Goal: Task Accomplishment & Management: Manage account settings

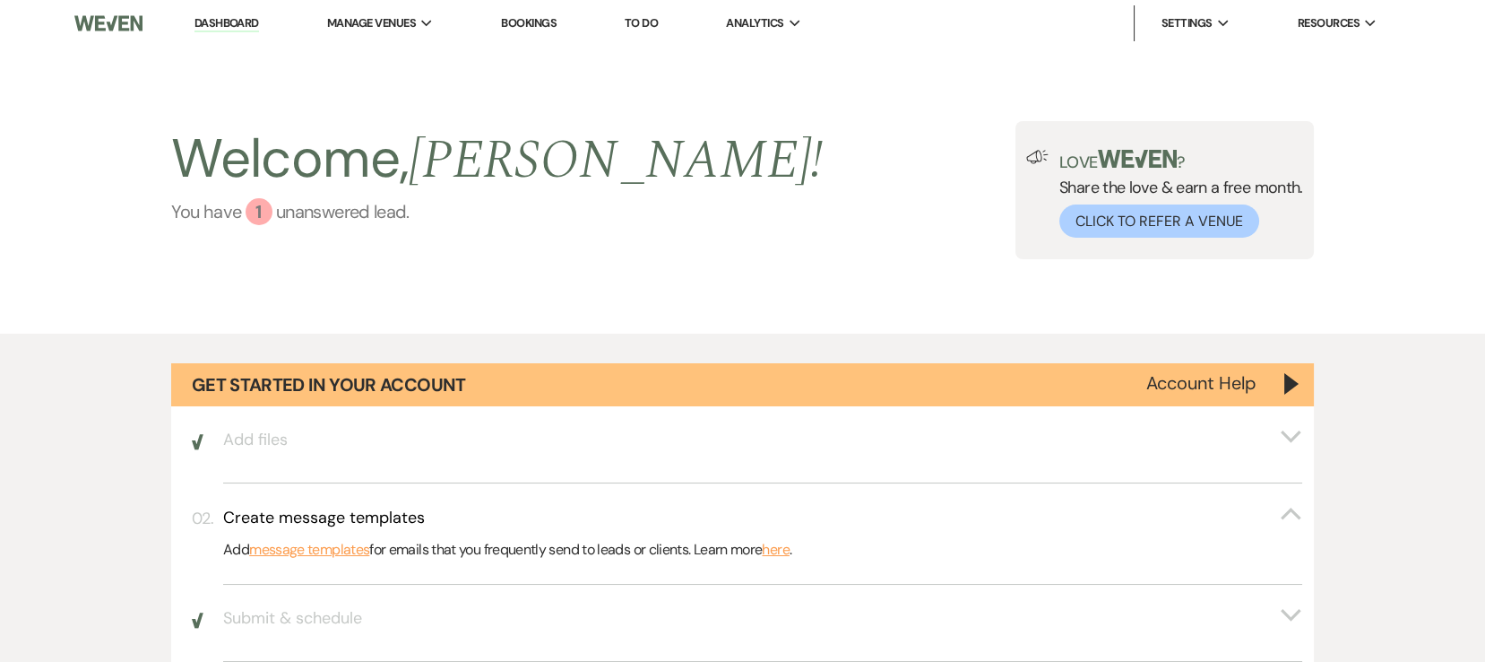
drag, startPoint x: 473, startPoint y: 197, endPoint x: 409, endPoint y: 213, distance: 66.5
click at [473, 199] on span "[PERSON_NAME] !" at bounding box center [616, 160] width 414 height 82
click at [309, 215] on link "You have 1 unanswered lead ." at bounding box center [497, 211] width 652 height 27
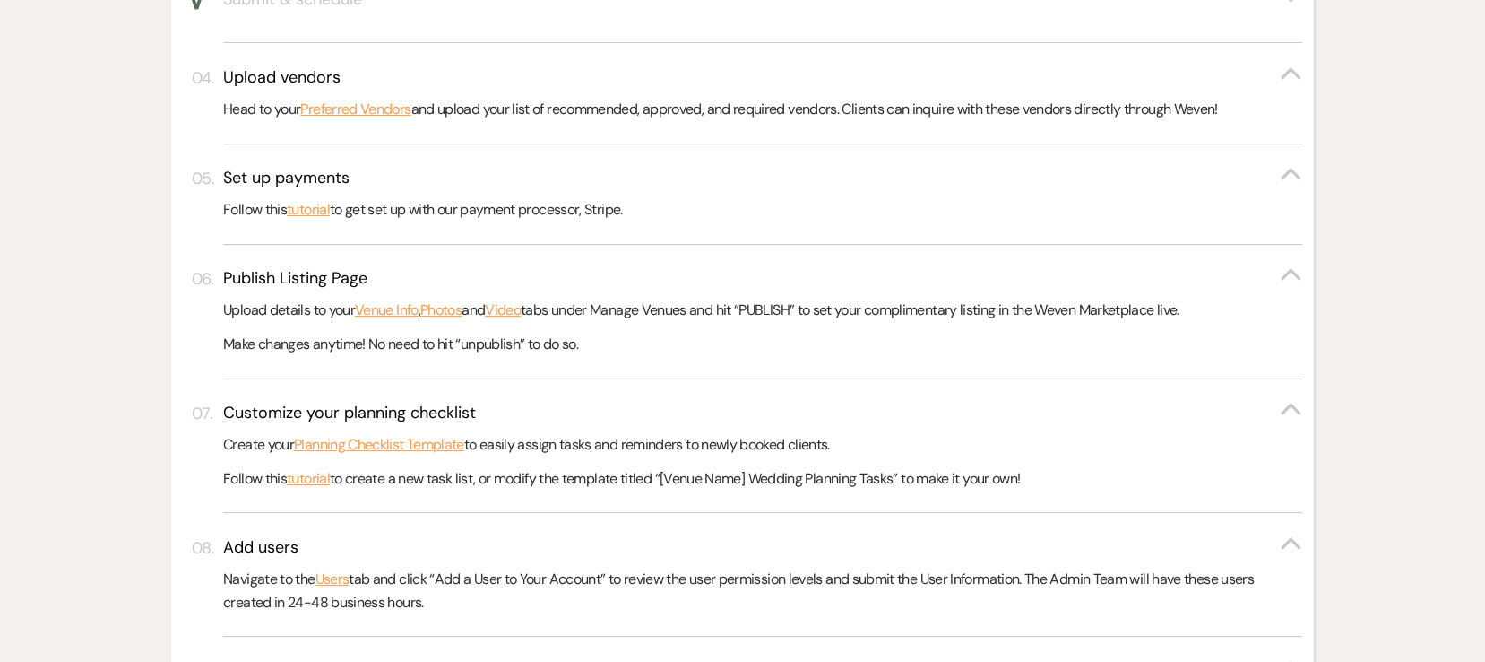
scroll to position [1157, 0]
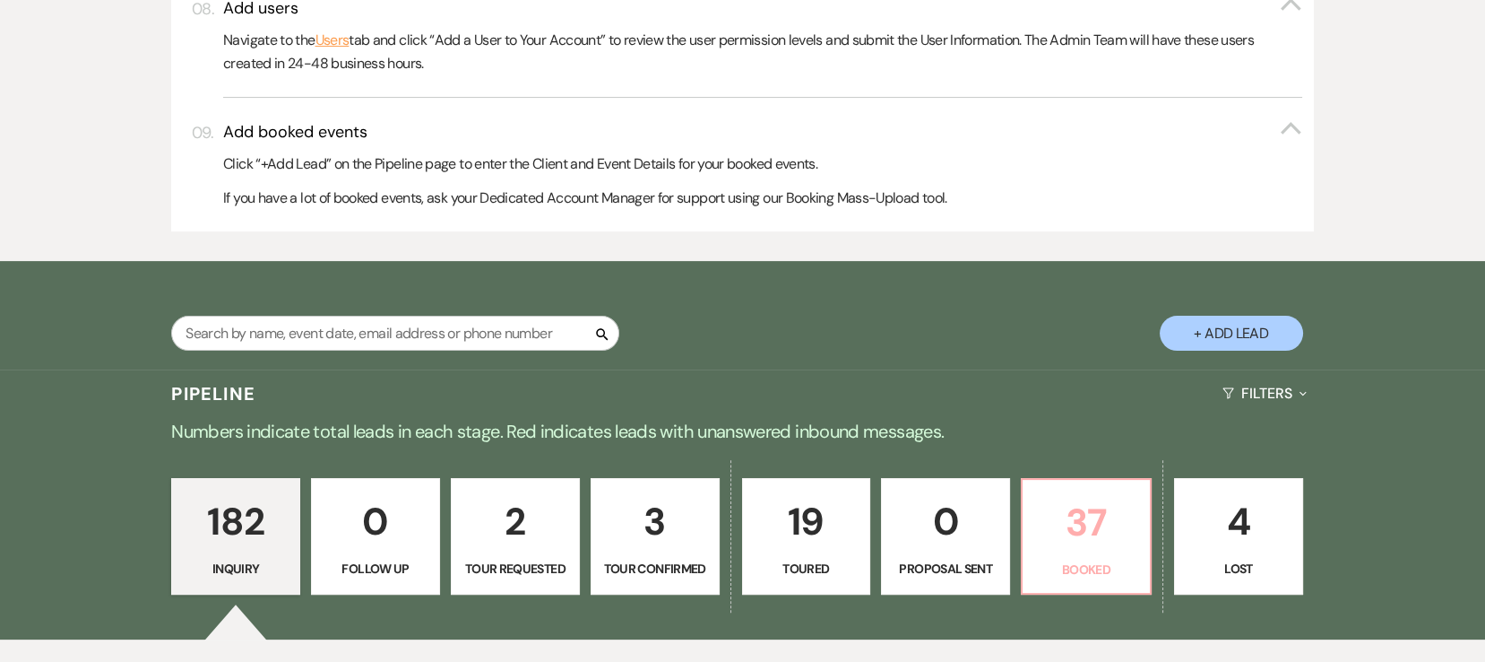
click at [1094, 527] on p "37" at bounding box center [1087, 522] width 106 height 60
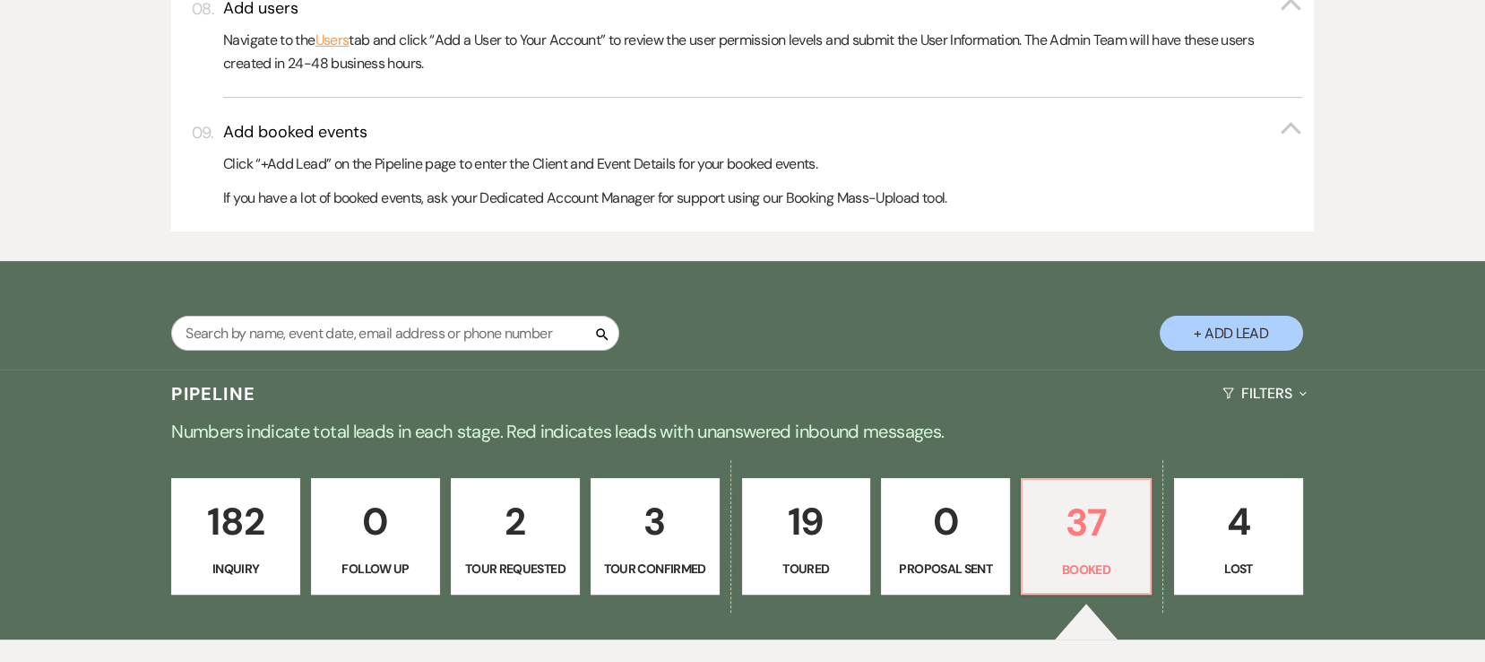
scroll to position [1735, 0]
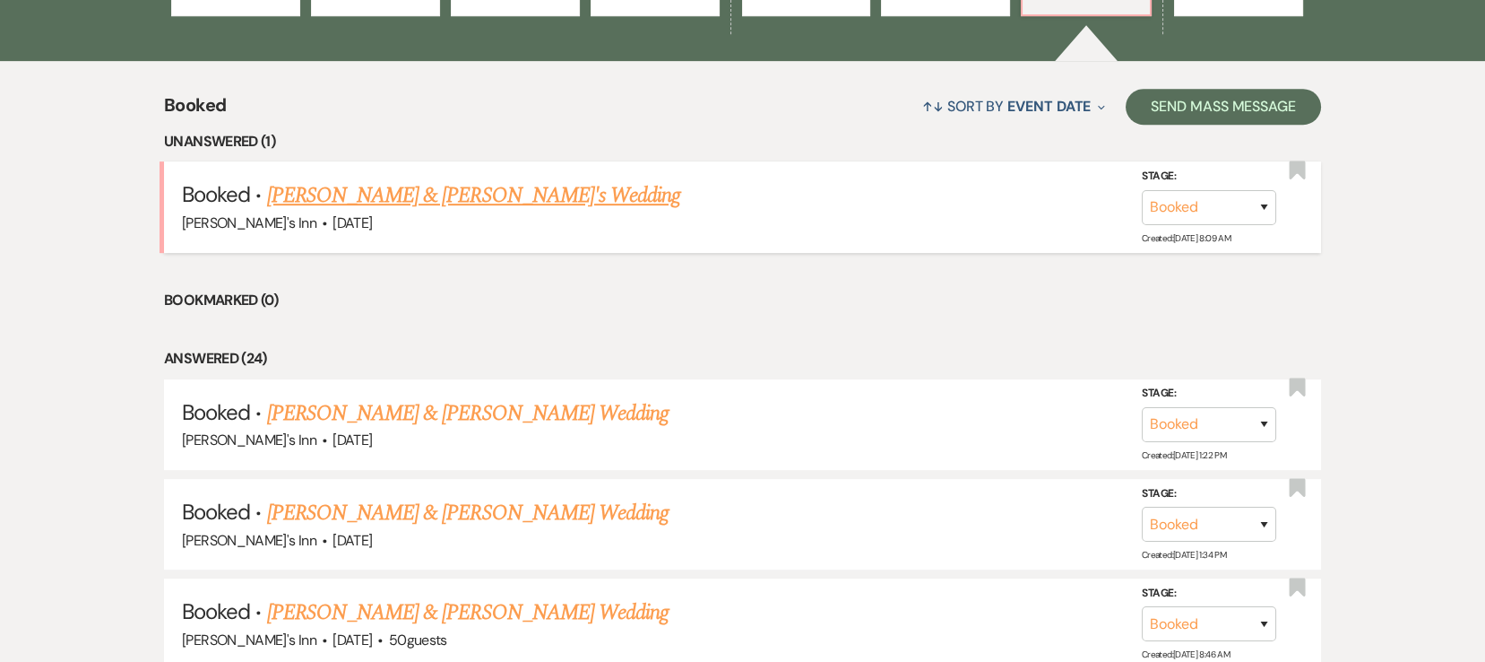
click at [416, 201] on link "[PERSON_NAME] & [PERSON_NAME]'s Wedding" at bounding box center [474, 195] width 414 height 32
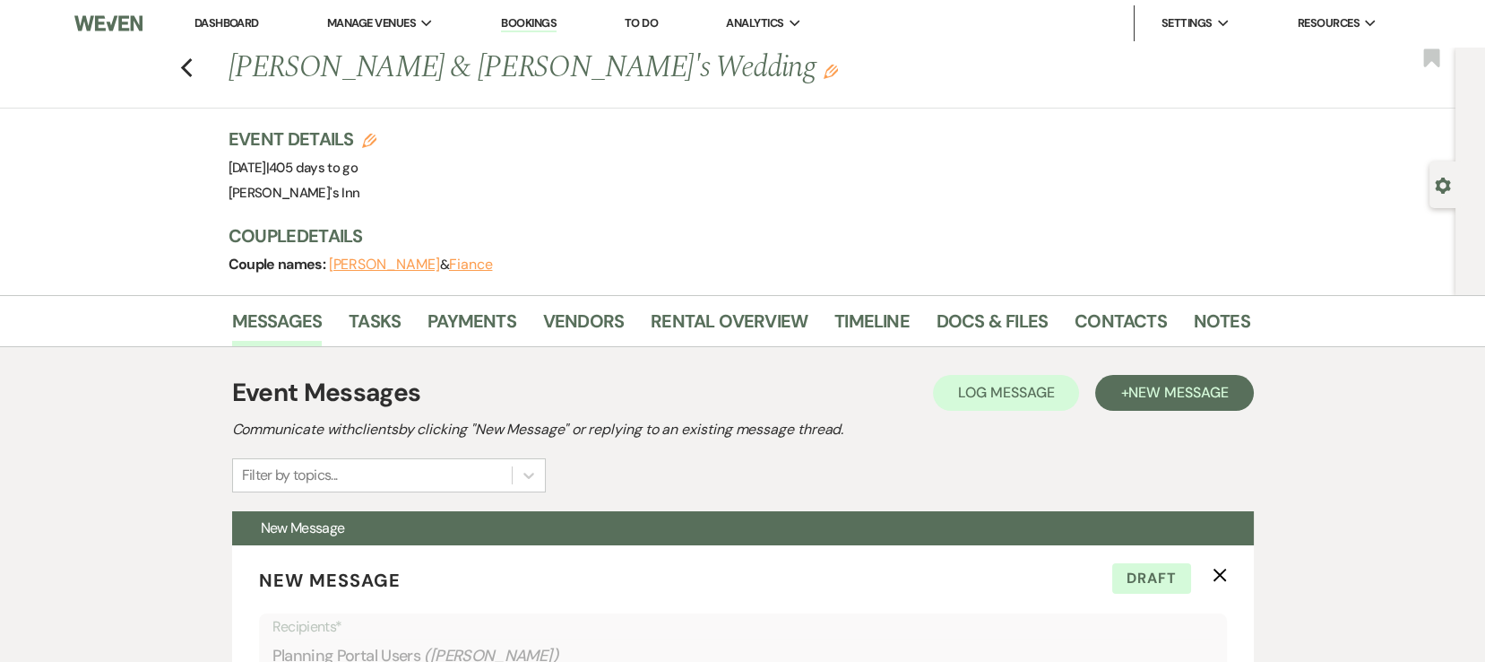
click at [206, 68] on div "Previous [PERSON_NAME] & [PERSON_NAME]'s Wedding Edit Bookmark" at bounding box center [723, 78] width 1465 height 62
click at [186, 63] on div "Previous [PERSON_NAME] & [PERSON_NAME]'s Wedding Edit Bookmark" at bounding box center [723, 78] width 1465 height 62
click at [202, 77] on div "Previous [PERSON_NAME] & [PERSON_NAME]'s Wedding Edit Bookmark" at bounding box center [723, 78] width 1465 height 62
click at [192, 74] on use "button" at bounding box center [186, 68] width 12 height 20
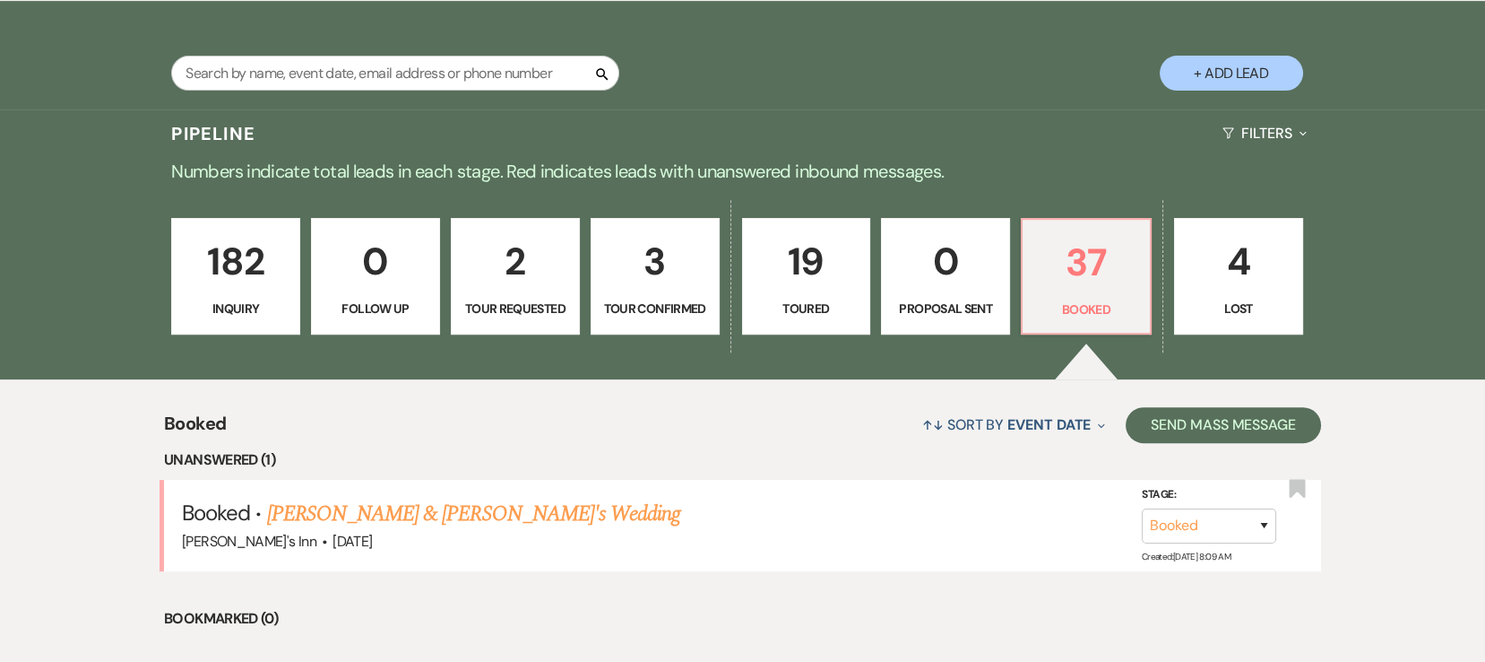
scroll to position [1995, 0]
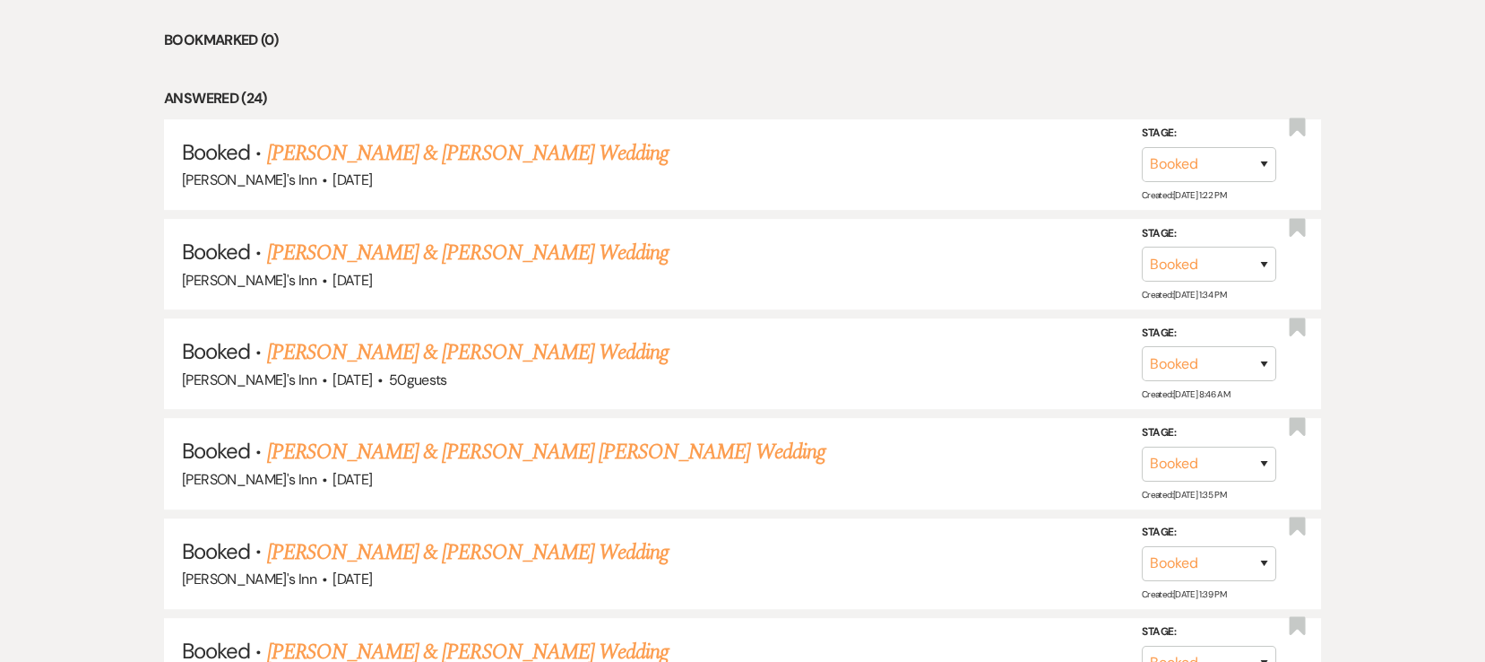
click at [417, 140] on link "[PERSON_NAME] & [PERSON_NAME] Wedding" at bounding box center [468, 153] width 402 height 32
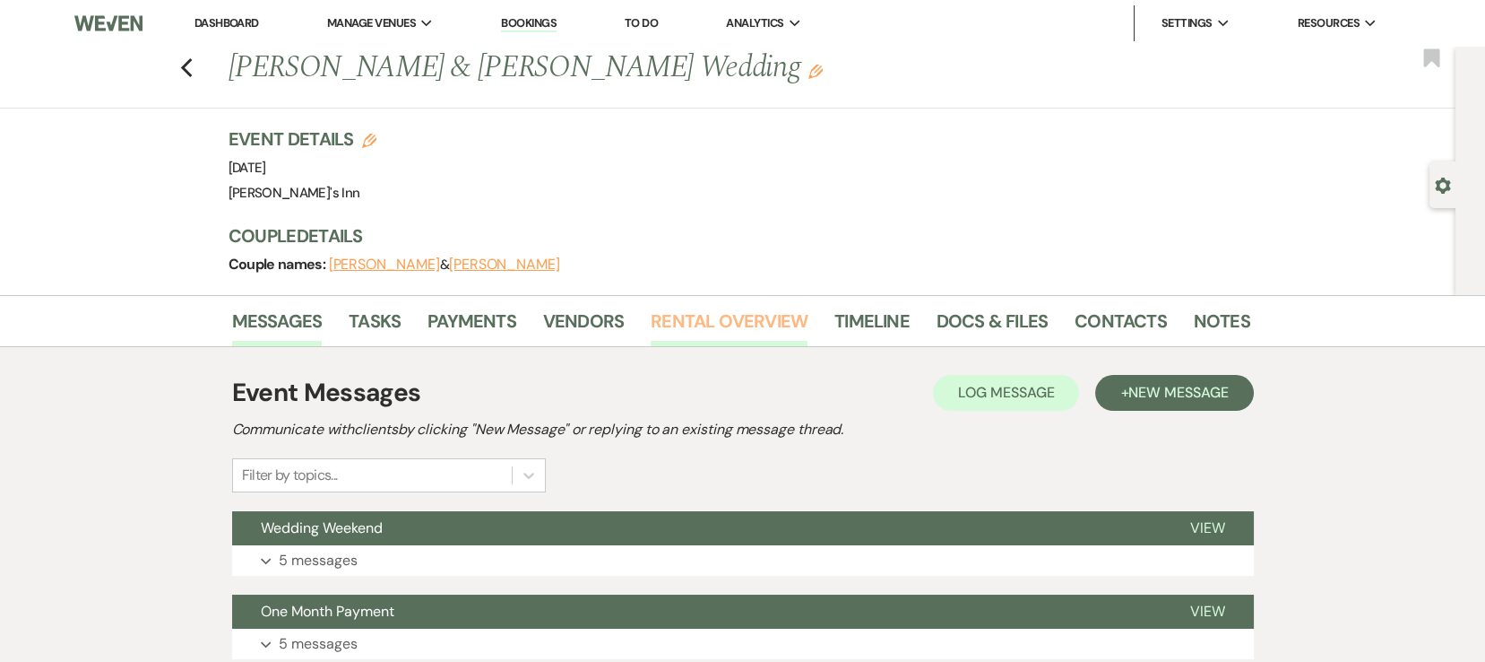
click at [681, 328] on link "Rental Overview" at bounding box center [729, 326] width 157 height 39
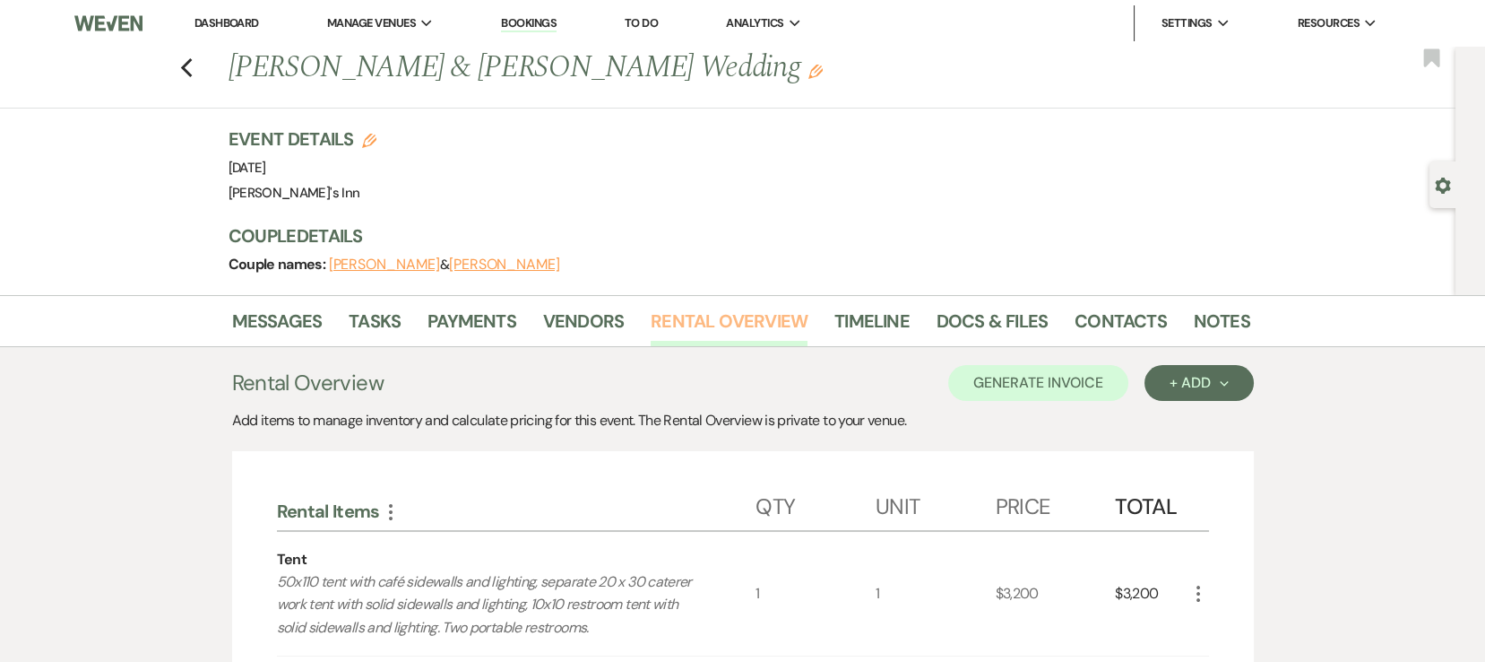
scroll to position [578, 0]
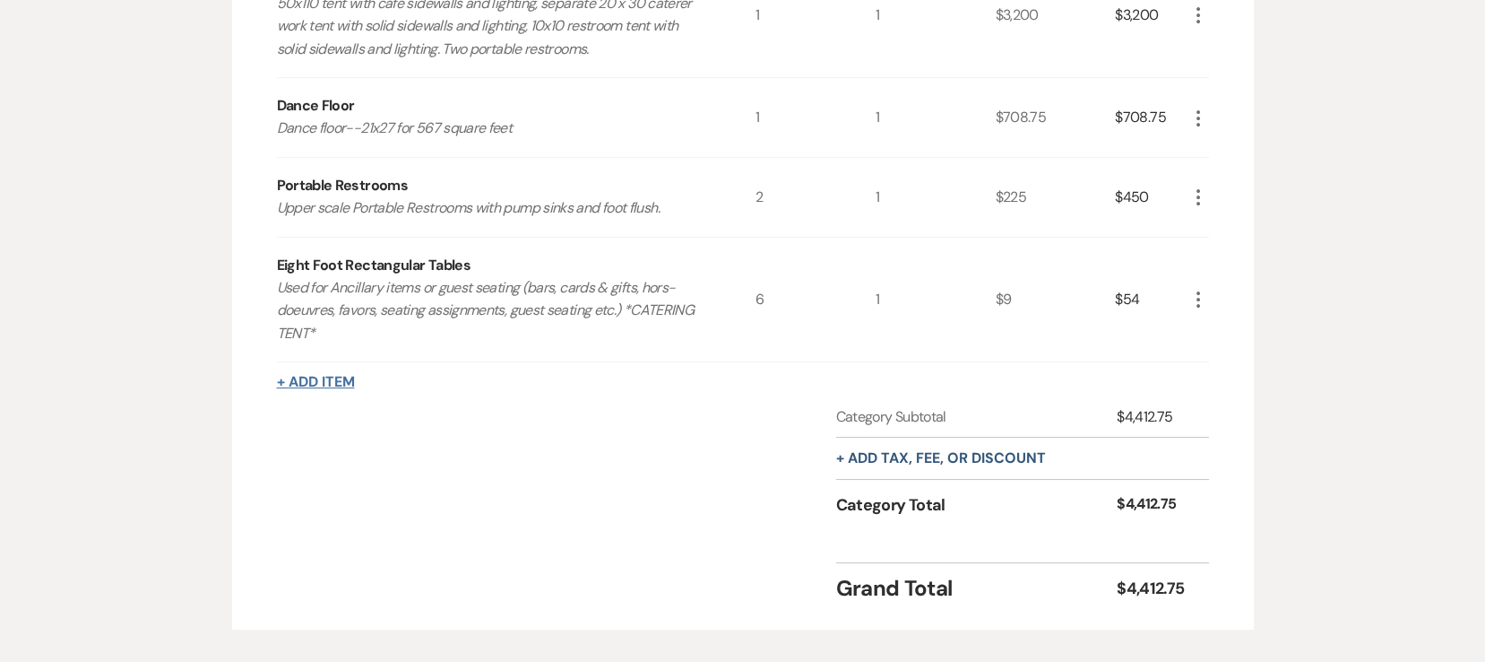
drag, startPoint x: 339, startPoint y: 400, endPoint x: 337, endPoint y: 385, distance: 14.5
click at [337, 397] on div "Rental Items More Qty Unit Price Total Tent 50x110 tent with café sidewalls and…" at bounding box center [743, 251] width 932 height 707
click at [337, 385] on button "+ Add Item" at bounding box center [316, 382] width 78 height 14
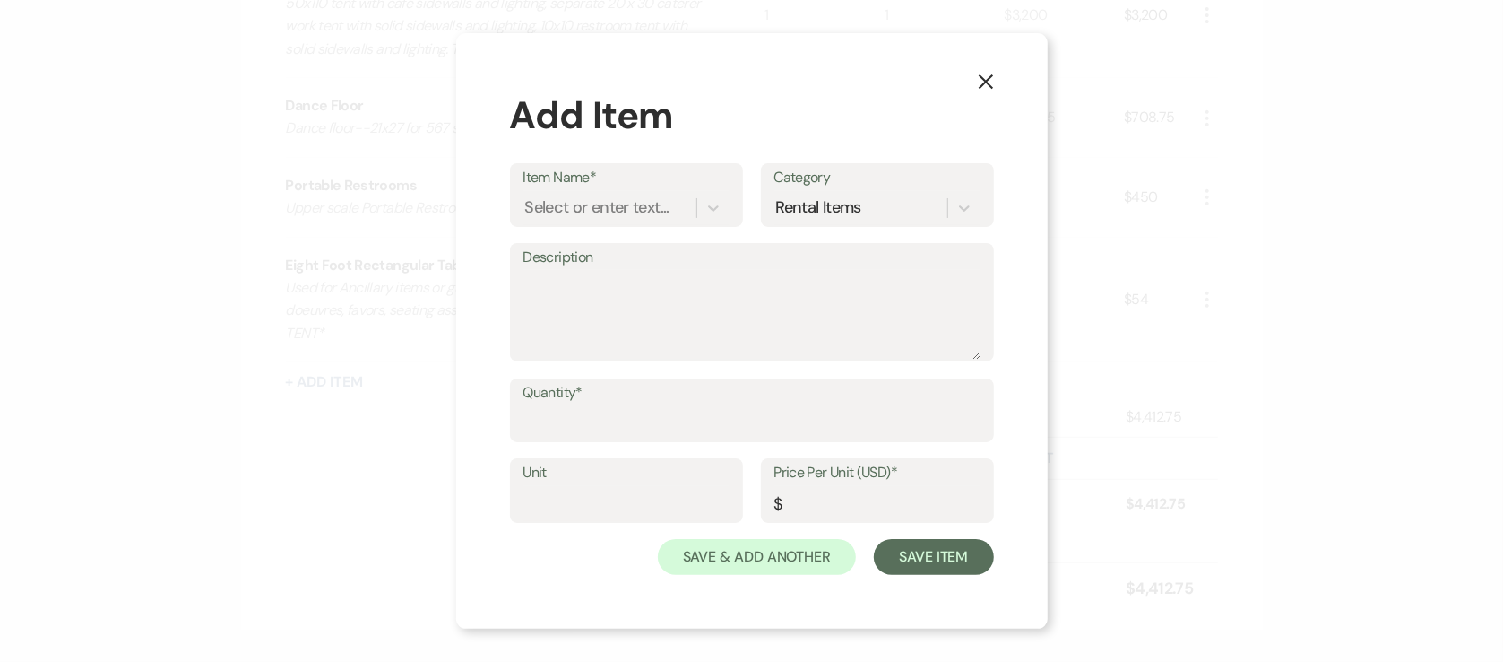
click at [593, 227] on div "Item Name* Select or enter text... Category Rental Items" at bounding box center [752, 203] width 484 height 80
click at [596, 208] on div "Select or enter text..." at bounding box center [597, 207] width 144 height 24
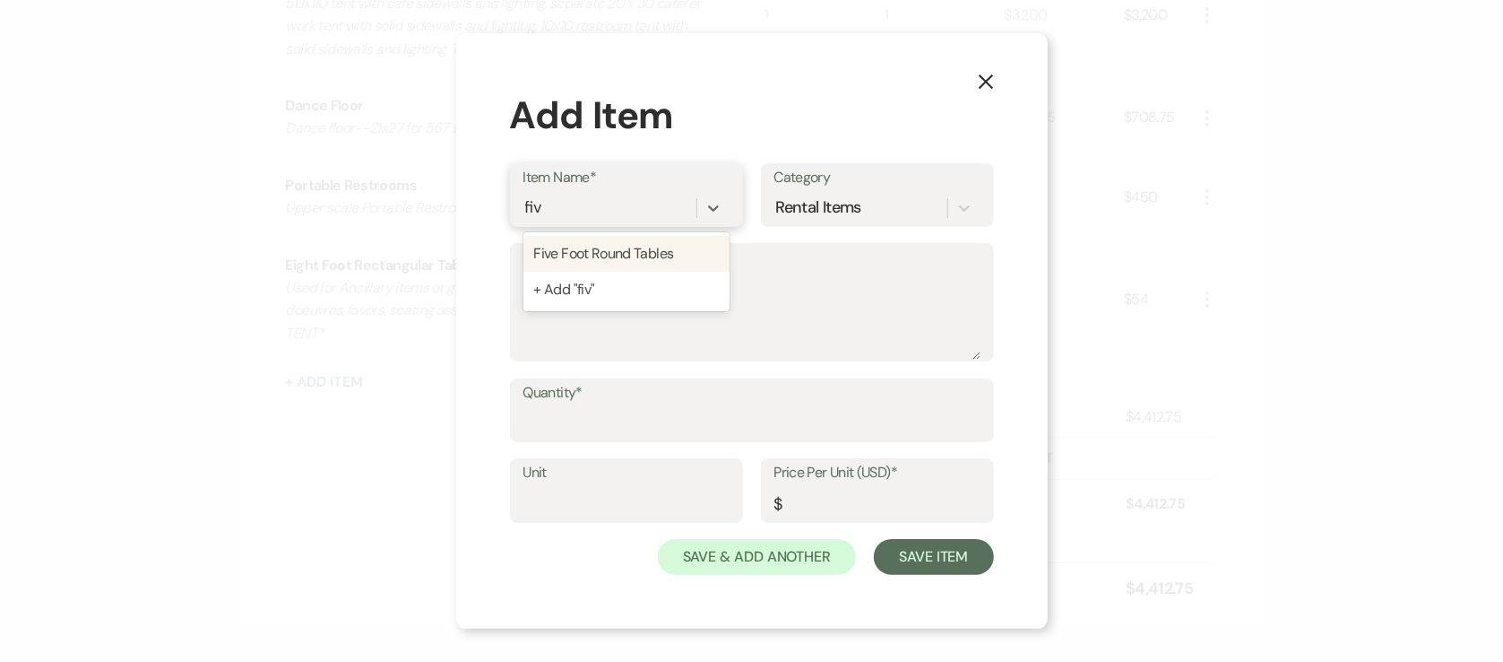
type input "five"
click at [610, 249] on div "Five Foot Round Tables" at bounding box center [627, 254] width 206 height 36
type textarea "Guest Seating (comfortably seats up to 8 guests)"
type input "1"
type input "10"
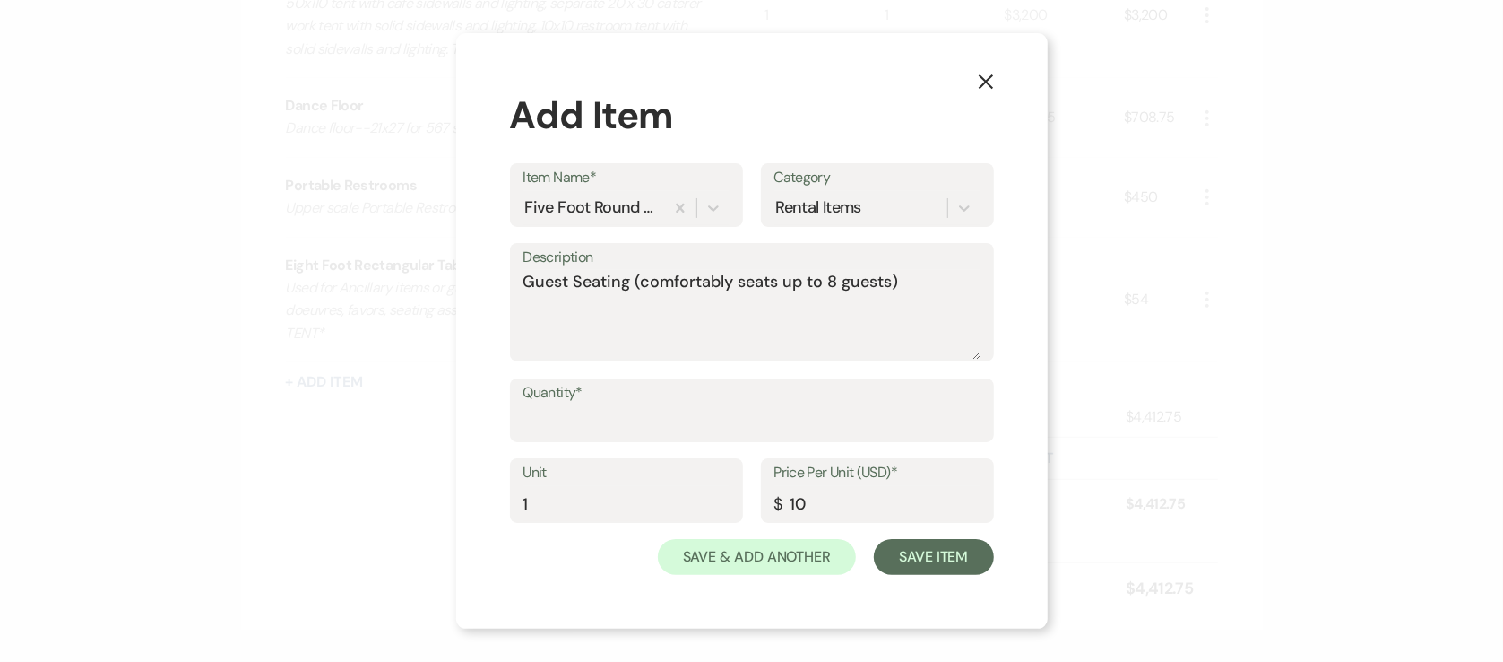
click at [588, 454] on div "Quantity*" at bounding box center [752, 418] width 484 height 81
click at [596, 402] on label "Quantity*" at bounding box center [752, 393] width 457 height 26
click at [596, 405] on input "Quantity*" at bounding box center [752, 422] width 457 height 35
type input "11"
click at [939, 541] on button "Save Item" at bounding box center [933, 557] width 119 height 36
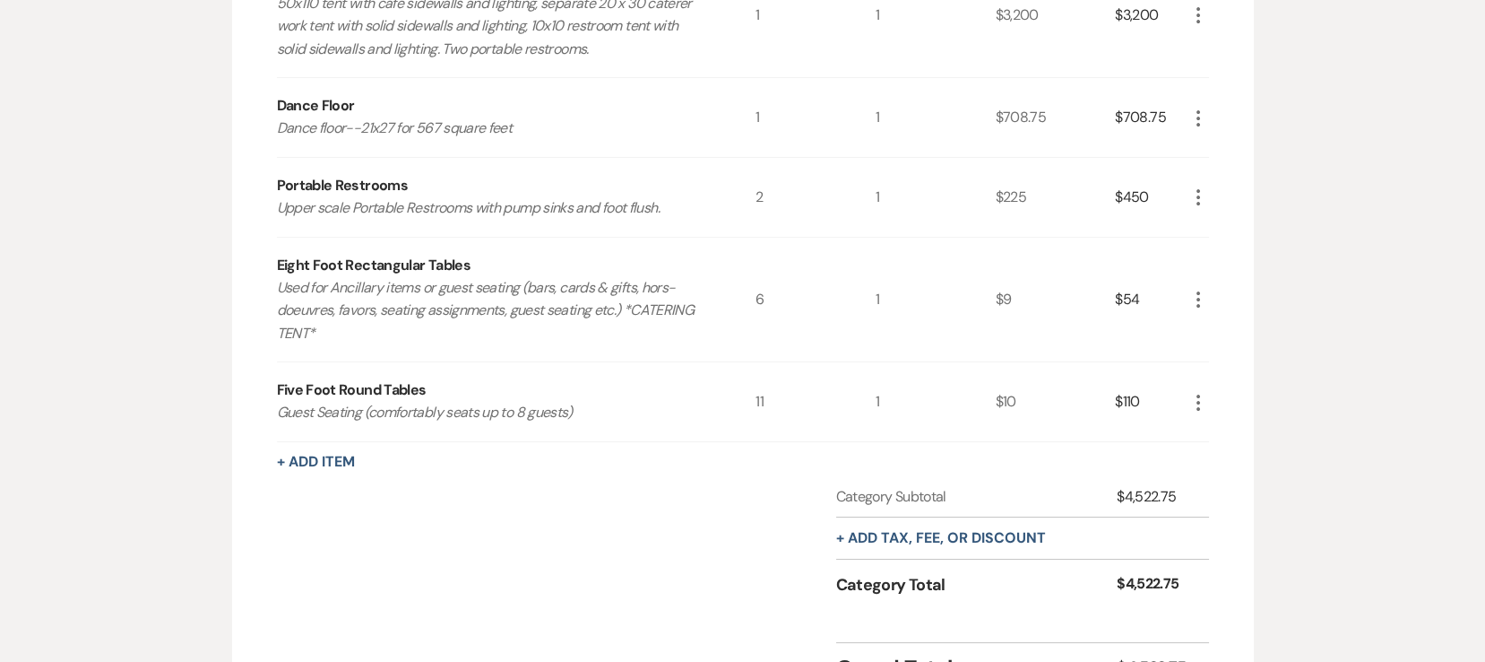
click at [294, 470] on div "Rental Items More Qty Unit Price Total Tent 50x110 tent with café sidewalls and…" at bounding box center [743, 291] width 932 height 786
click at [297, 442] on div "Rental Items More Qty Unit Price Total Tent 50x110 tent with café sidewalls and…" at bounding box center [743, 291] width 932 height 786
click at [326, 470] on div "+ Add Item" at bounding box center [743, 462] width 932 height 22
click at [317, 447] on div "Rental Items More Qty Unit Price Total Tent 50x110 tent with café sidewalls and…" at bounding box center [743, 291] width 932 height 786
click at [321, 457] on button "+ Add Item" at bounding box center [316, 461] width 78 height 14
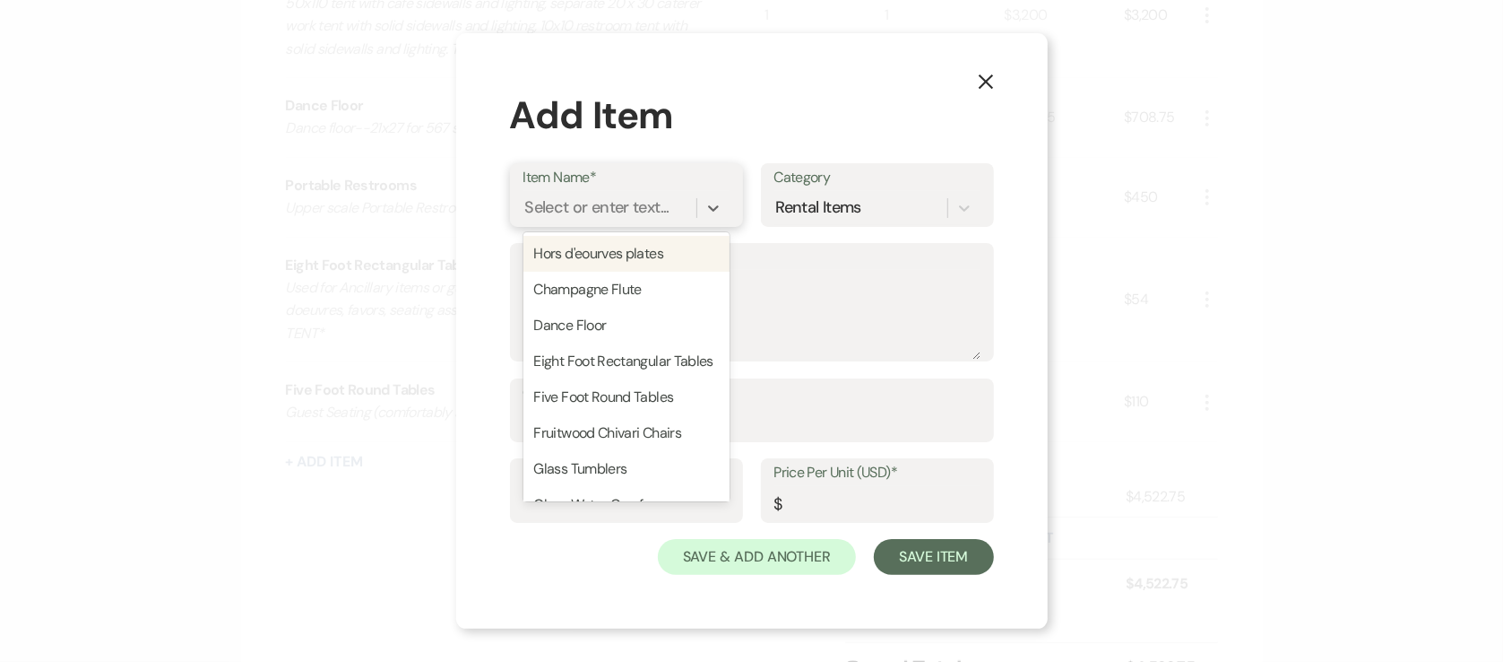
click at [588, 192] on div "Select or enter text..." at bounding box center [610, 207] width 173 height 31
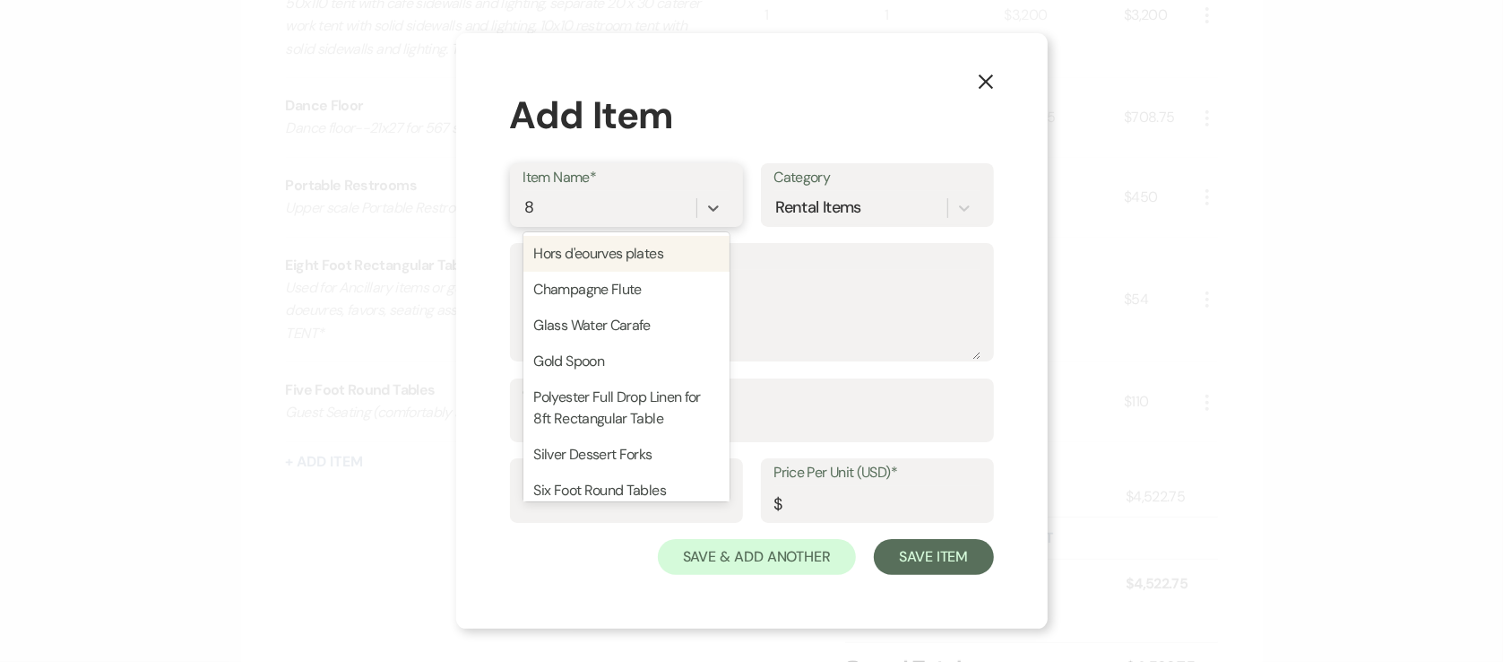
type input "82"
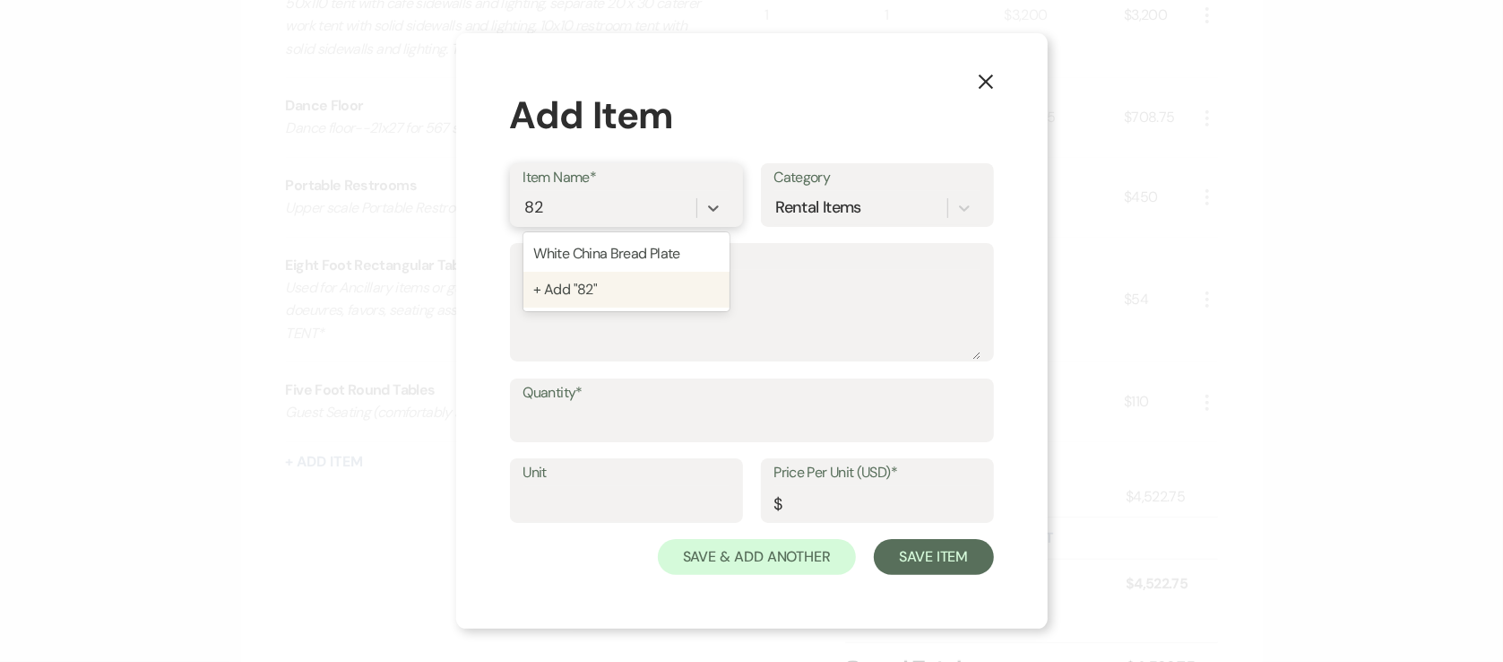
click at [542, 276] on div "+ Add "82"" at bounding box center [627, 290] width 206 height 36
click at [712, 311] on textarea "Description" at bounding box center [752, 315] width 457 height 90
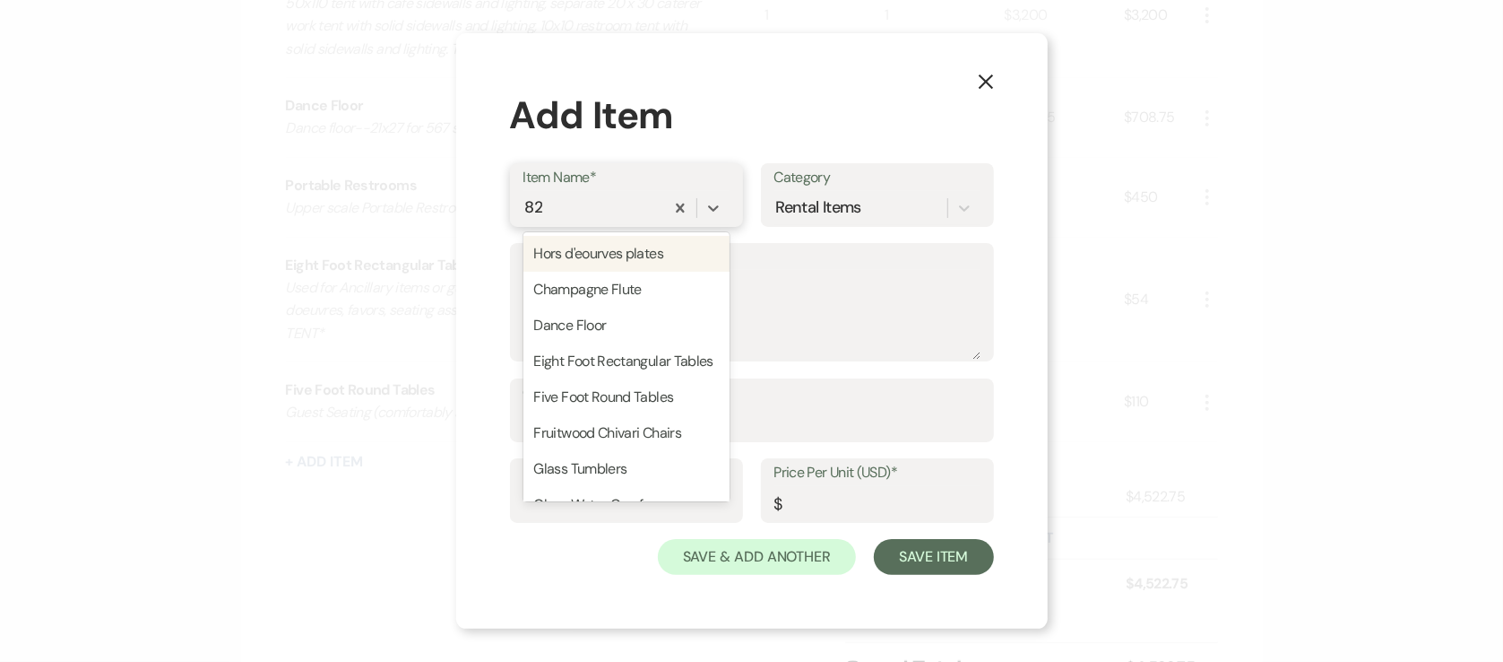
drag, startPoint x: 584, startPoint y: 198, endPoint x: 476, endPoint y: 186, distance: 108.2
click at [476, 186] on div "X Add Item Item Name* option + Add "82", selected. option Hors d'eourves plates…" at bounding box center [752, 331] width 592 height 596
type input "white"
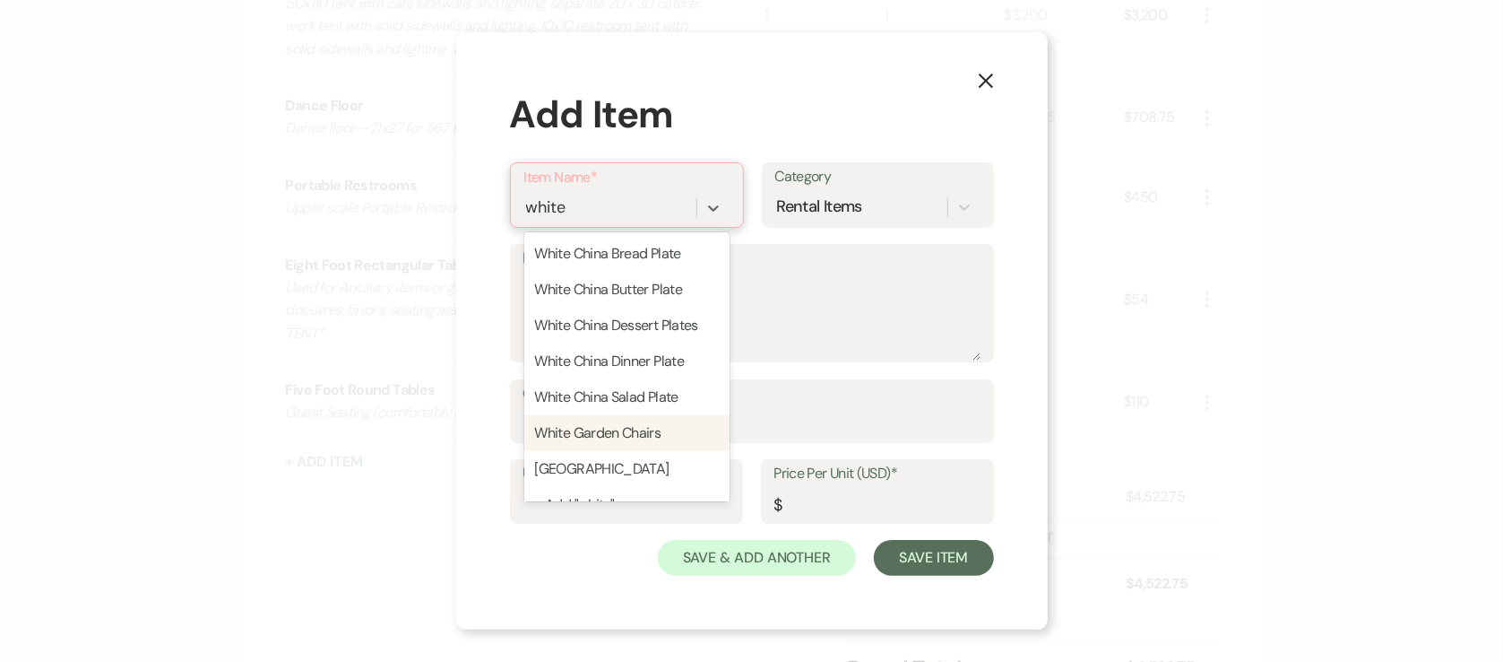
click at [676, 430] on div "White Garden Chairs" at bounding box center [626, 433] width 205 height 36
type textarea "Foldable White Garden Chairs used for Ceremony & Reception"
type input "1"
type input "3.75"
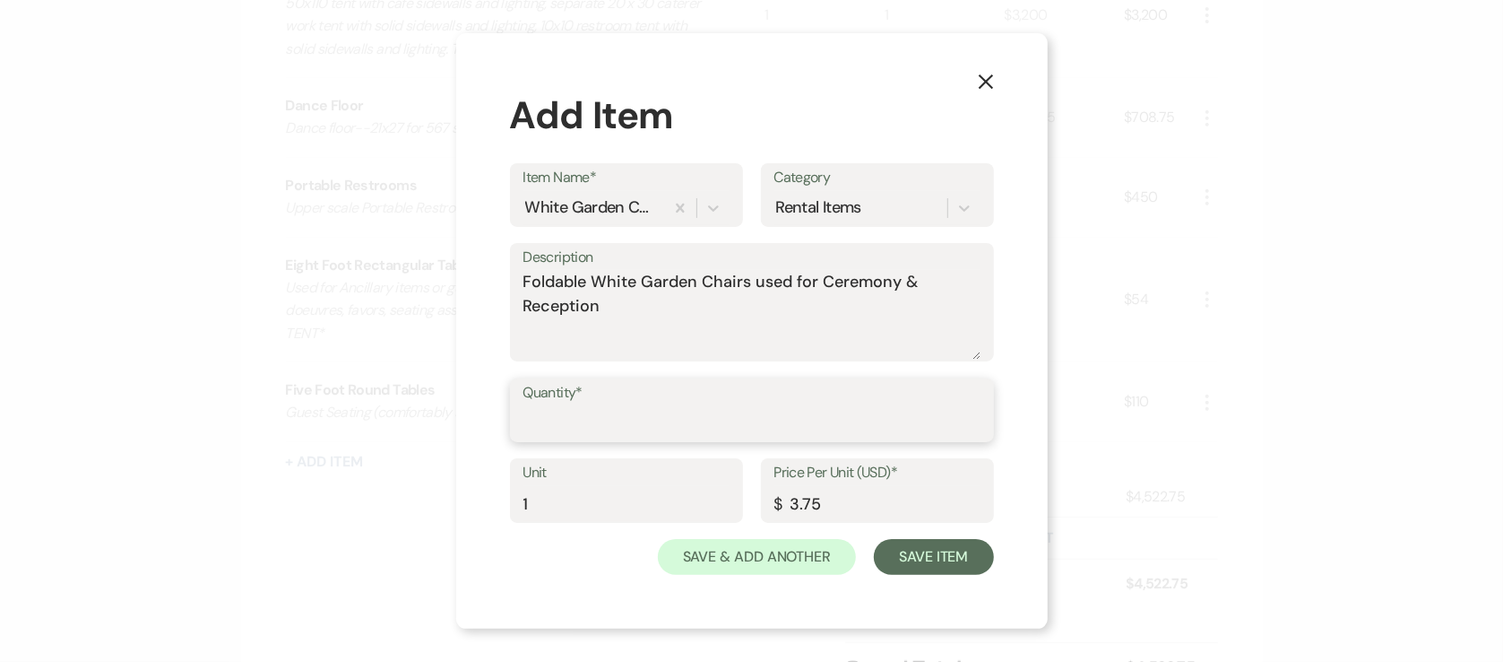
click at [621, 433] on input "Quantity*" at bounding box center [752, 422] width 457 height 35
type input "164"
click at [970, 569] on button "Save Item" at bounding box center [933, 557] width 119 height 36
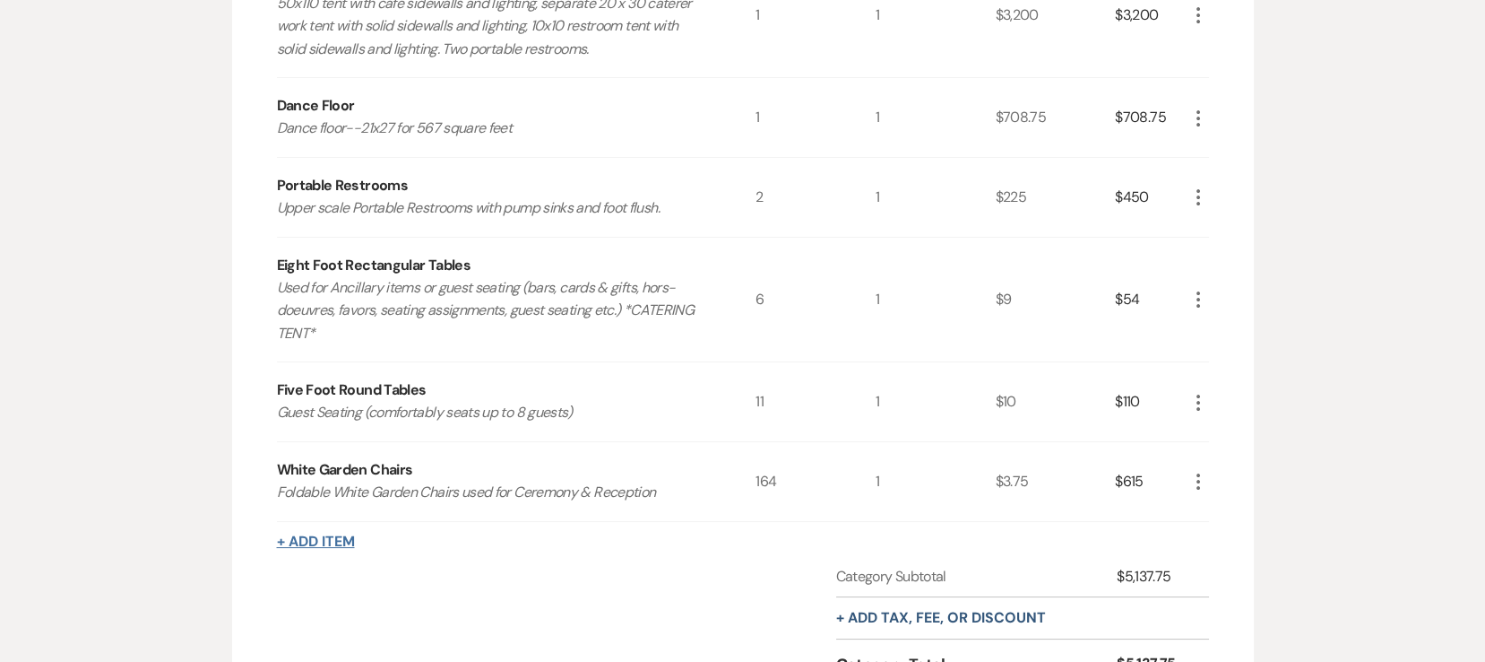
click at [354, 534] on div "+ Add Item" at bounding box center [743, 542] width 932 height 22
click at [333, 541] on button "+ Add Item" at bounding box center [316, 541] width 78 height 14
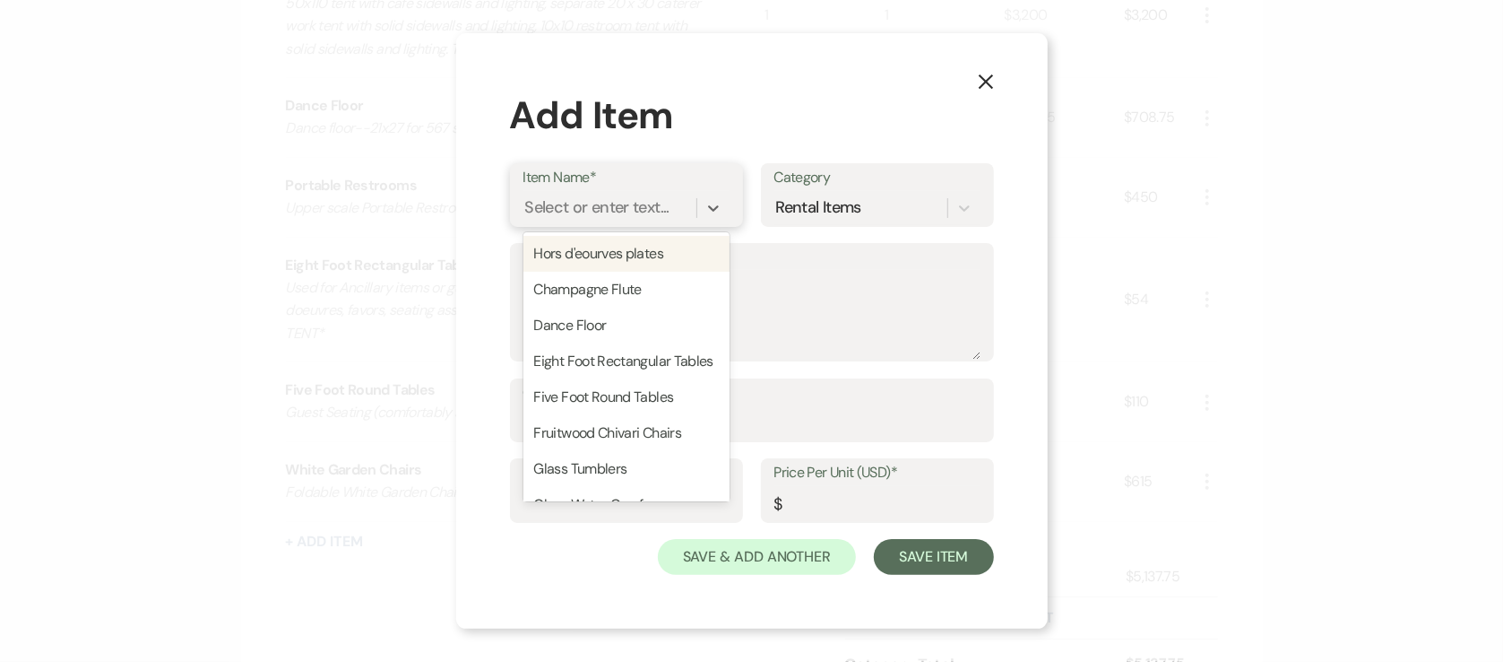
click at [582, 206] on div "Select or enter text..." at bounding box center [597, 207] width 144 height 24
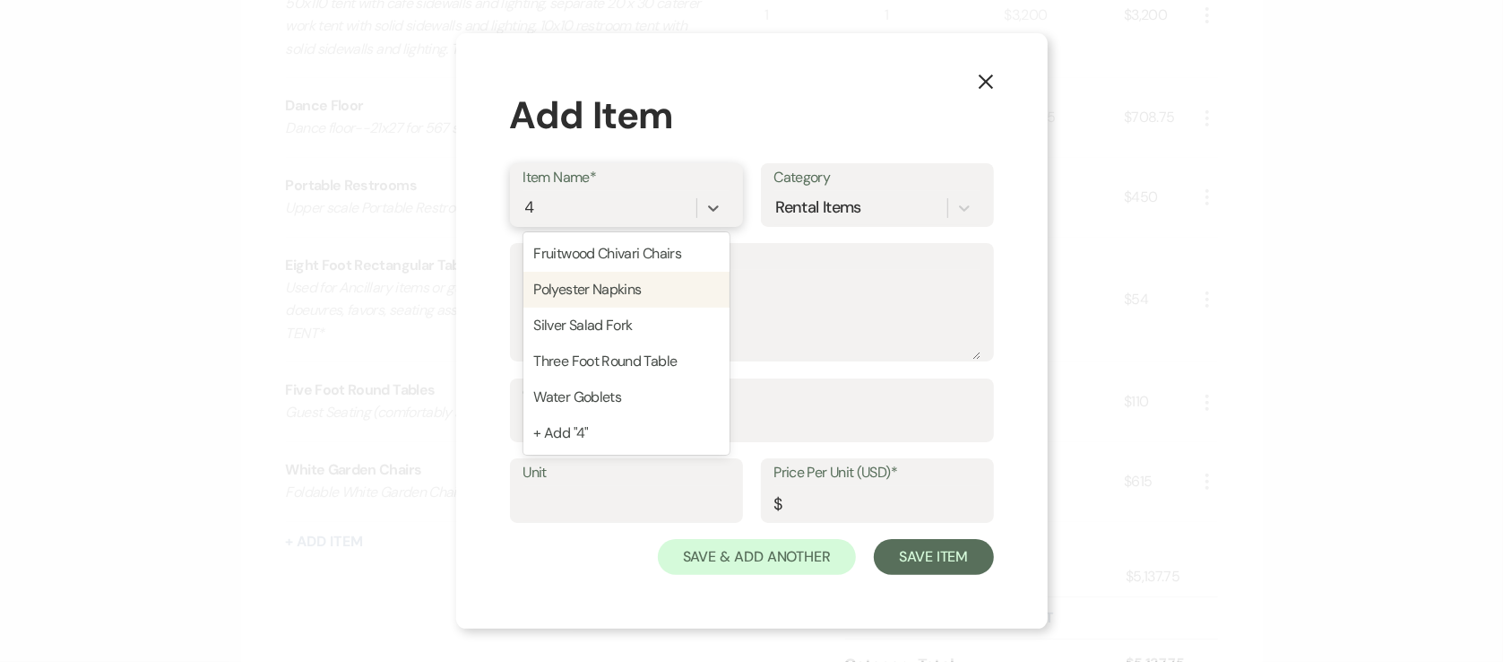
type input "4"
click at [773, 293] on textarea "Description" at bounding box center [752, 315] width 457 height 90
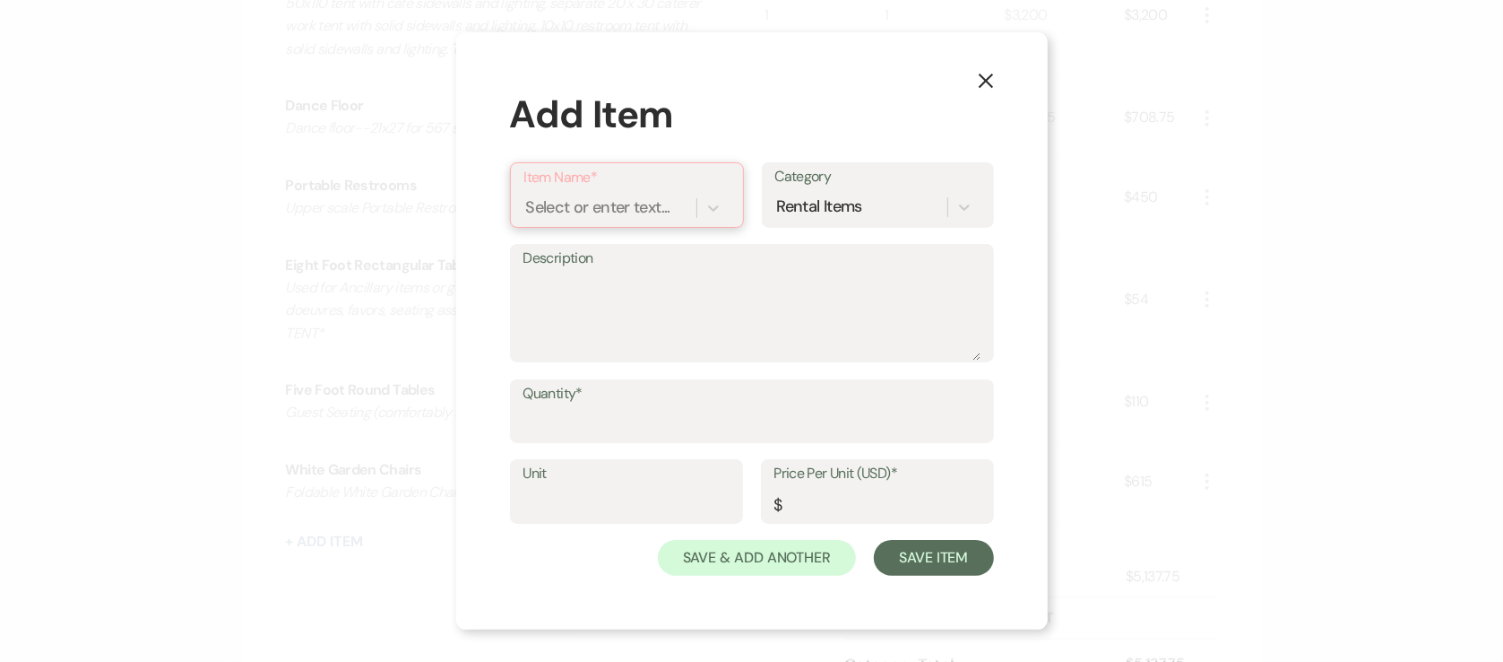
click at [617, 205] on div "Select or enter text..." at bounding box center [598, 207] width 144 height 24
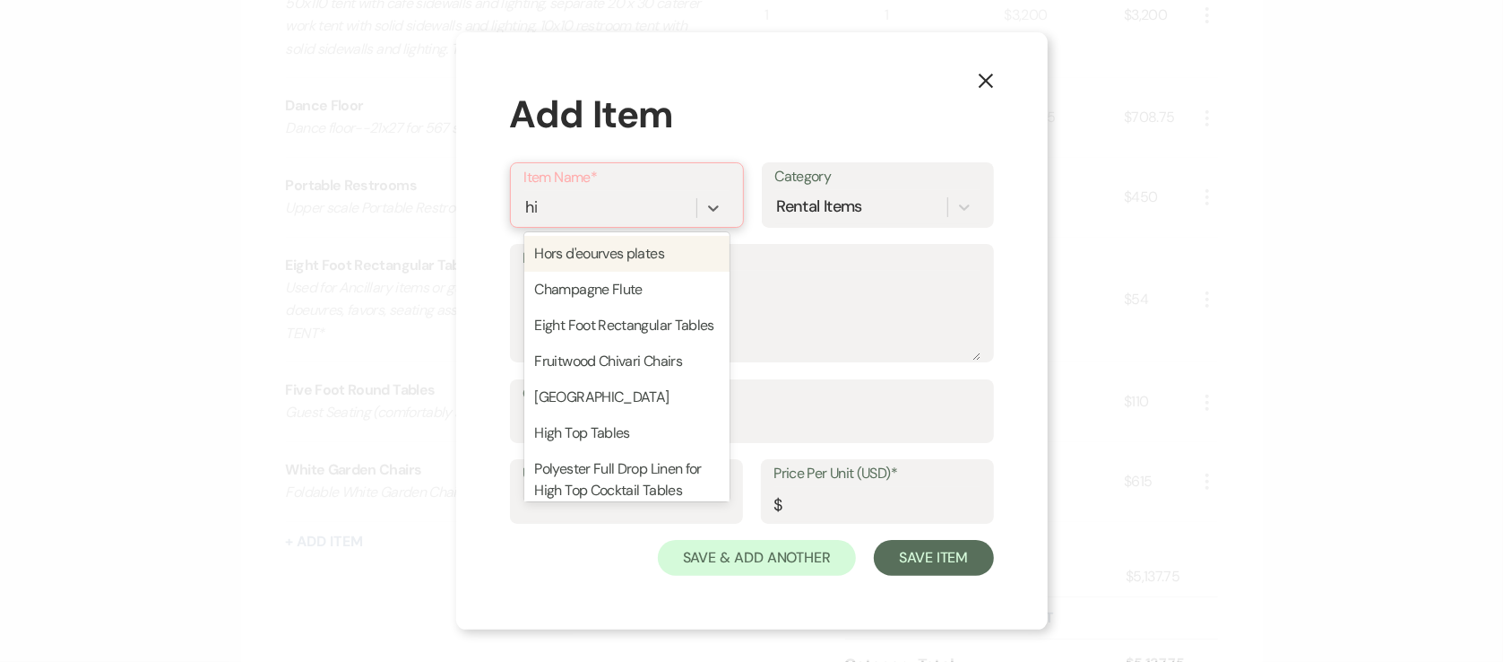
type input "high"
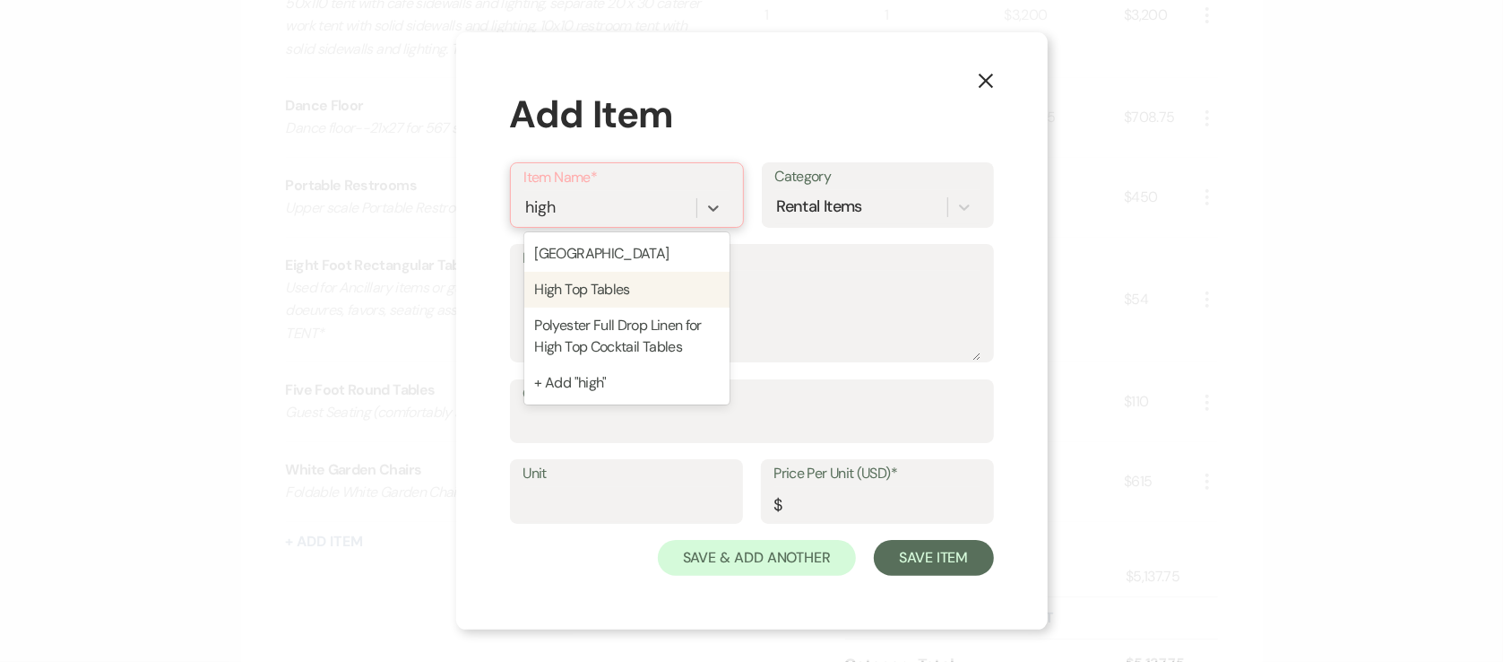
click at [611, 283] on div "High Top Tables" at bounding box center [626, 290] width 205 height 36
type textarea "Used for cocktail hour or outside tent for socializing/smoking."
type input "1"
type input "9"
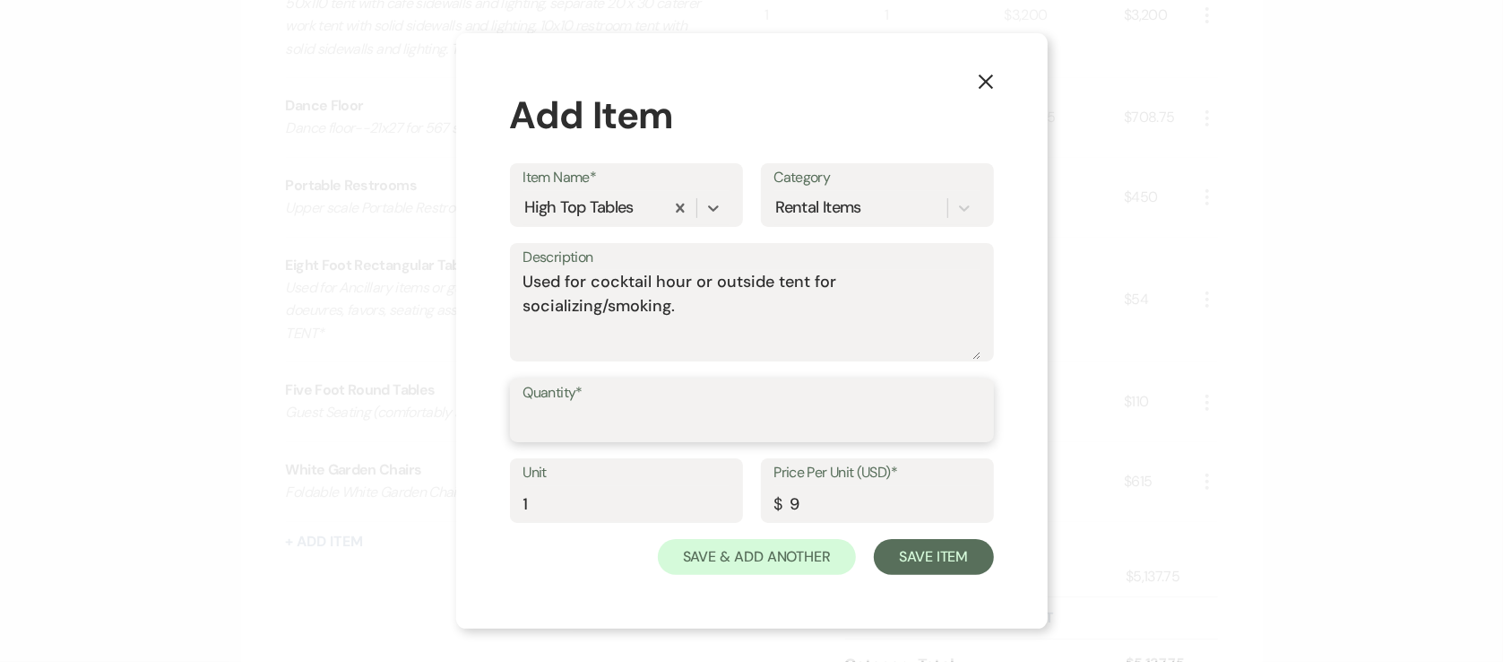
click at [594, 427] on input "Quantity*" at bounding box center [752, 422] width 457 height 35
type input "4"
click at [947, 560] on button "Save Item" at bounding box center [933, 557] width 119 height 36
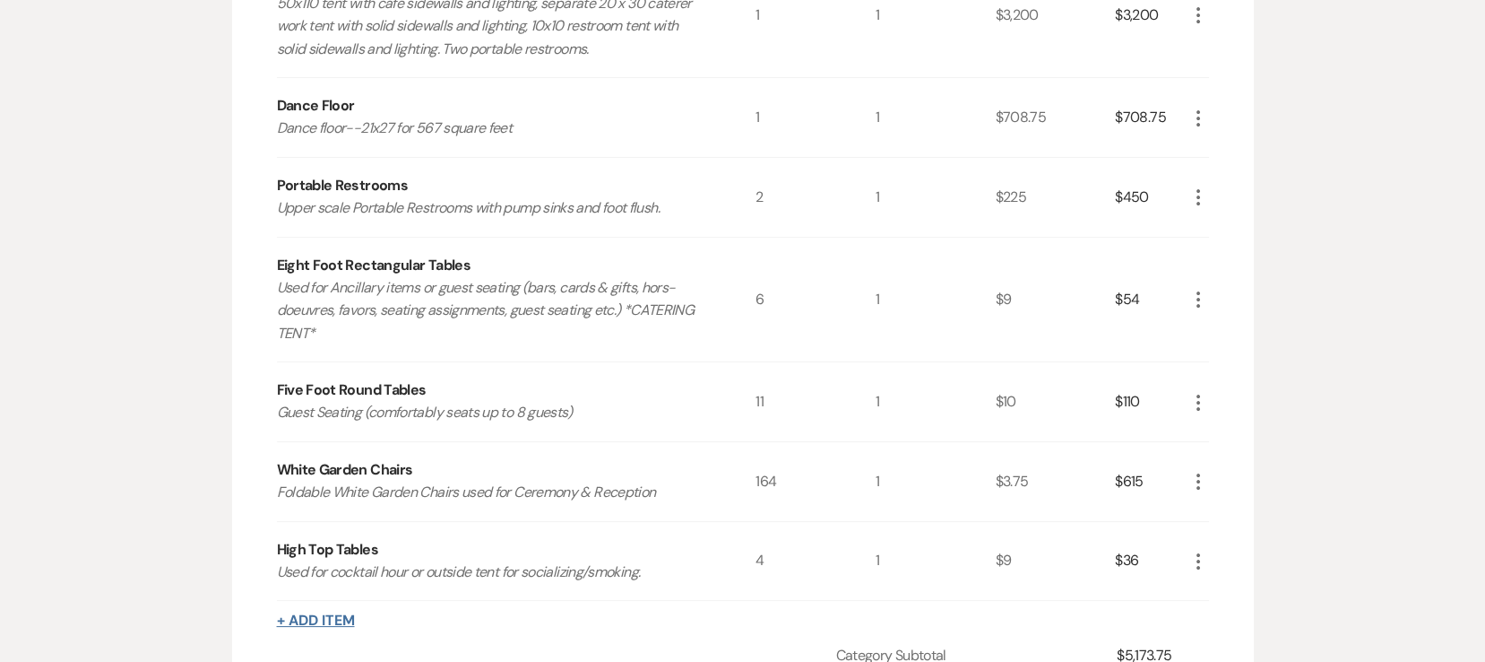
drag, startPoint x: 357, startPoint y: 620, endPoint x: 342, endPoint y: 624, distance: 14.8
click at [356, 622] on div "+ Add Item" at bounding box center [743, 621] width 932 height 22
click at [342, 624] on button "+ Add Item" at bounding box center [316, 620] width 78 height 14
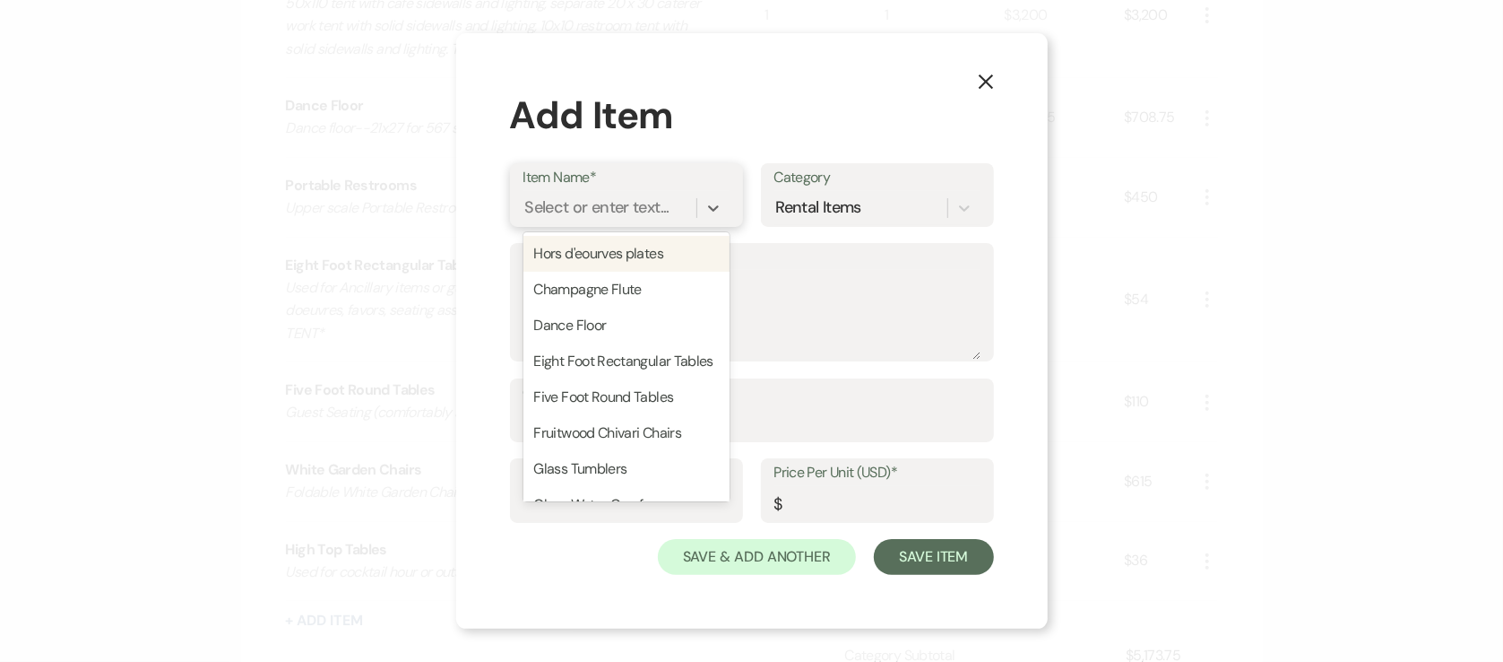
click at [607, 197] on div "Select or enter text..." at bounding box center [597, 207] width 144 height 24
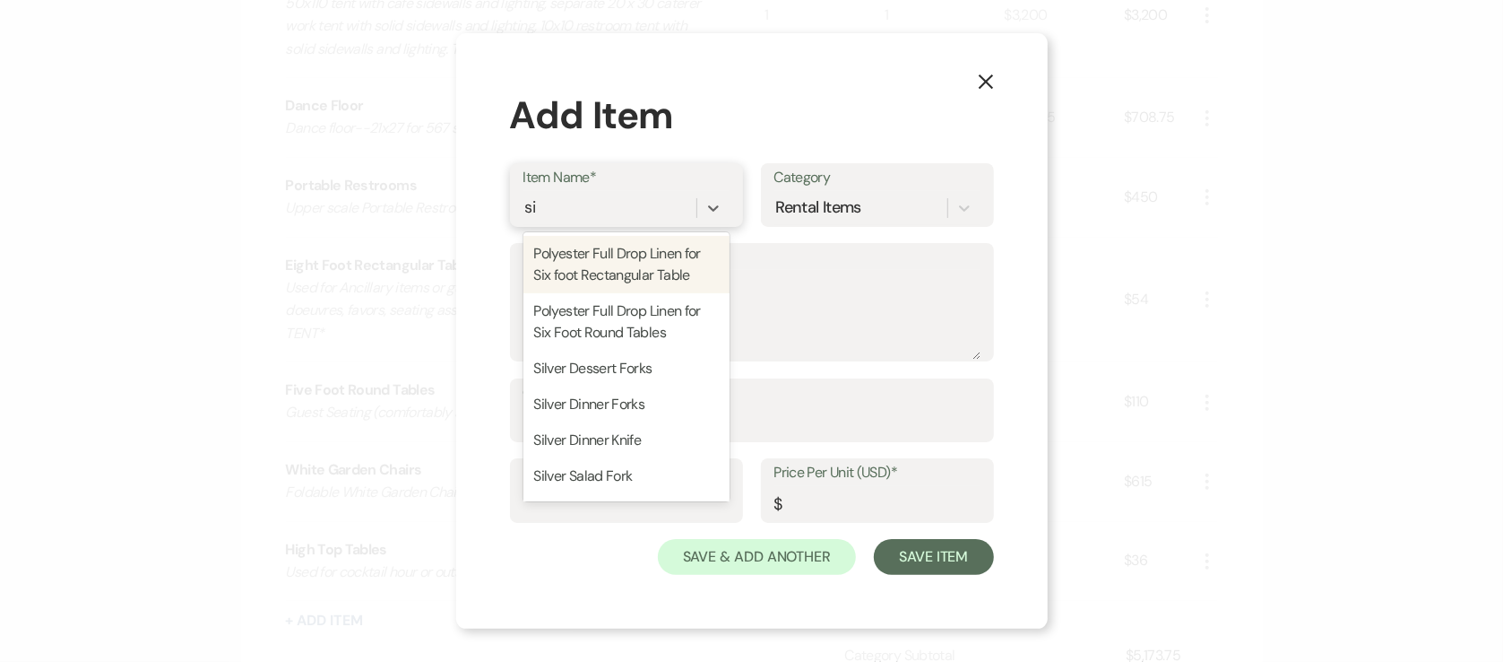
type input "six"
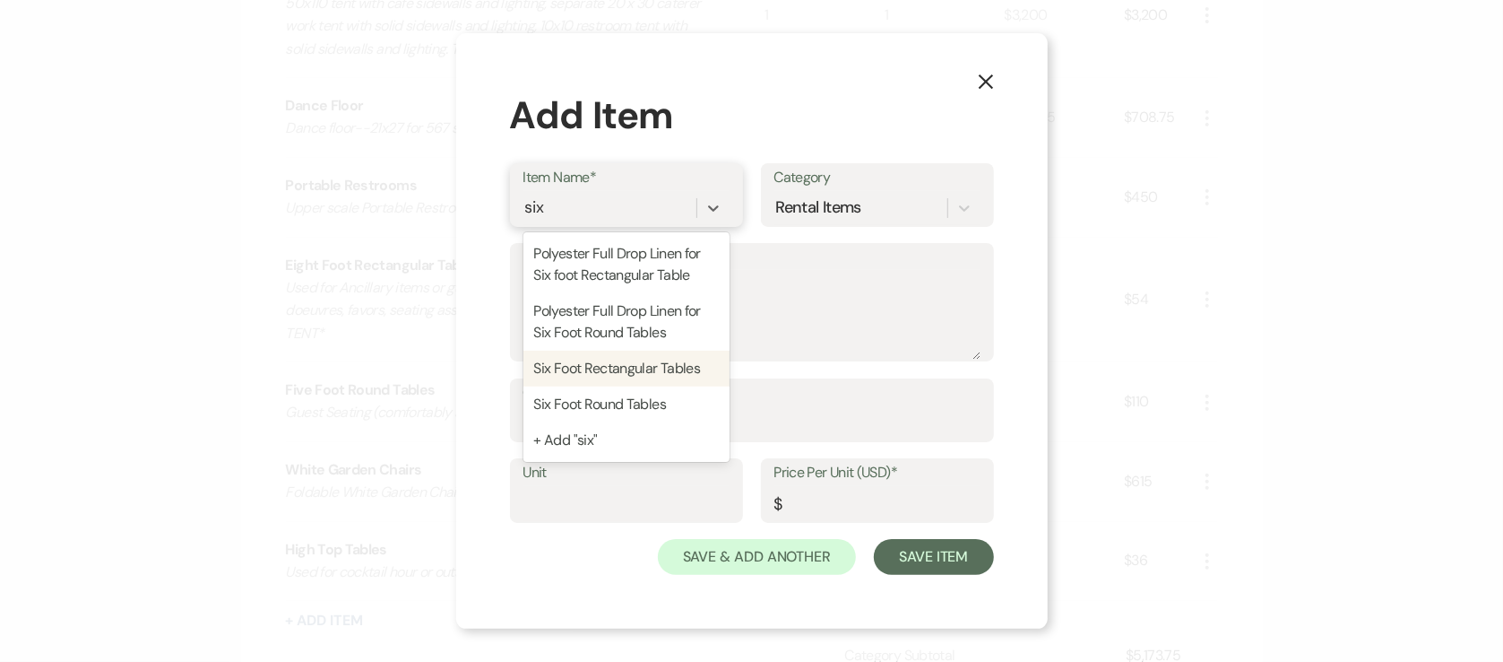
click at [675, 371] on div "Six Foot Rectangular Tables" at bounding box center [627, 368] width 206 height 36
type textarea "Used for Ancillary items or guest seating (bars, cards & gifts, hors-doeuvres, …"
type input "1"
type input "9"
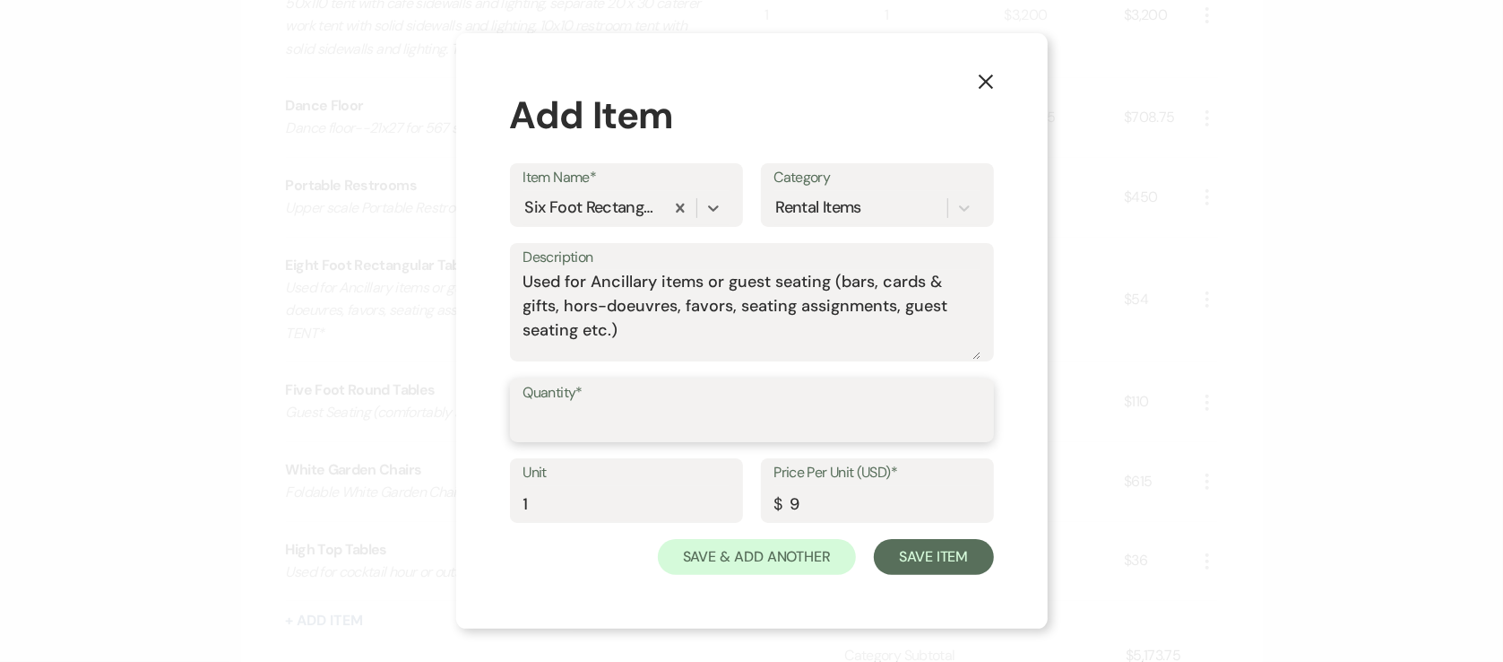
click at [626, 417] on input "Quantity*" at bounding box center [752, 422] width 457 height 35
type input "10"
click at [942, 557] on button "Save Item" at bounding box center [933, 557] width 119 height 36
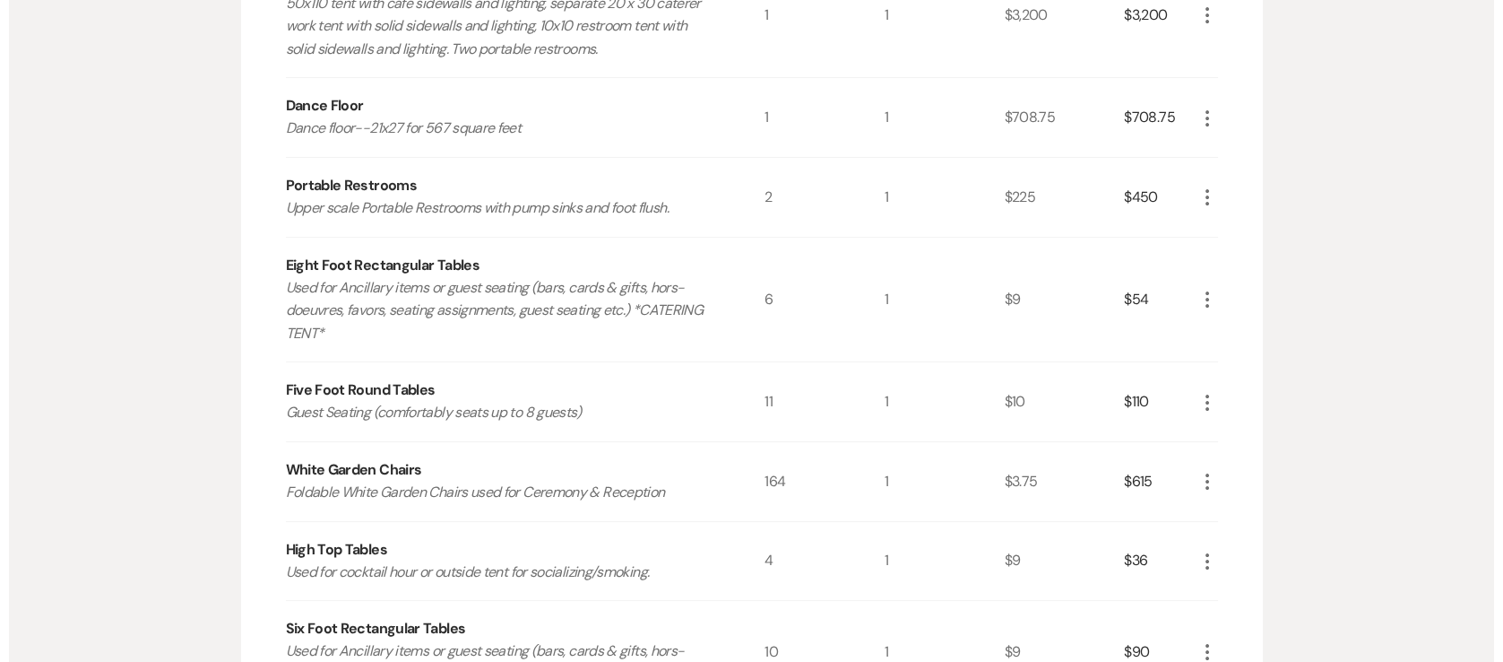
scroll to position [1018, 0]
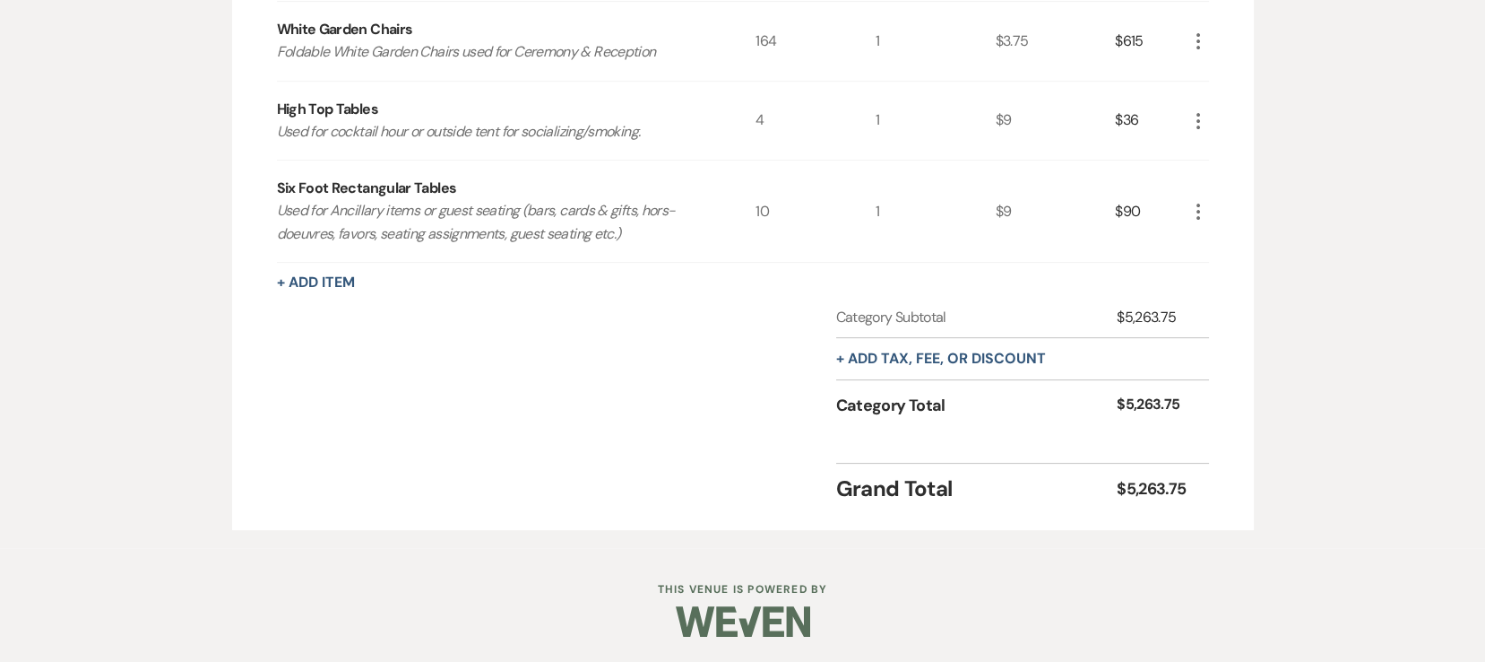
drag, startPoint x: 335, startPoint y: 276, endPoint x: 747, endPoint y: 36, distance: 476.5
click at [329, 275] on button "+ Add Item" at bounding box center [316, 282] width 78 height 14
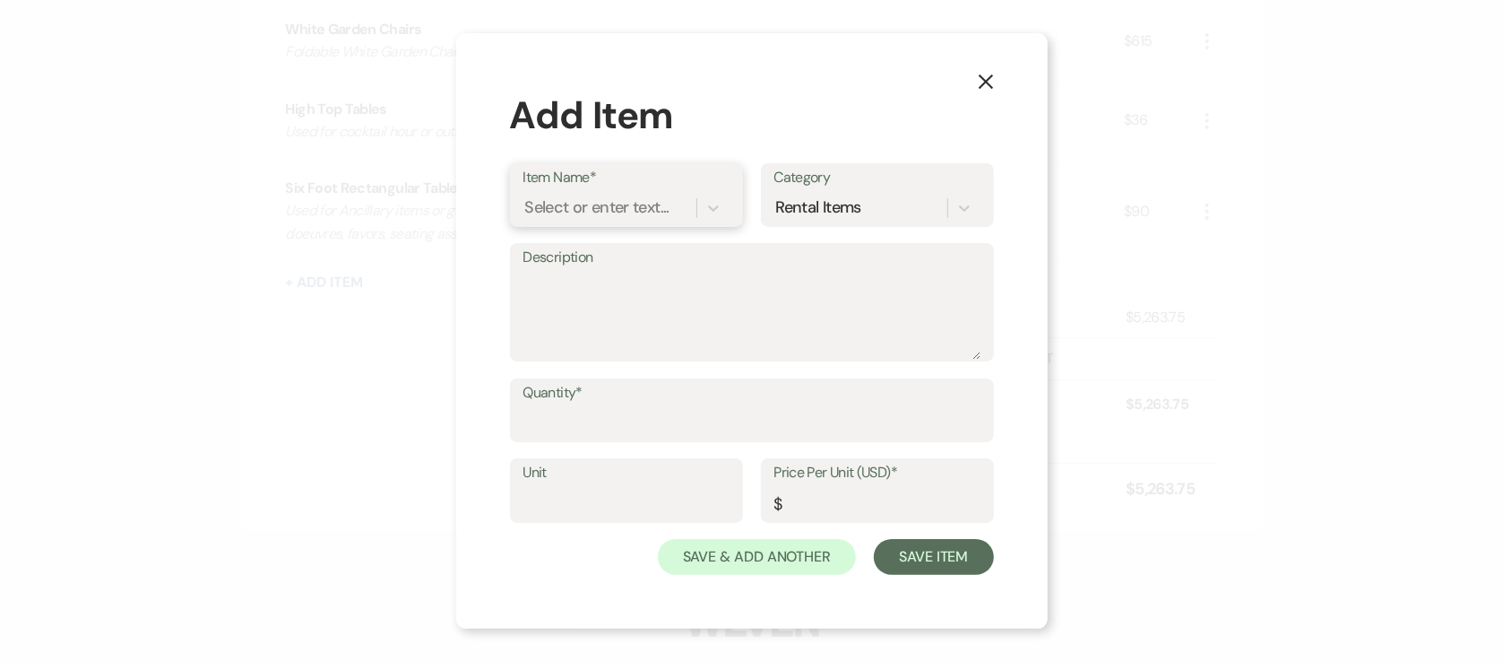
click at [666, 200] on div "Select or enter text..." at bounding box center [597, 207] width 144 height 24
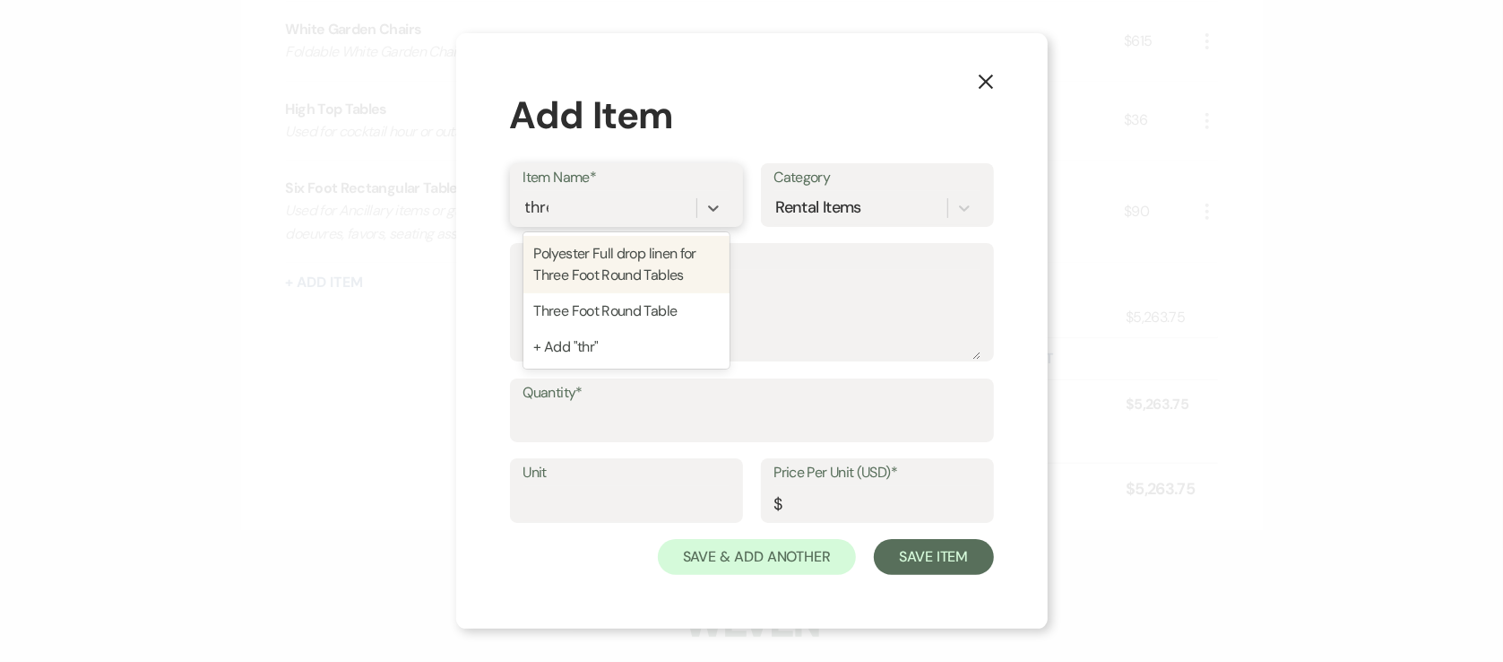
type input "three"
click at [681, 268] on div "Polyester Full drop linen for Three Foot Round Tables" at bounding box center [627, 264] width 206 height 57
type textarea "90 inch full drop for three foot round tables"
type input "1"
type input "13"
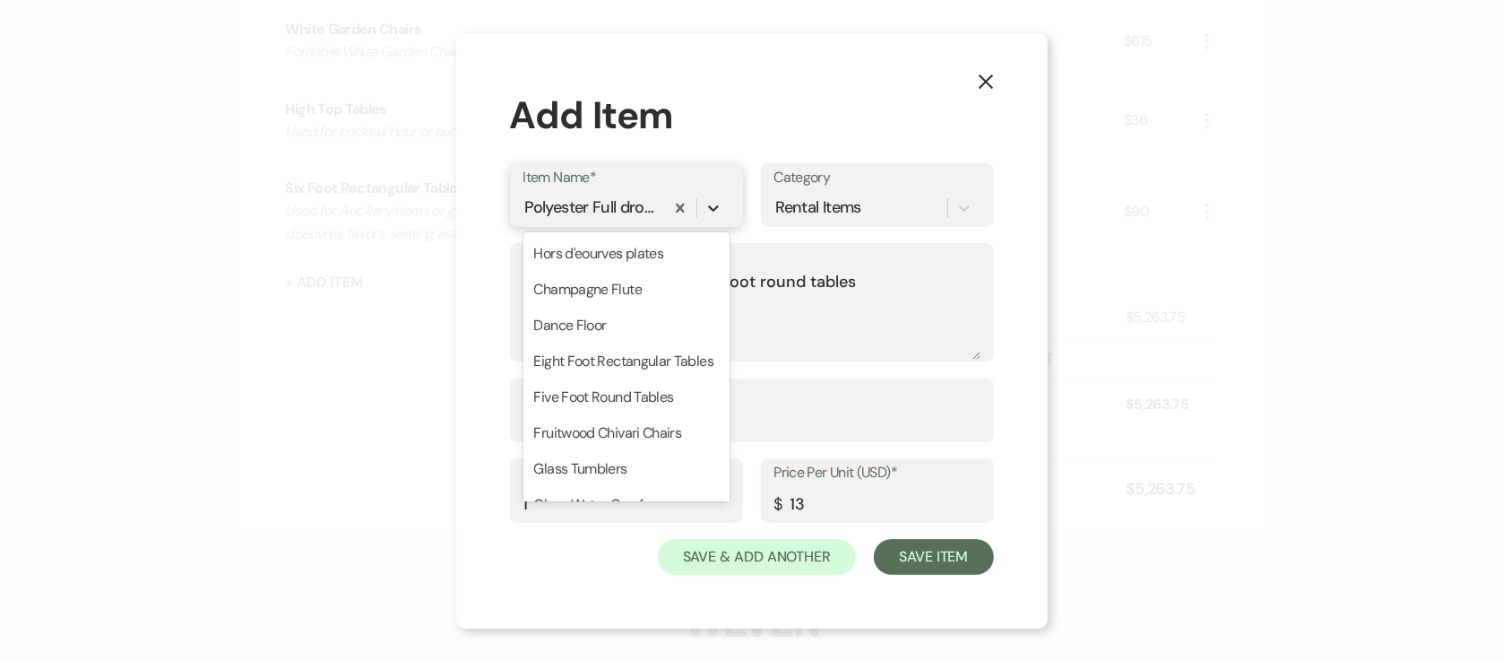
click at [707, 204] on icon at bounding box center [714, 208] width 18 height 18
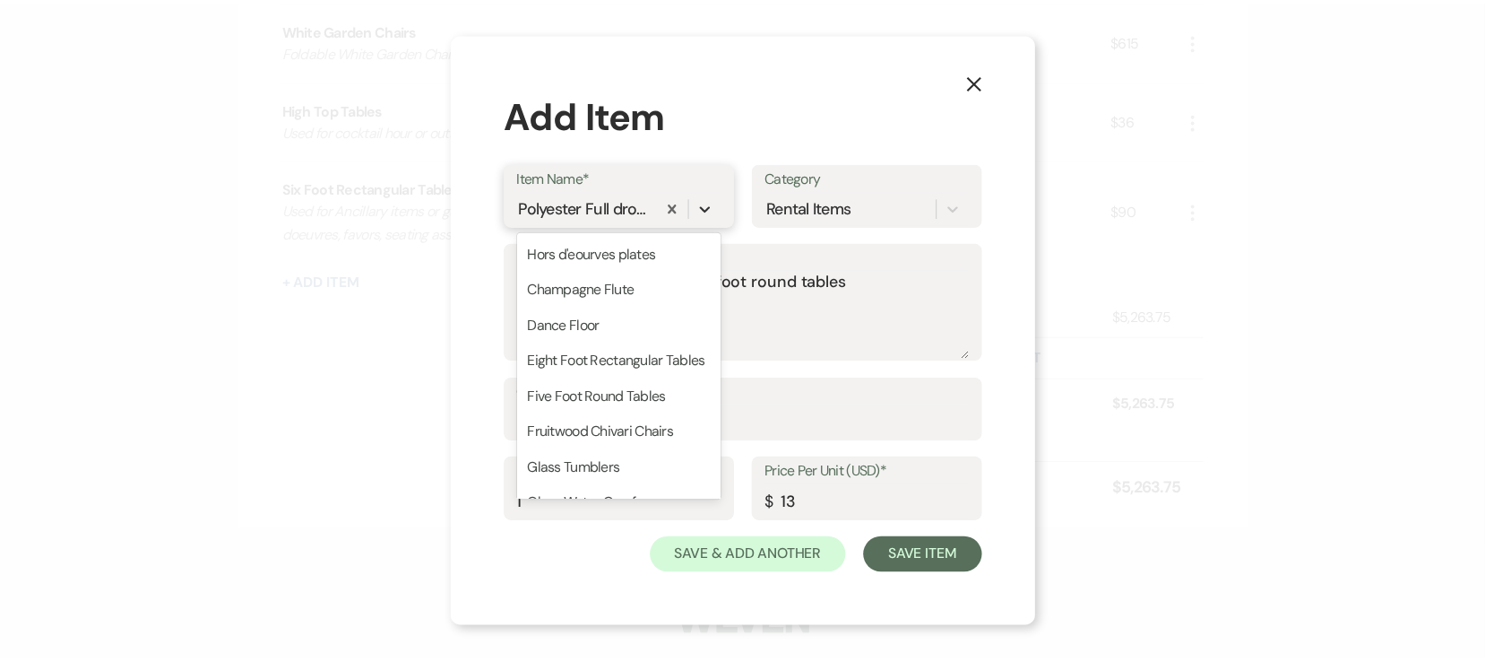
scroll to position [700, 0]
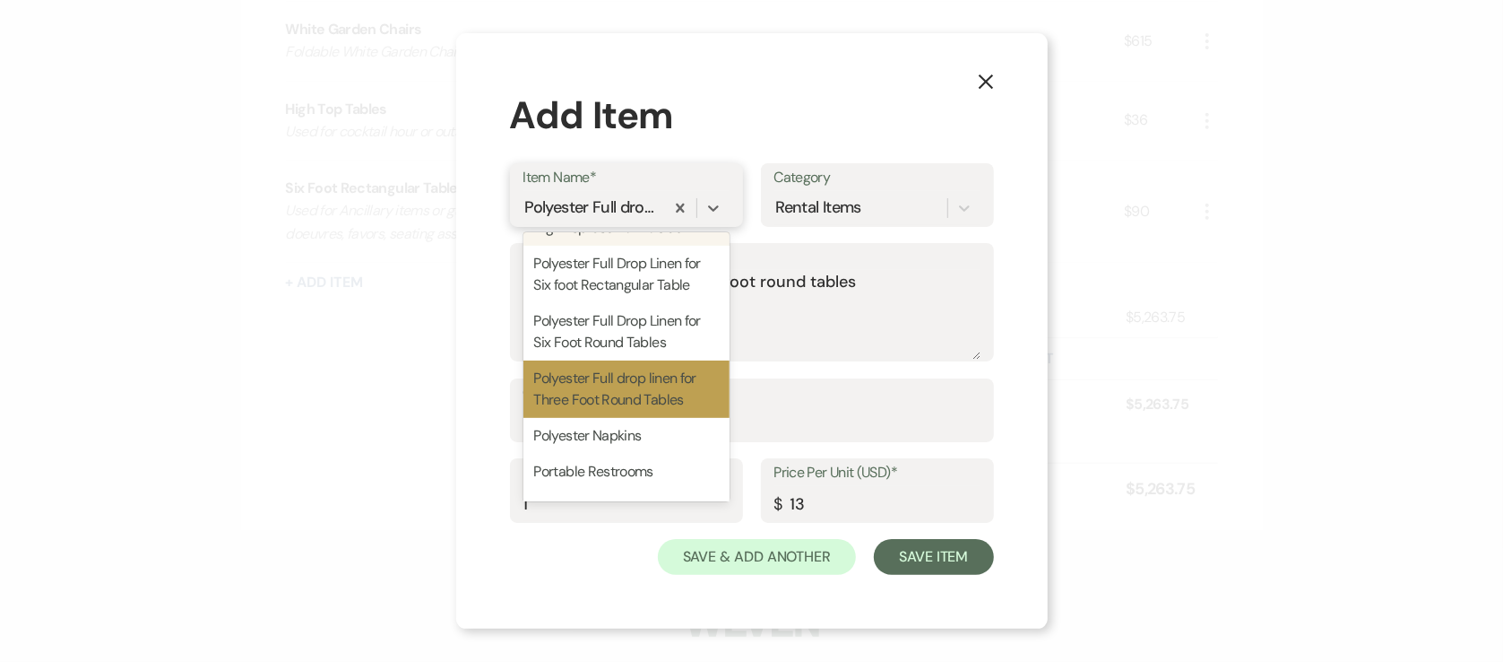
click at [605, 191] on div "Polyester Full drop linen for Three Foot Round Tables" at bounding box center [627, 208] width 206 height 34
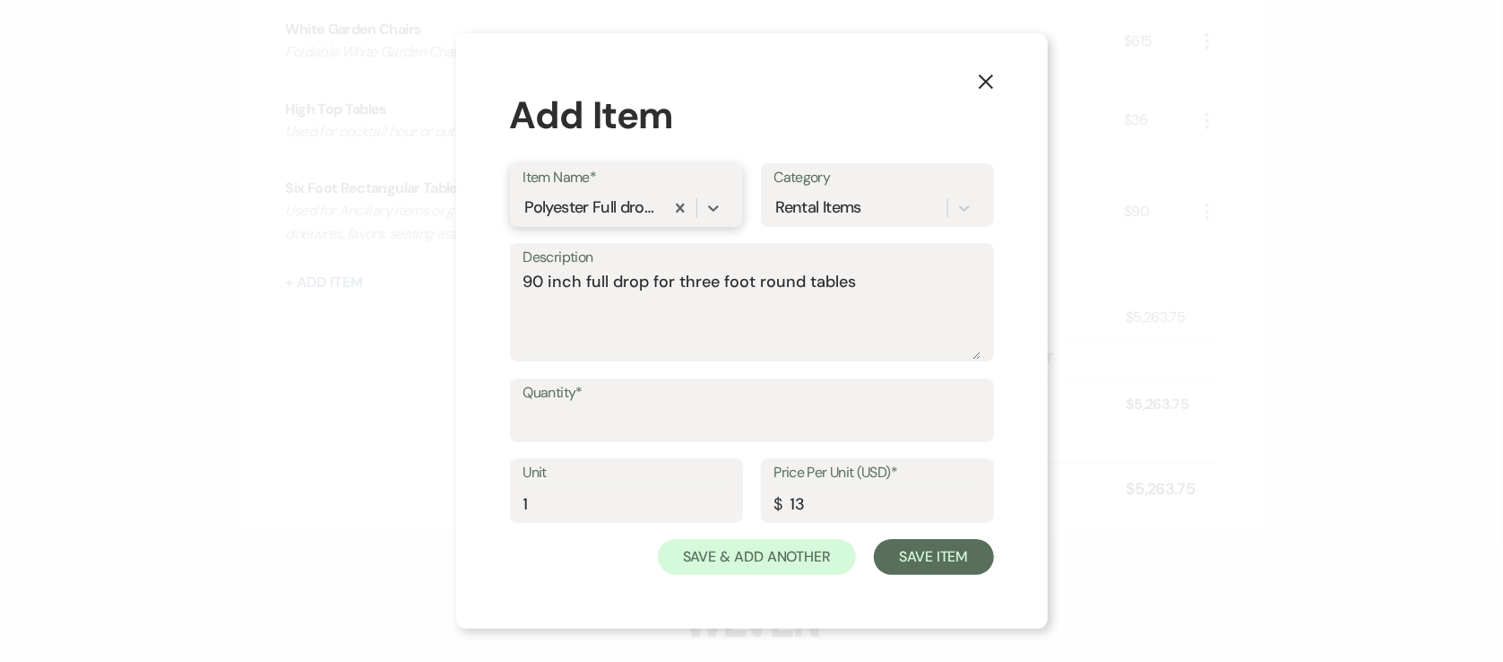
click at [605, 191] on div "Polyester Full drop linen for Three Foot Round Tables" at bounding box center [627, 208] width 206 height 34
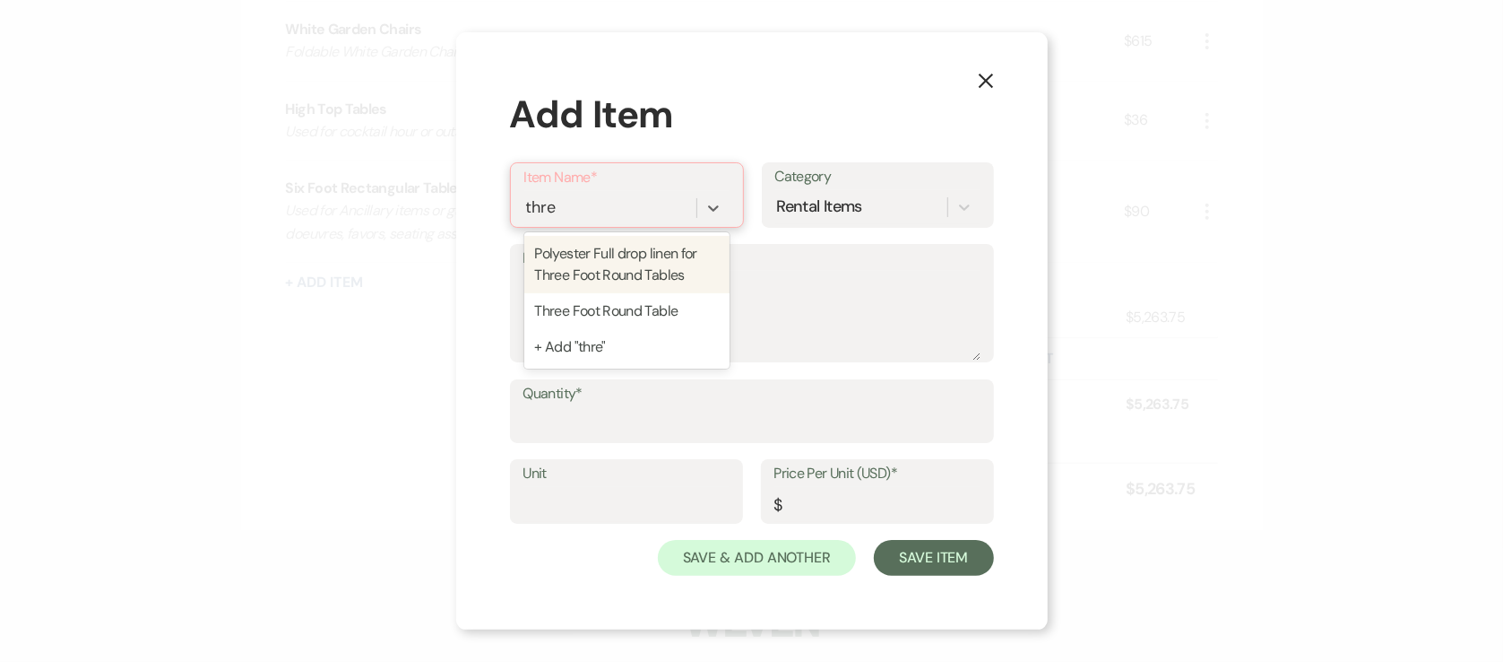
type input "three"
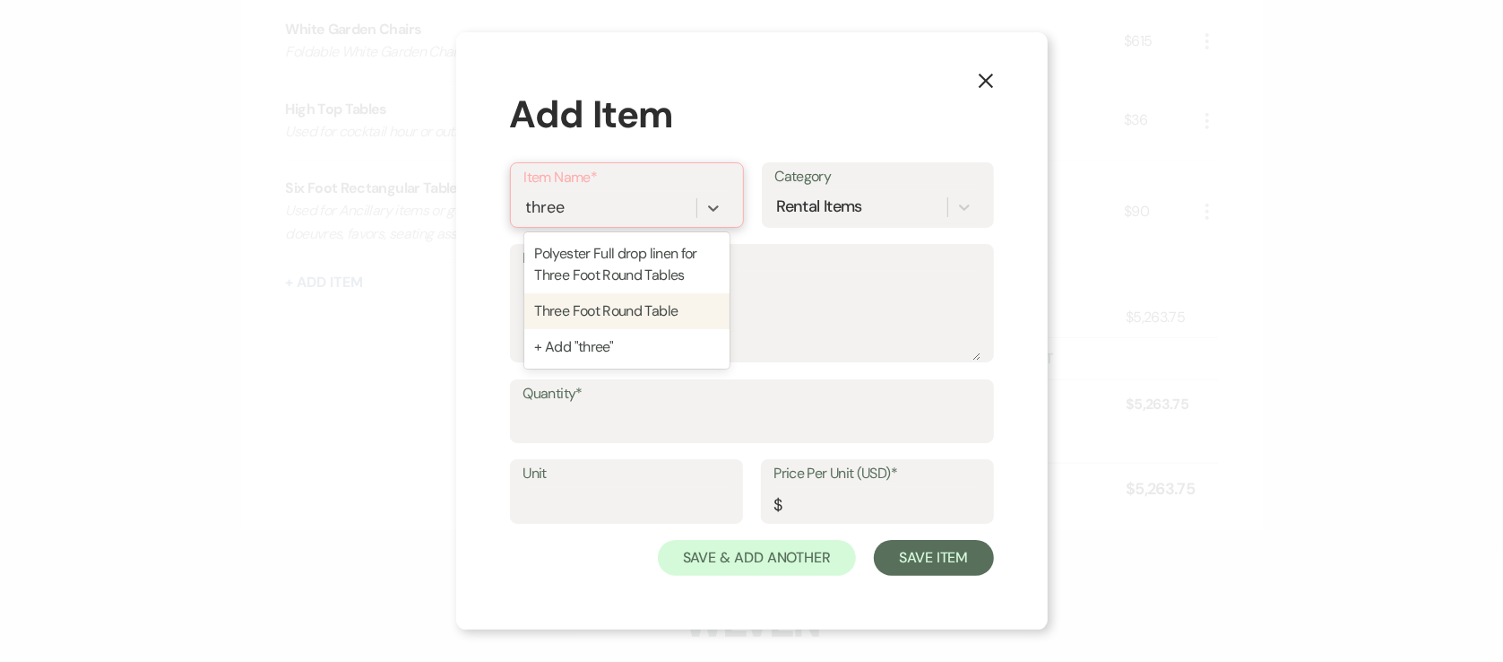
click at [678, 293] on div "Three Foot Round Table" at bounding box center [626, 311] width 205 height 36
type textarea "Used for sweetheart tables, cake, memorial table, cocktail hour"
type input "1"
type input "9"
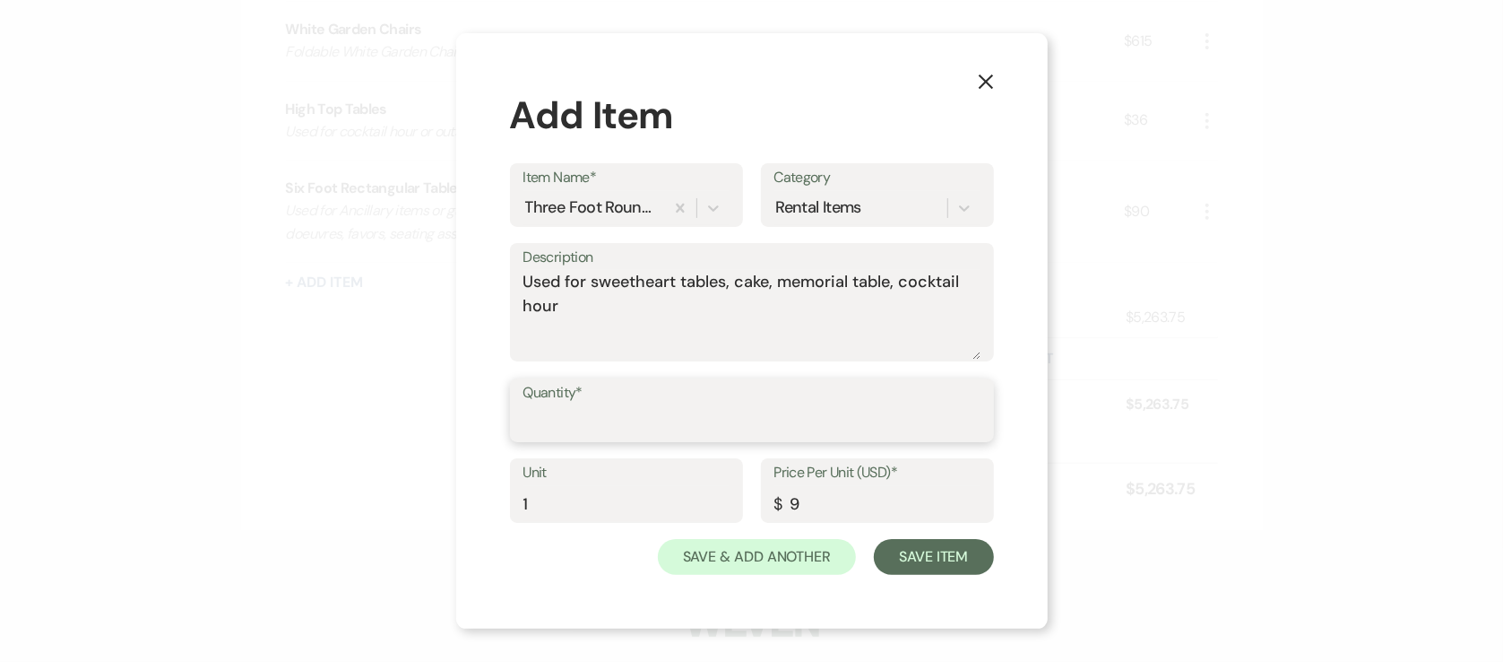
click at [685, 417] on input "Quantity*" at bounding box center [752, 422] width 457 height 35
type input "1"
click at [946, 530] on div "Unit 1 Price Per Unit (USD)* $ 9" at bounding box center [752, 498] width 484 height 81
click at [968, 565] on button "Save Item" at bounding box center [933, 557] width 119 height 36
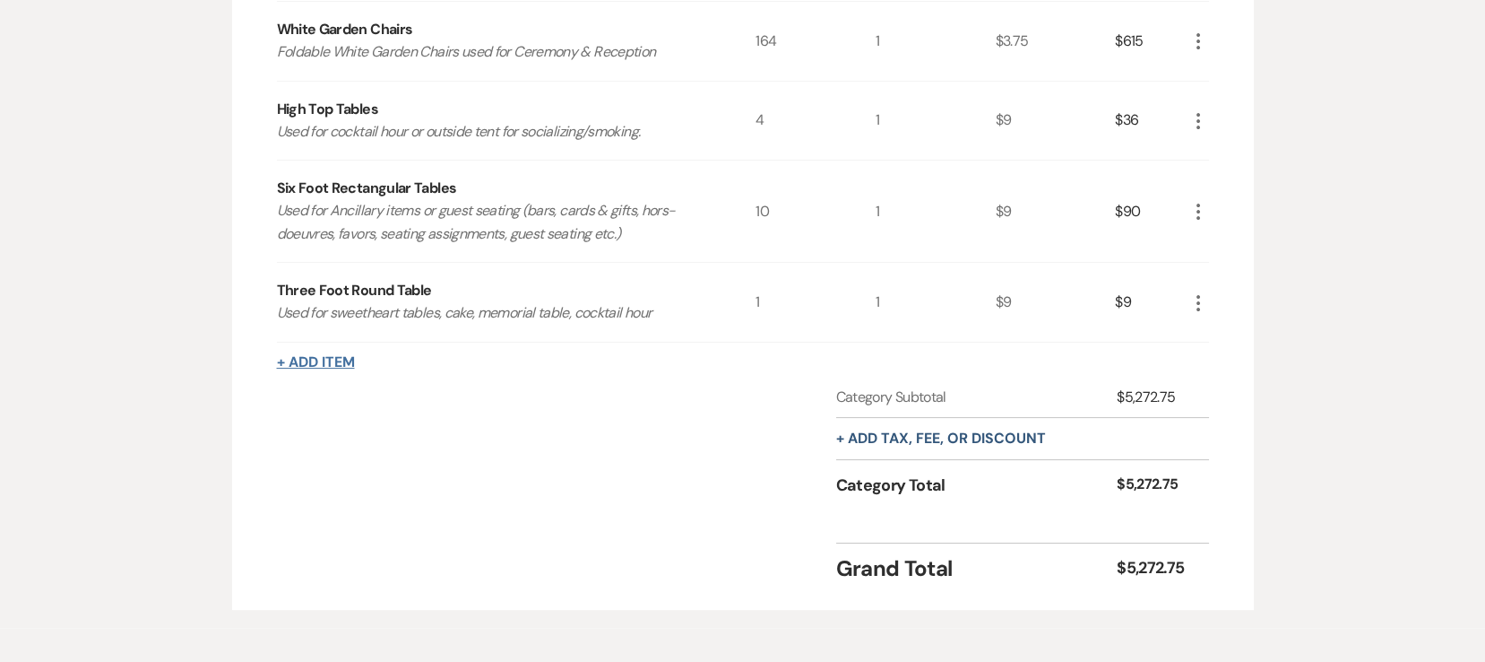
click at [315, 355] on button "+ Add Item" at bounding box center [316, 362] width 78 height 14
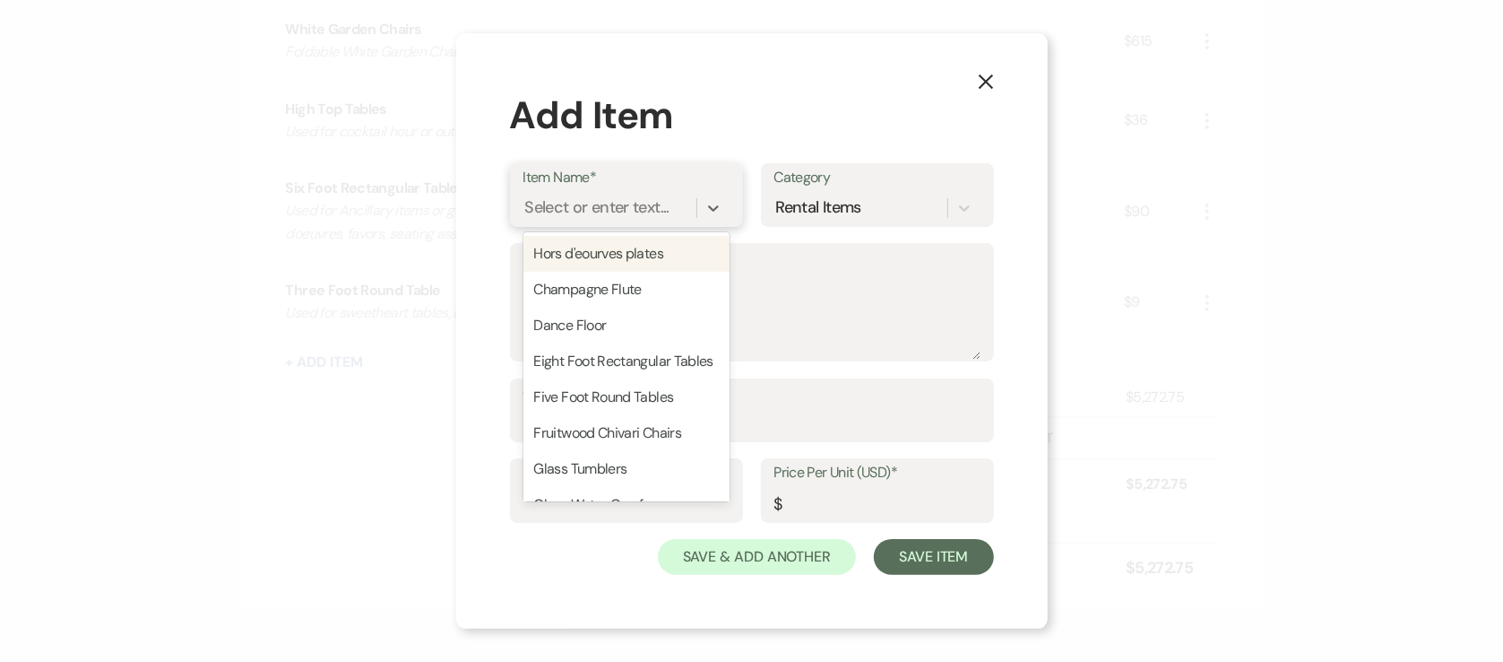
click at [596, 204] on div "Select or enter text..." at bounding box center [597, 207] width 144 height 24
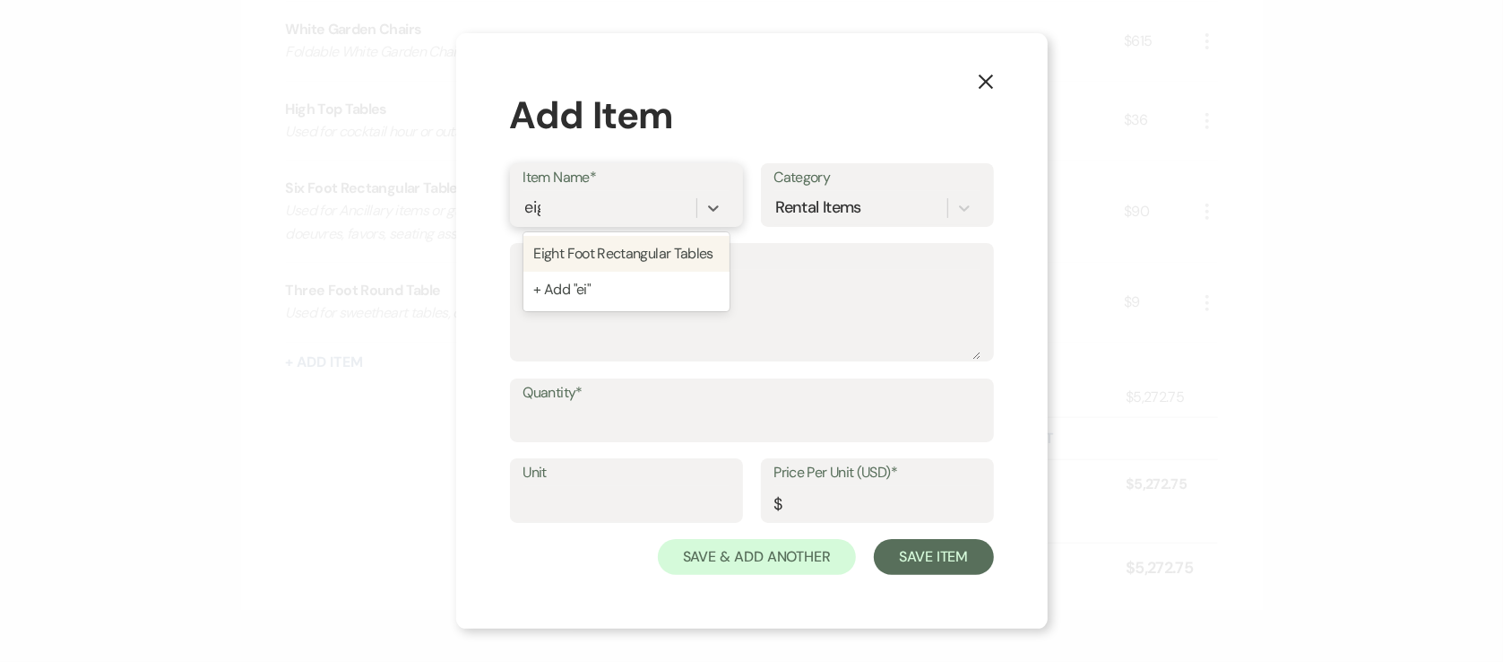
type input "eigh"
click at [608, 244] on div "Eight Foot Rectangular Tables" at bounding box center [627, 254] width 206 height 36
type textarea "Used for Ancillary items or guest seating (bars, cards & gifts, hors-doeuvres, …"
type input "1"
type input "9"
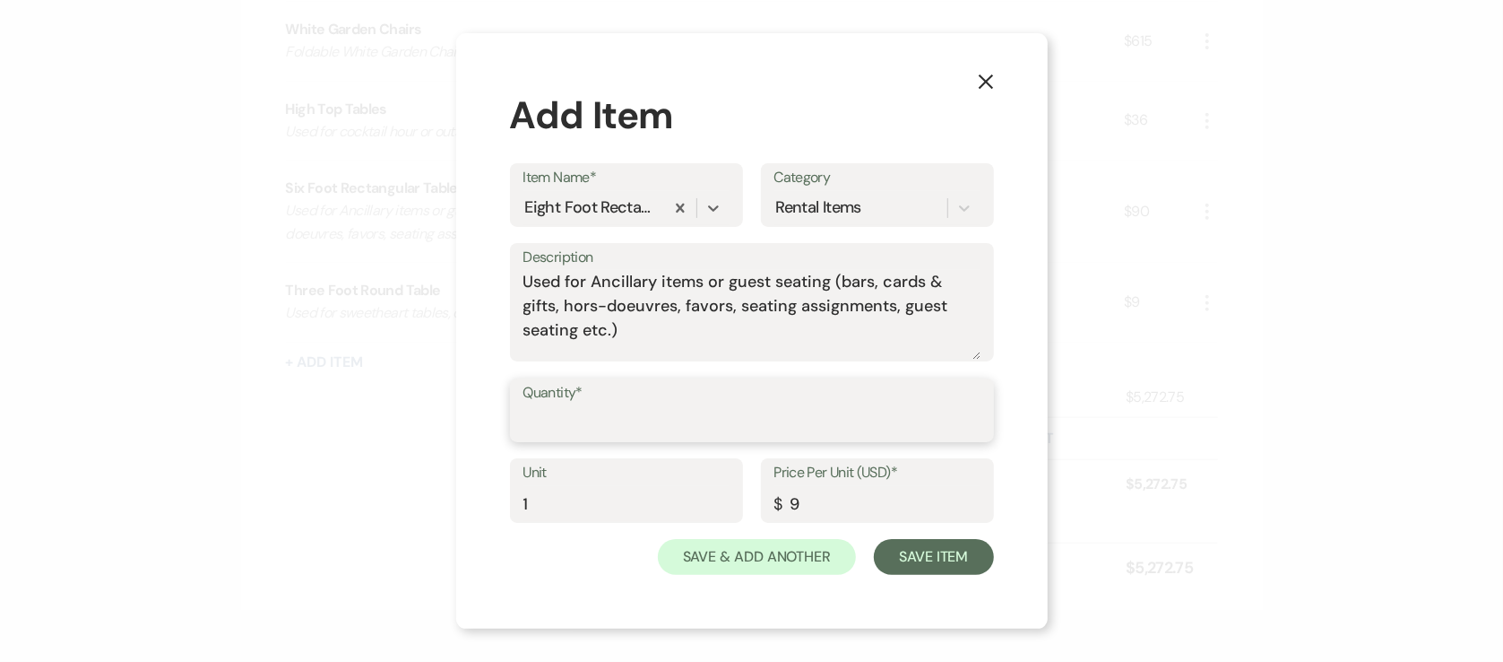
click at [592, 412] on input "Quantity*" at bounding box center [752, 422] width 457 height 35
type input "6"
click at [963, 556] on button "Save Item" at bounding box center [933, 557] width 119 height 36
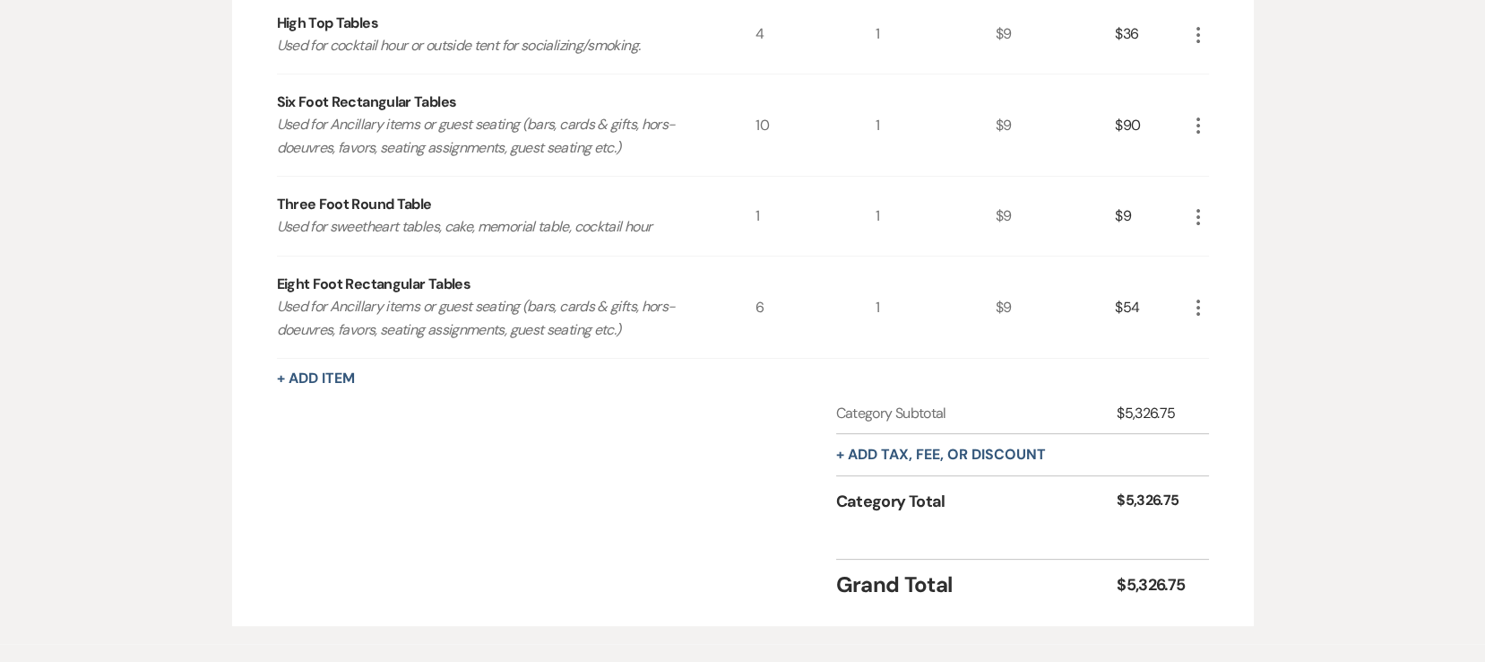
scroll to position [1199, 0]
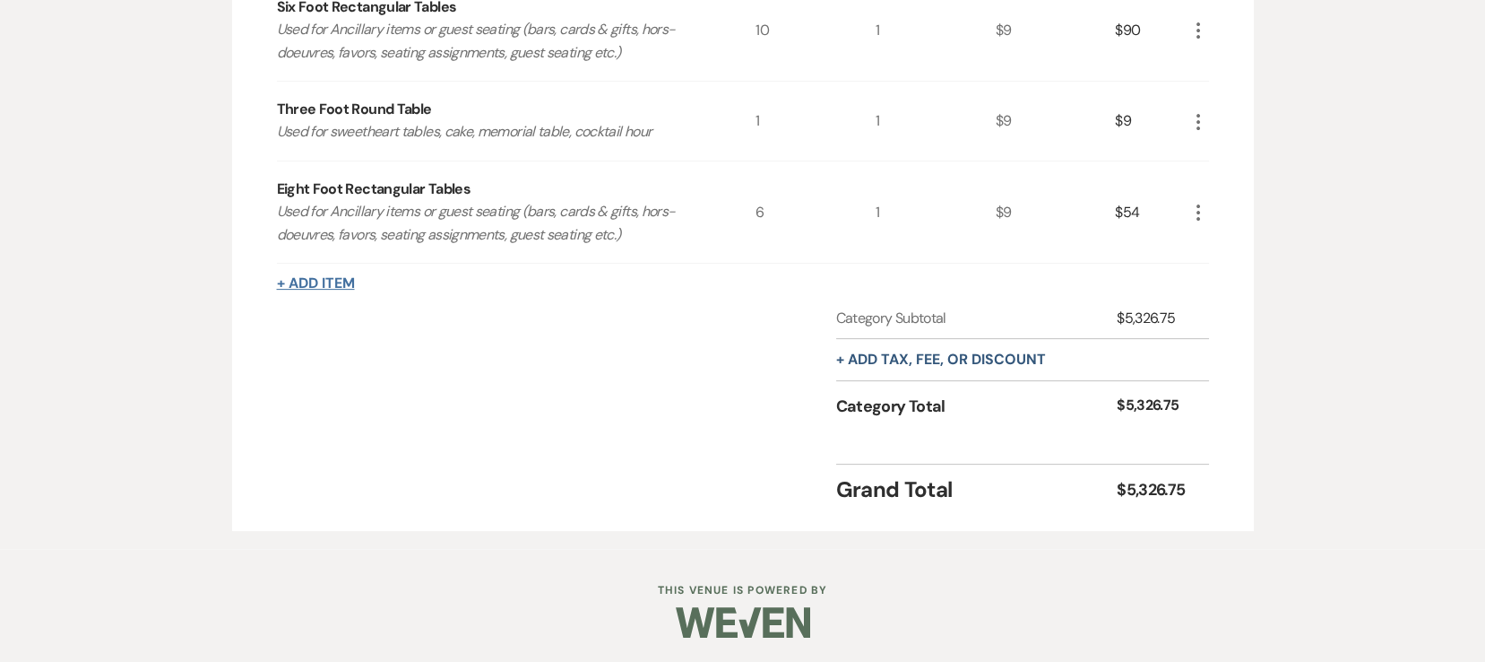
click at [315, 279] on button "+ Add Item" at bounding box center [316, 283] width 78 height 14
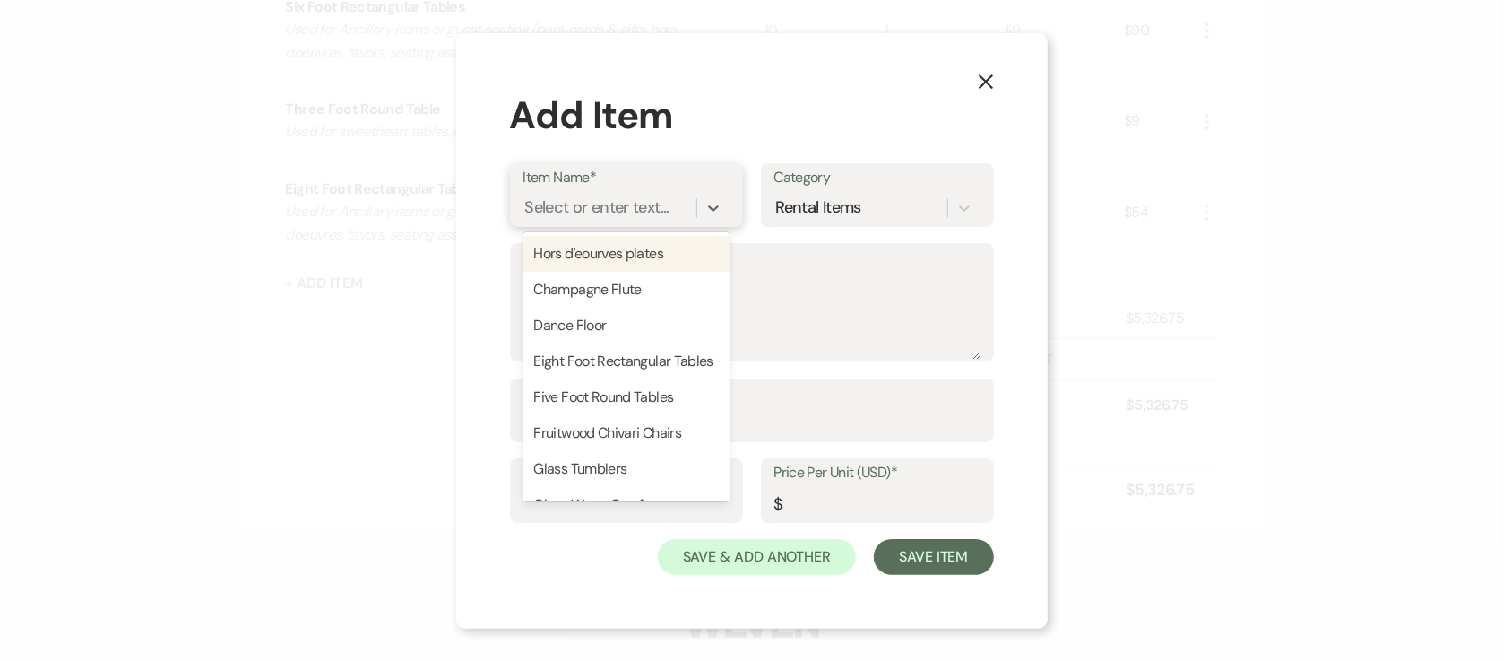
click at [628, 197] on div "Select or enter text..." at bounding box center [597, 207] width 144 height 24
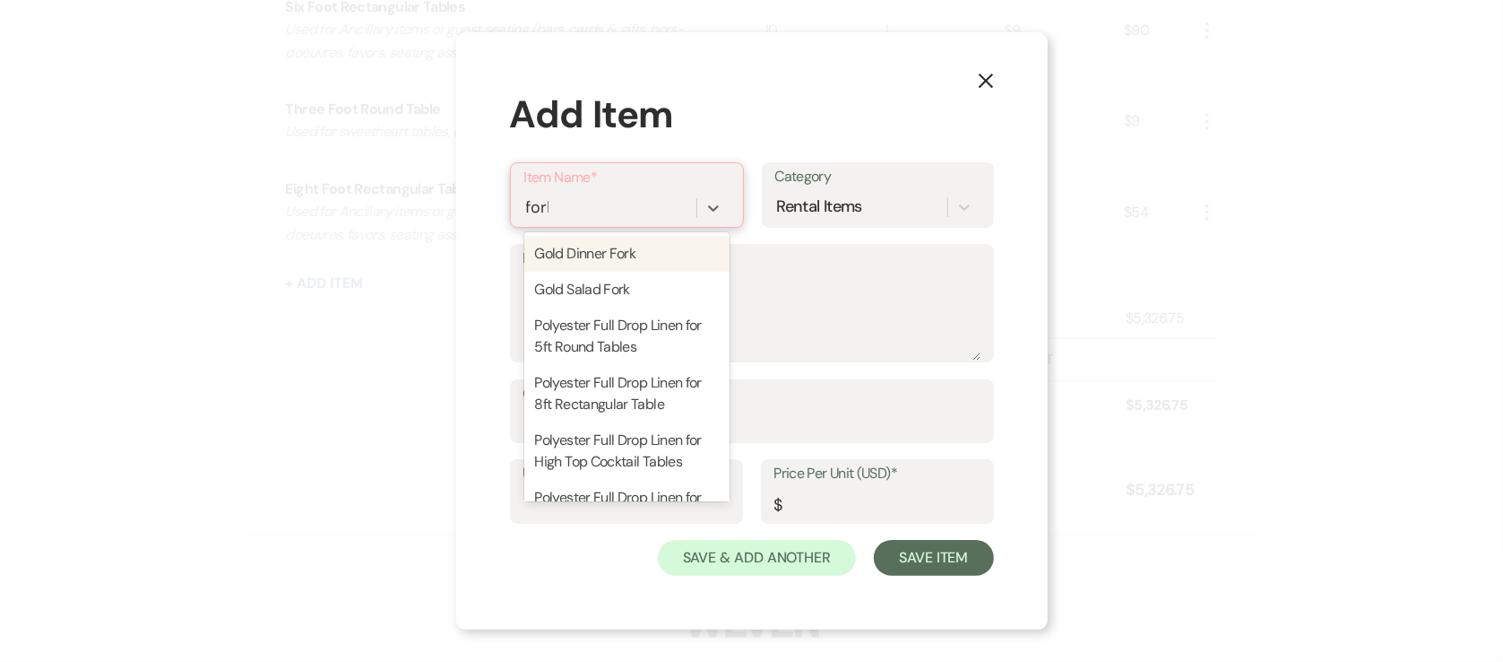
type input "forks"
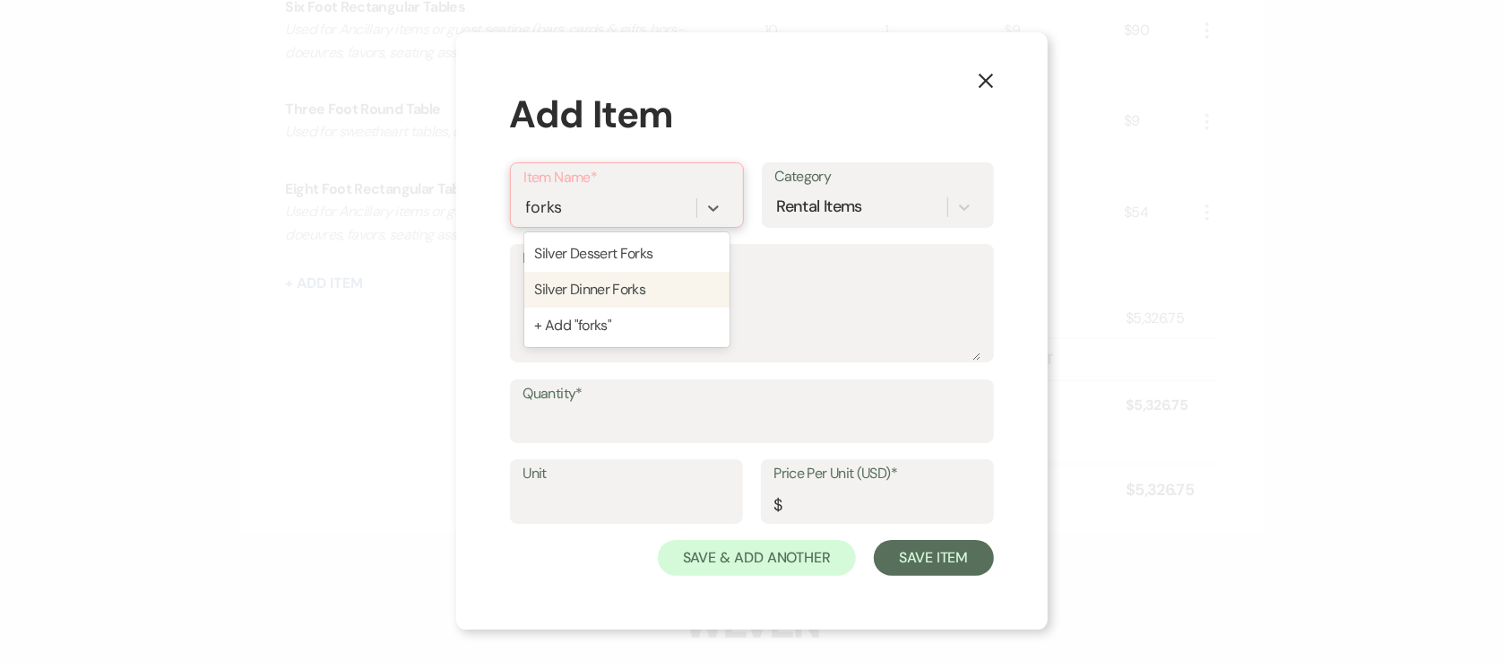
click at [643, 287] on div "Silver Dinner Forks" at bounding box center [626, 290] width 205 height 36
type textarea "Silver Dinner Fork"
type input "1"
type input "0.45"
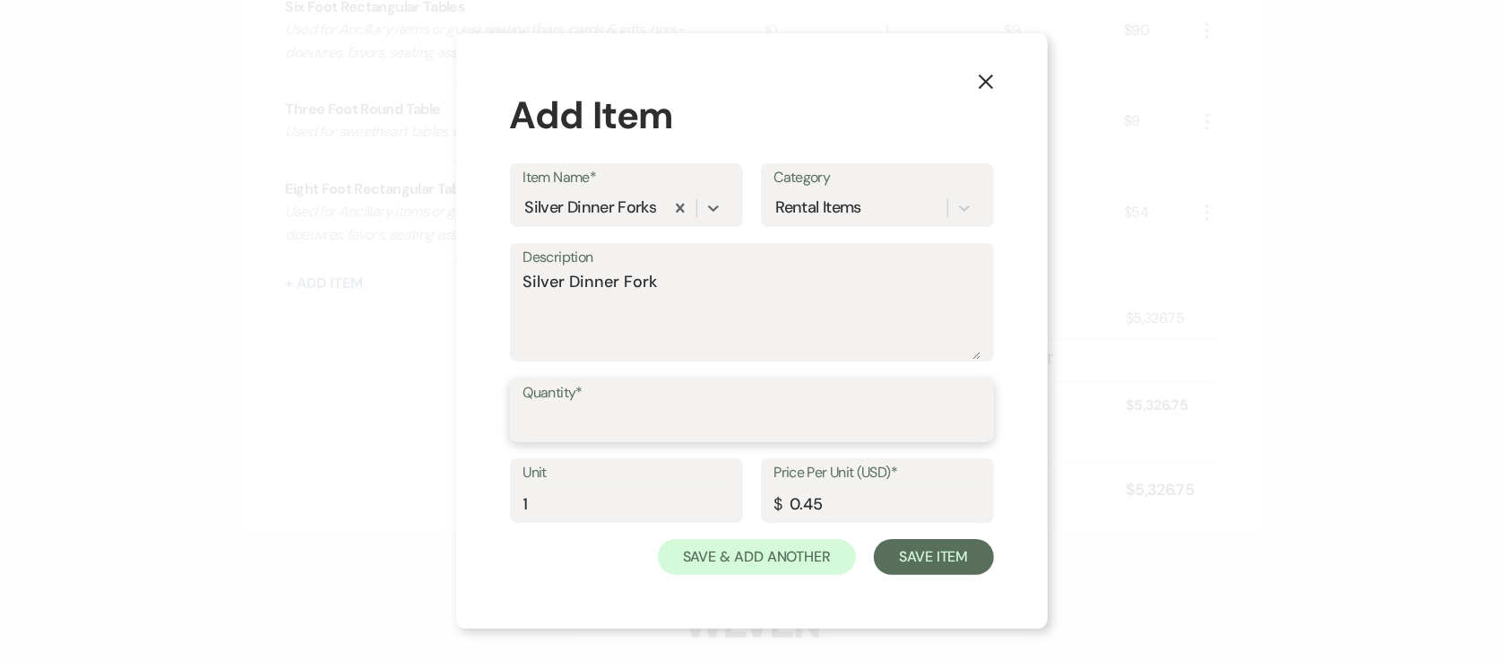
click at [575, 423] on input "Quantity*" at bounding box center [752, 422] width 457 height 35
type input "85"
click at [929, 563] on button "Save Item" at bounding box center [933, 557] width 119 height 36
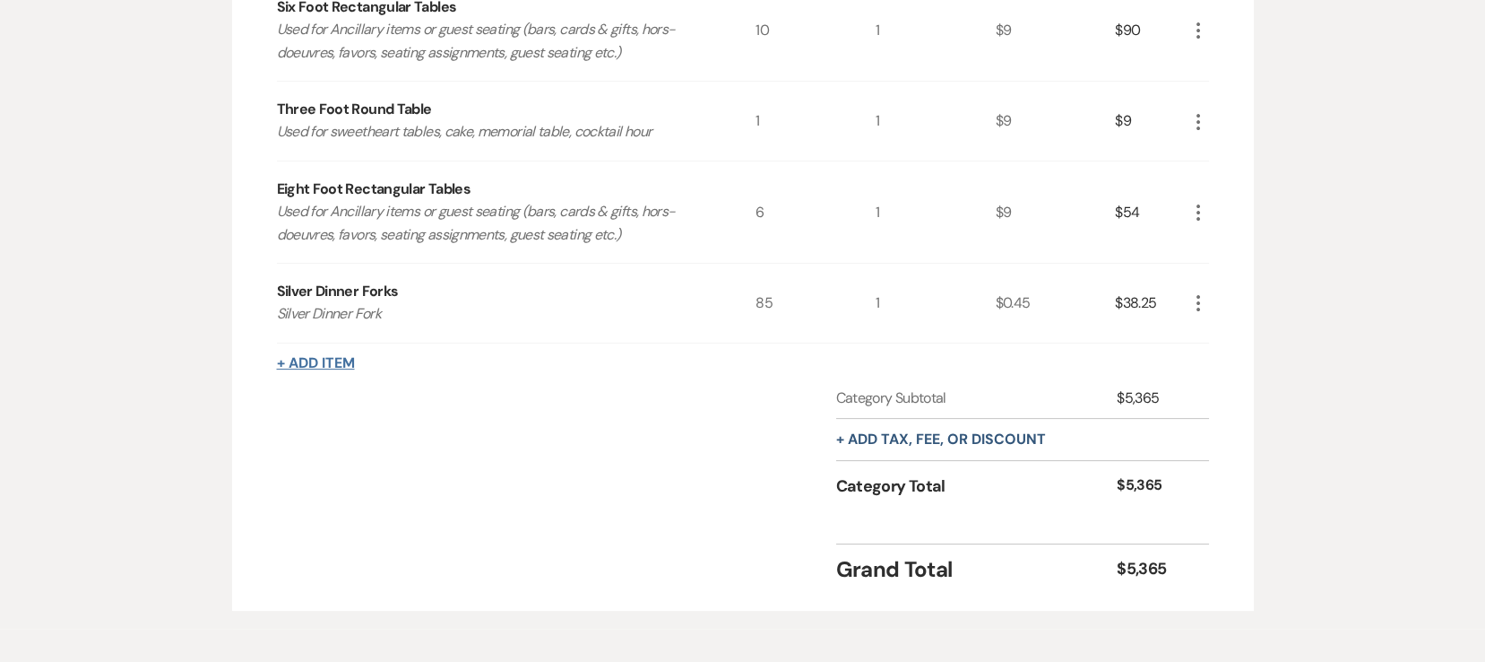
click at [333, 360] on button "+ Add Item" at bounding box center [316, 363] width 78 height 14
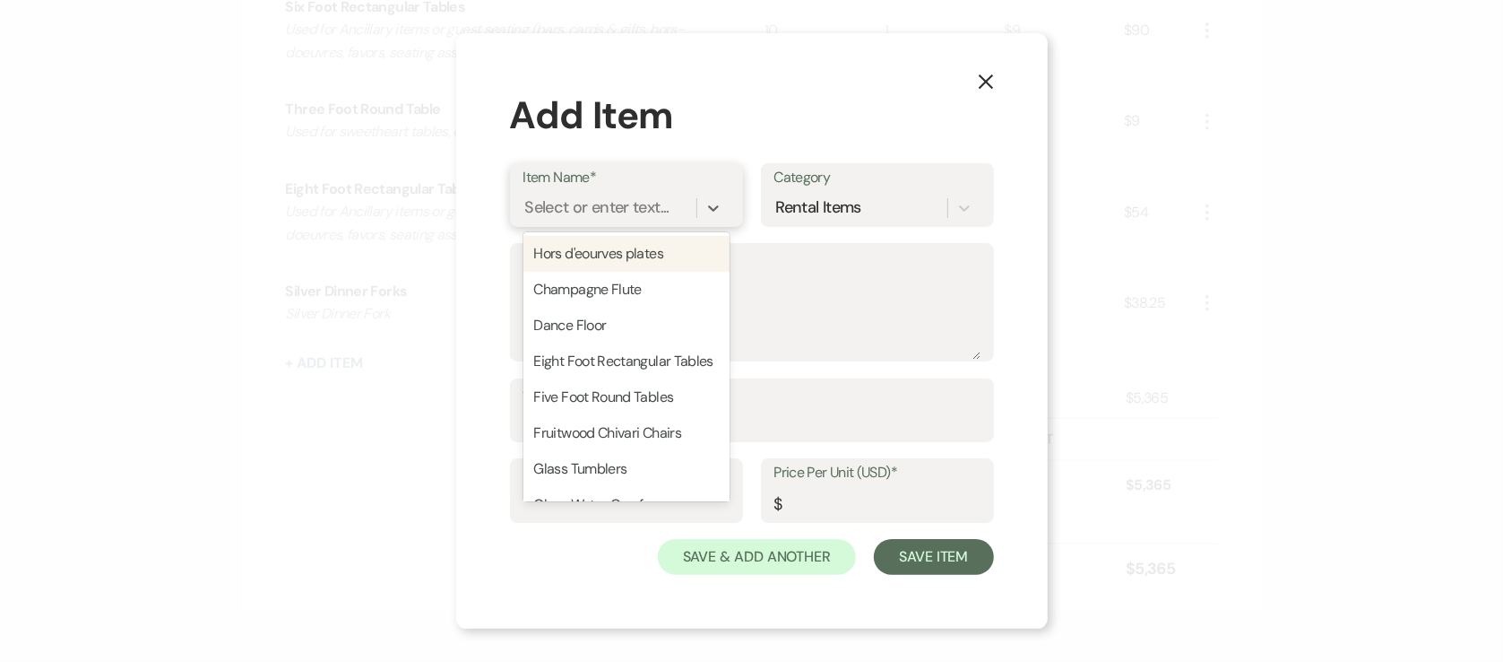
click at [595, 208] on div "Select or enter text..." at bounding box center [597, 207] width 144 height 24
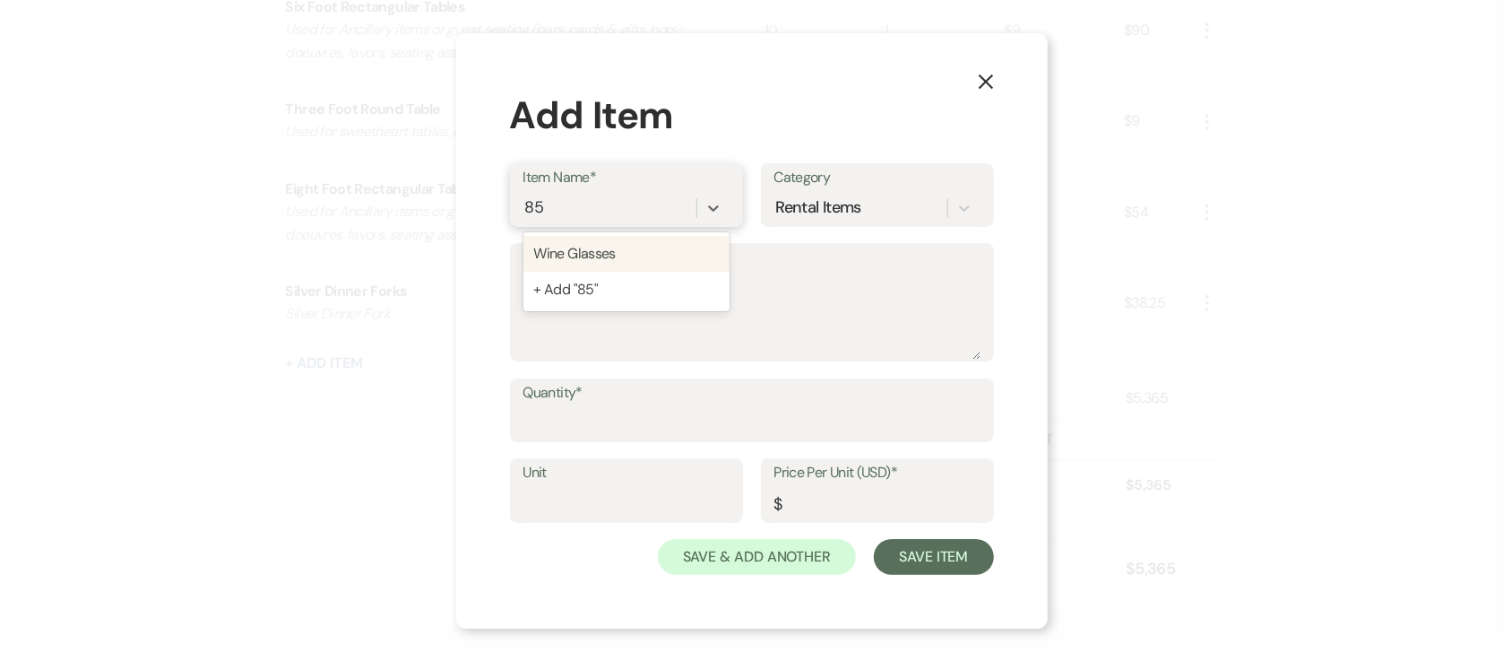
type input "8"
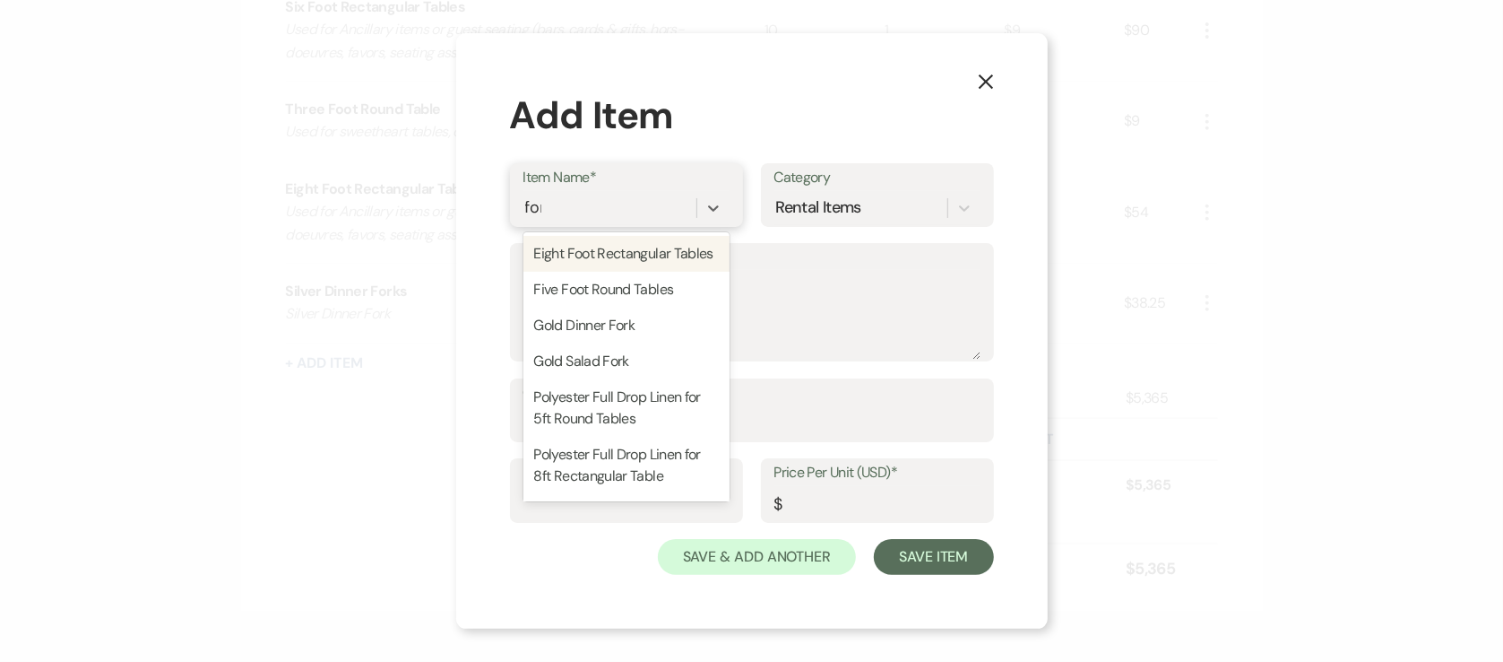
type input "fork"
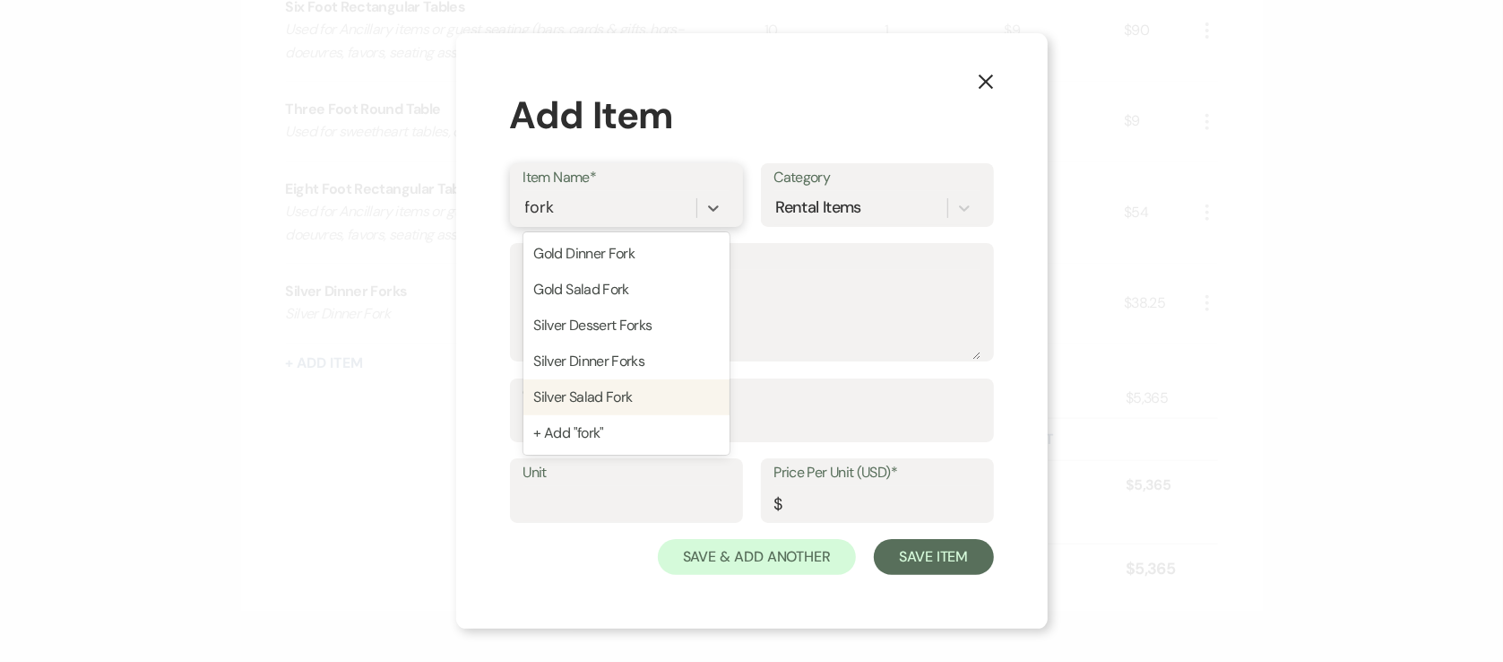
click at [668, 390] on div "Silver Salad Fork" at bounding box center [627, 397] width 206 height 36
type textarea "Silver Salad Fork"
type input "1"
type input "0.45"
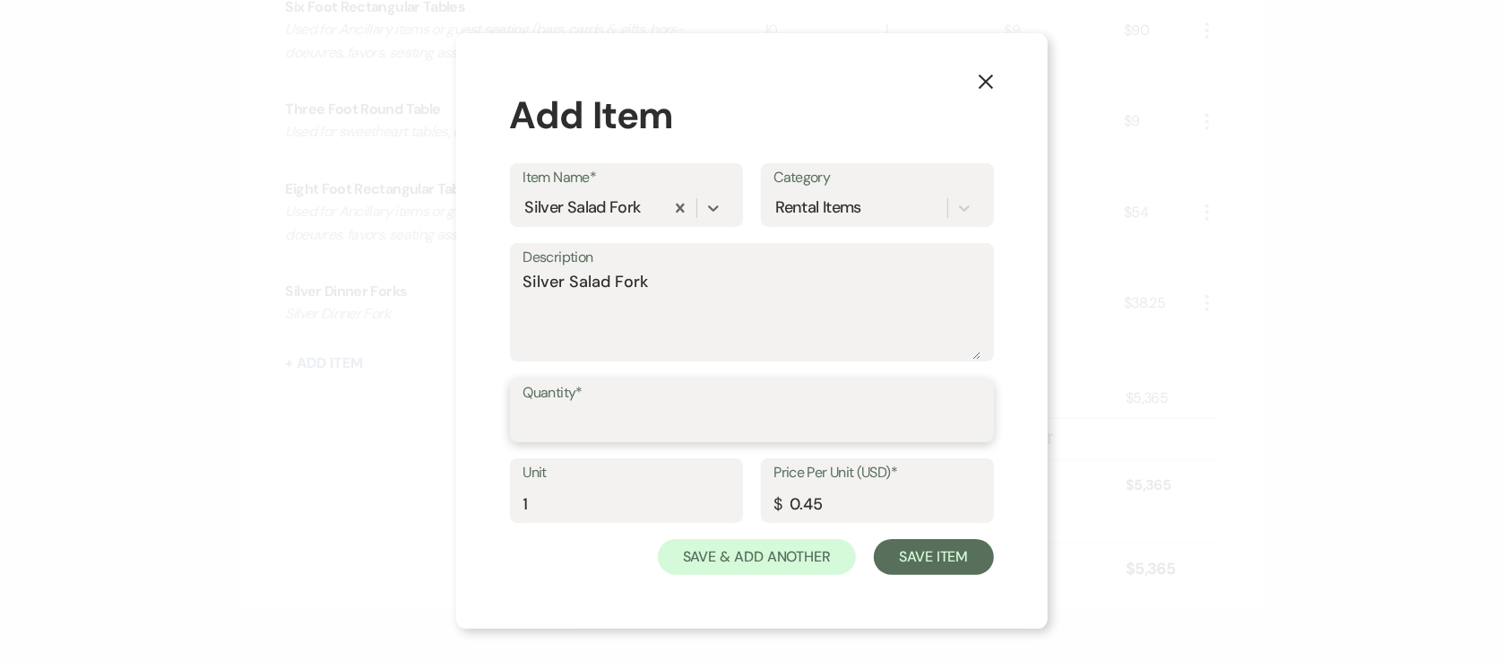
click at [583, 406] on input "Quantity*" at bounding box center [752, 422] width 457 height 35
type input "85"
click at [940, 567] on button "Save Item" at bounding box center [933, 557] width 119 height 36
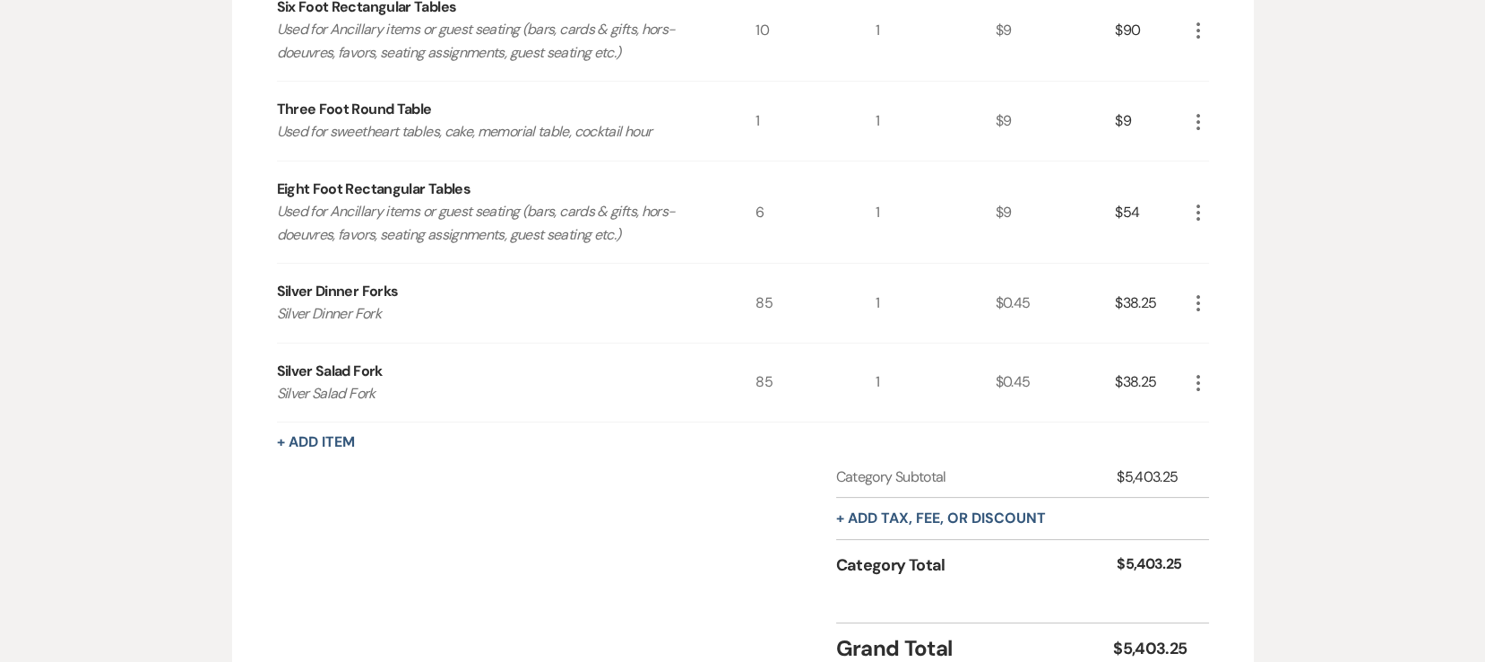
drag, startPoint x: 334, startPoint y: 414, endPoint x: 333, endPoint y: 428, distance: 13.5
click at [331, 431] on div "+ Add Item" at bounding box center [743, 442] width 932 height 22
click at [333, 435] on button "+ Add Item" at bounding box center [316, 442] width 78 height 14
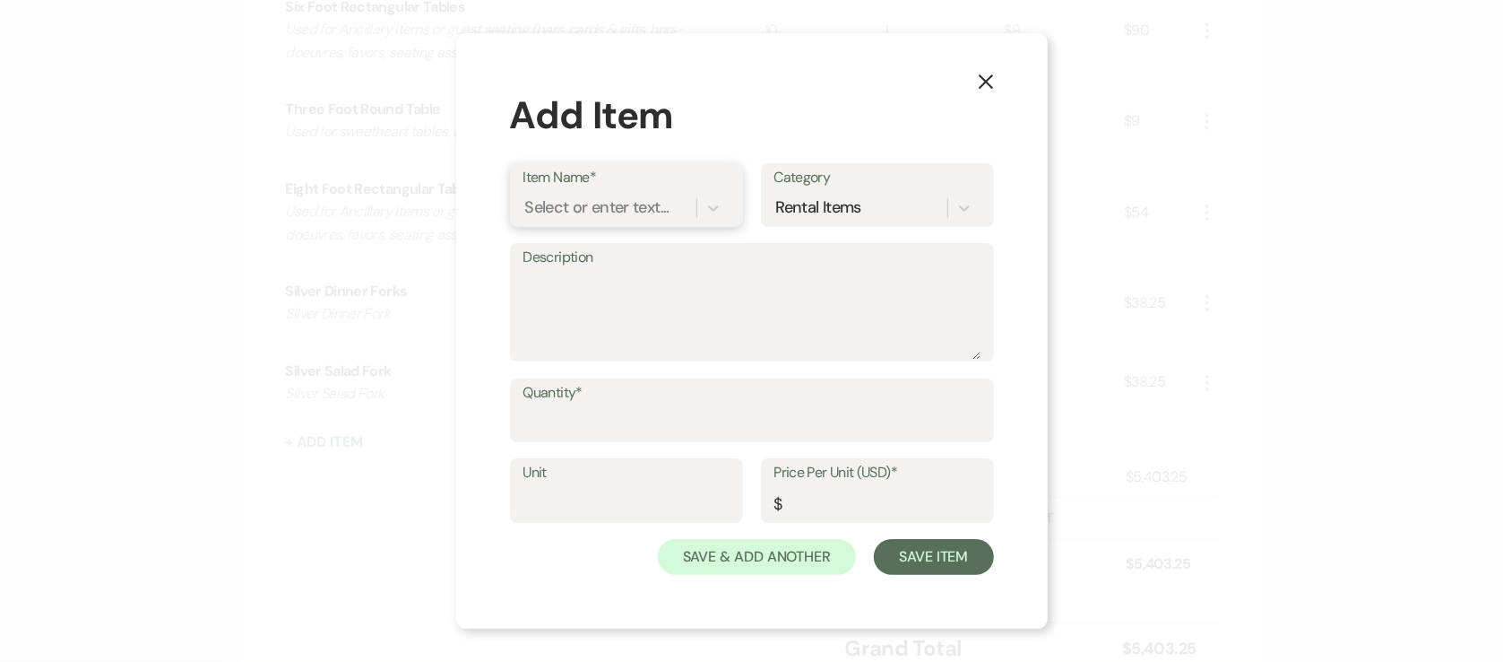
click at [560, 214] on div "Select or enter text..." at bounding box center [597, 207] width 144 height 24
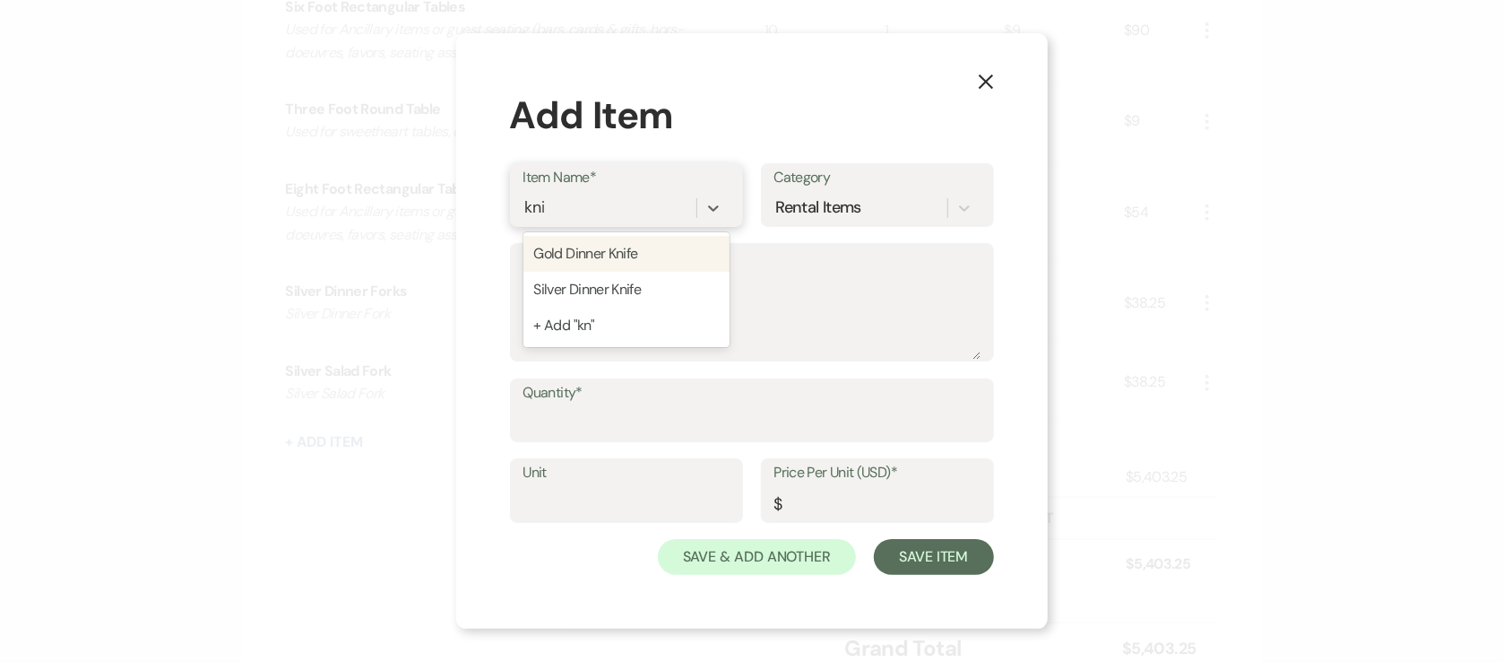
type input "knif"
click at [674, 275] on div "Silver Dinner Knife" at bounding box center [627, 290] width 206 height 36
type textarea "Dinner Flatware"
type input "1"
type input "0.45"
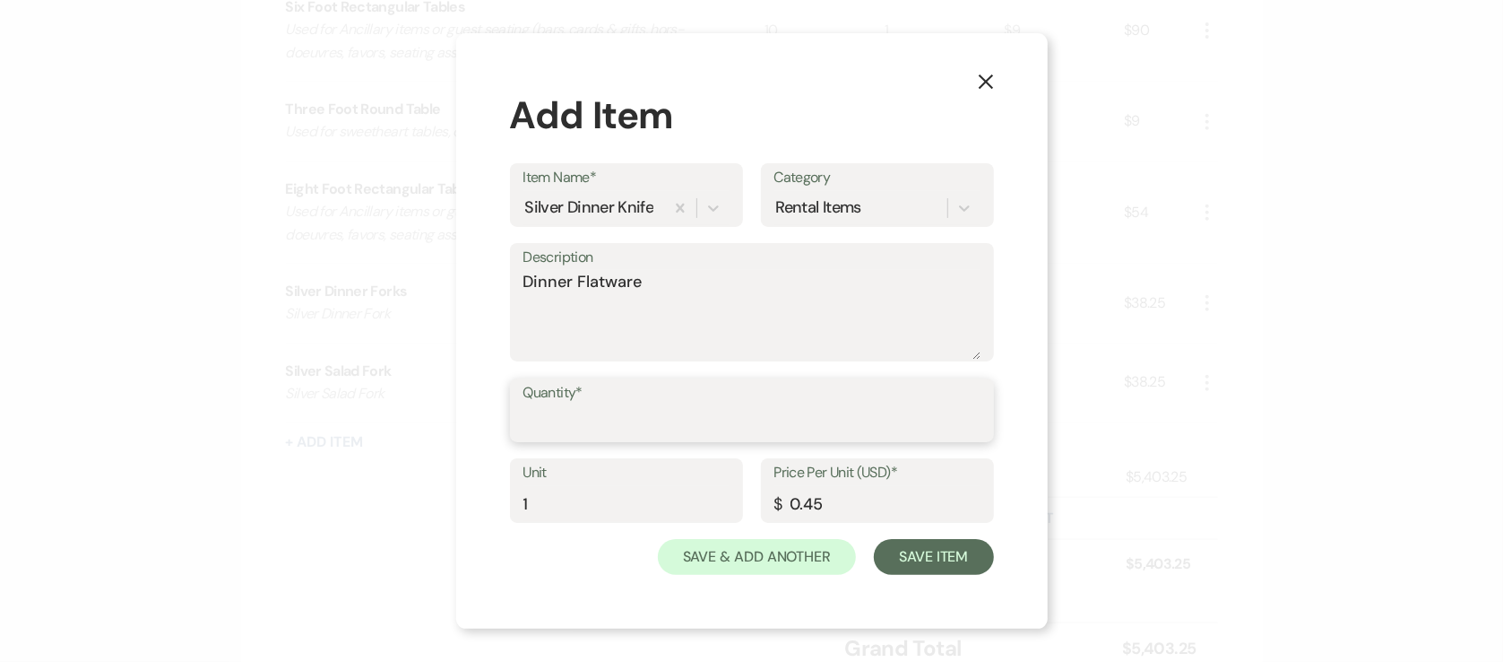
click at [617, 413] on input "Quantity*" at bounding box center [752, 422] width 457 height 35
type input "85"
click at [947, 555] on button "Save Item" at bounding box center [933, 557] width 119 height 36
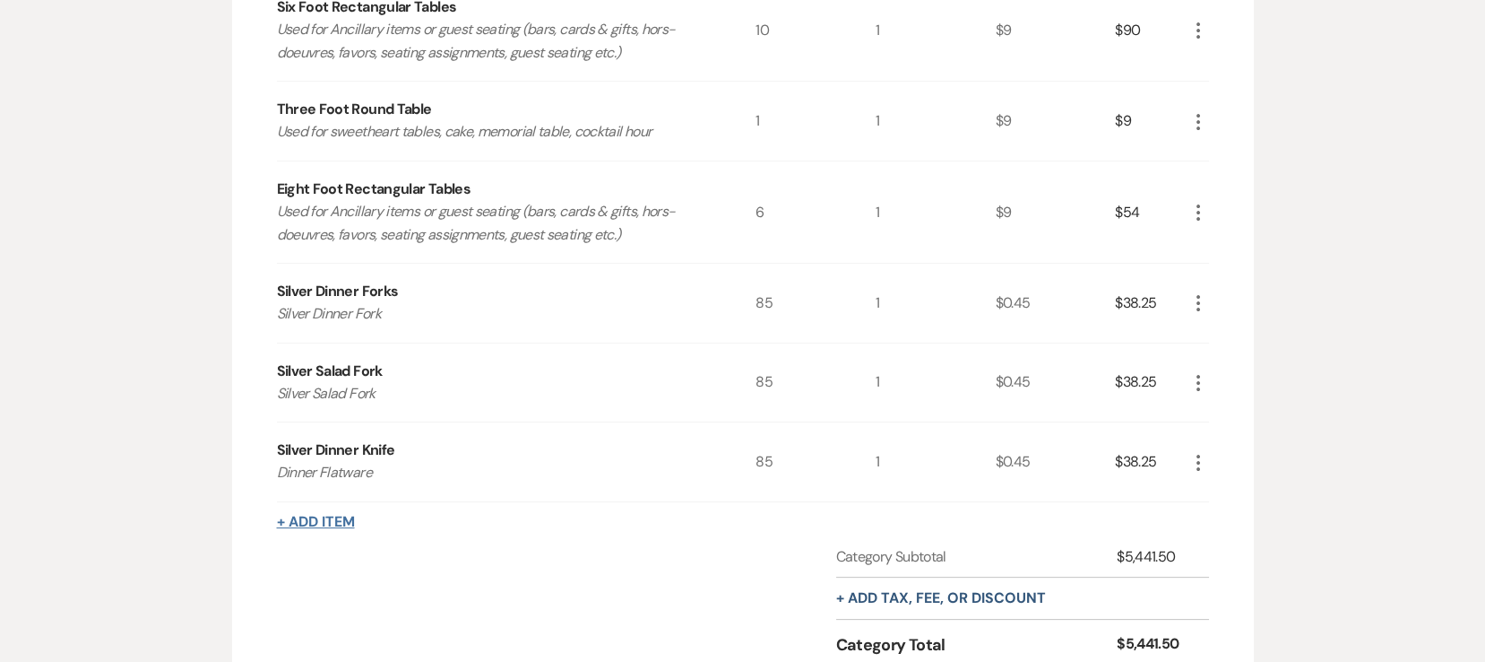
click at [322, 515] on button "+ Add Item" at bounding box center [316, 522] width 78 height 14
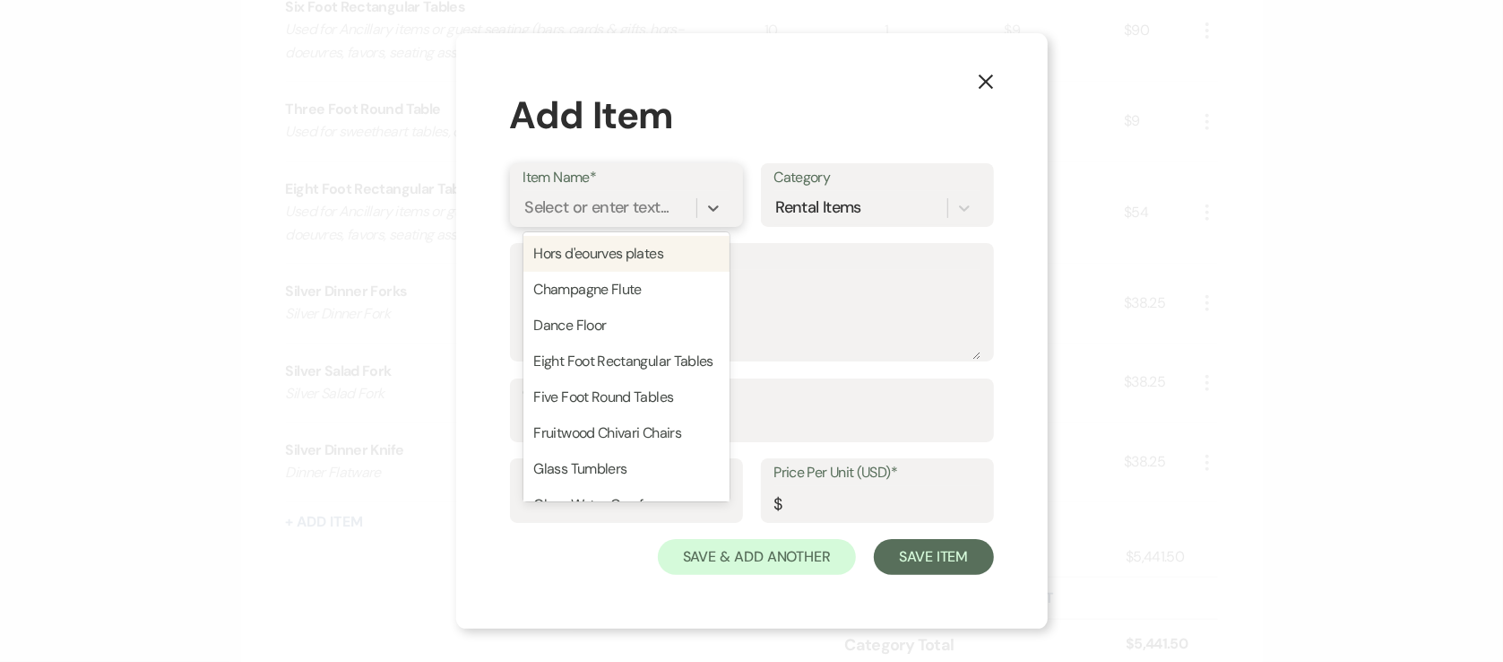
click at [636, 196] on div "Select or enter text..." at bounding box center [597, 207] width 144 height 24
type input "a"
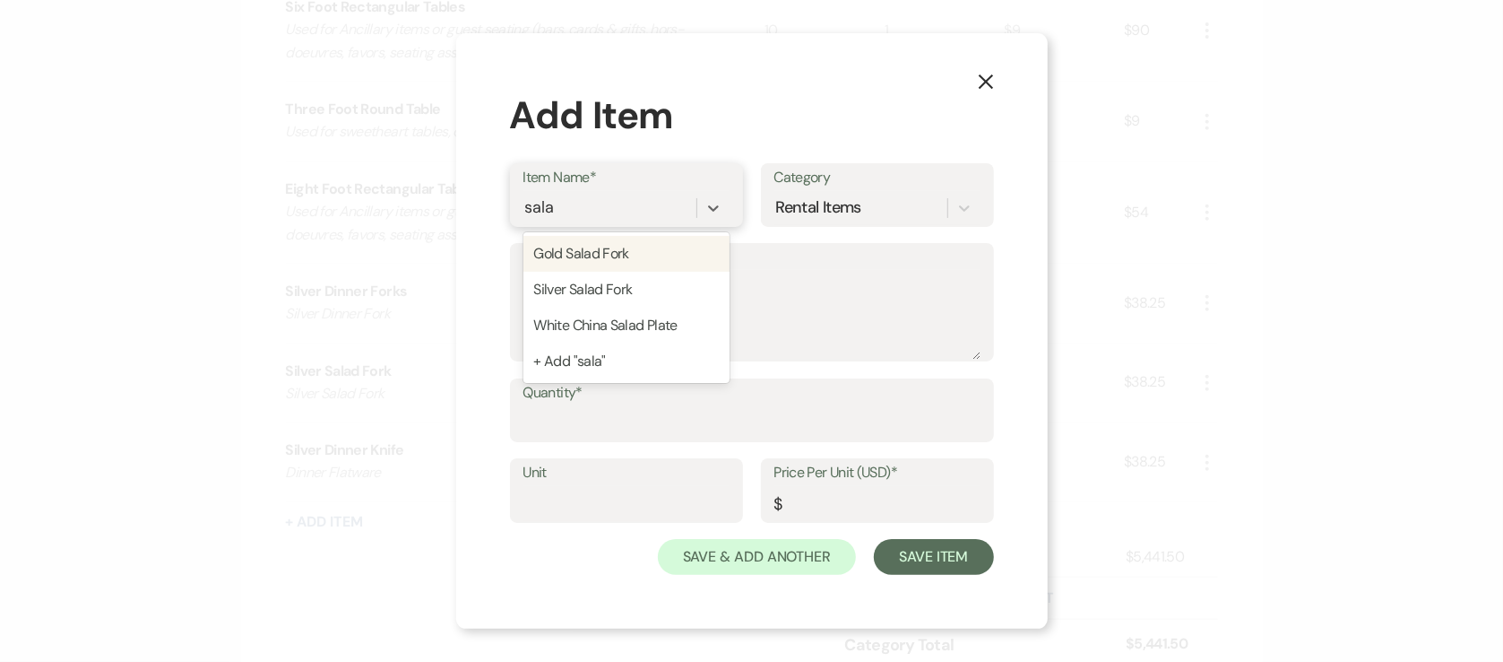
type input "salad"
click at [594, 283] on div "Silver Salad Fork" at bounding box center [627, 290] width 206 height 36
type textarea "Silver Salad Fork"
type input "1"
type input "0.45"
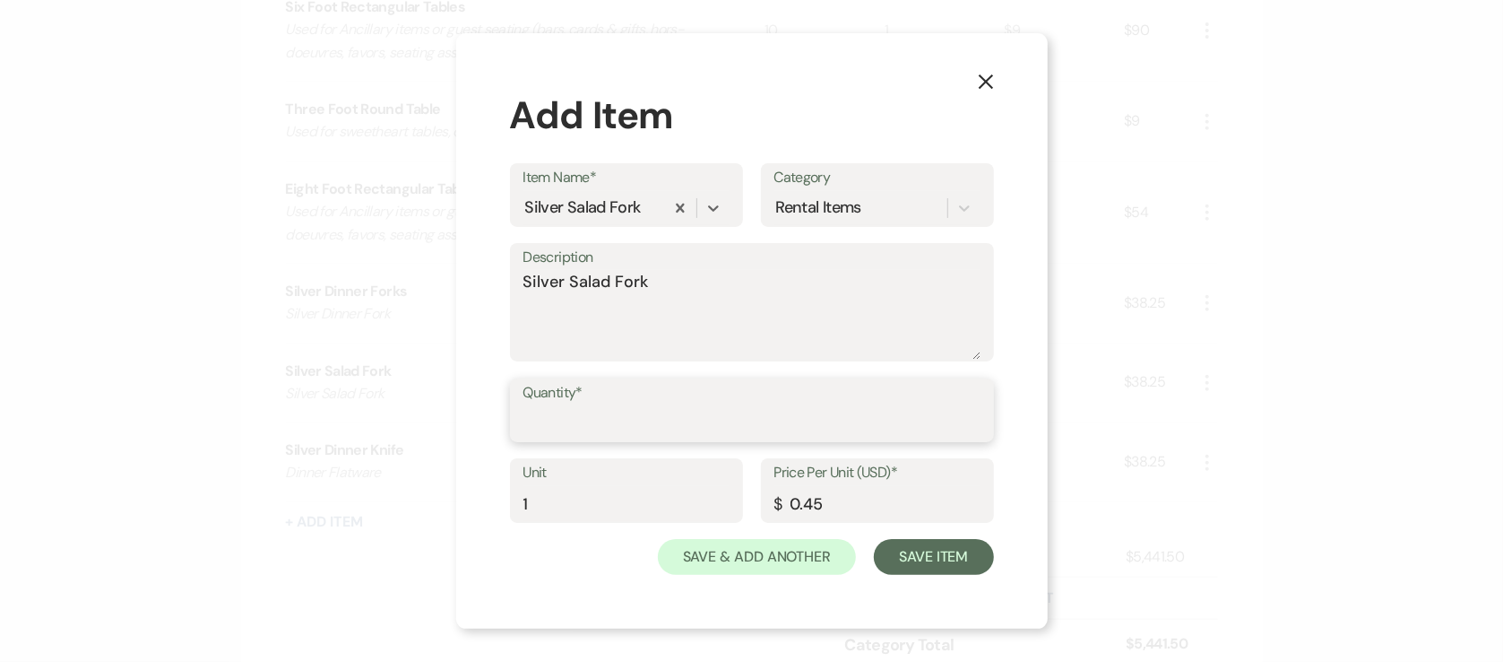
click at [585, 428] on input "Quantity*" at bounding box center [752, 422] width 457 height 35
type input "85"
click at [941, 559] on button "Save Item" at bounding box center [933, 557] width 119 height 36
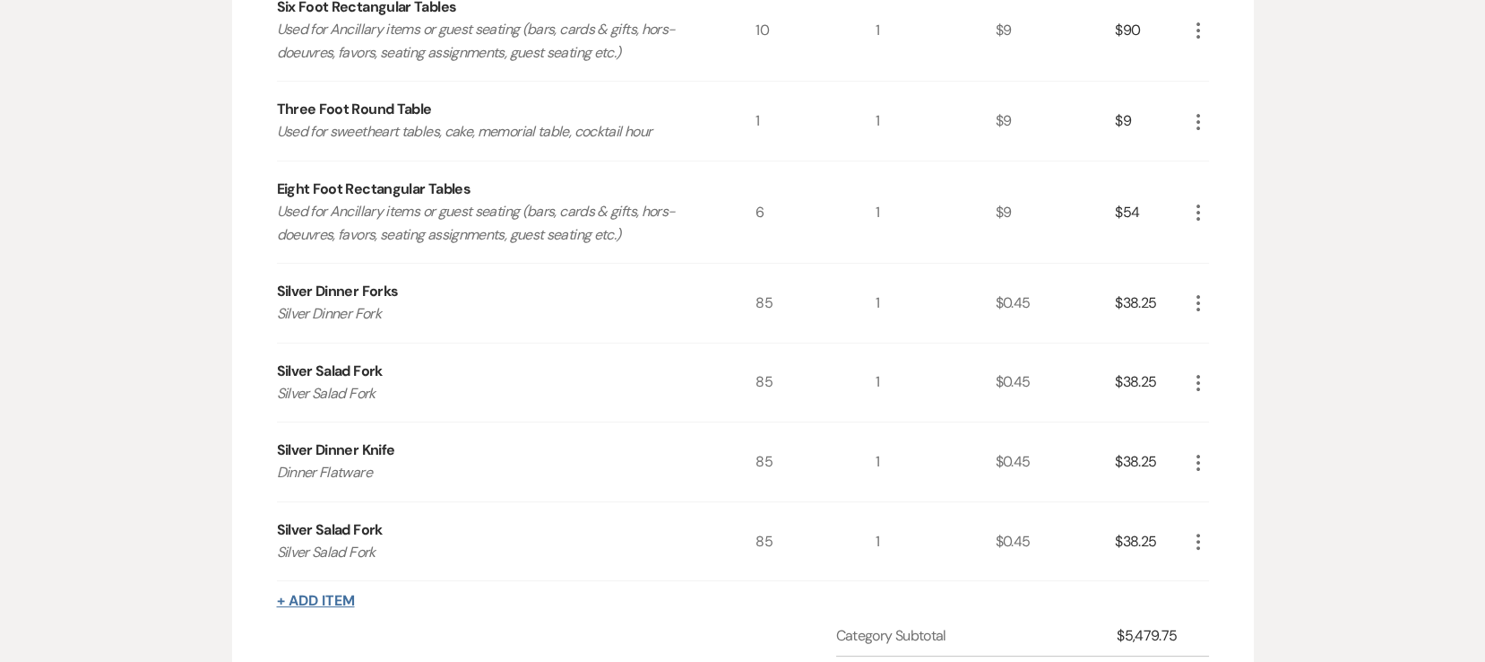
drag, startPoint x: 364, startPoint y: 601, endPoint x: 331, endPoint y: 590, distance: 34.9
click at [366, 601] on div "+ Add Item" at bounding box center [743, 601] width 932 height 22
click at [331, 593] on button "+ Add Item" at bounding box center [316, 600] width 78 height 14
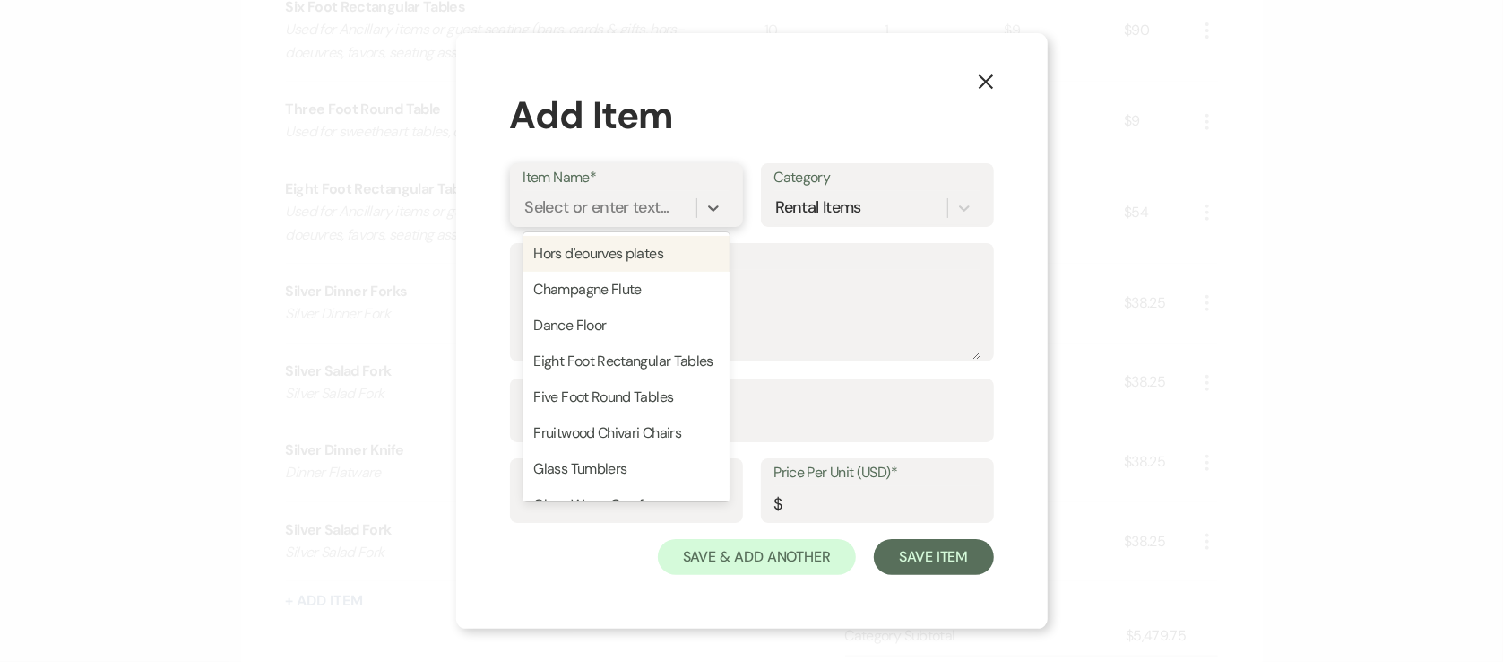
click at [592, 210] on div "Select or enter text..." at bounding box center [597, 207] width 144 height 24
type input "dinner"
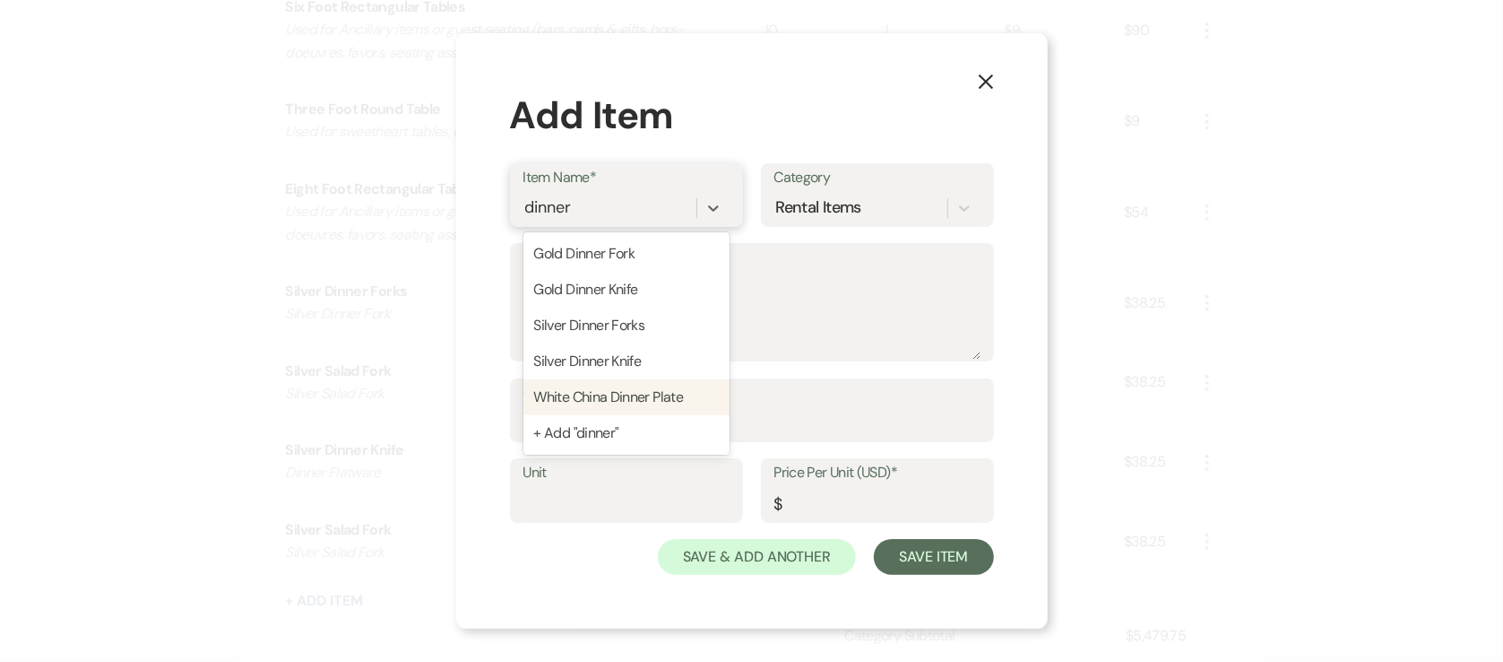
click at [681, 406] on div "White China Dinner Plate" at bounding box center [627, 397] width 206 height 36
type textarea "White China Dinner Plate"
type input "1"
type input "0.45"
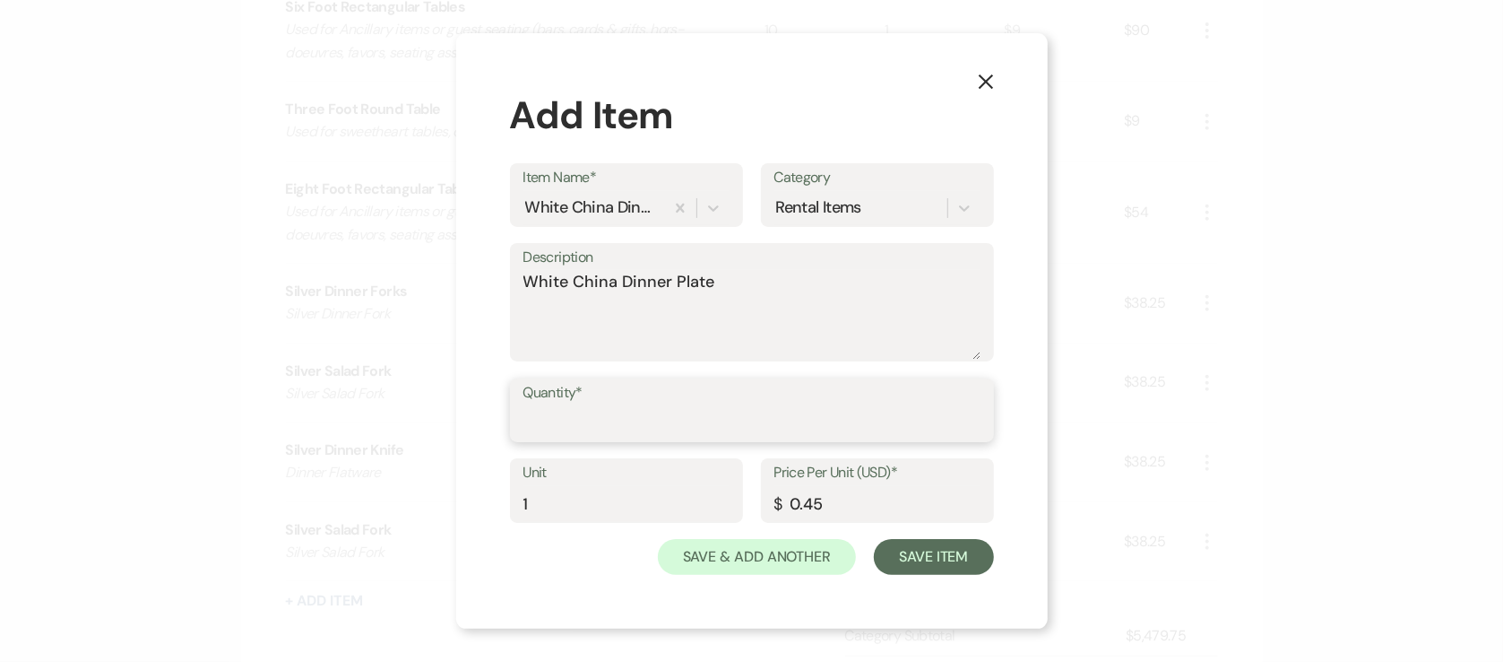
click at [613, 416] on input "Quantity*" at bounding box center [752, 422] width 457 height 35
type input "85"
click at [913, 557] on button "Save Item" at bounding box center [933, 557] width 119 height 36
click at [968, 553] on button "Save Item" at bounding box center [933, 557] width 119 height 36
click at [975, 541] on button "Save Item" at bounding box center [933, 557] width 119 height 36
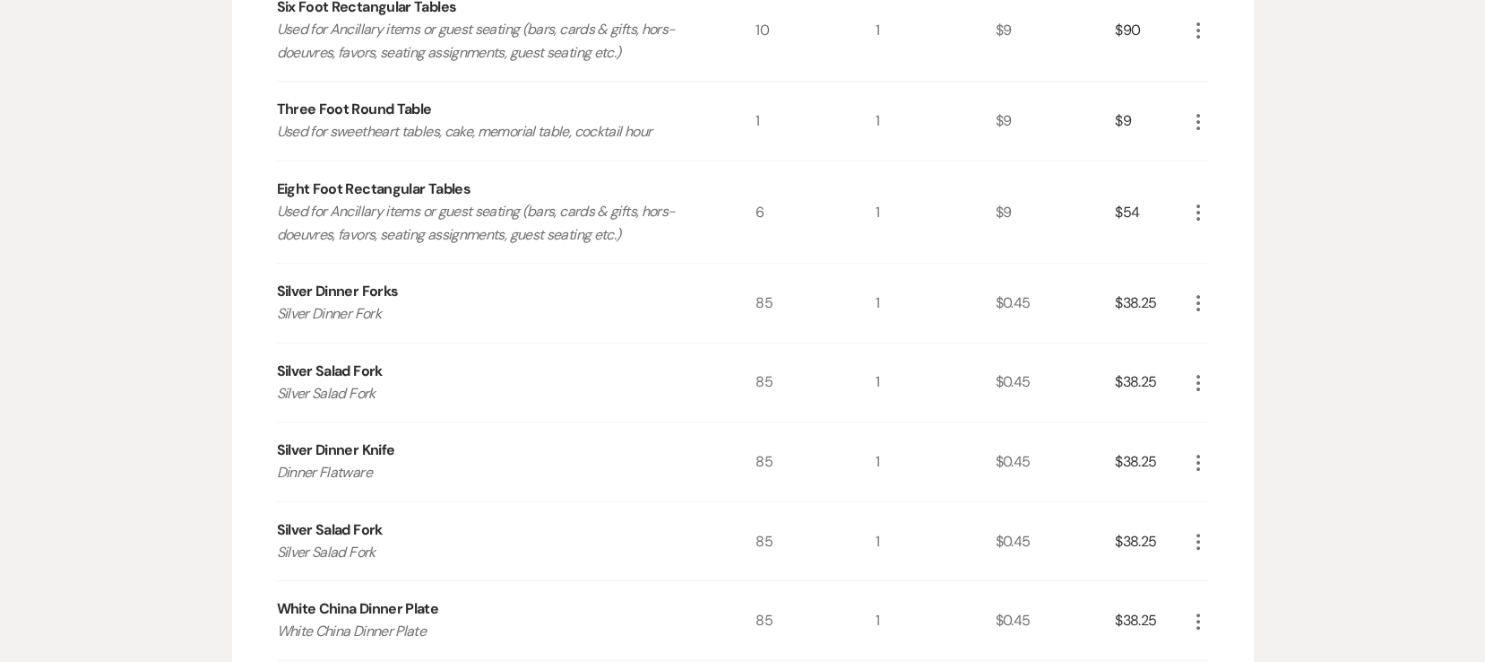
scroll to position [621, 0]
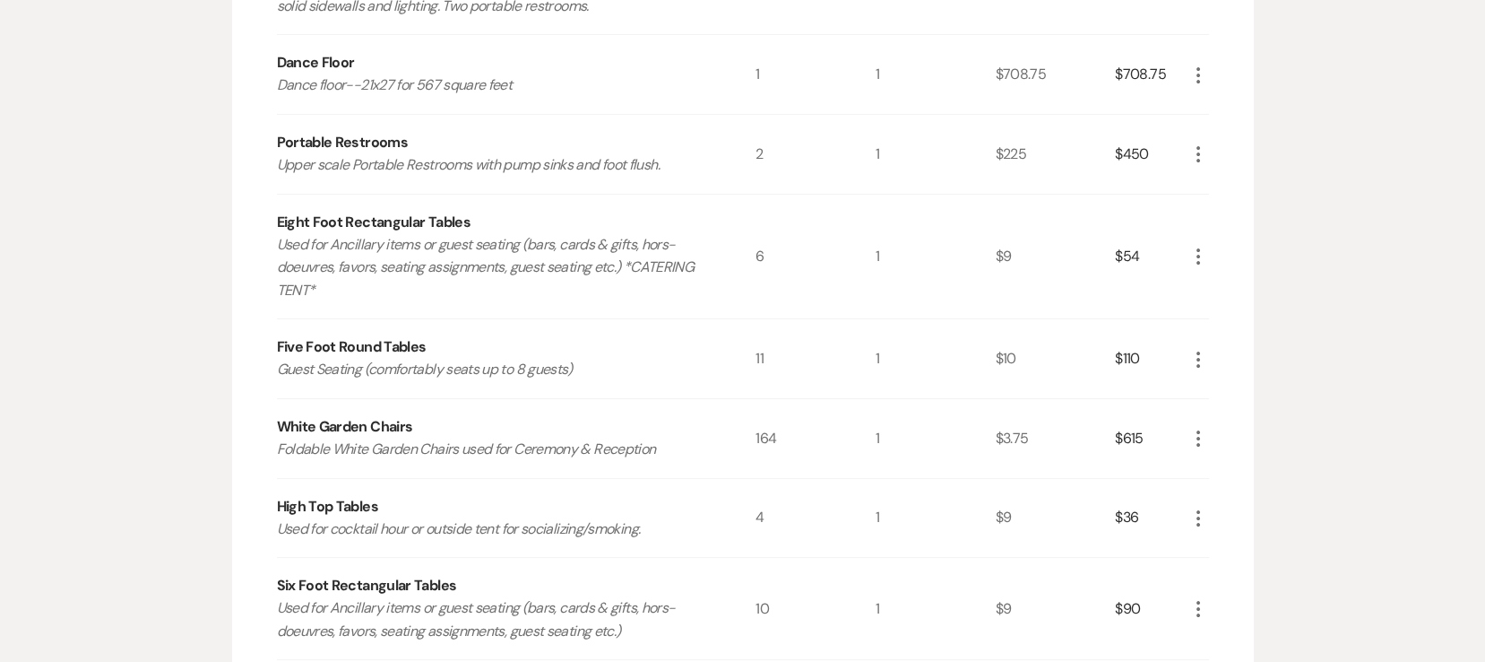
click at [1210, 438] on div "Rental Items More Qty Unit Price Total Tent 50x110 tent with café sidewalls and…" at bounding box center [743, 668] width 1022 height 1676
click at [1198, 435] on icon "More" at bounding box center [1199, 439] width 22 height 22
click at [1251, 482] on button "Pencil Edit" at bounding box center [1234, 473] width 93 height 29
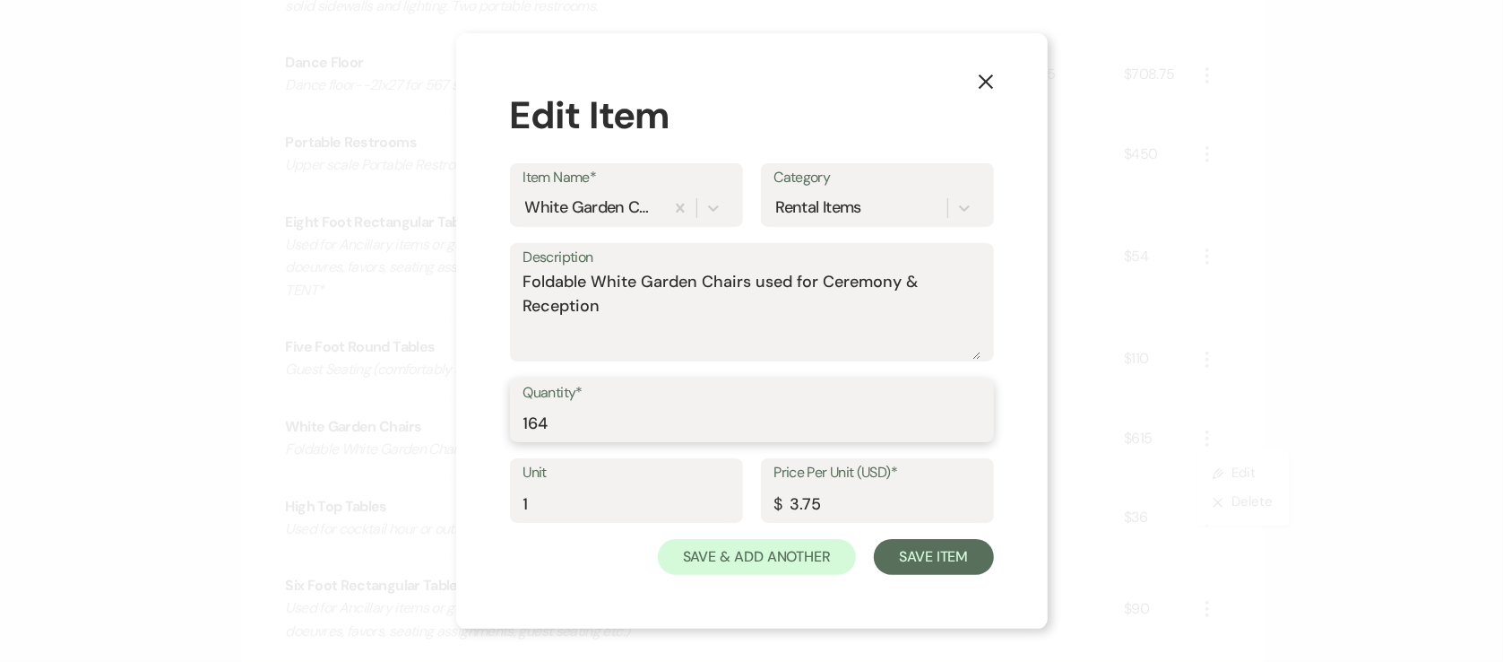
click at [590, 425] on input "164" at bounding box center [752, 422] width 457 height 35
drag, startPoint x: 590, startPoint y: 424, endPoint x: 358, endPoint y: 393, distance: 234.3
click at [358, 393] on div "X Edit Item Item Name* White Garden Chairs Category Rental Items Description Fo…" at bounding box center [751, 331] width 1503 height 662
type input "88"
click at [653, 318] on textarea "Foldable White Garden Chairs used for Ceremony & Reception" at bounding box center [752, 315] width 457 height 90
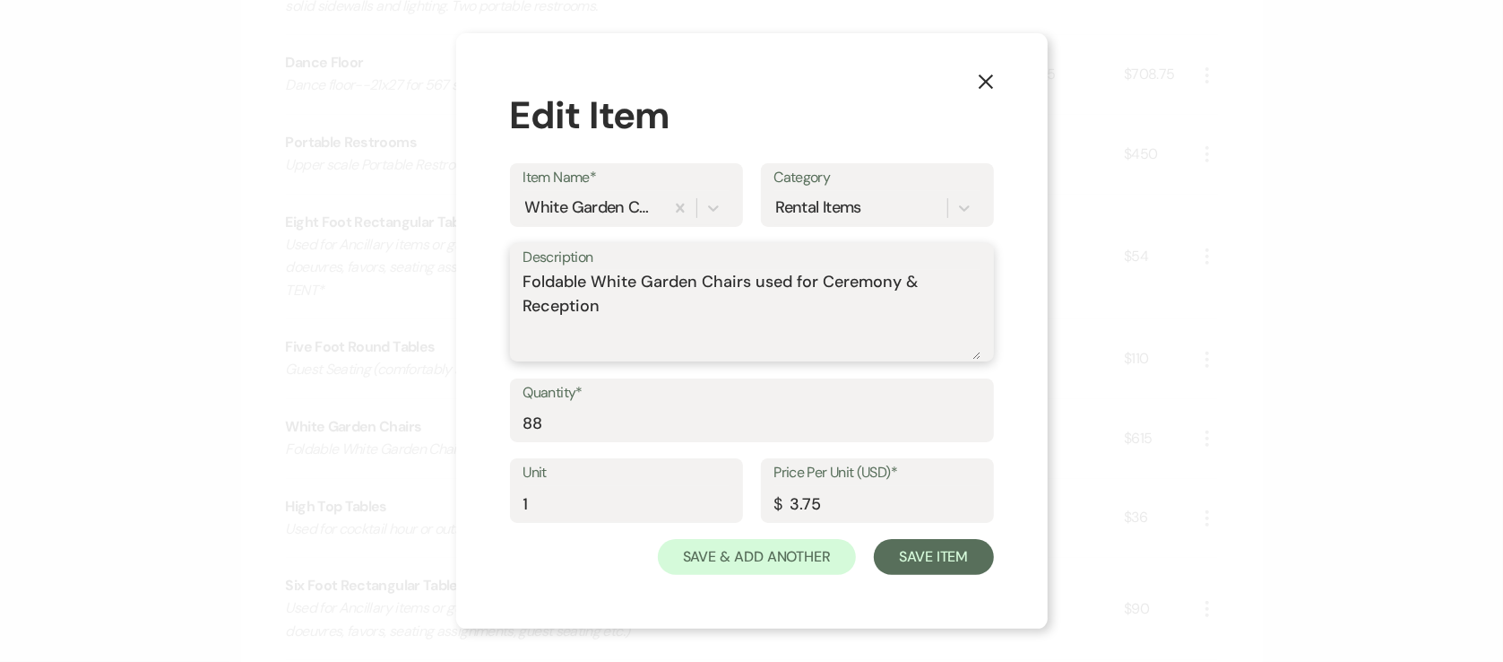
drag, startPoint x: 933, startPoint y: 281, endPoint x: 369, endPoint y: 274, distance: 563.9
click at [369, 274] on div "X Edit Item Item Name* White Garden Chairs Category Rental Items Description Fo…" at bounding box center [751, 331] width 1503 height 662
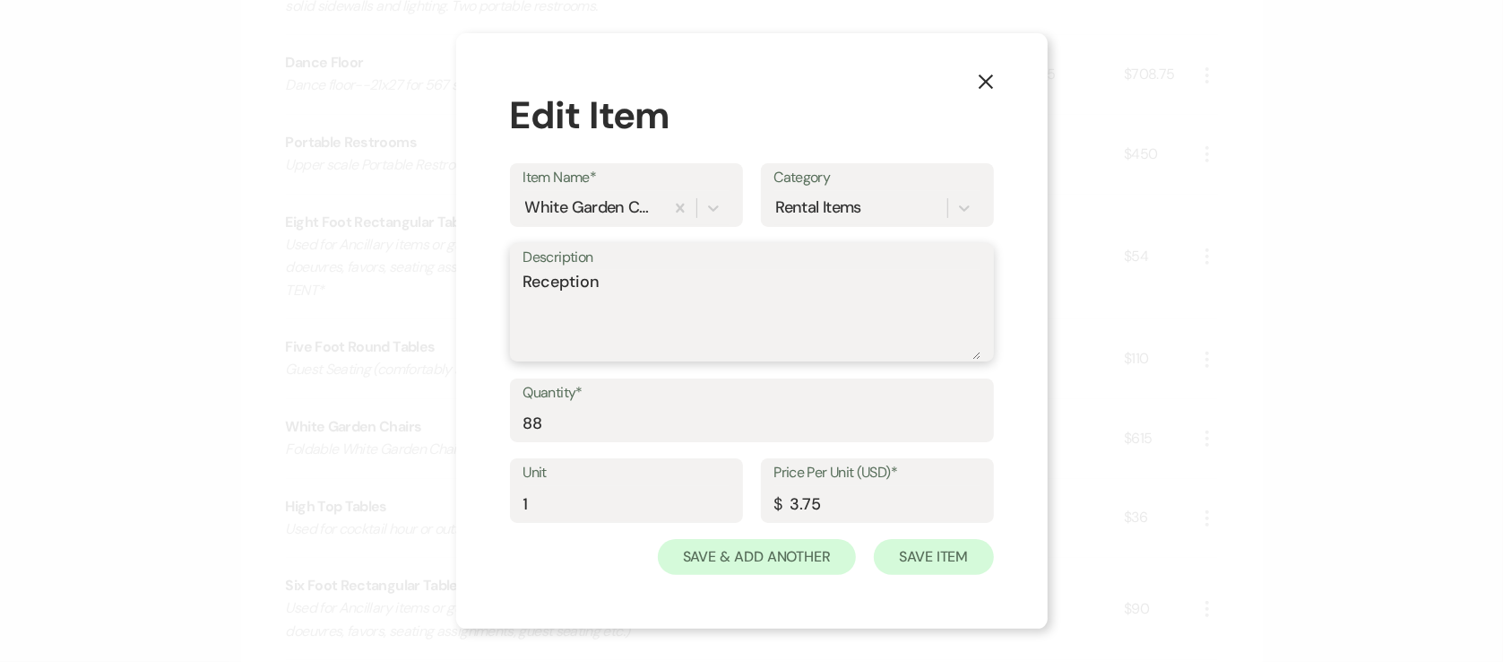
type textarea "Reception"
click at [910, 556] on button "Save Item" at bounding box center [933, 557] width 119 height 36
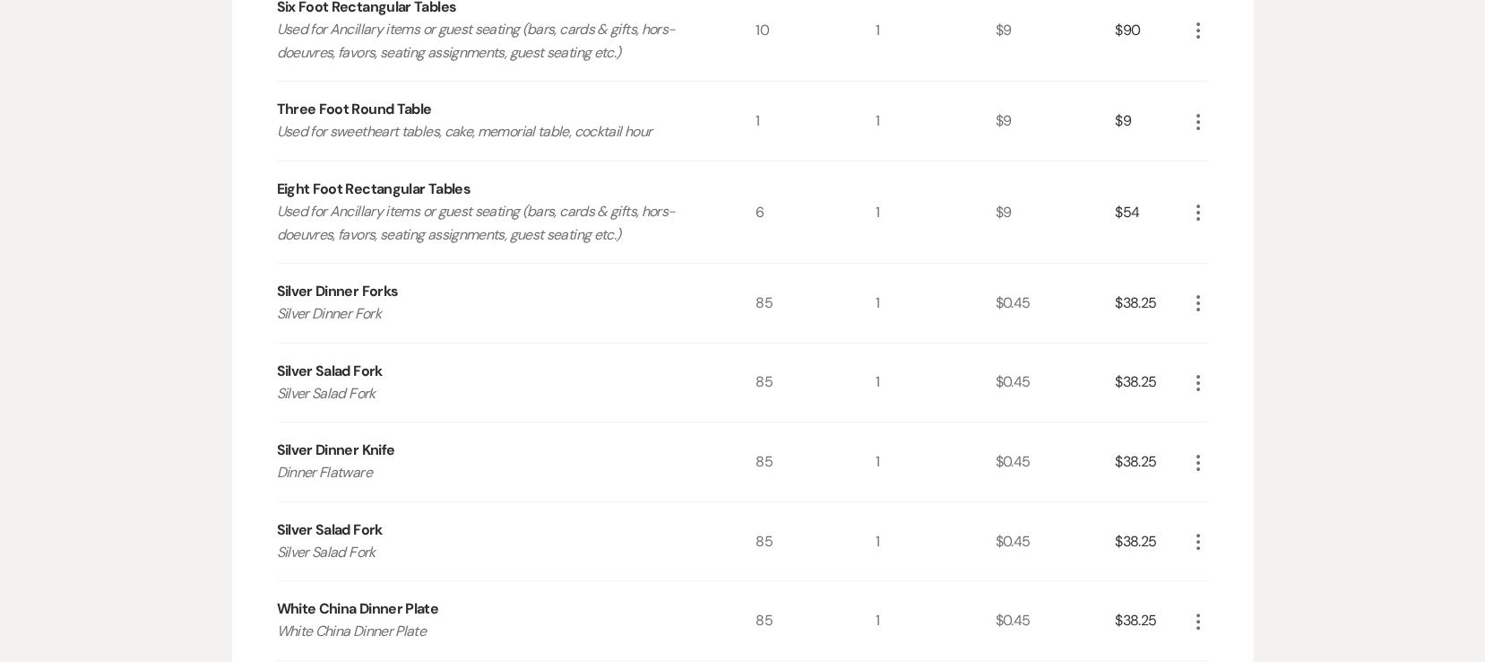
scroll to position [1597, 0]
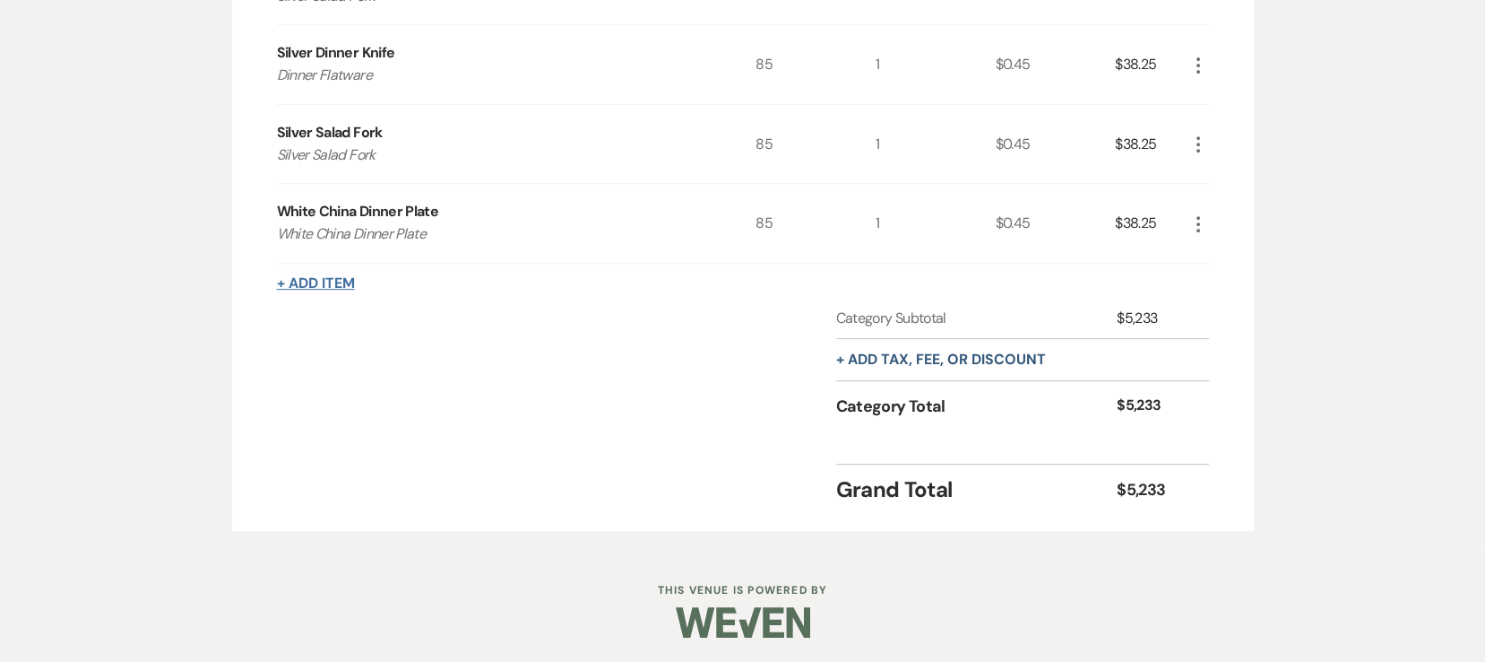
click at [313, 288] on button "+ Add Item" at bounding box center [316, 283] width 78 height 14
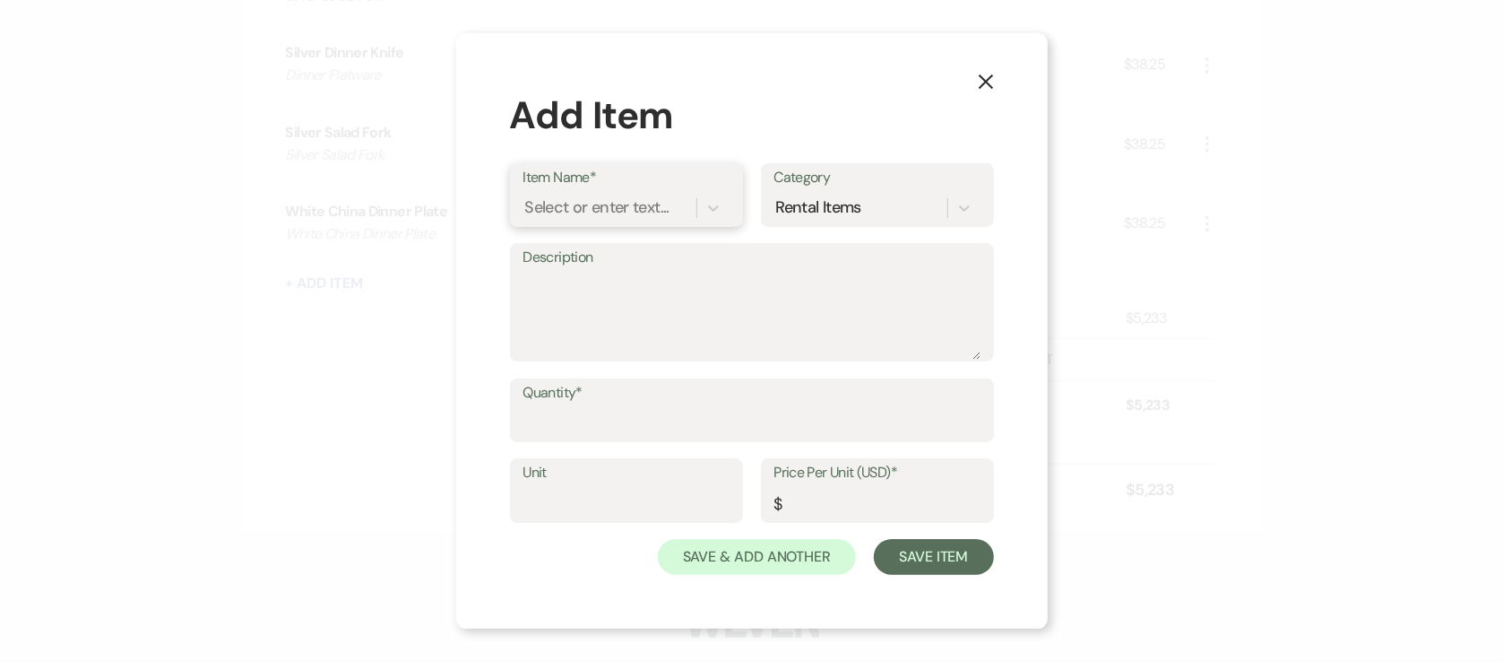
drag, startPoint x: 596, startPoint y: 213, endPoint x: 594, endPoint y: 201, distance: 12.7
click at [595, 208] on div "Select or enter text..." at bounding box center [597, 207] width 144 height 24
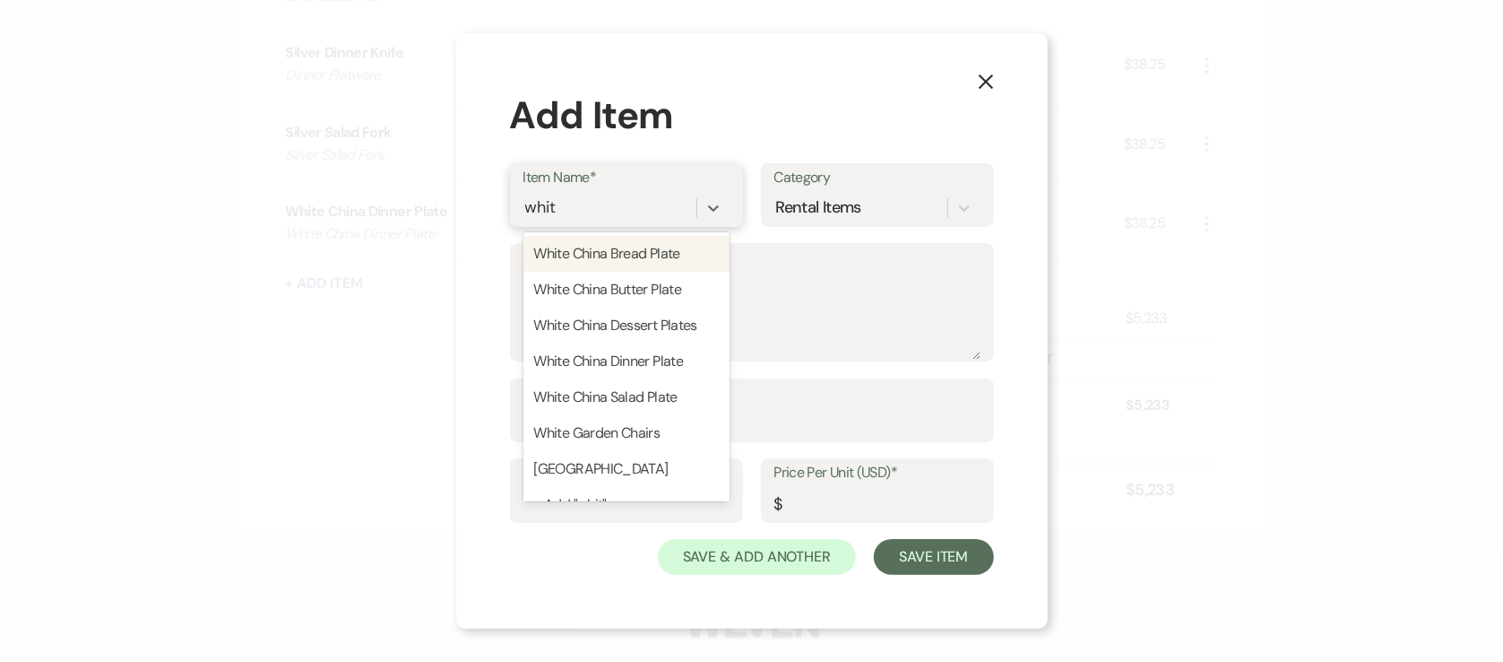
type input "white"
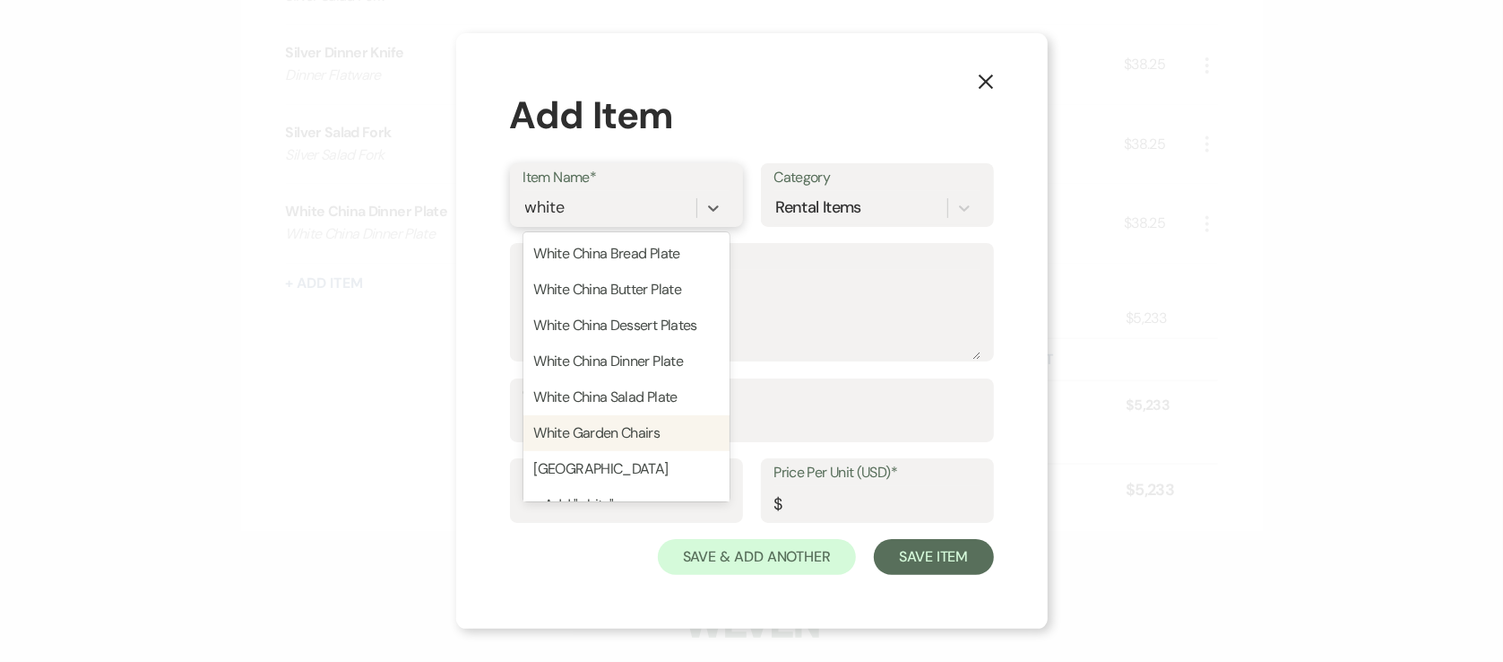
click at [635, 415] on div "White Garden Chairs" at bounding box center [627, 433] width 206 height 36
type textarea "Foldable White Garden Chairs used for Ceremony & Reception"
type input "1"
type input "3.75"
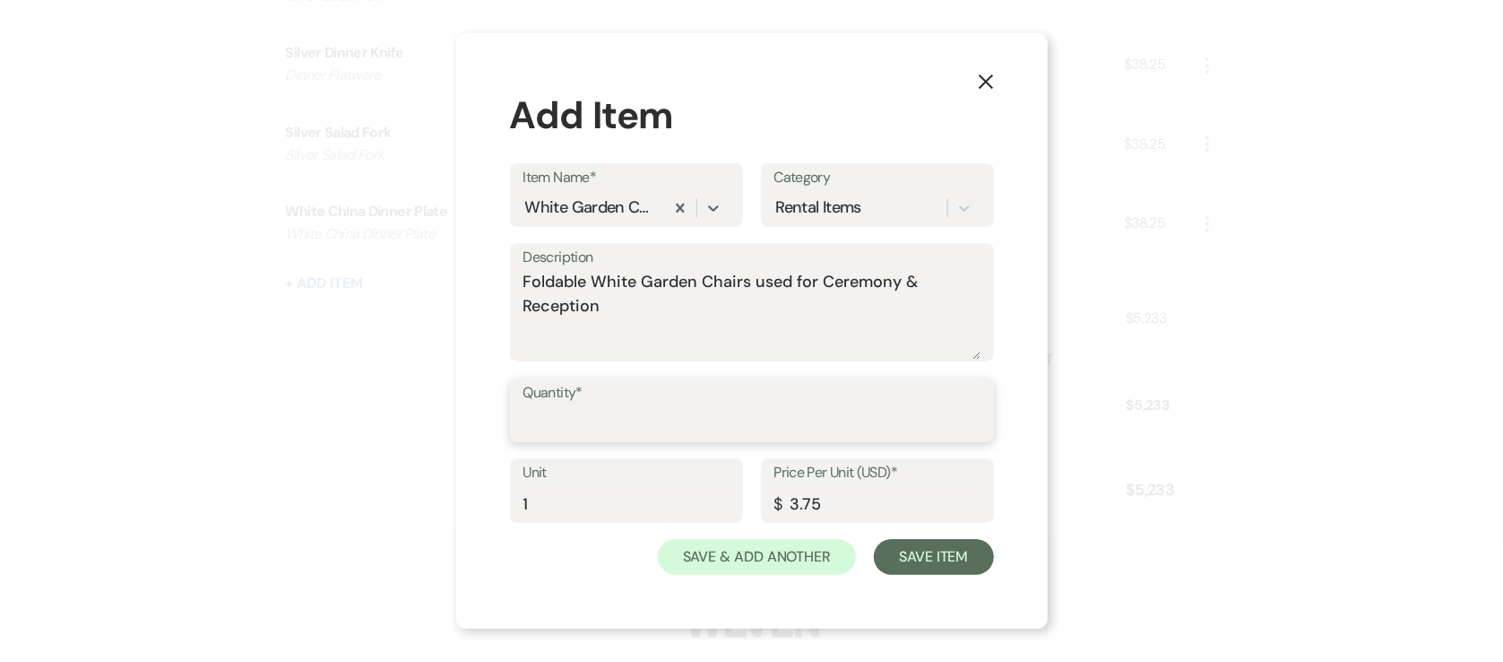
click at [610, 420] on input "Quantity*" at bounding box center [752, 422] width 457 height 35
type input "74"
drag, startPoint x: 902, startPoint y: 277, endPoint x: 967, endPoint y: 328, distance: 83.0
click at [969, 329] on textarea "Foldable White Garden Chairs used for Ceremony & Reception" at bounding box center [752, 315] width 457 height 90
drag, startPoint x: 817, startPoint y: 283, endPoint x: 136, endPoint y: 292, distance: 680.4
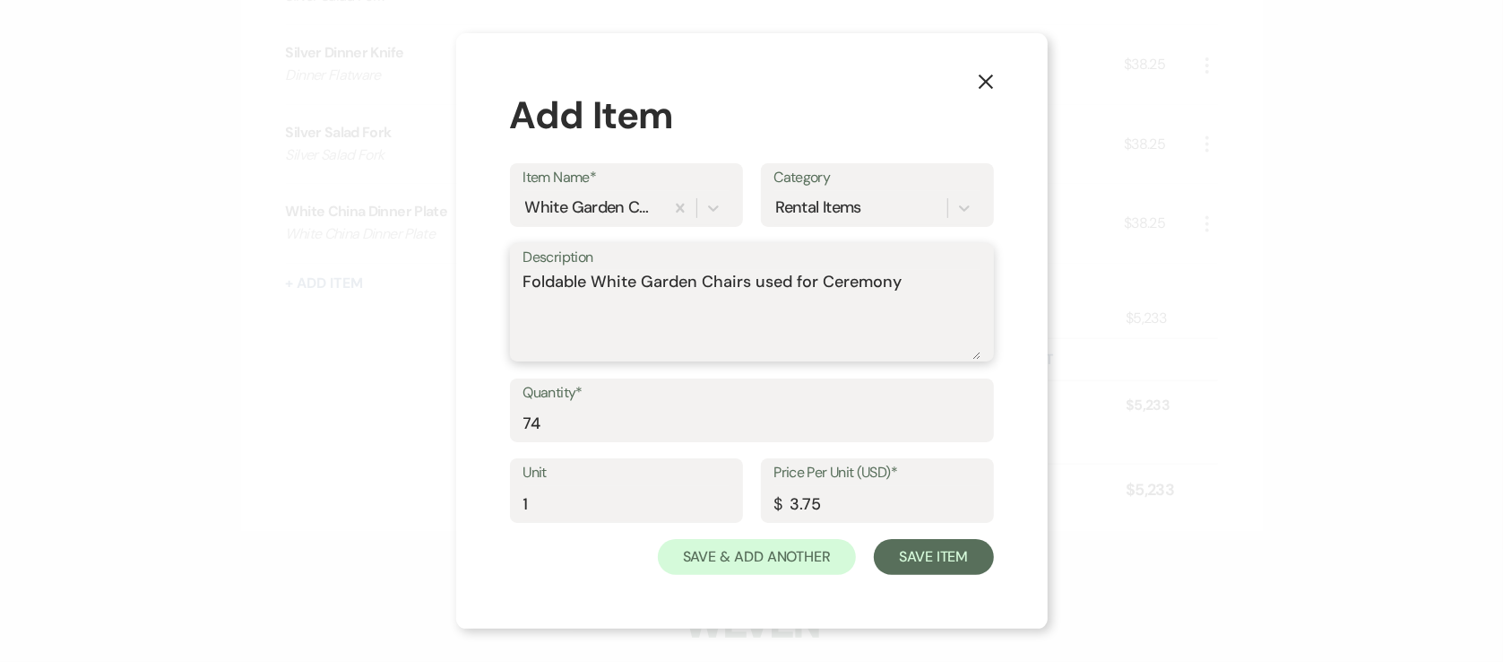
click at [135, 291] on div "X Add Item Item Name* White Garden Chairs Category Rental Items Description Fol…" at bounding box center [751, 331] width 1503 height 662
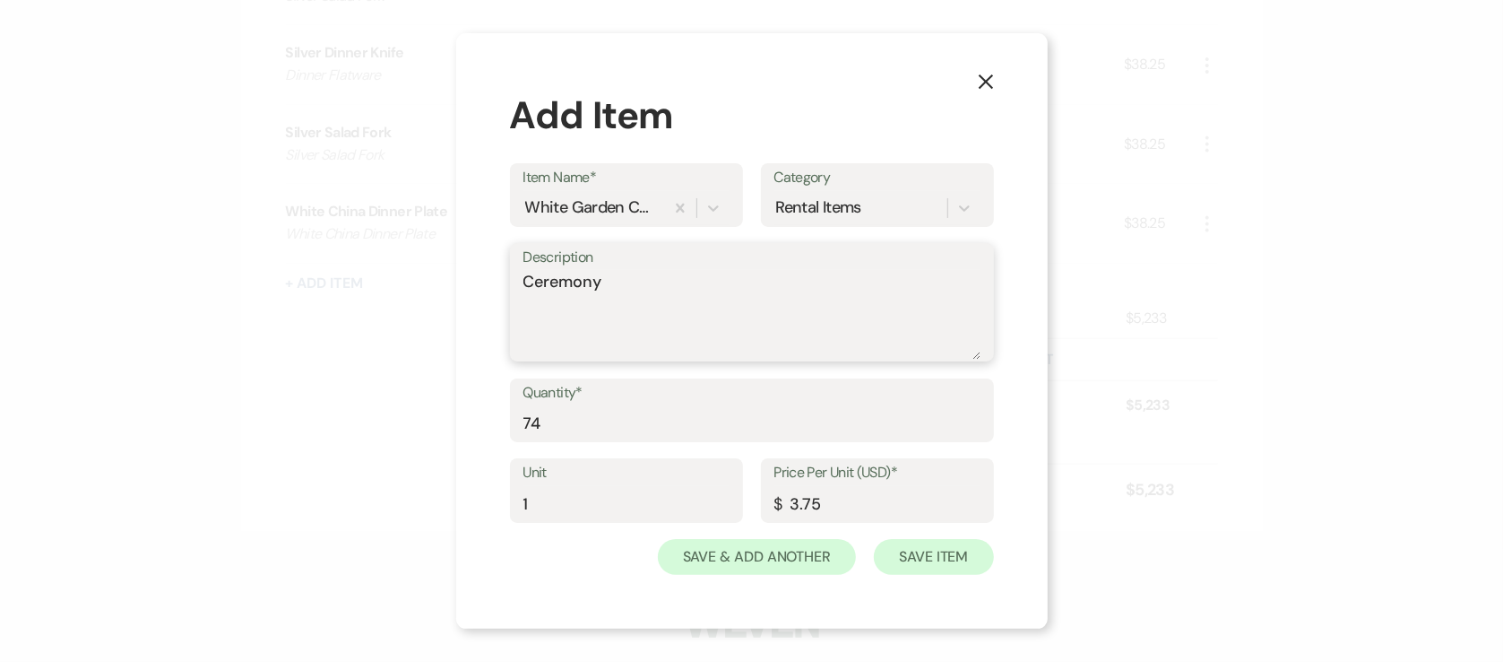
type textarea "Ceremony"
click at [952, 559] on button "Save Item" at bounding box center [933, 557] width 119 height 36
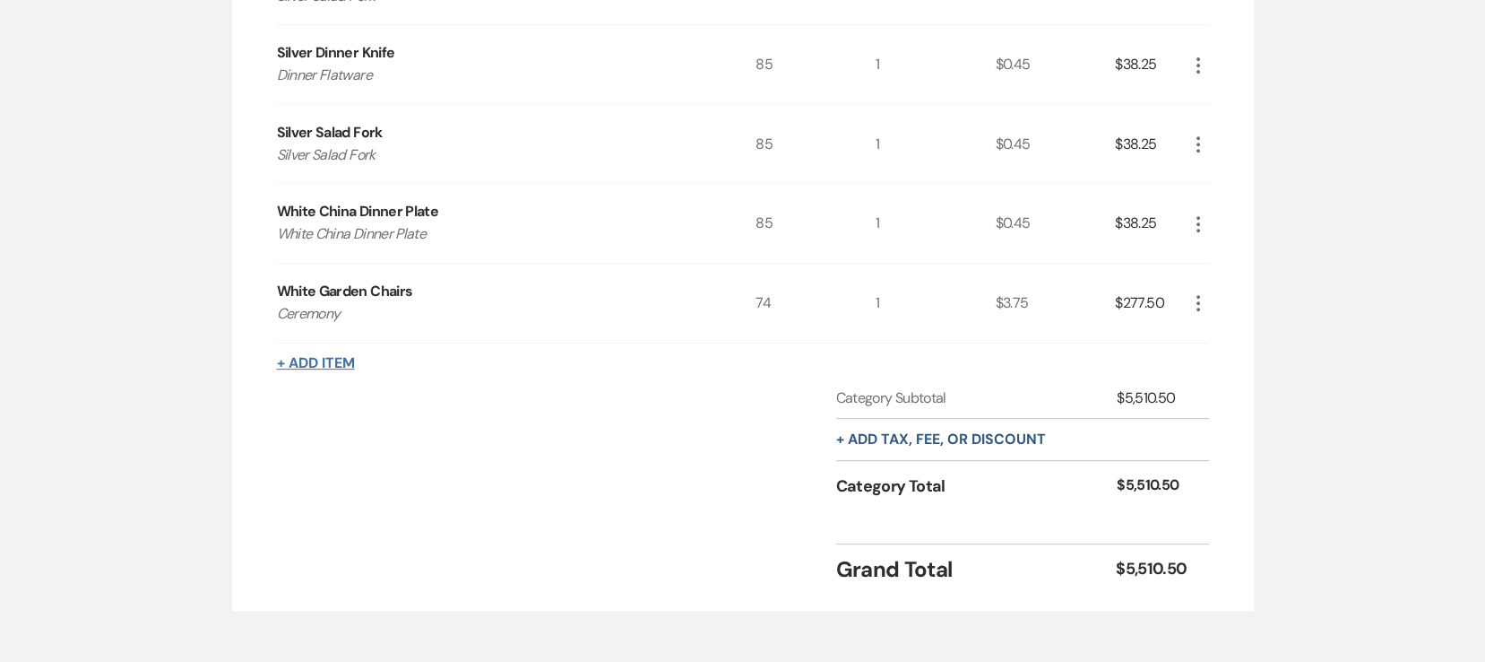
click at [305, 357] on button "+ Add Item" at bounding box center [316, 363] width 78 height 14
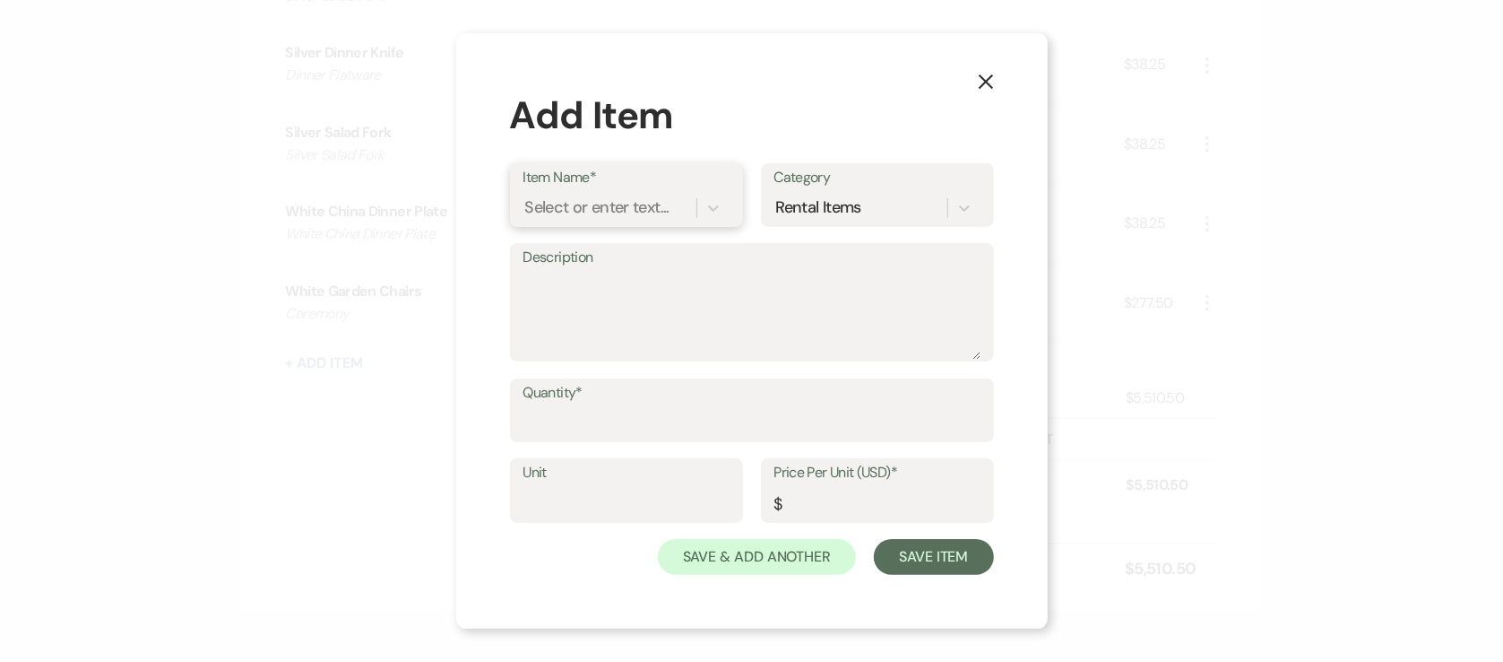
click at [629, 202] on div "Select or enter text..." at bounding box center [597, 207] width 144 height 24
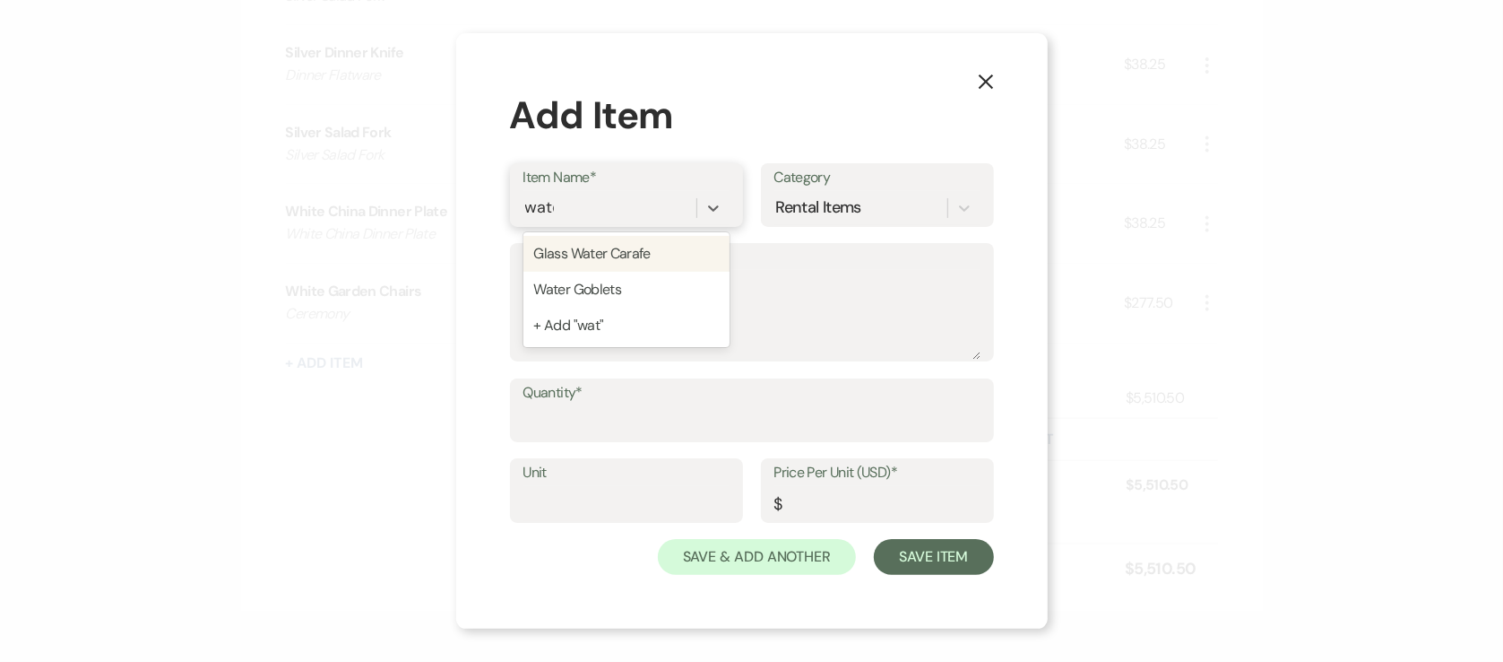
type input "water"
click at [638, 276] on div "Water Goblets" at bounding box center [627, 290] width 206 height 36
type textarea "Glass Water Goblets"
type input "1"
type input "0.45"
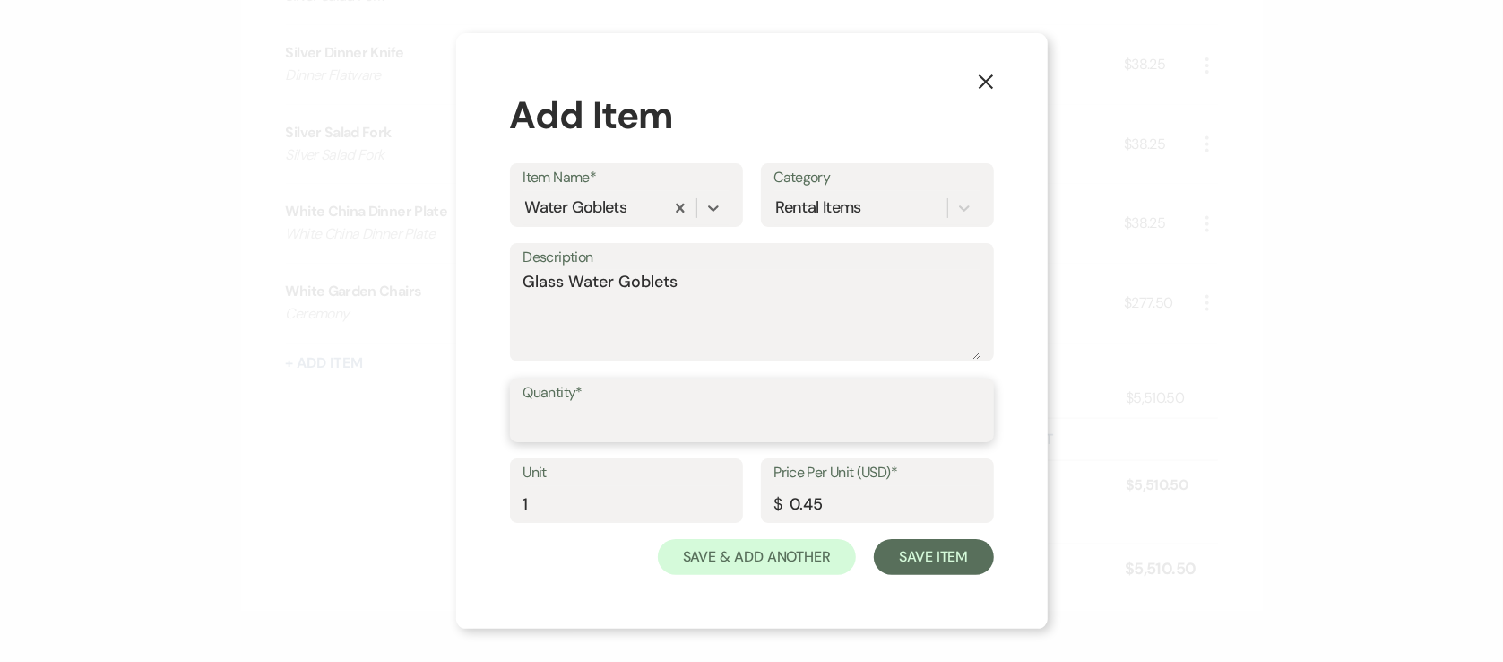
click at [616, 434] on input "Quantity*" at bounding box center [752, 422] width 457 height 35
type input "85"
click at [922, 565] on button "Save Item" at bounding box center [933, 557] width 119 height 36
click at [955, 556] on button "Save Item" at bounding box center [933, 557] width 119 height 36
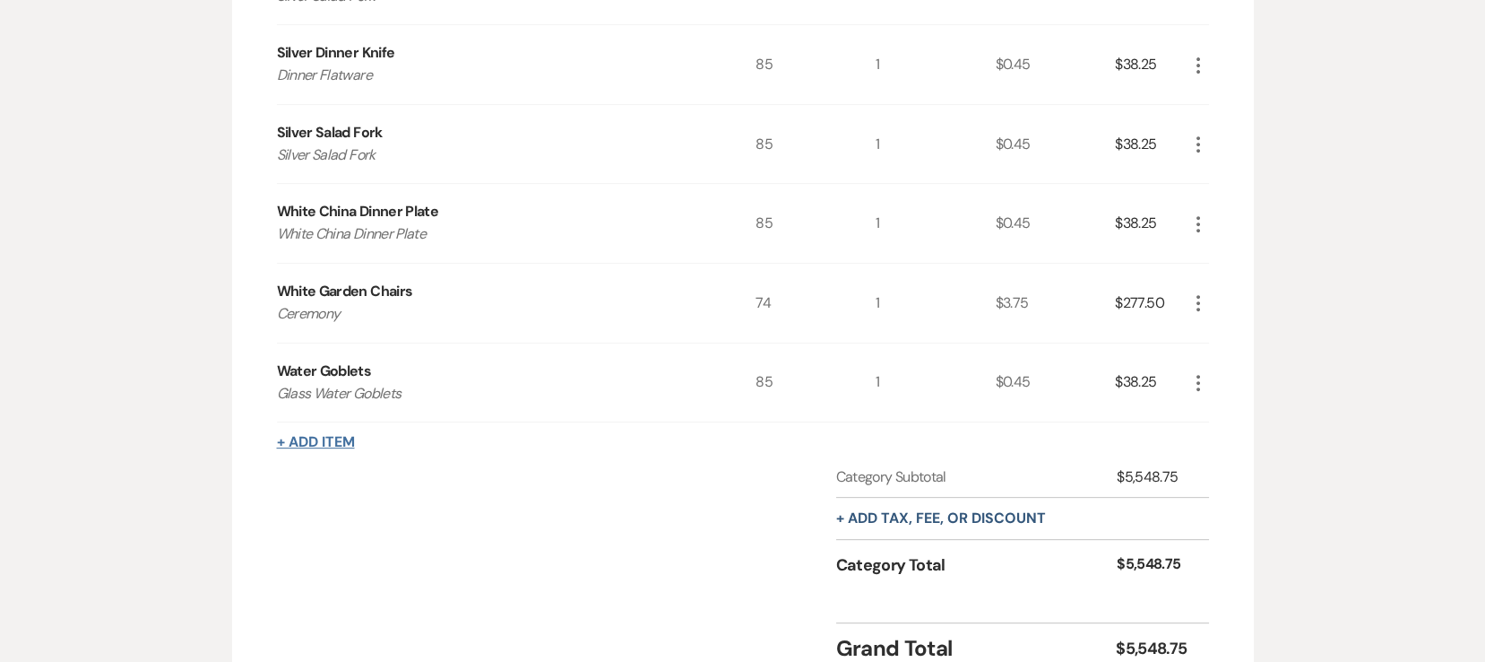
click at [297, 437] on button "+ Add Item" at bounding box center [316, 442] width 78 height 14
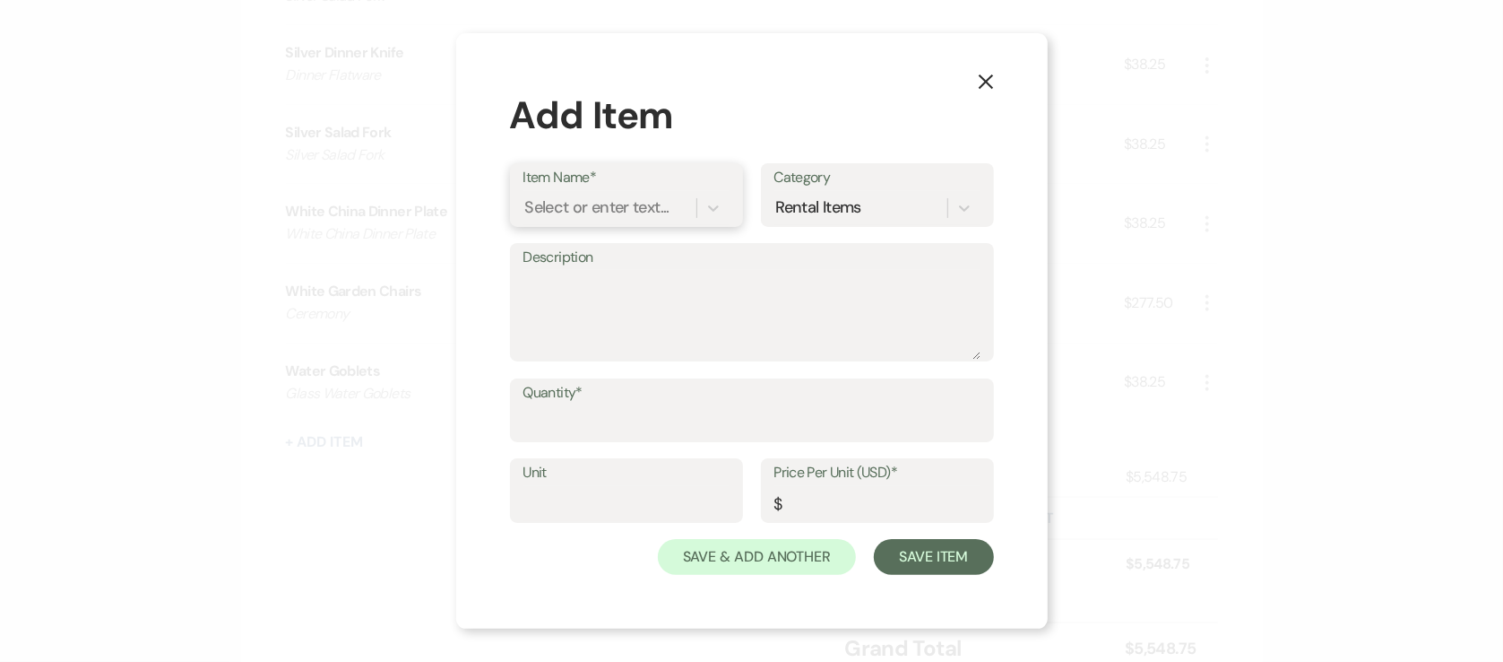
click at [573, 212] on div "Select or enter text..." at bounding box center [597, 207] width 144 height 24
type input "k"
type input "cara"
click at [558, 250] on div "Glass Water Carafe" at bounding box center [627, 254] width 206 height 36
type textarea "Glass Water Carafe"
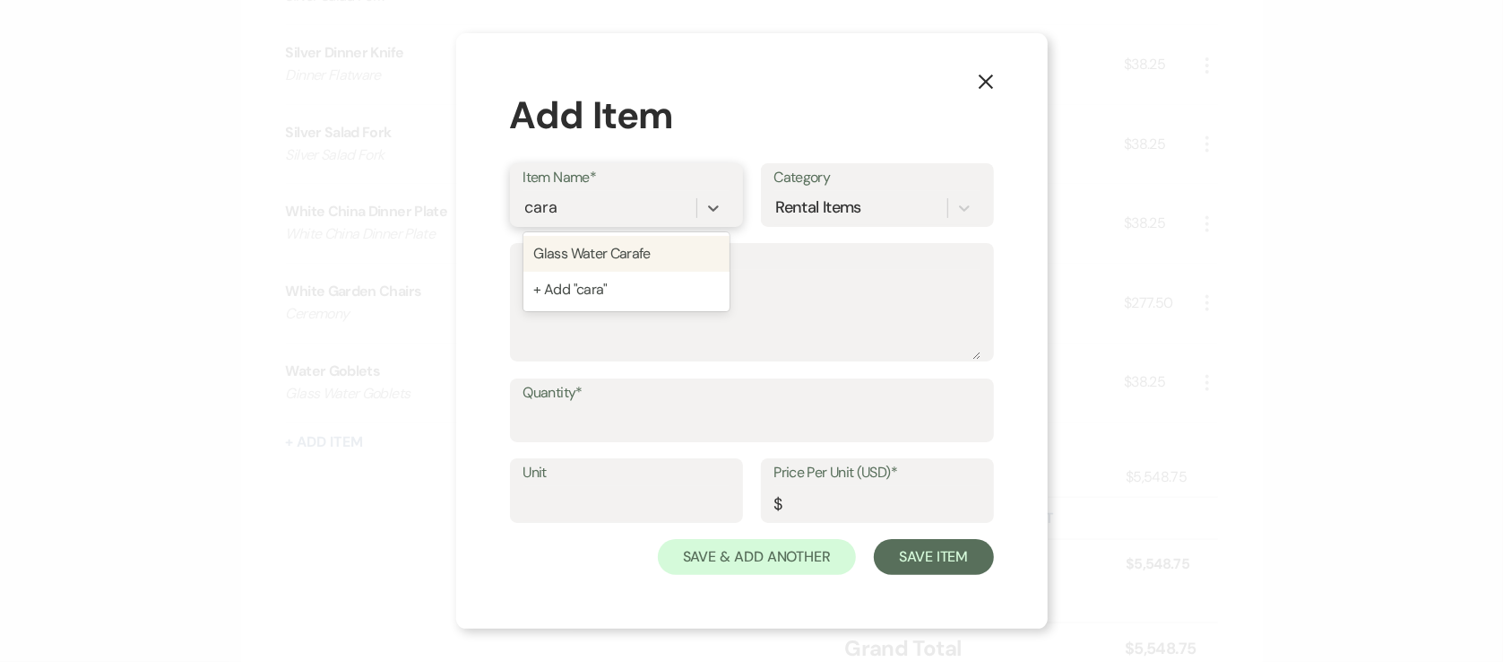
type input "1"
type input "1.5"
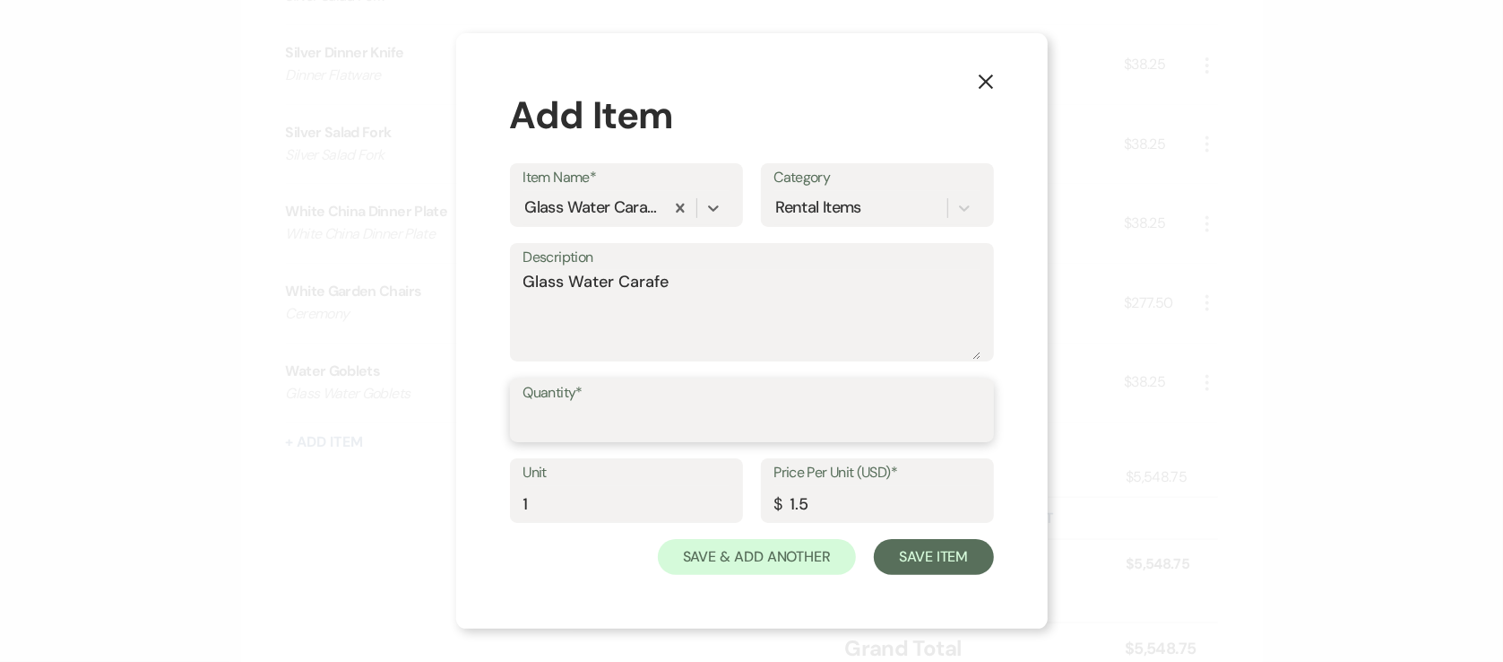
click at [601, 407] on input "Quantity*" at bounding box center [752, 422] width 457 height 35
type input "11"
click at [972, 568] on button "Save Item" at bounding box center [933, 557] width 119 height 36
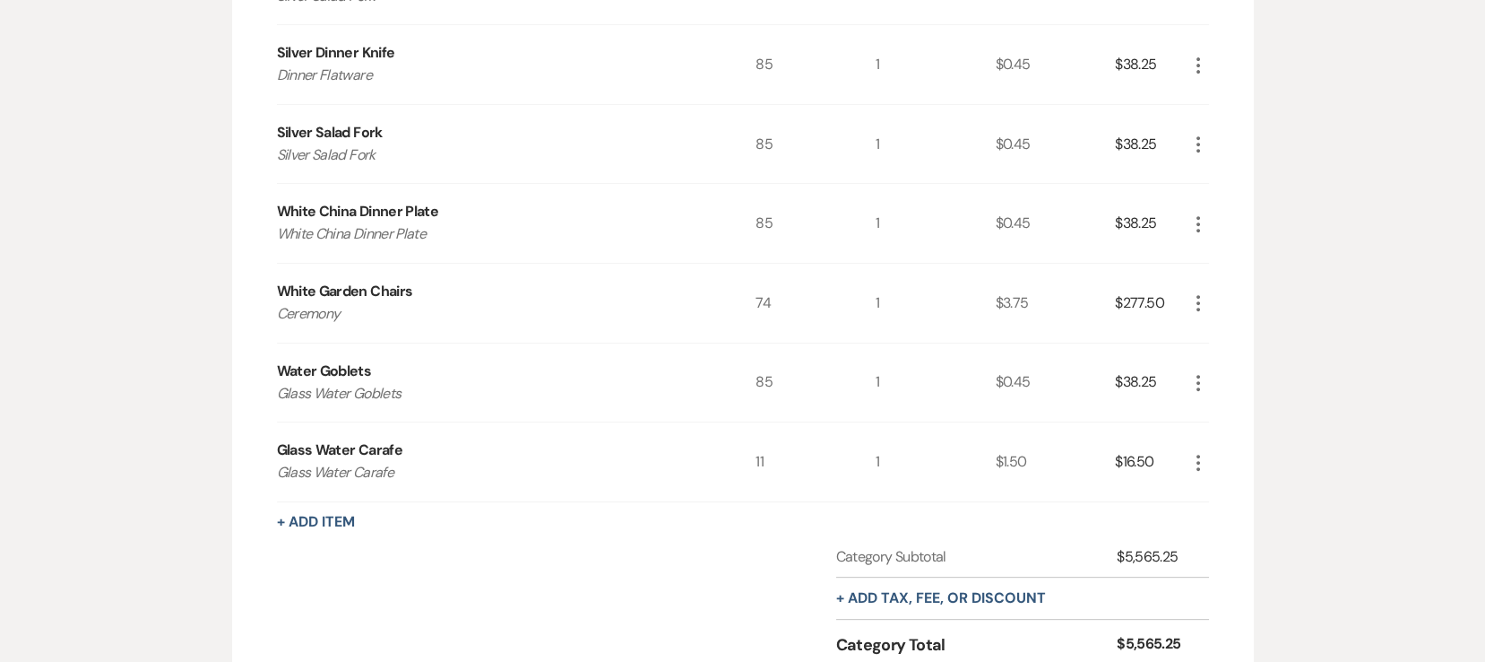
drag, startPoint x: 336, startPoint y: 527, endPoint x: 326, endPoint y: 536, distance: 13.3
click at [338, 515] on button "+ Add Item" at bounding box center [316, 522] width 78 height 14
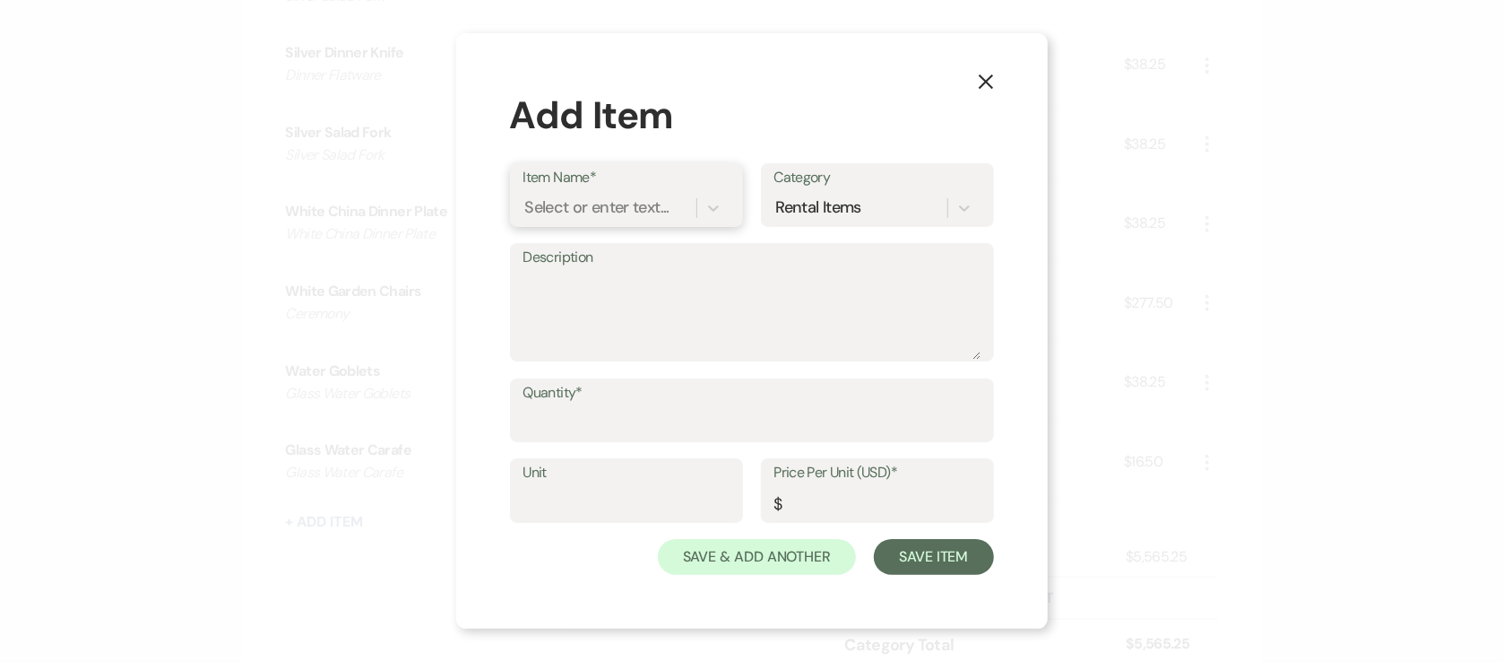
click at [678, 192] on div "Select or enter text..." at bounding box center [610, 207] width 173 height 31
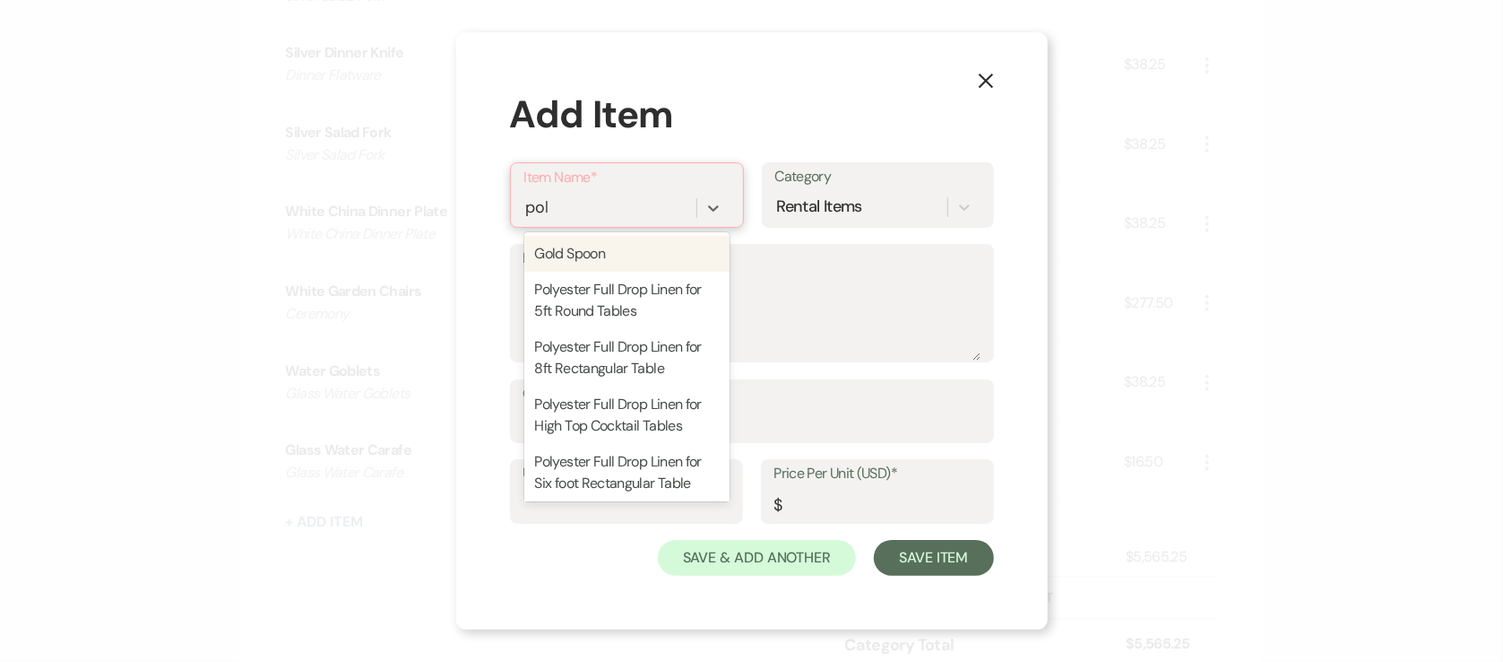
type input "poly"
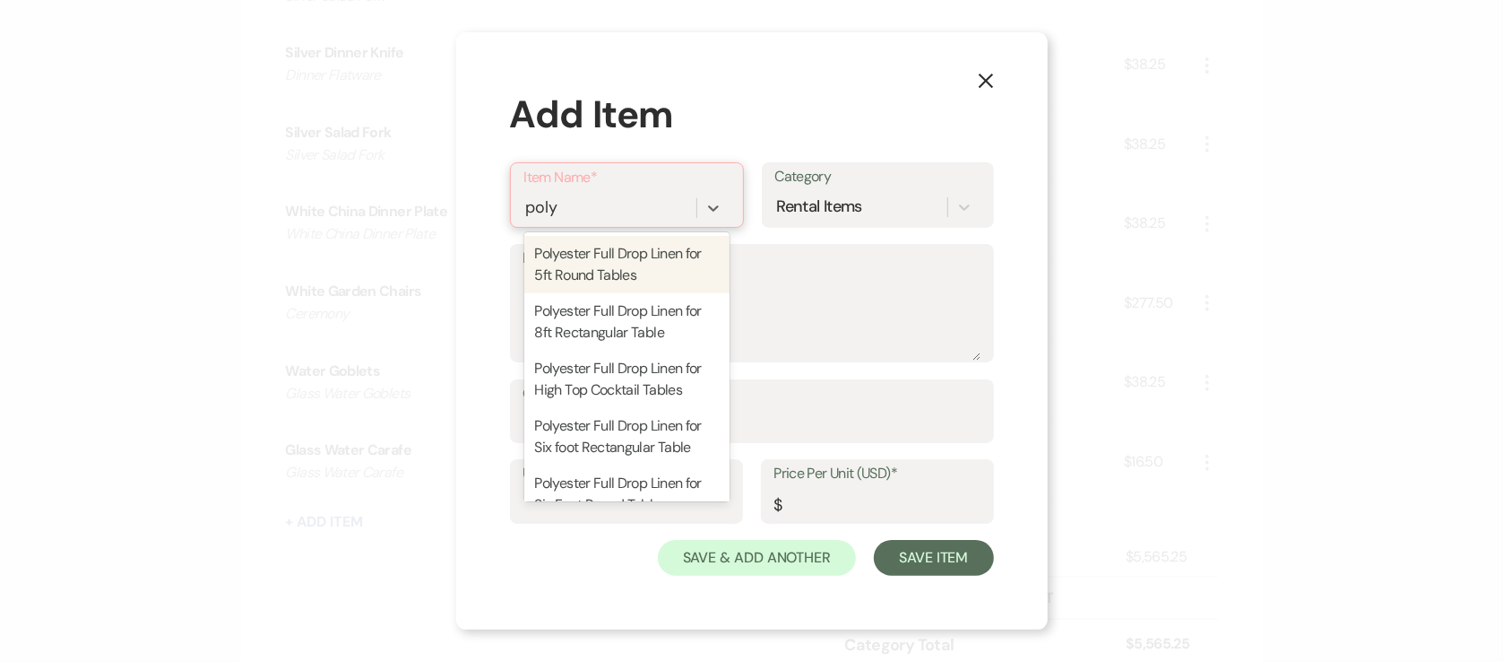
click at [690, 250] on div "Polyester Full Drop Linen for 5ft Round Tables" at bounding box center [626, 264] width 205 height 57
type textarea "120 inch round tablecloth for 5ft rounds"
type input "1"
type input "23"
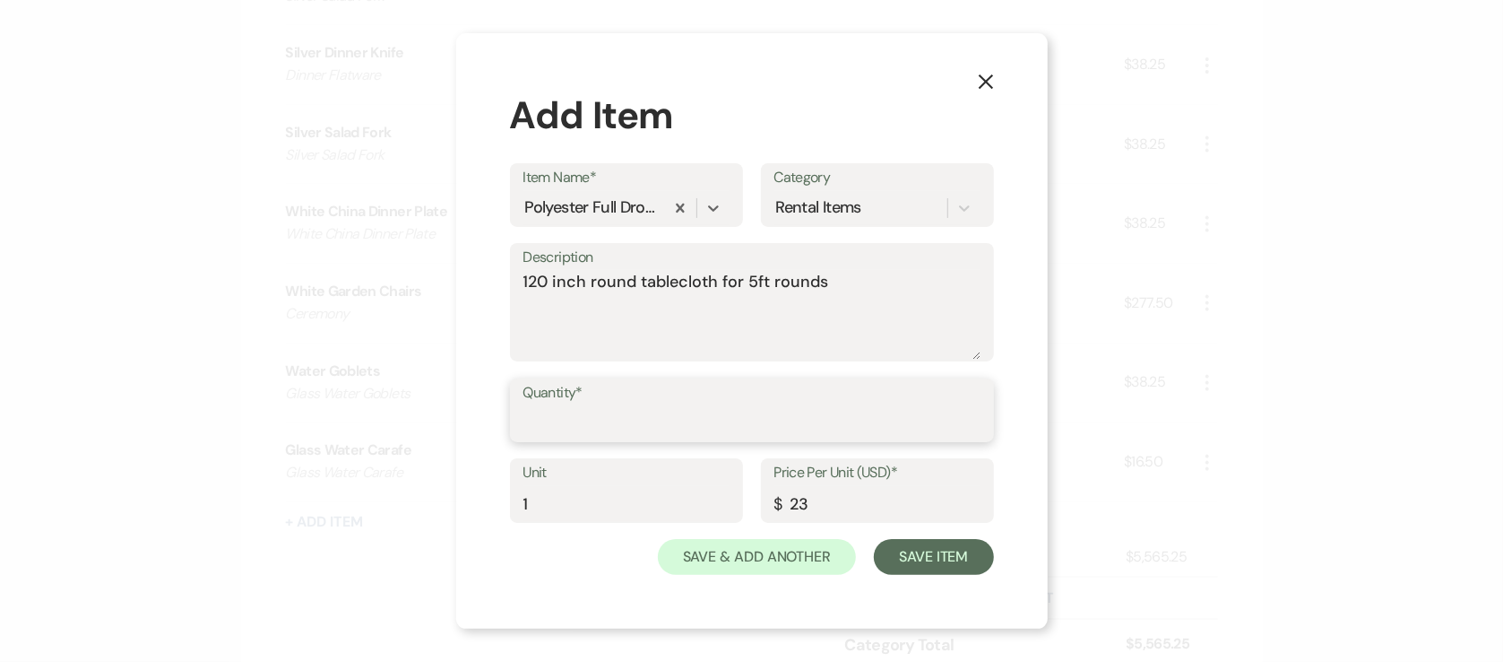
click at [608, 407] on input "Quantity*" at bounding box center [752, 422] width 457 height 35
type input "12"
click at [928, 545] on button "Save Item" at bounding box center [933, 557] width 119 height 36
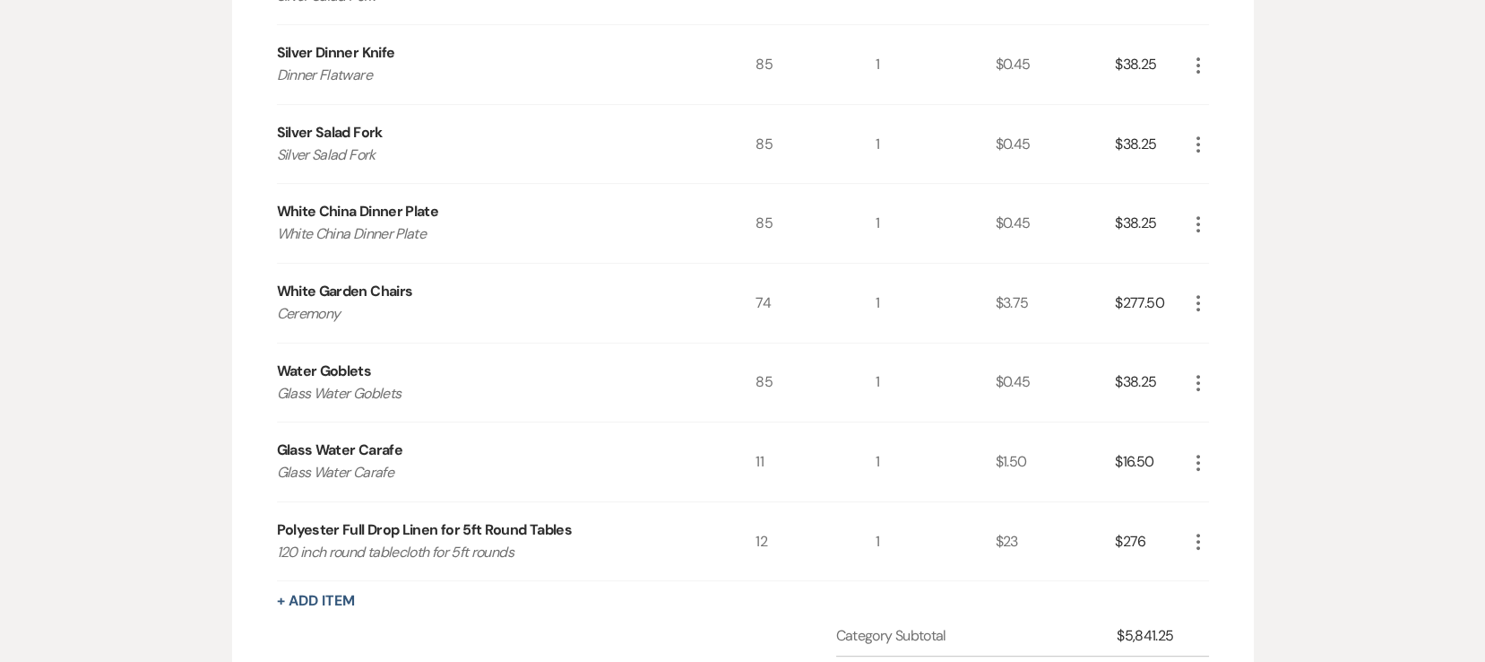
click at [321, 575] on div "Polyester Full Drop Linen for 5ft Round Tables 120 inch round tablecloth for 5f…" at bounding box center [517, 541] width 480 height 79
click at [333, 593] on button "+ Add Item" at bounding box center [316, 600] width 78 height 14
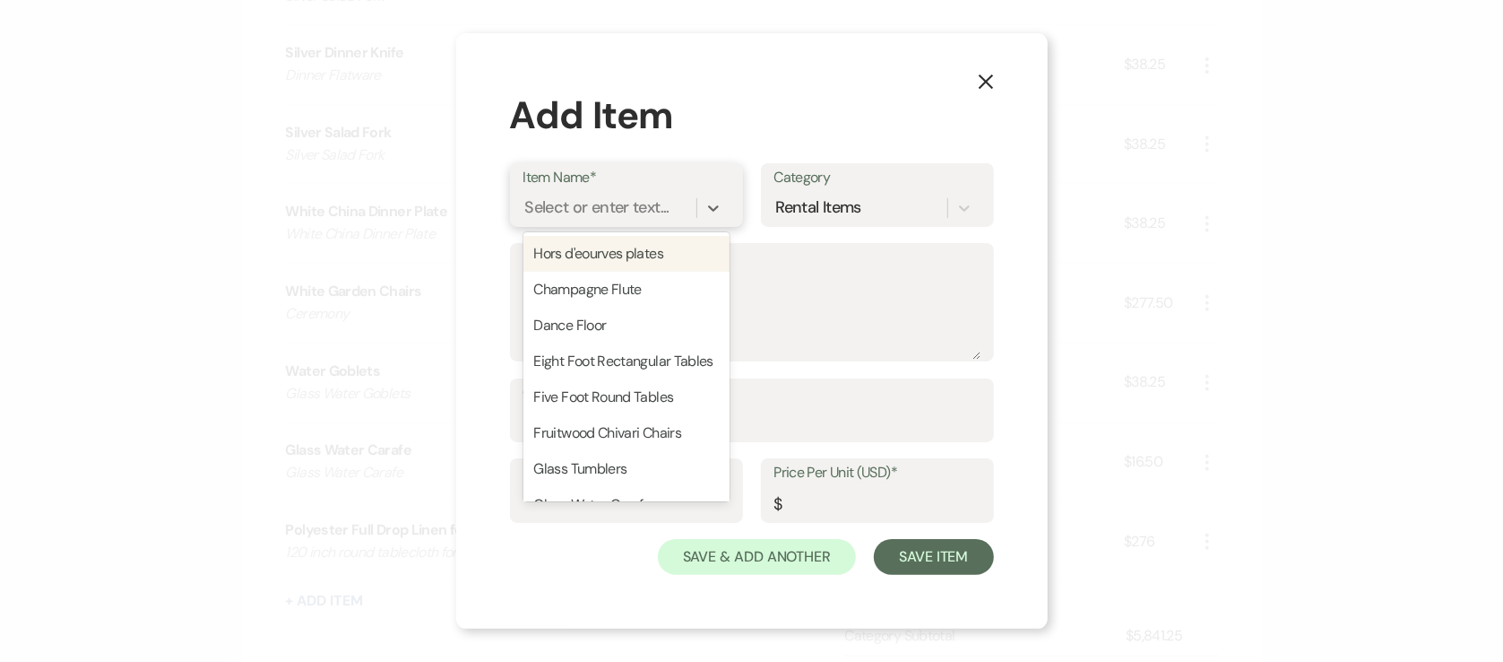
click at [573, 198] on div "Select or enter text..." at bounding box center [597, 207] width 144 height 24
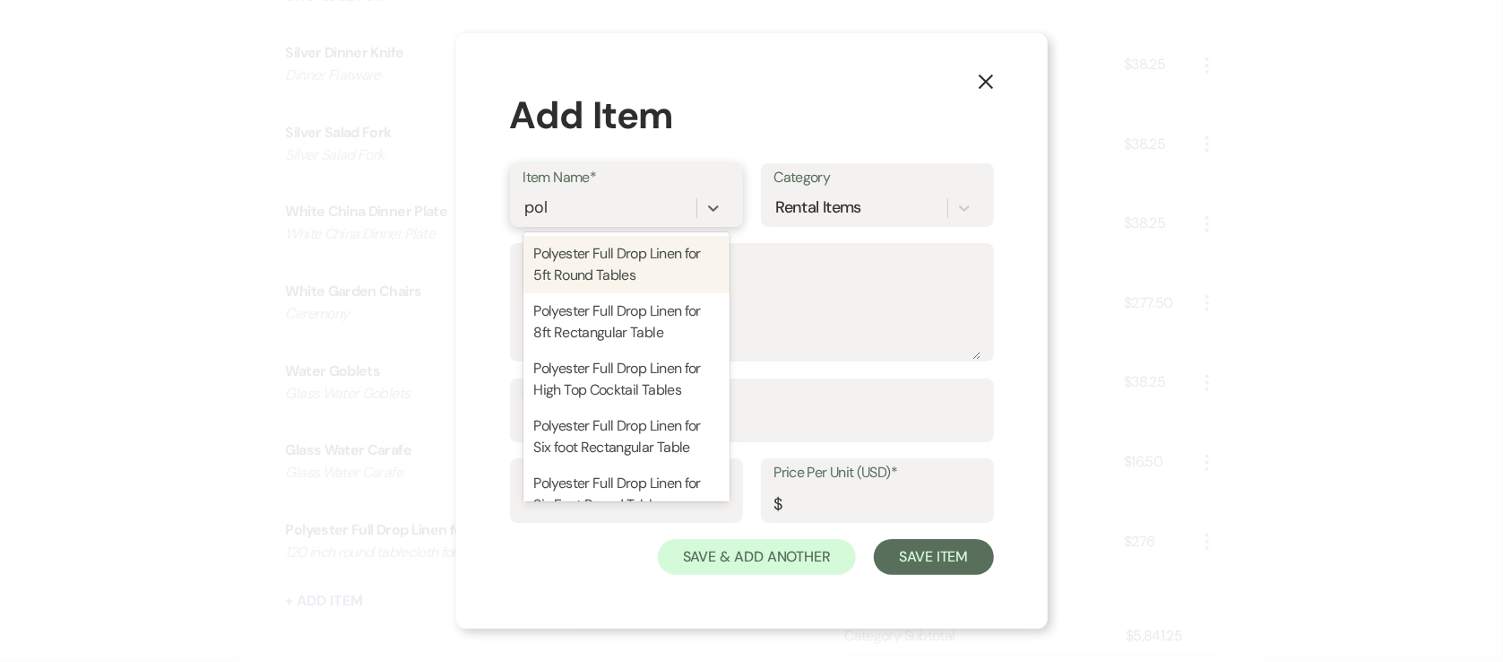
type input "poly"
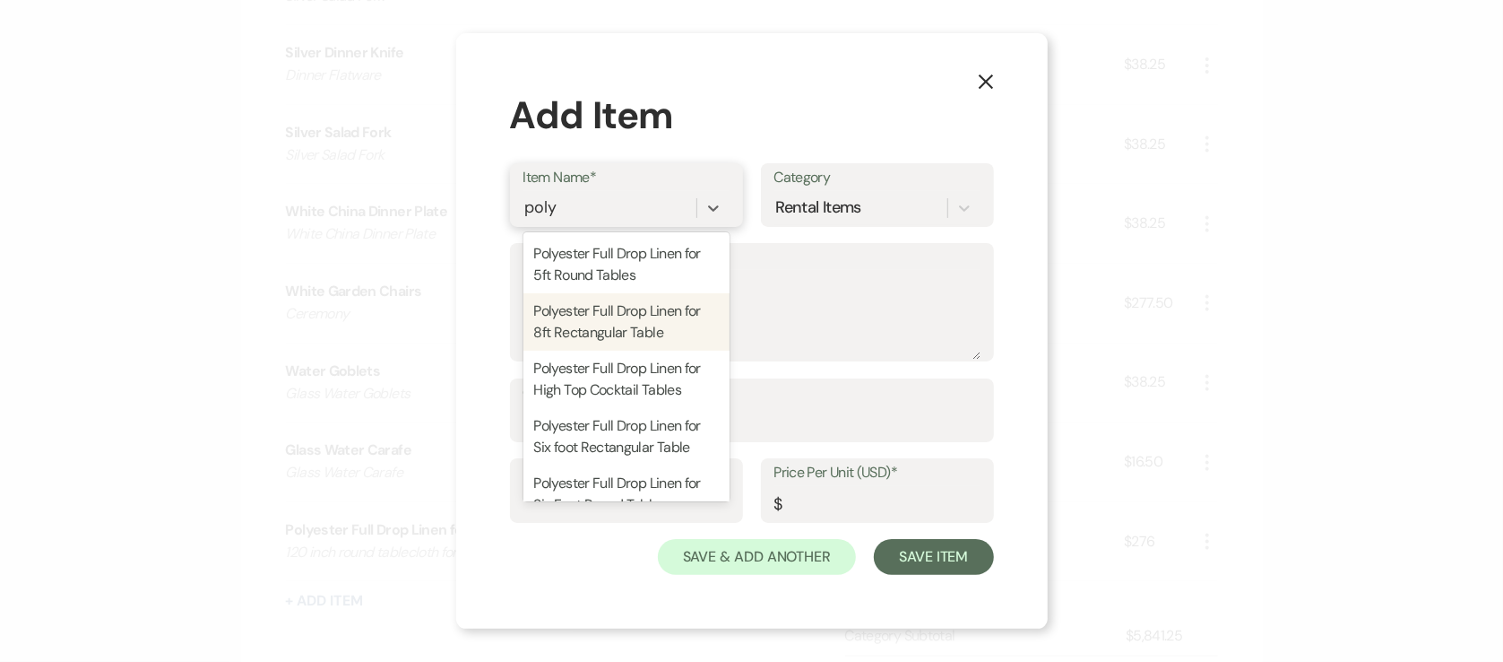
click at [611, 331] on div "Polyester Full Drop Linen for 8ft Rectangular Table" at bounding box center [627, 321] width 206 height 57
type textarea "90x156 color selection on [DOMAIN_NAME]"
type input "1"
type input "27"
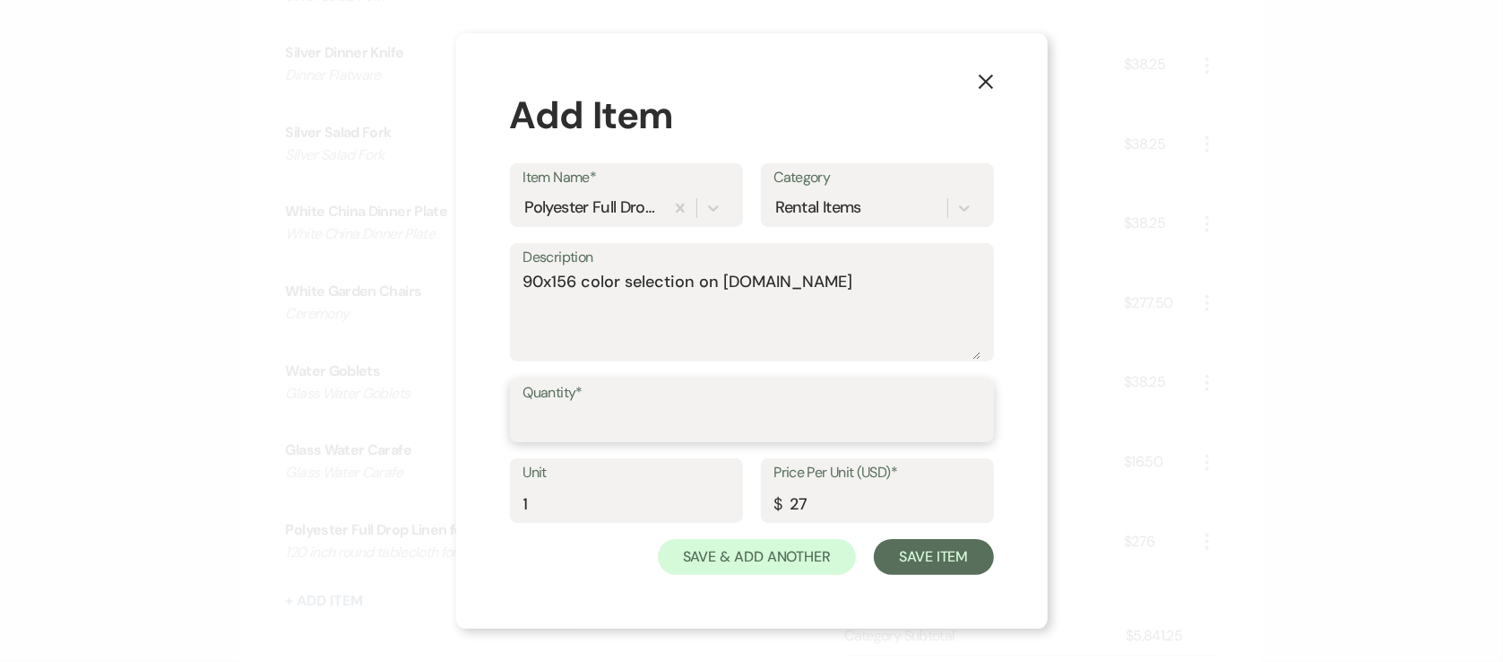
click at [627, 430] on input "Quantity*" at bounding box center [752, 422] width 457 height 35
click at [979, 76] on icon "X" at bounding box center [986, 81] width 16 height 16
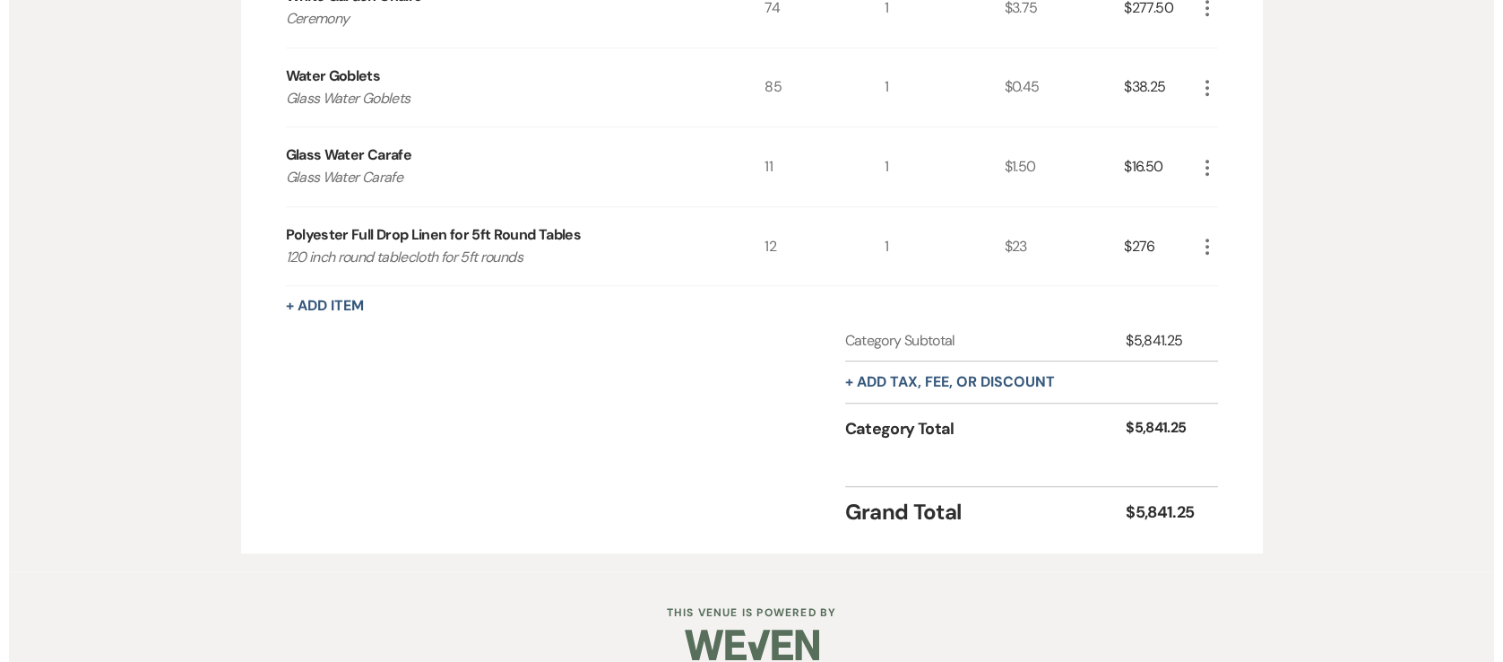
scroll to position [1914, 0]
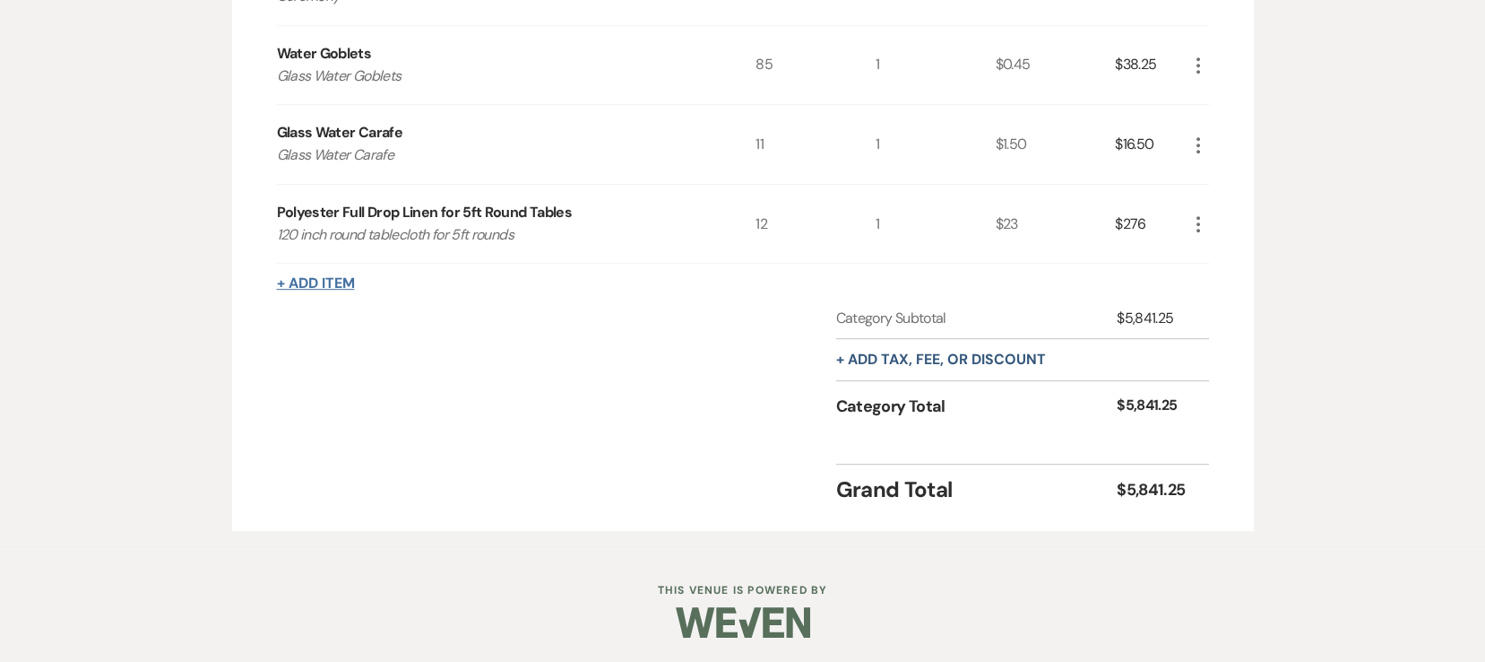
click at [297, 288] on button "+ Add Item" at bounding box center [316, 283] width 78 height 14
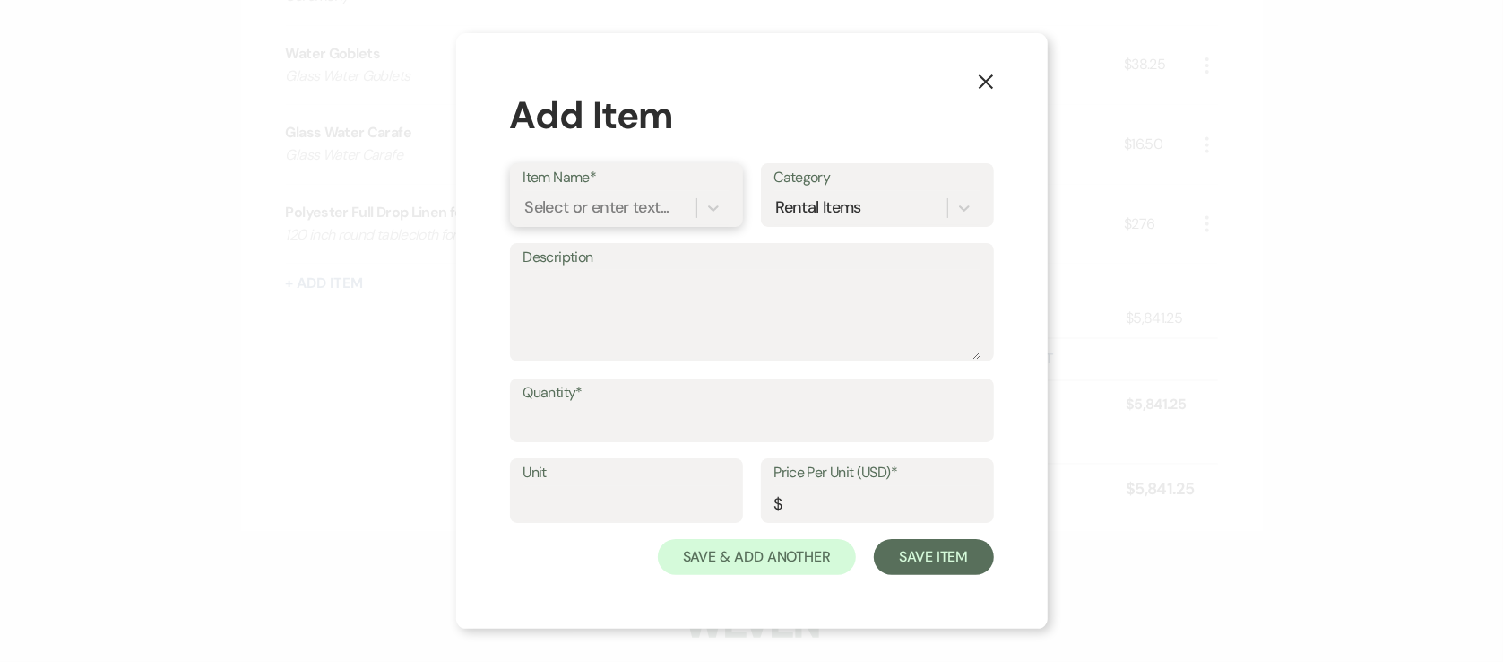
click at [570, 205] on div "Select or enter text..." at bounding box center [597, 207] width 144 height 24
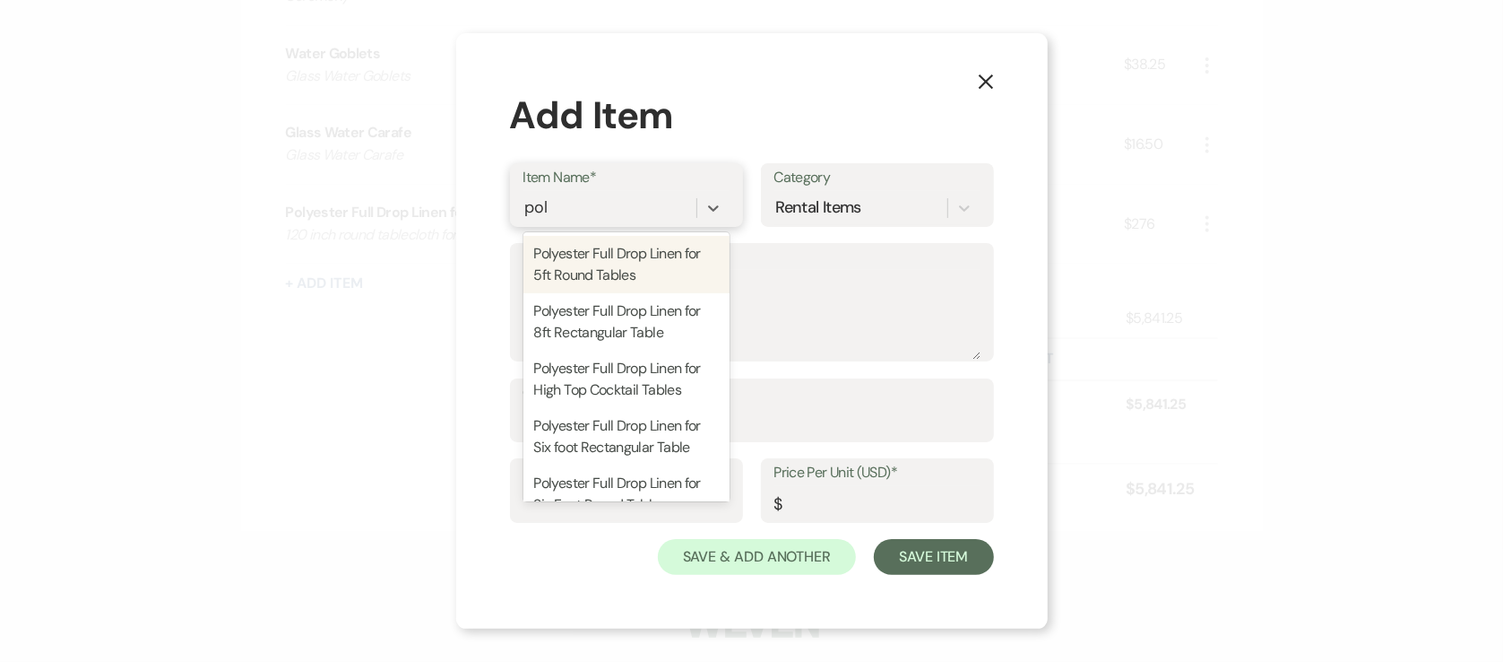
type input "poly"
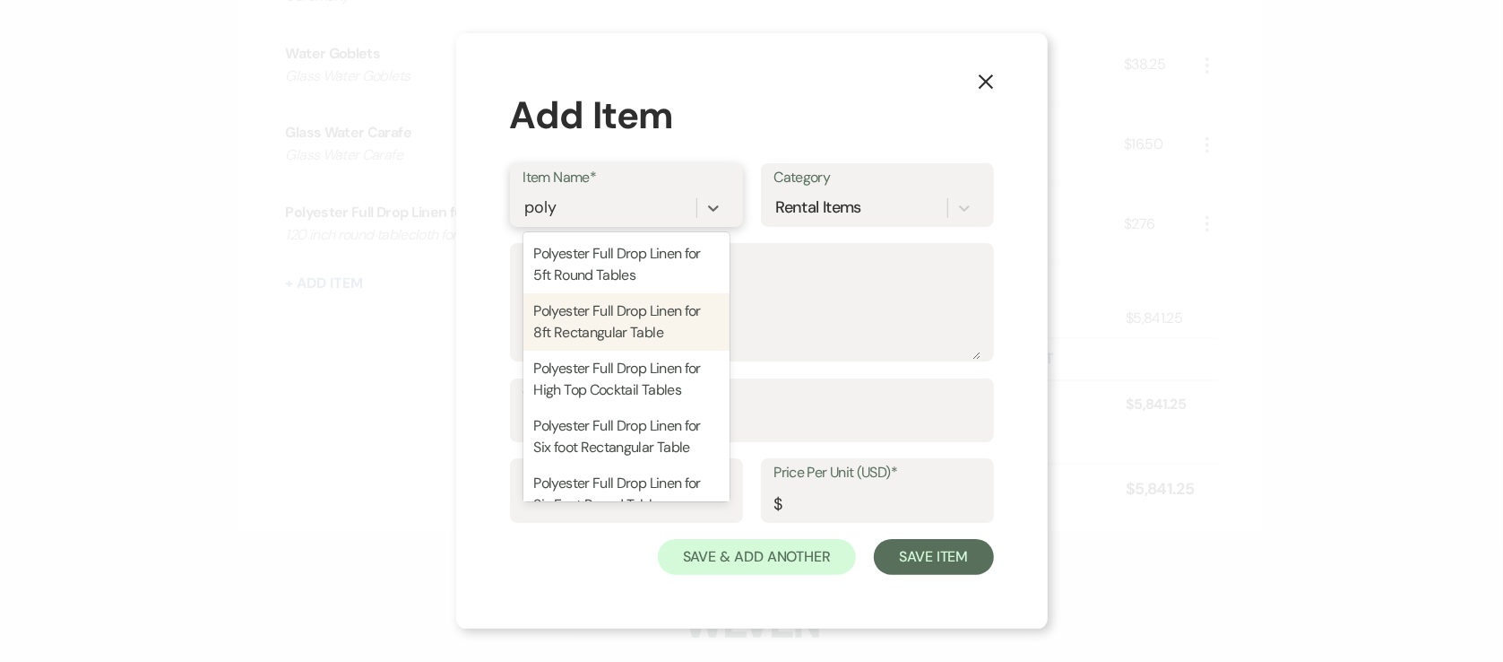
drag, startPoint x: 616, startPoint y: 351, endPoint x: 638, endPoint y: 314, distance: 43.8
click at [638, 314] on div "Polyester Full Drop Linen for 5ft Round Tables Polyester Full Drop Linen for 8f…" at bounding box center [627, 366] width 206 height 269
click at [638, 314] on div "Polyester Full Drop Linen for 8ft Rectangular Table" at bounding box center [627, 321] width 206 height 57
type textarea "90x156 color selection on [DOMAIN_NAME]"
type input "1"
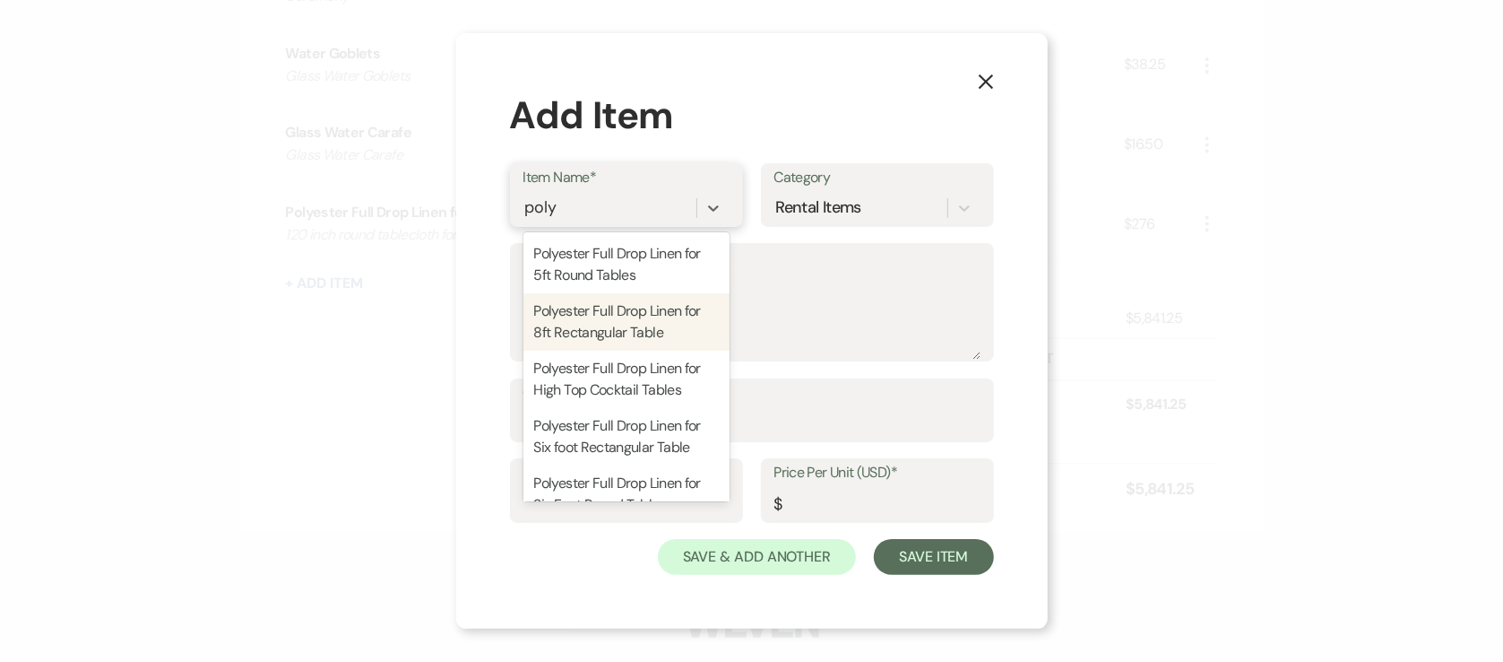
type input "27"
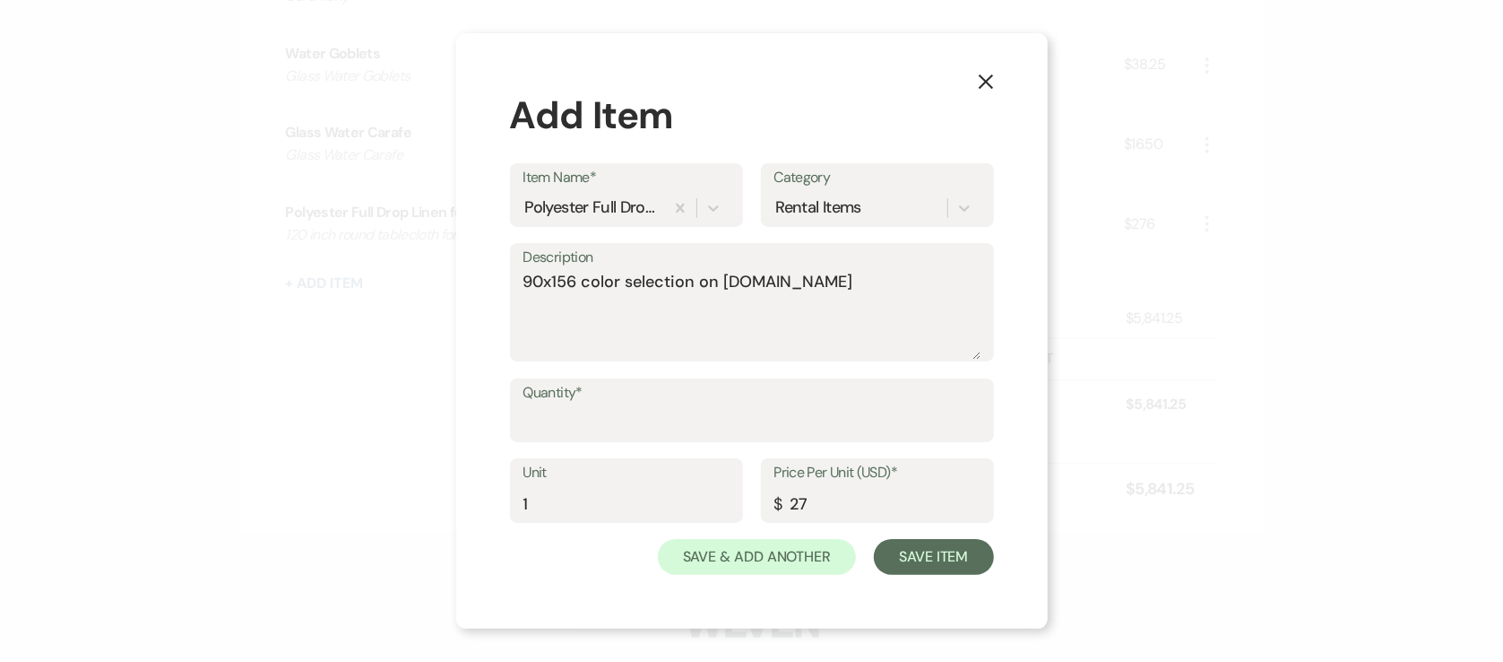
click at [718, 391] on label "Quantity*" at bounding box center [752, 393] width 457 height 26
click at [718, 405] on input "Quantity*" at bounding box center [752, 422] width 457 height 35
click at [708, 408] on input "Quantity*" at bounding box center [752, 422] width 457 height 35
type input "6"
click at [917, 573] on button "Save Item" at bounding box center [933, 557] width 119 height 36
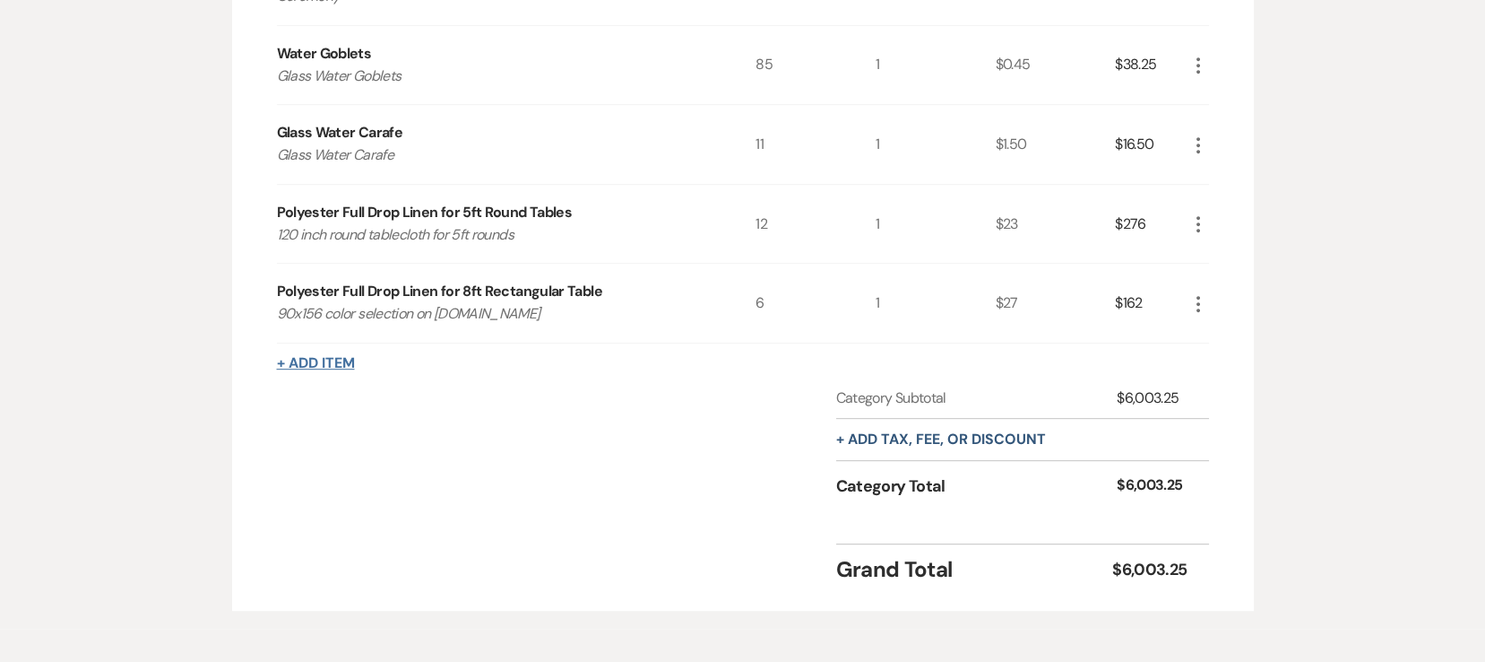
click at [349, 365] on button "+ Add Item" at bounding box center [316, 363] width 78 height 14
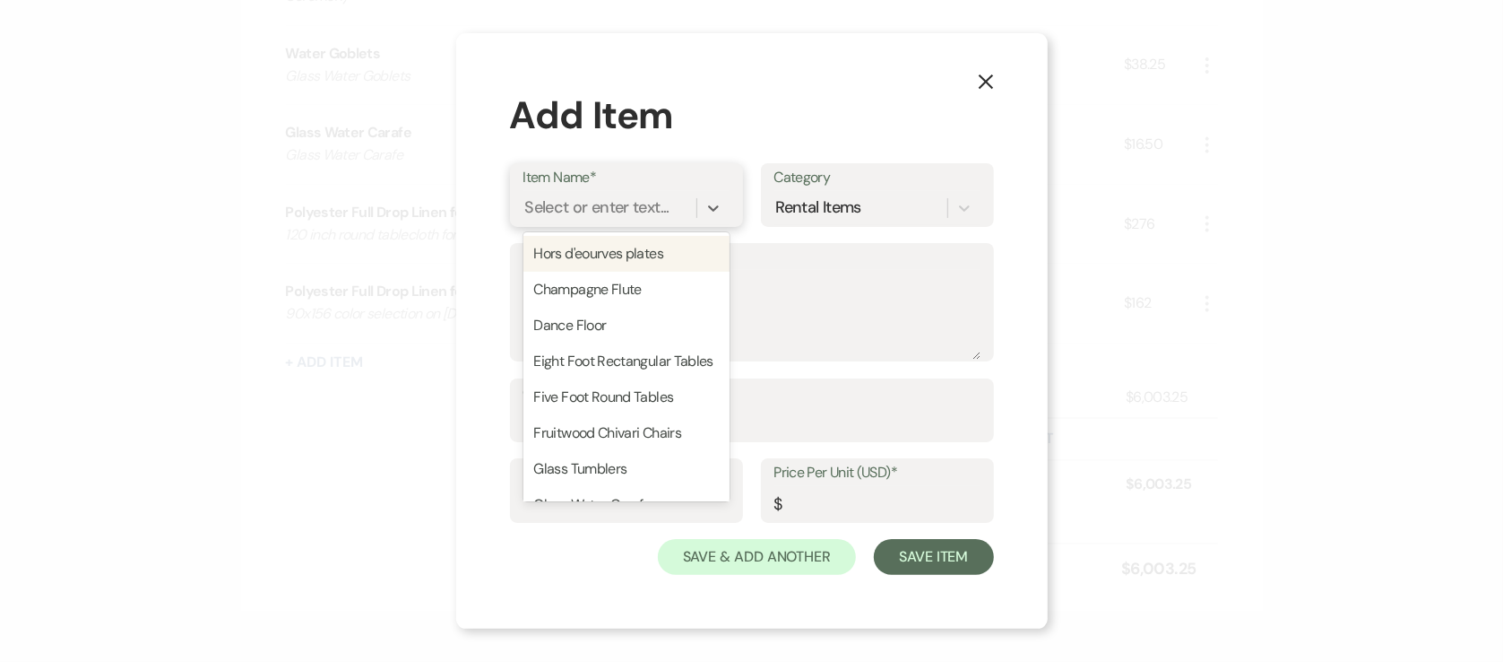
click at [569, 212] on div "Select or enter text..." at bounding box center [597, 207] width 144 height 24
click at [980, 74] on icon "X" at bounding box center [986, 82] width 16 height 16
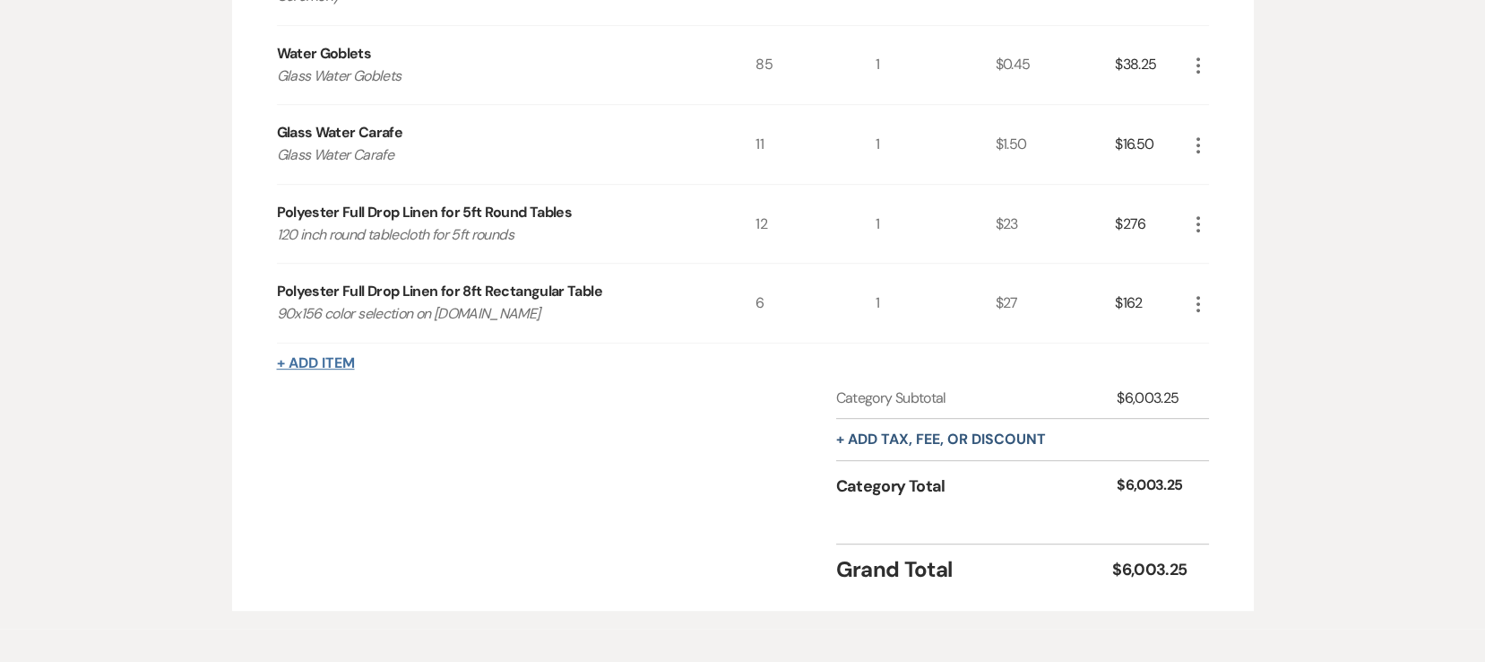
click at [330, 368] on button "+ Add Item" at bounding box center [316, 363] width 78 height 14
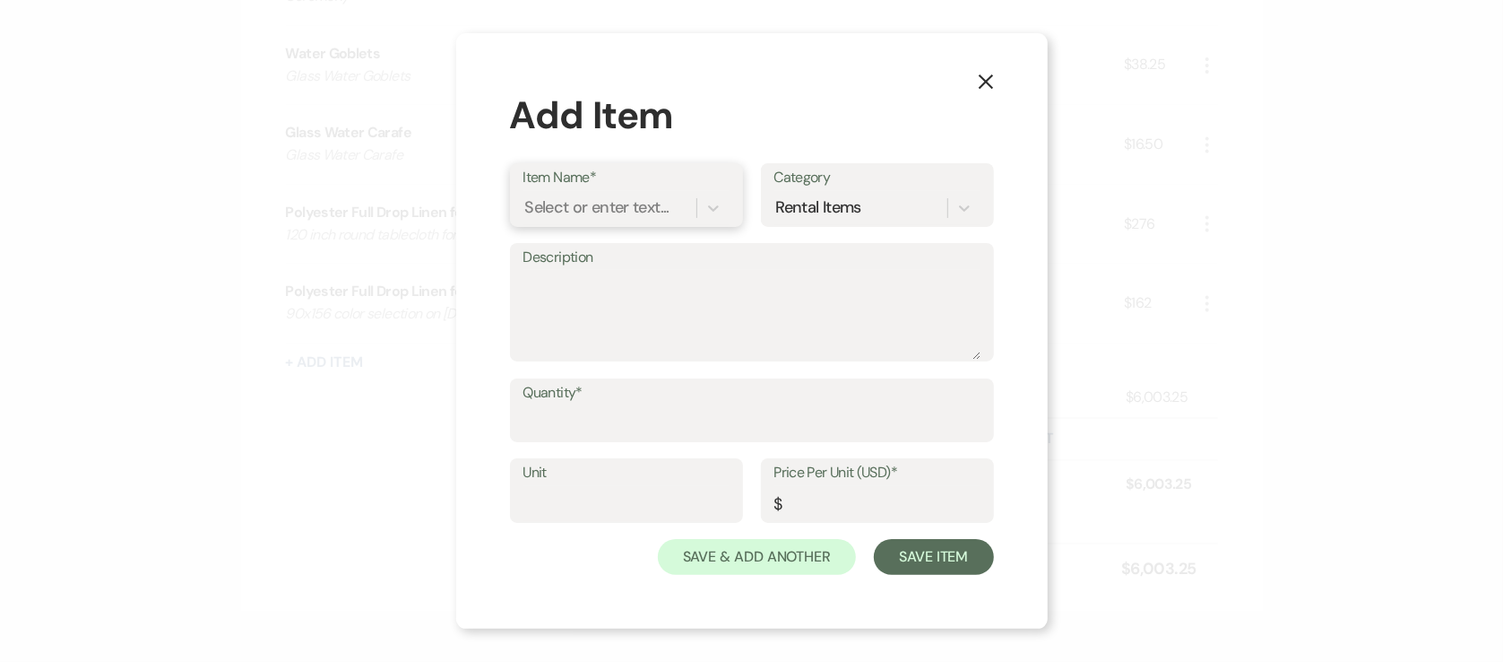
click at [588, 196] on div "Select or enter text..." at bounding box center [597, 207] width 144 height 24
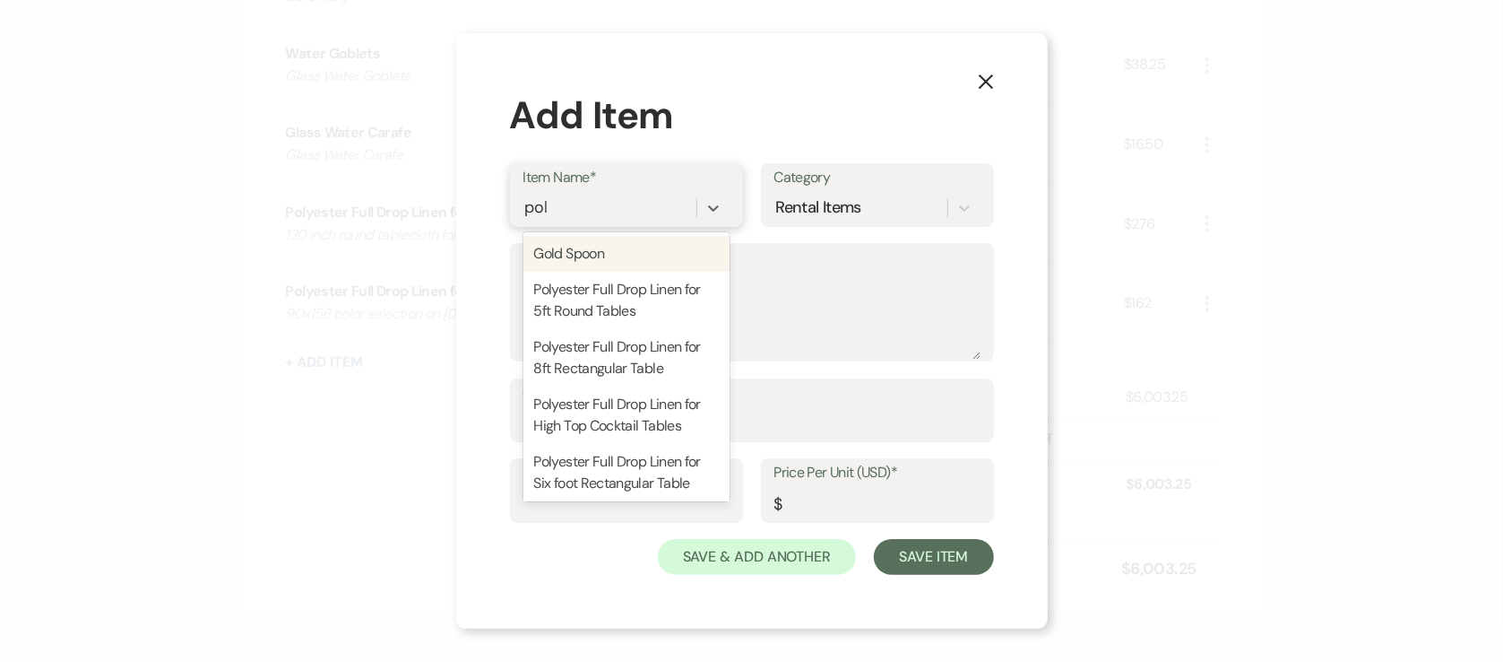
type input "poly"
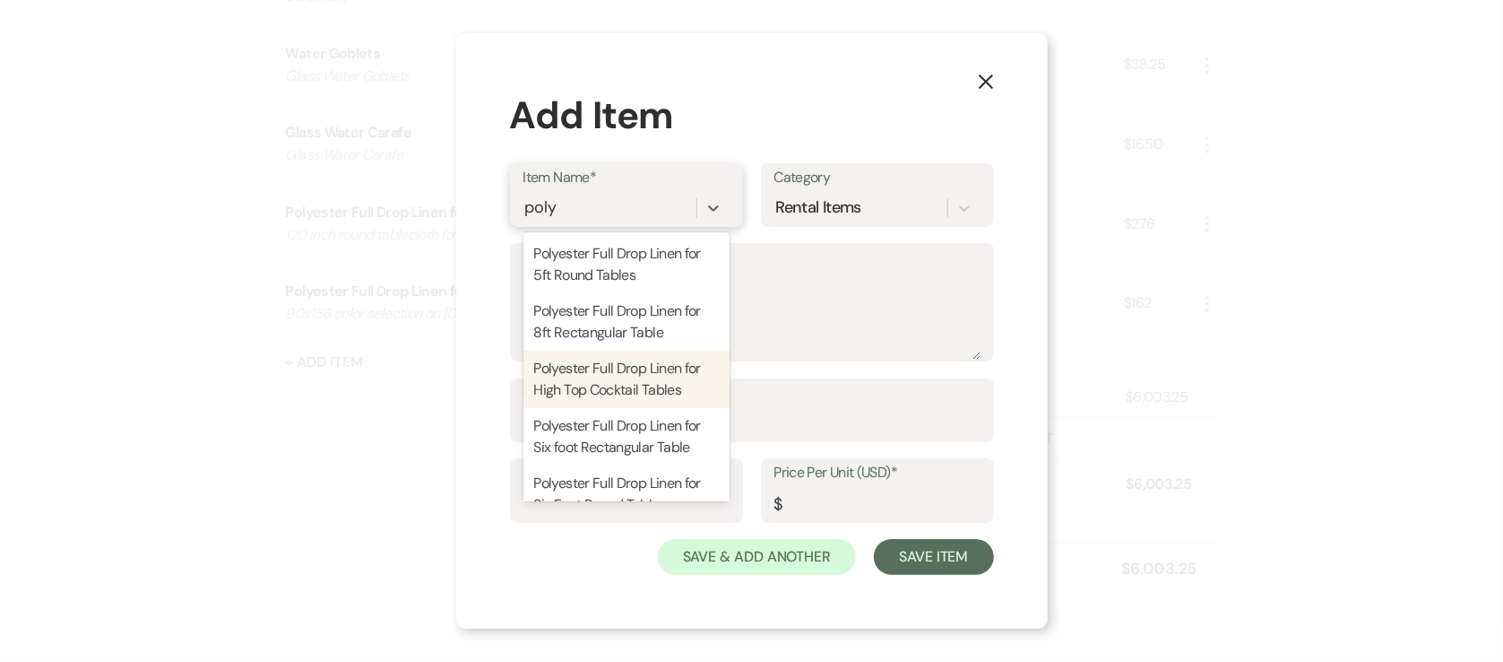
click at [602, 361] on div "Polyester Full Drop Linen for High Top Cocktail Tables" at bounding box center [627, 378] width 206 height 57
type textarea "108 inch table cloth"
type input "1"
type input "17"
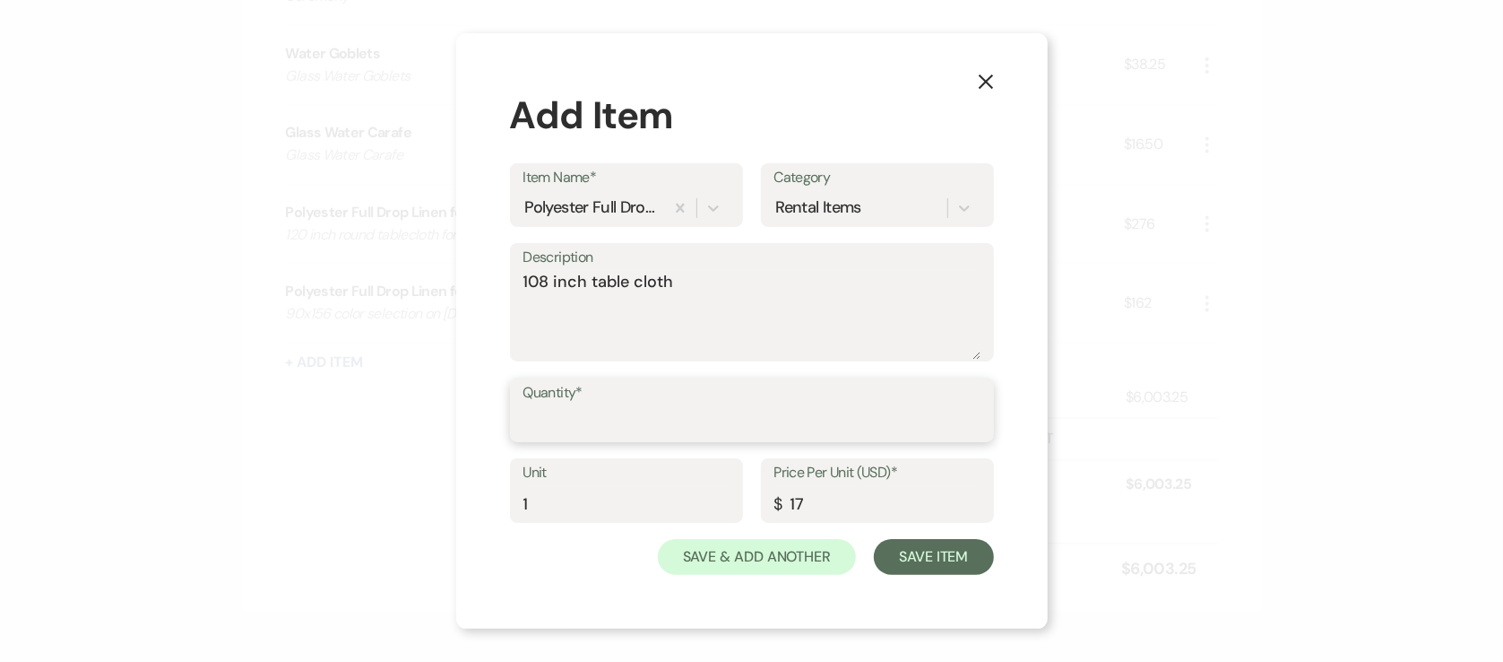
click at [635, 422] on input "Quantity*" at bounding box center [752, 422] width 457 height 35
type input "4"
click at [948, 555] on button "Save Item" at bounding box center [933, 557] width 119 height 36
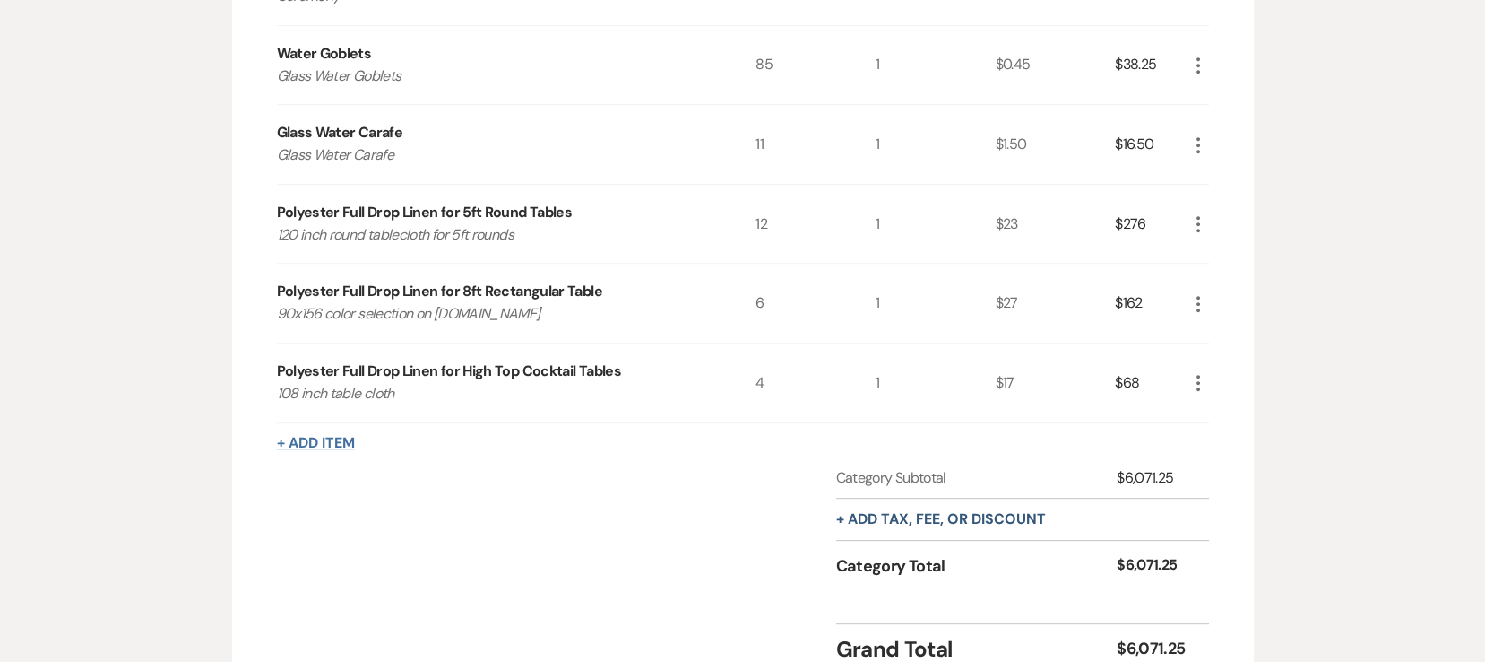
click at [310, 444] on button "+ Add Item" at bounding box center [316, 443] width 78 height 14
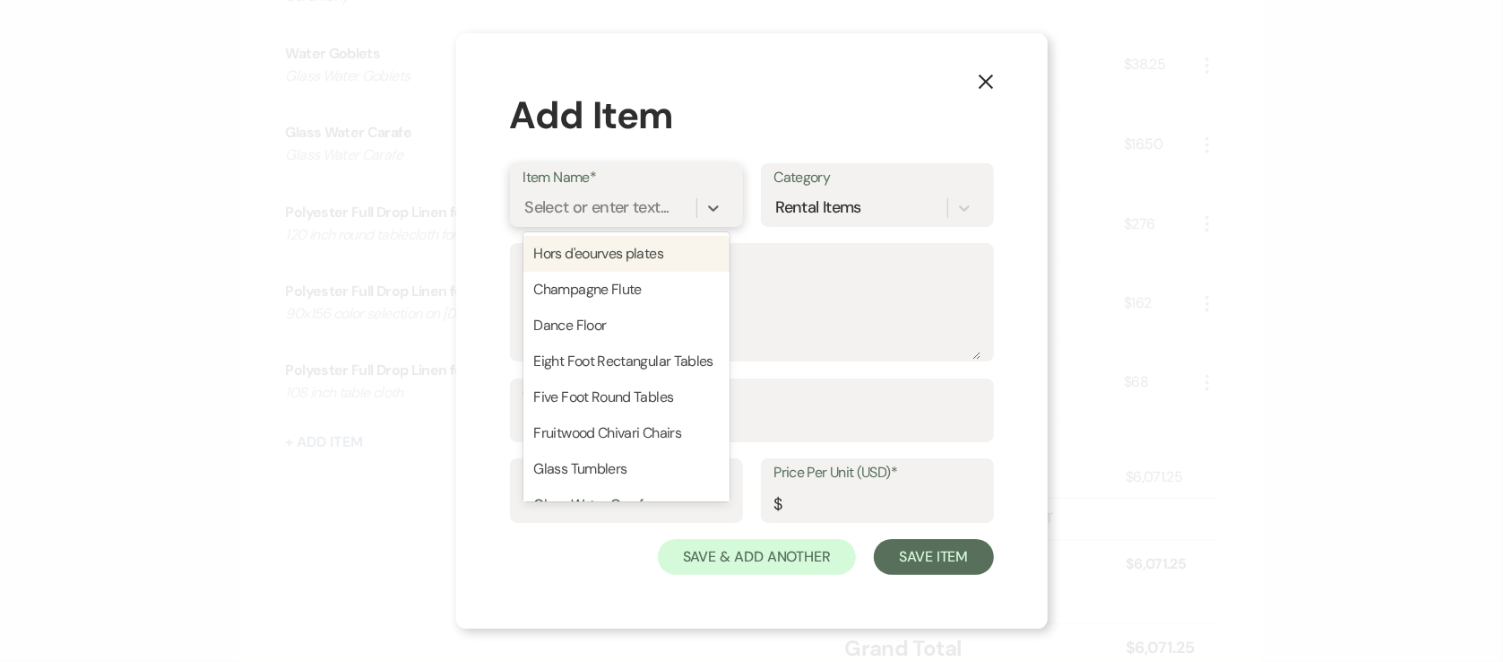
click at [567, 211] on div "Select or enter text..." at bounding box center [597, 207] width 144 height 24
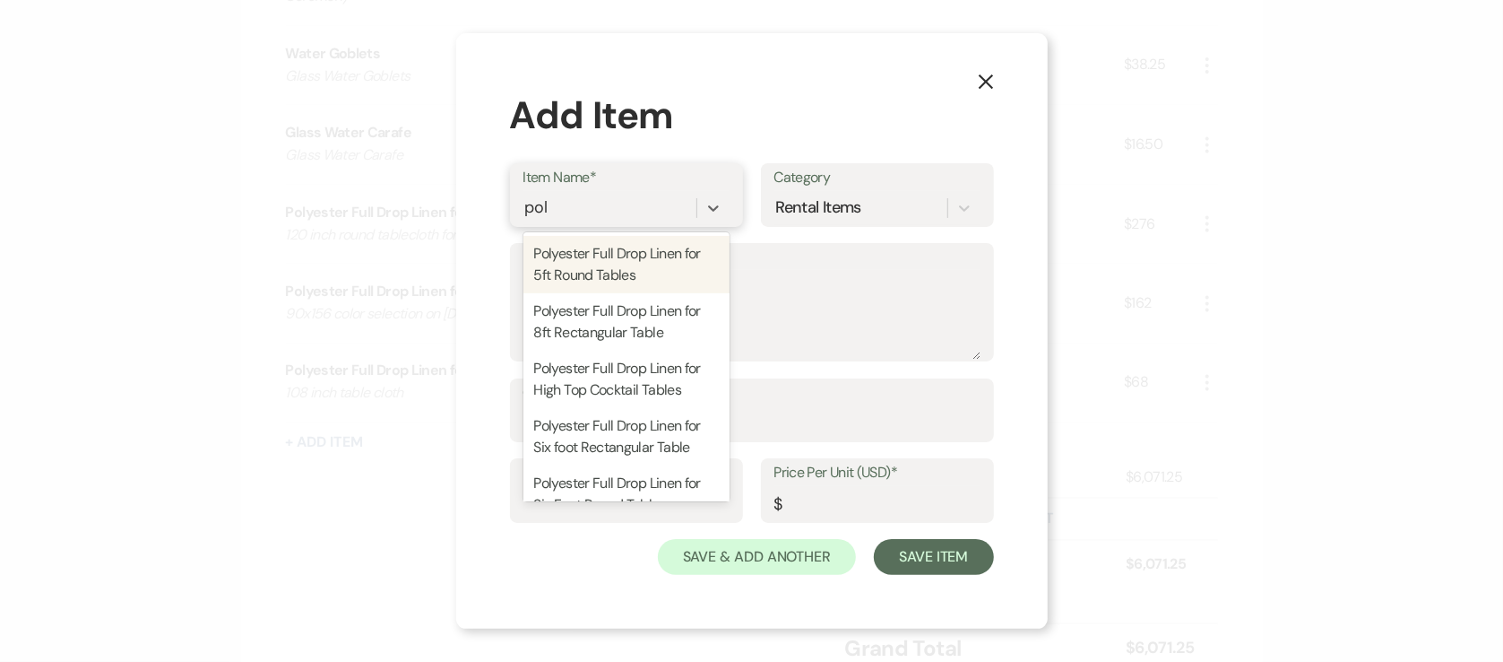
type input "poly"
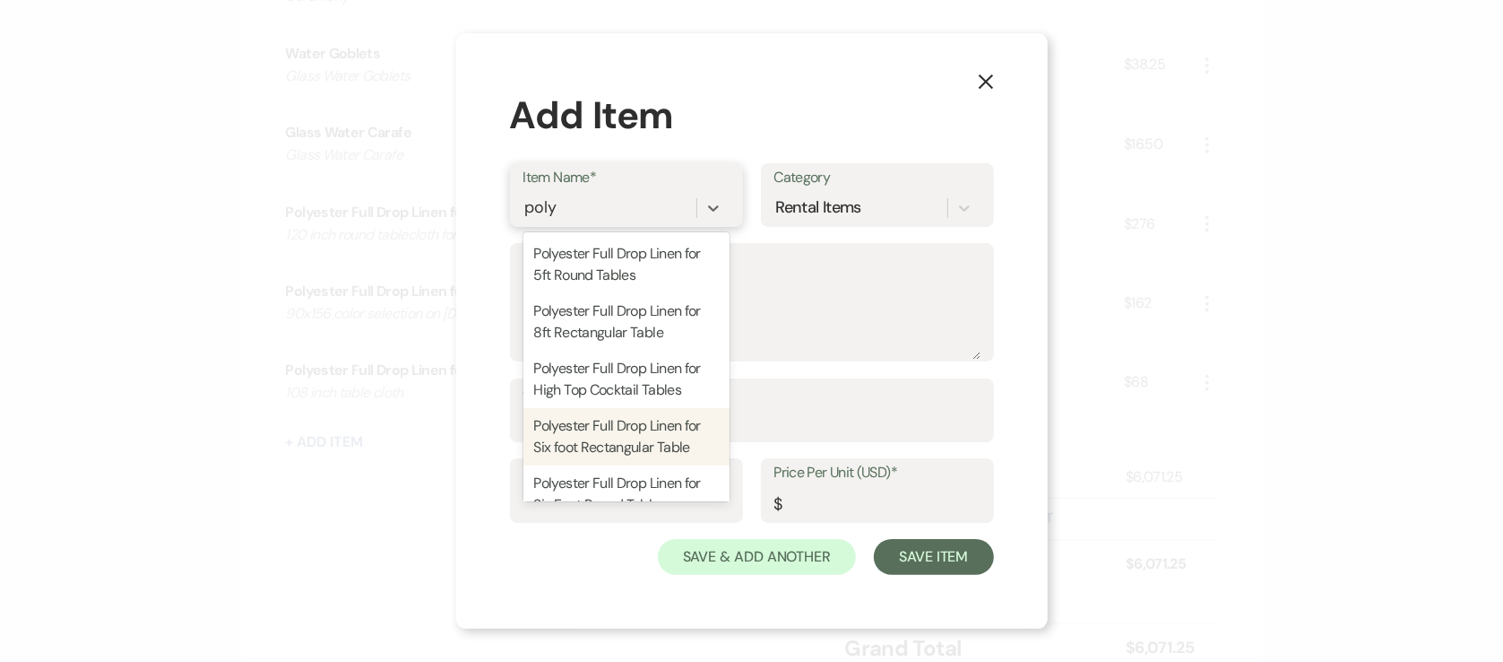
click at [652, 465] on div "Polyester Full Drop Linen for Six foot Rectangular Table" at bounding box center [627, 436] width 206 height 57
type textarea "90x132 inch Full drop for six foot rectangular tables"
type input "1"
type input "23"
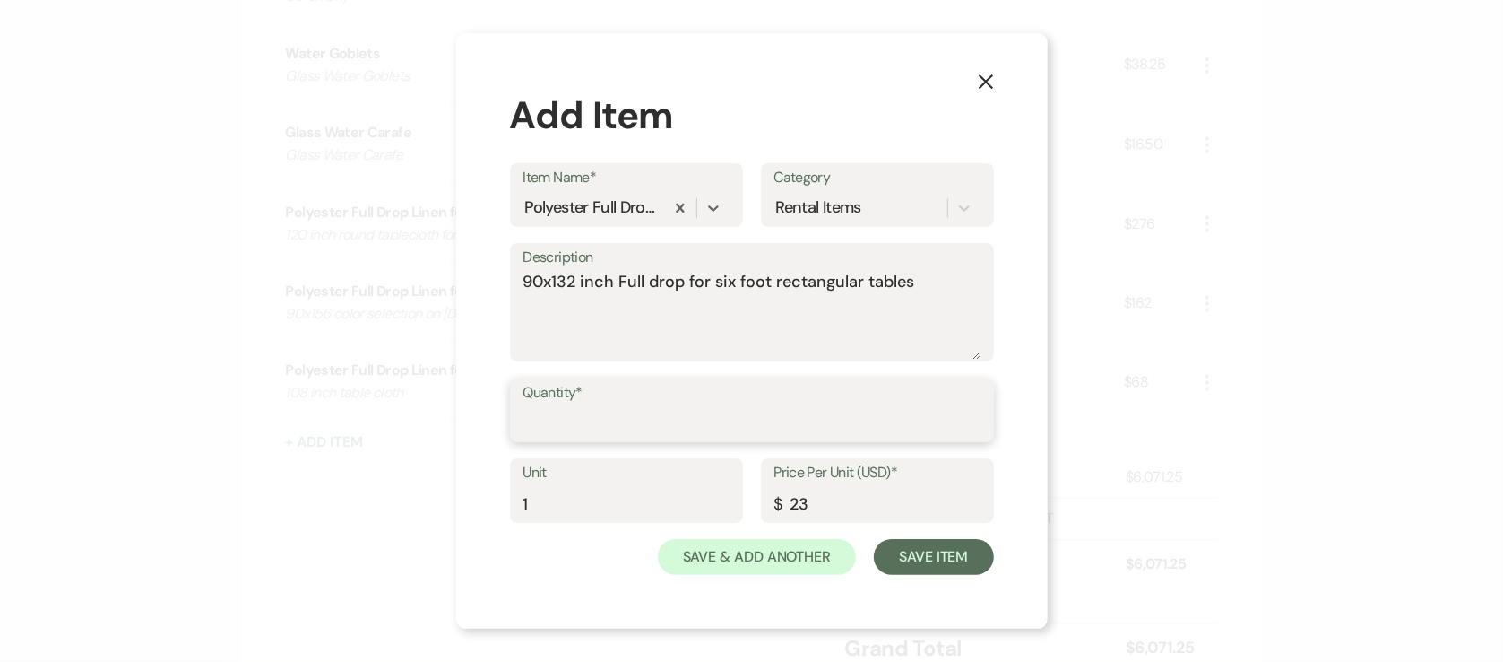
click at [627, 421] on input "Quantity*" at bounding box center [752, 422] width 457 height 35
type input "4"
click at [969, 551] on button "Save Item" at bounding box center [933, 557] width 119 height 36
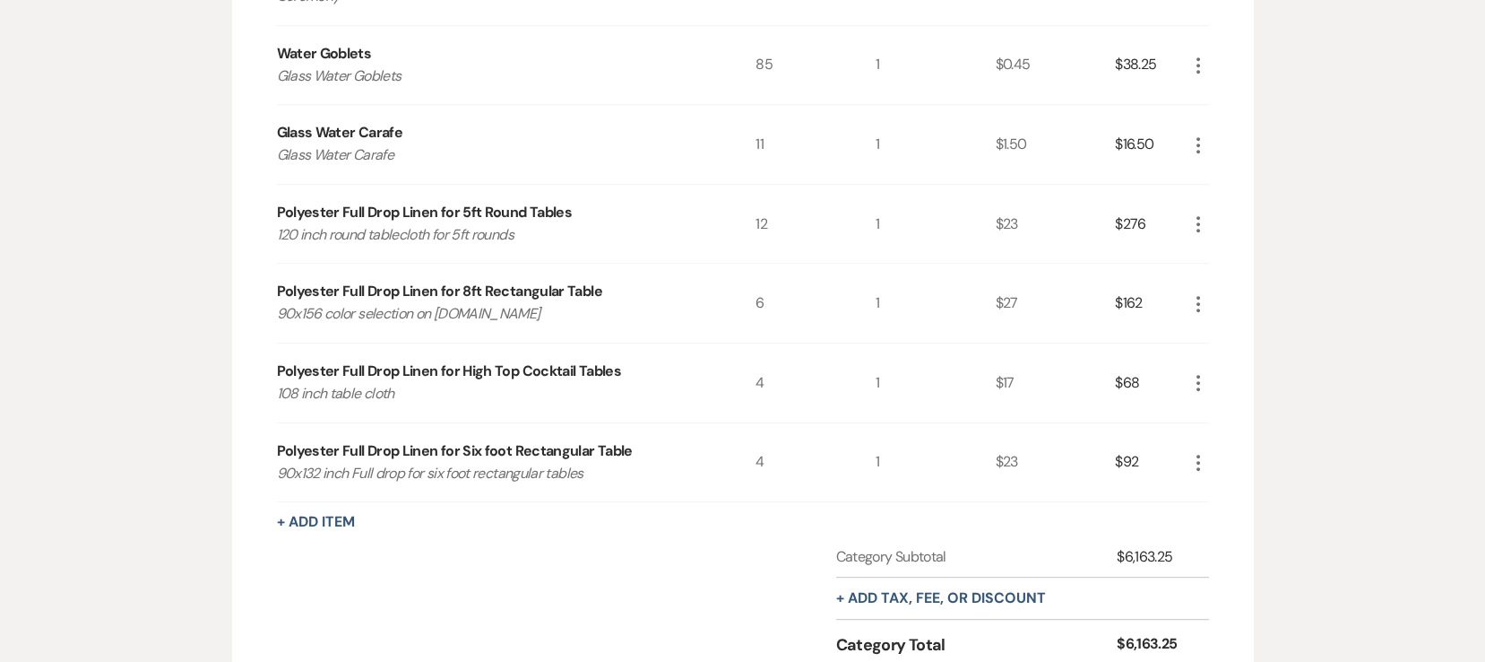
drag, startPoint x: 370, startPoint y: 505, endPoint x: 355, endPoint y: 532, distance: 31.7
click at [340, 522] on button "+ Add Item" at bounding box center [316, 522] width 78 height 14
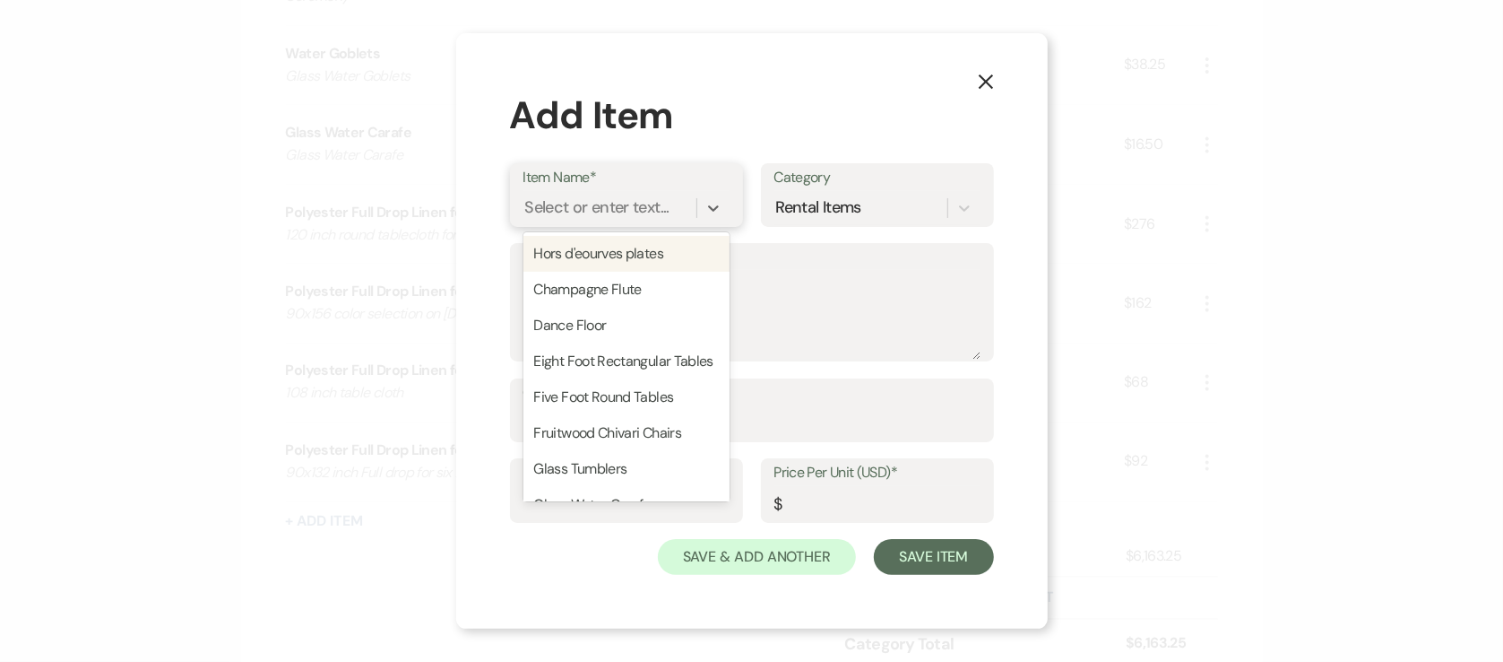
click at [602, 221] on div "Select or enter text..." at bounding box center [610, 207] width 173 height 31
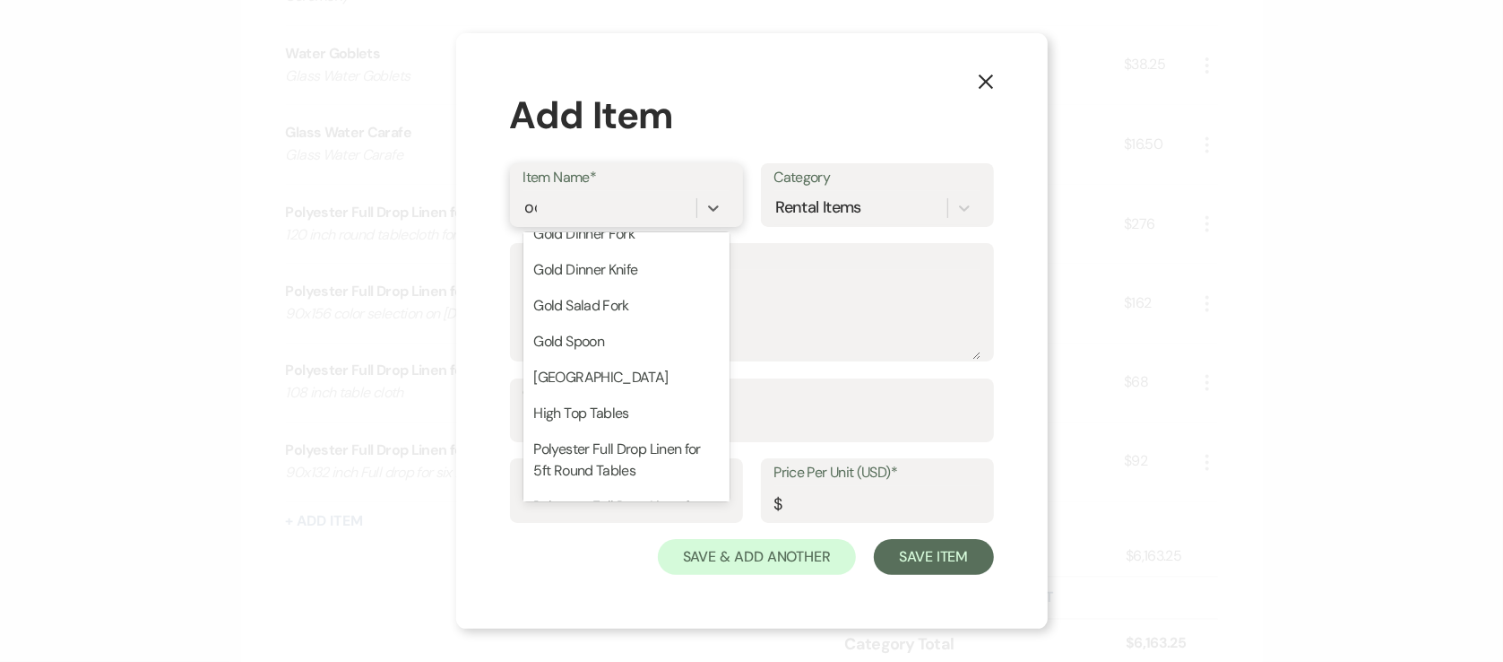
scroll to position [0, 0]
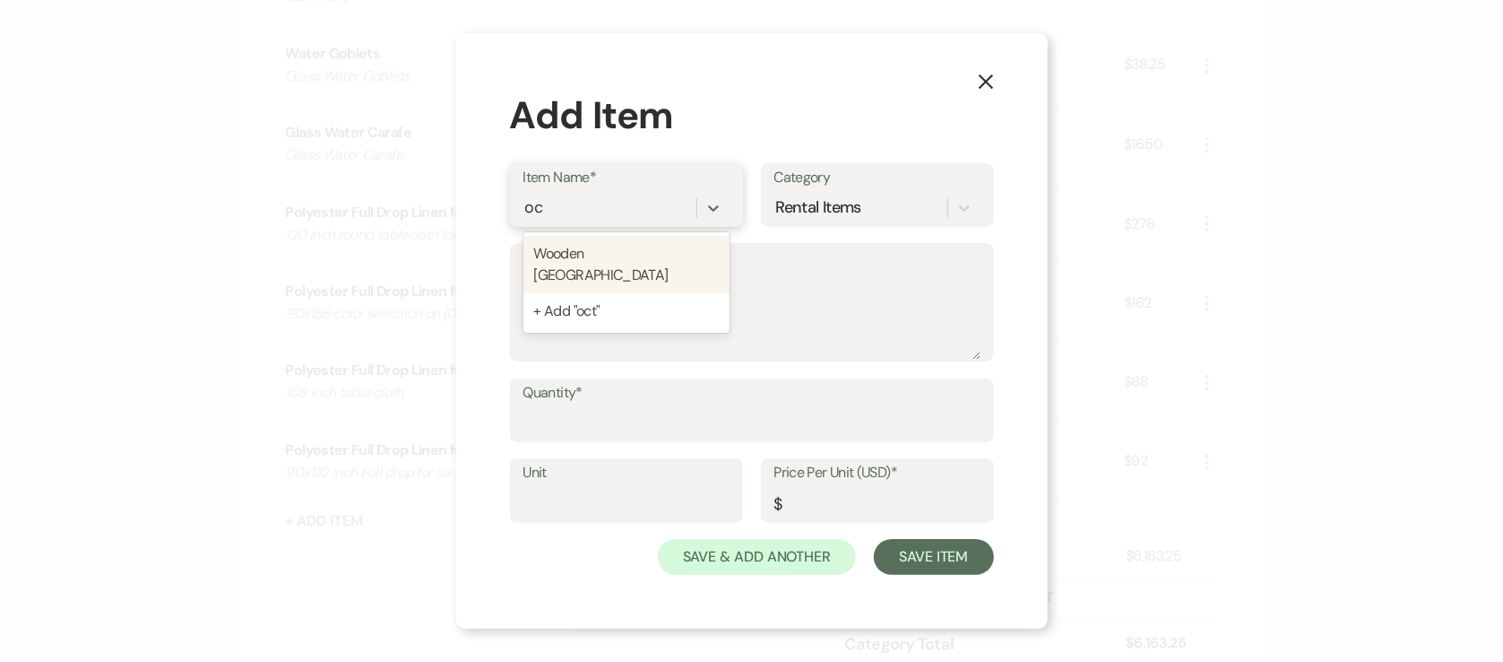
type input "o"
type input "Octogon Arbor"
click at [629, 260] on div "+ Add "Octogon Arbor"" at bounding box center [627, 254] width 206 height 36
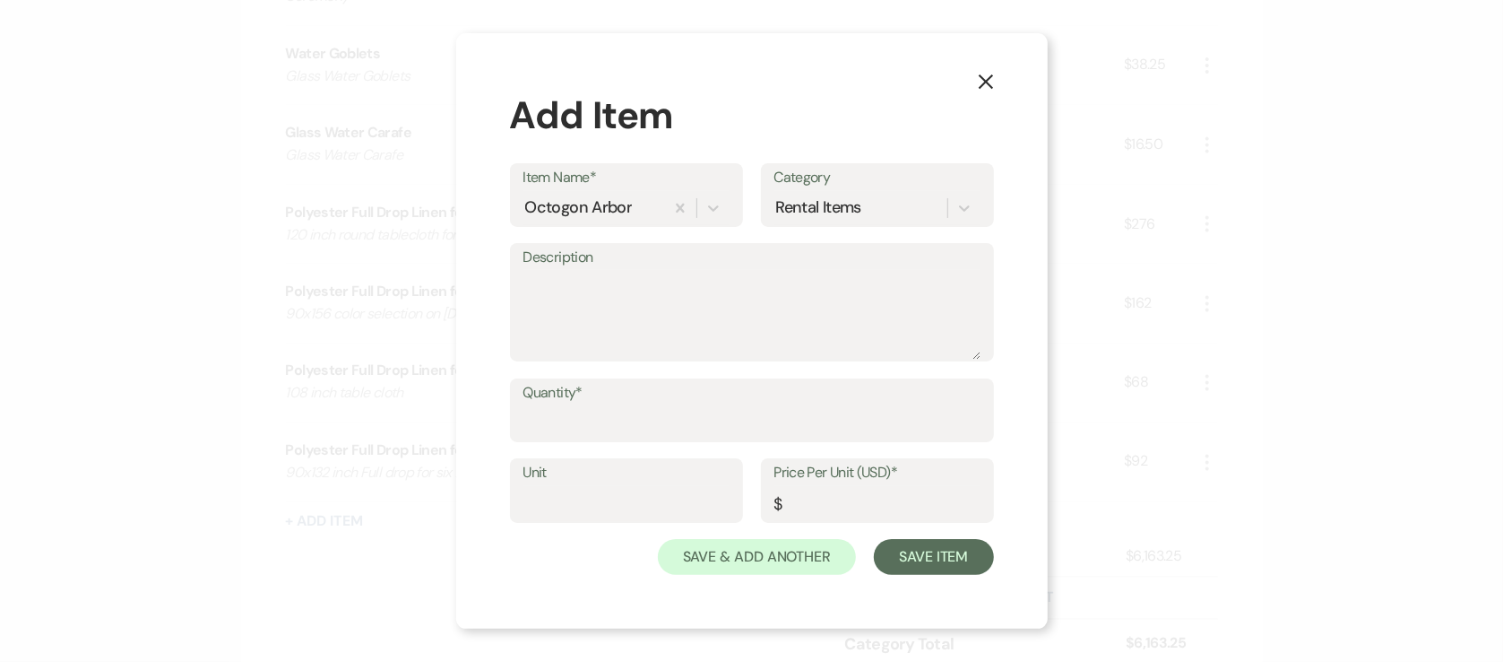
click at [627, 401] on label "Quantity*" at bounding box center [752, 393] width 457 height 26
click at [627, 405] on input "Quantity*" at bounding box center [752, 422] width 457 height 35
type input "1"
click at [618, 492] on input "Unit" at bounding box center [627, 503] width 206 height 35
type input "1"
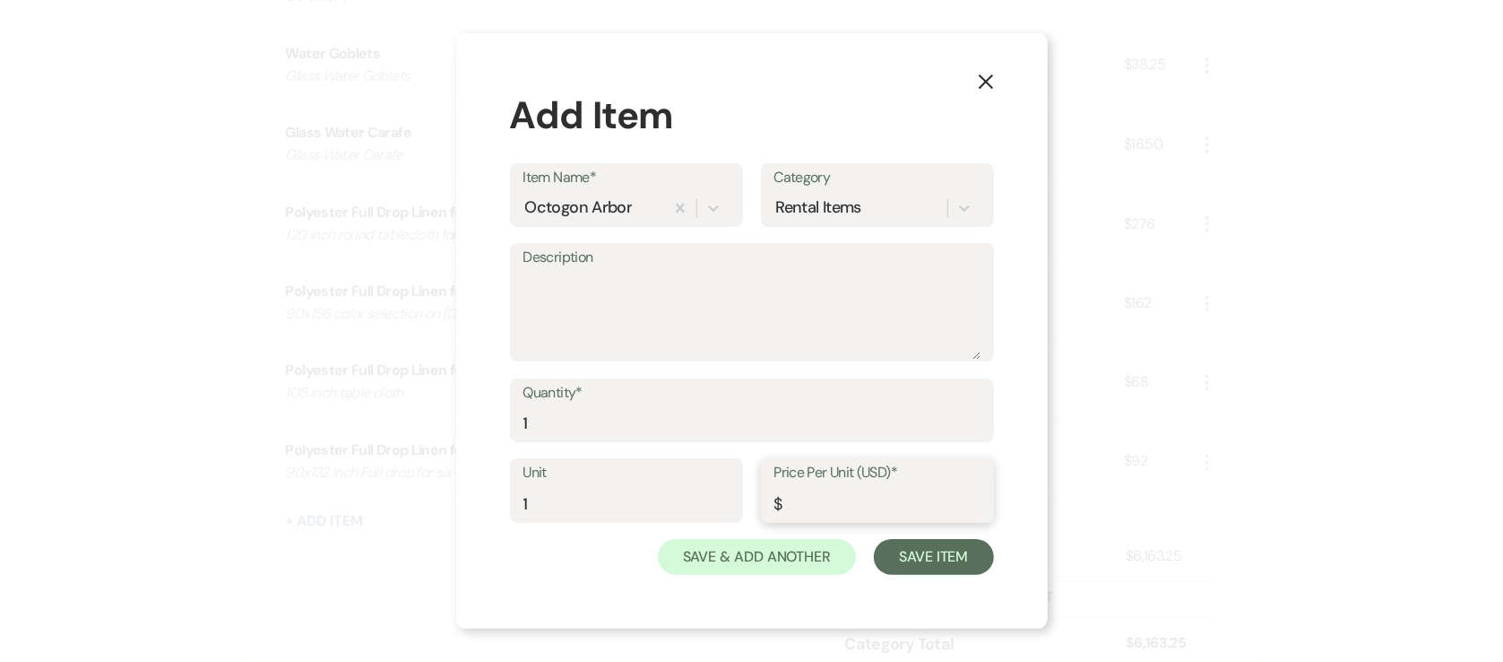
click at [843, 496] on input "Price Per Unit (USD)*" at bounding box center [877, 503] width 206 height 35
type input "50"
click at [953, 567] on button "Save Item" at bounding box center [933, 557] width 119 height 36
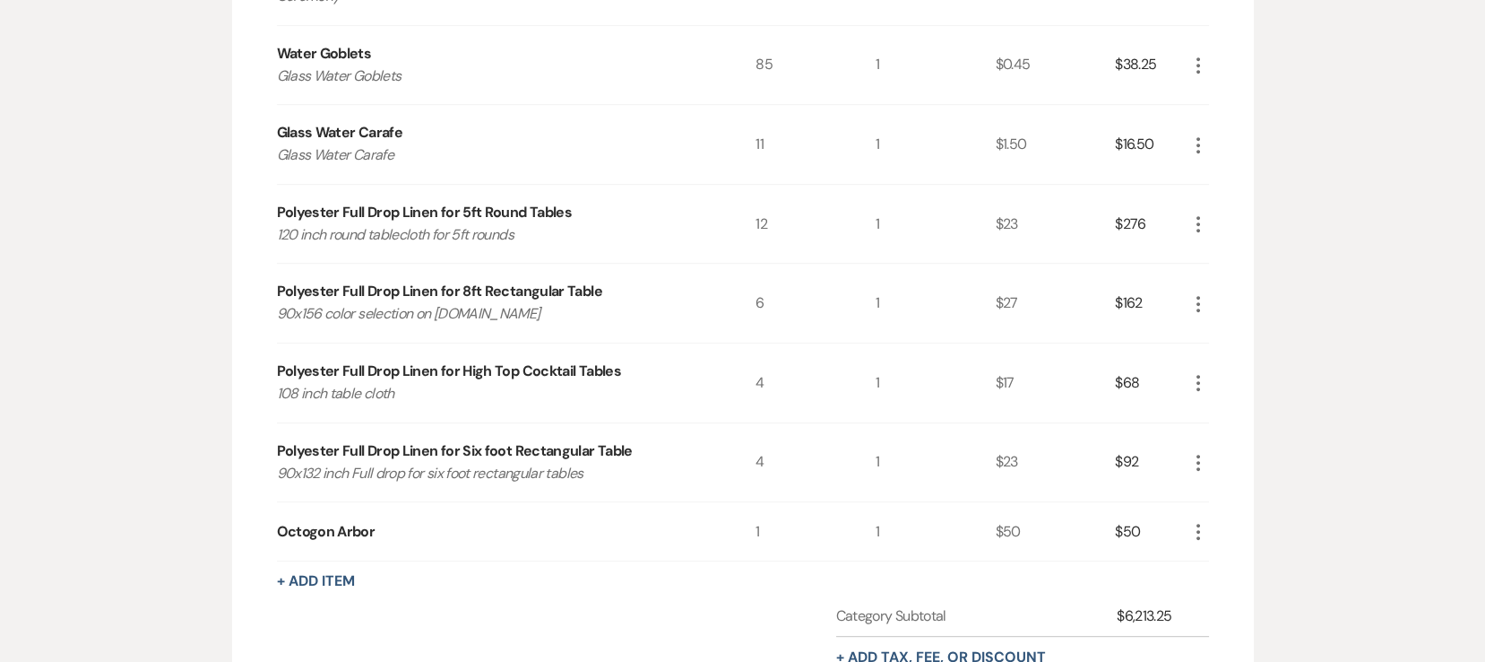
click at [354, 584] on button "+ Add Item" at bounding box center [316, 581] width 78 height 14
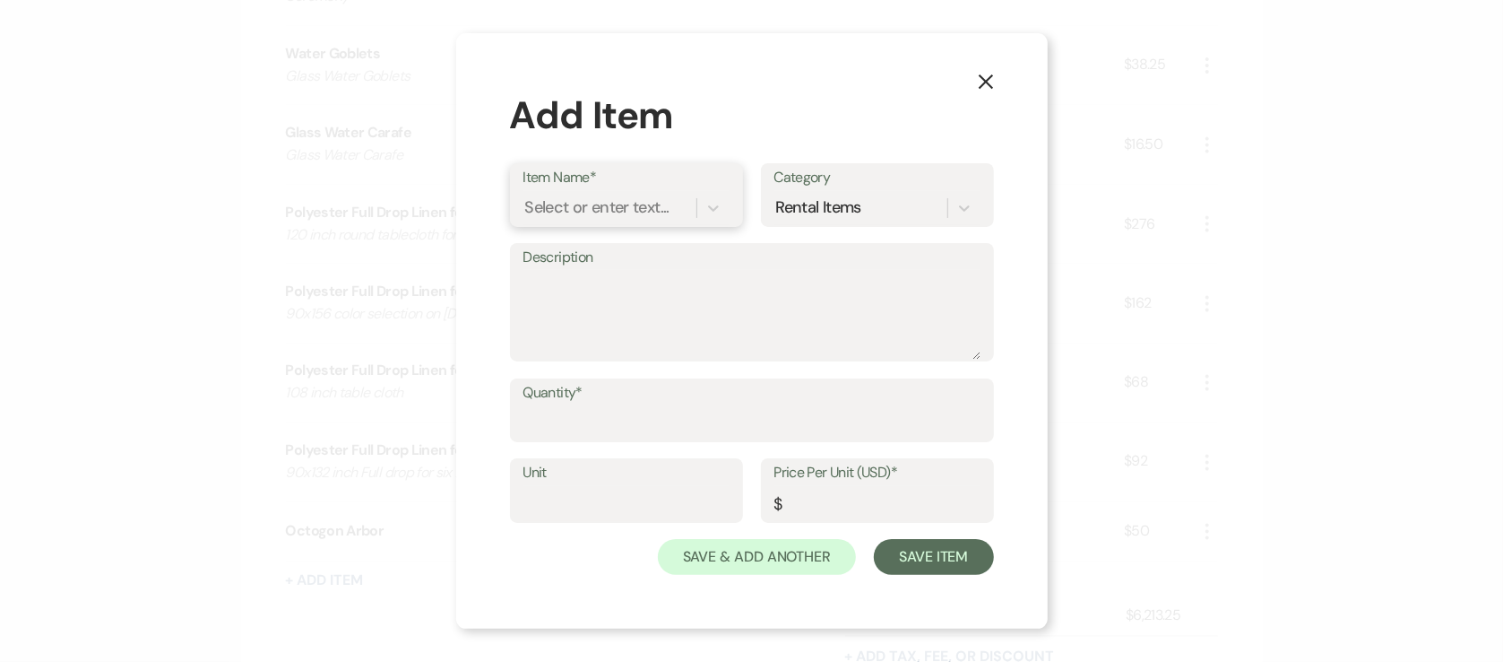
click at [612, 221] on div "Select or enter text..." at bounding box center [610, 207] width 173 height 31
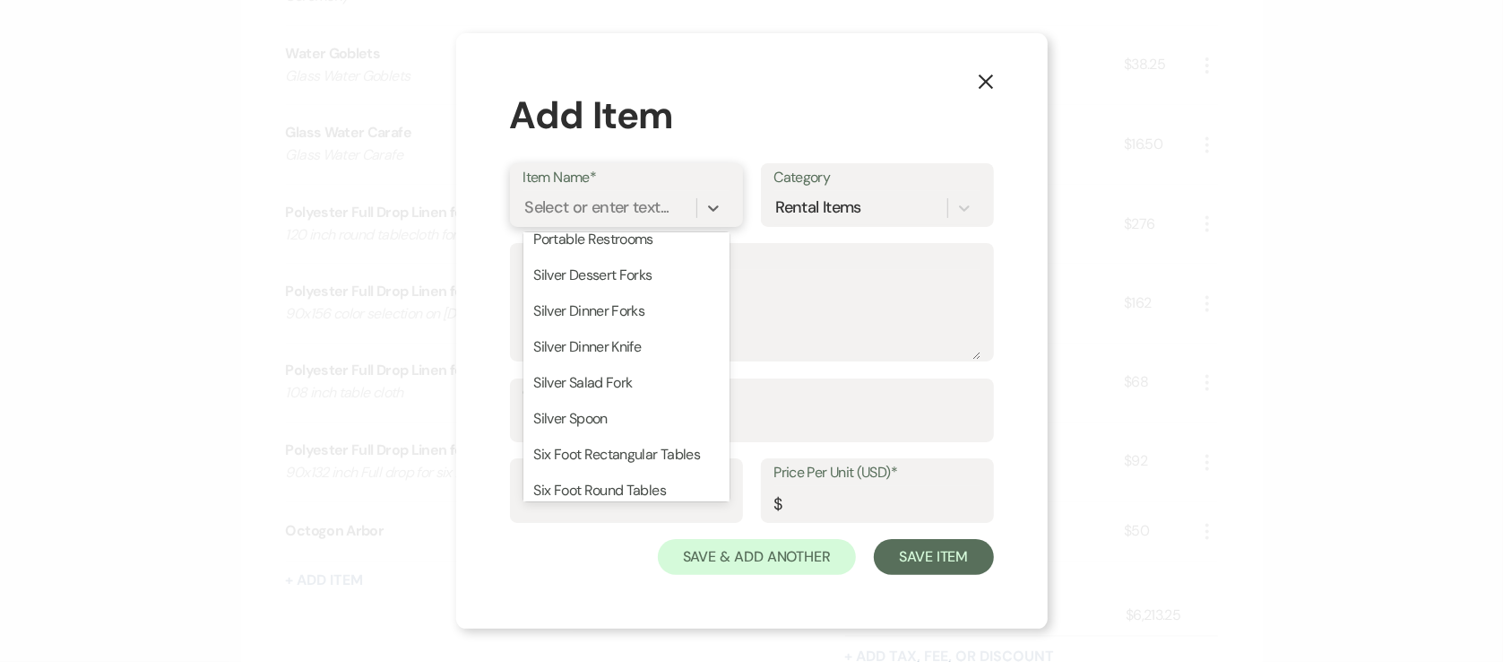
scroll to position [939, 0]
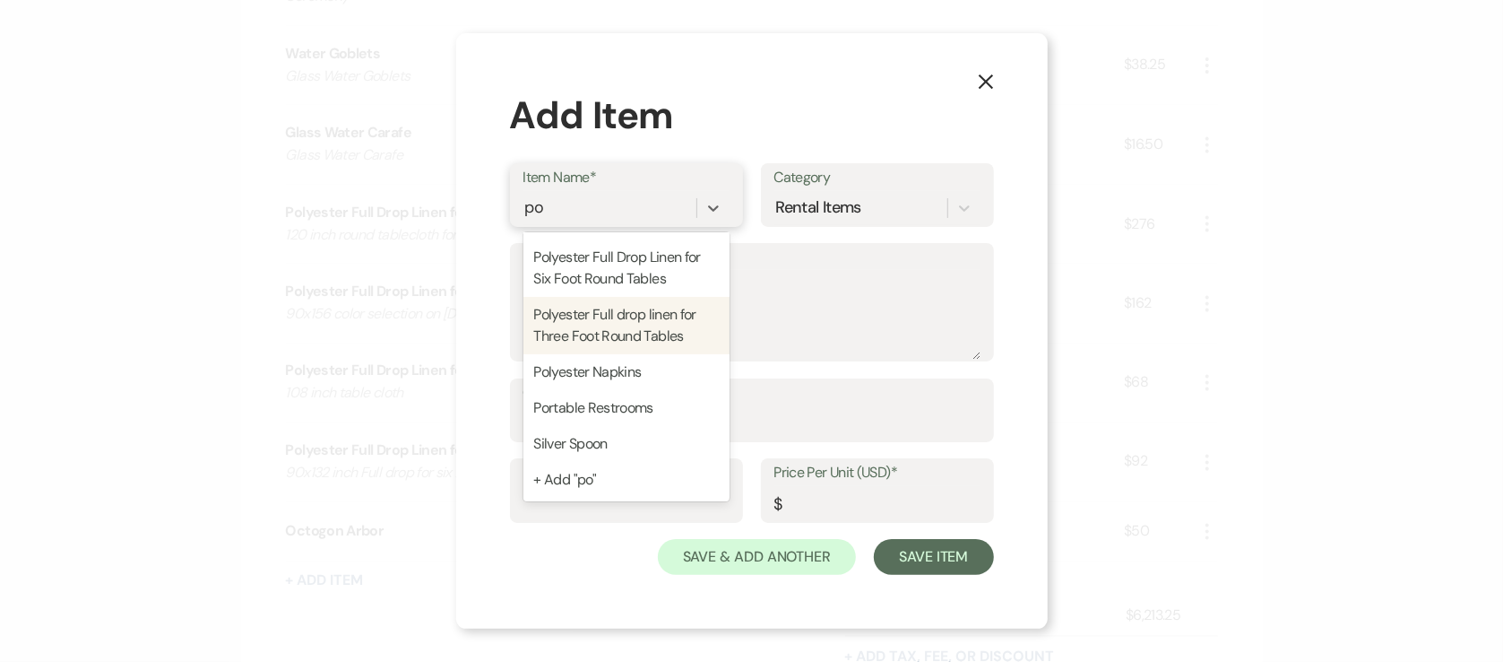
type input "pol"
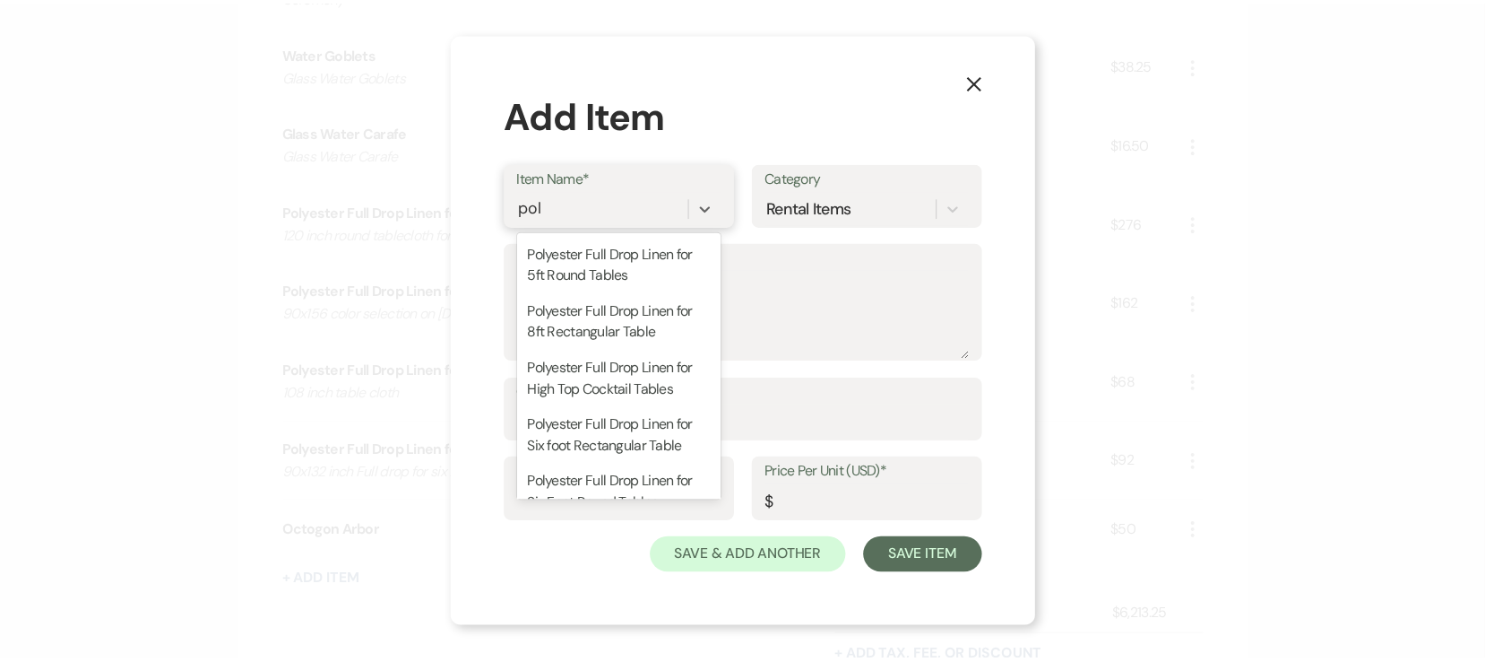
scroll to position [196, 0]
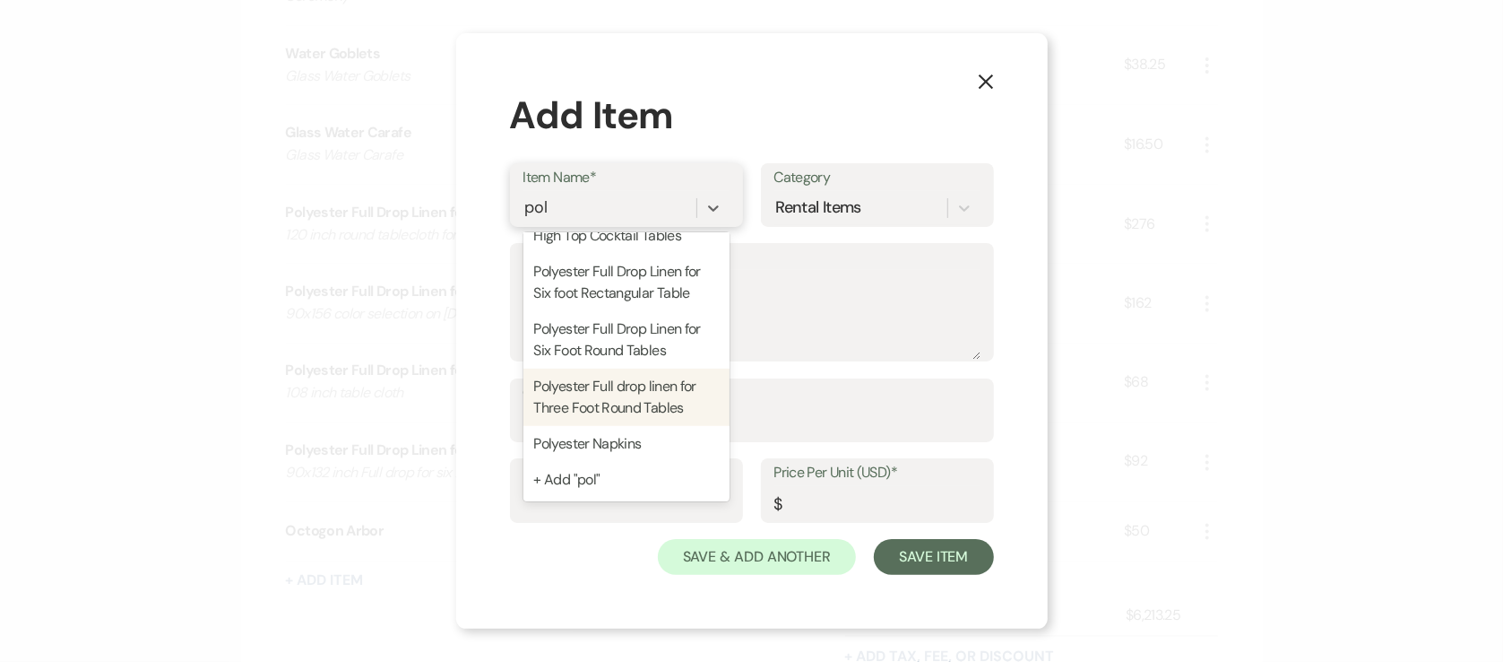
click at [654, 394] on div "Polyester Full drop linen for Three Foot Round Tables" at bounding box center [627, 396] width 206 height 57
type textarea "90 inch full drop for three foot round tables"
type input "1"
type input "13"
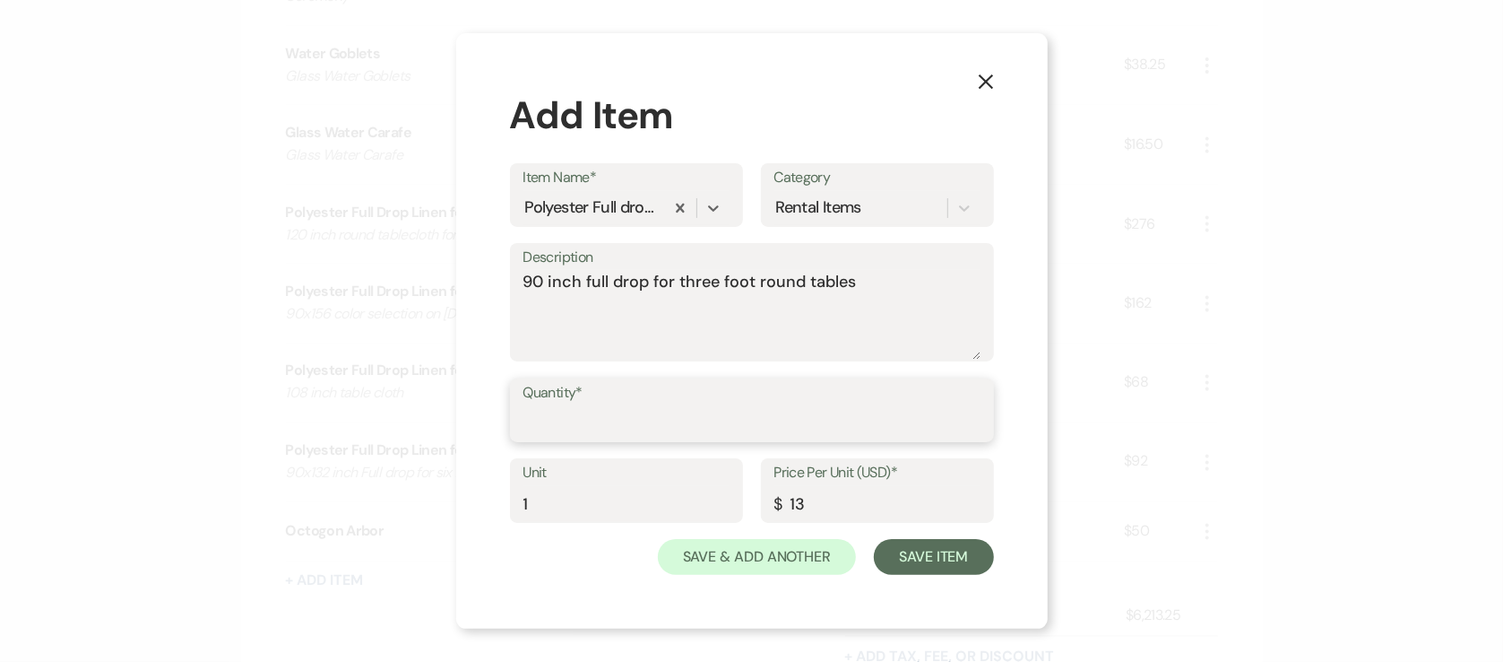
click at [617, 422] on input "Quantity*" at bounding box center [752, 422] width 457 height 35
type input "3"
click at [926, 558] on button "Save Item" at bounding box center [933, 557] width 119 height 36
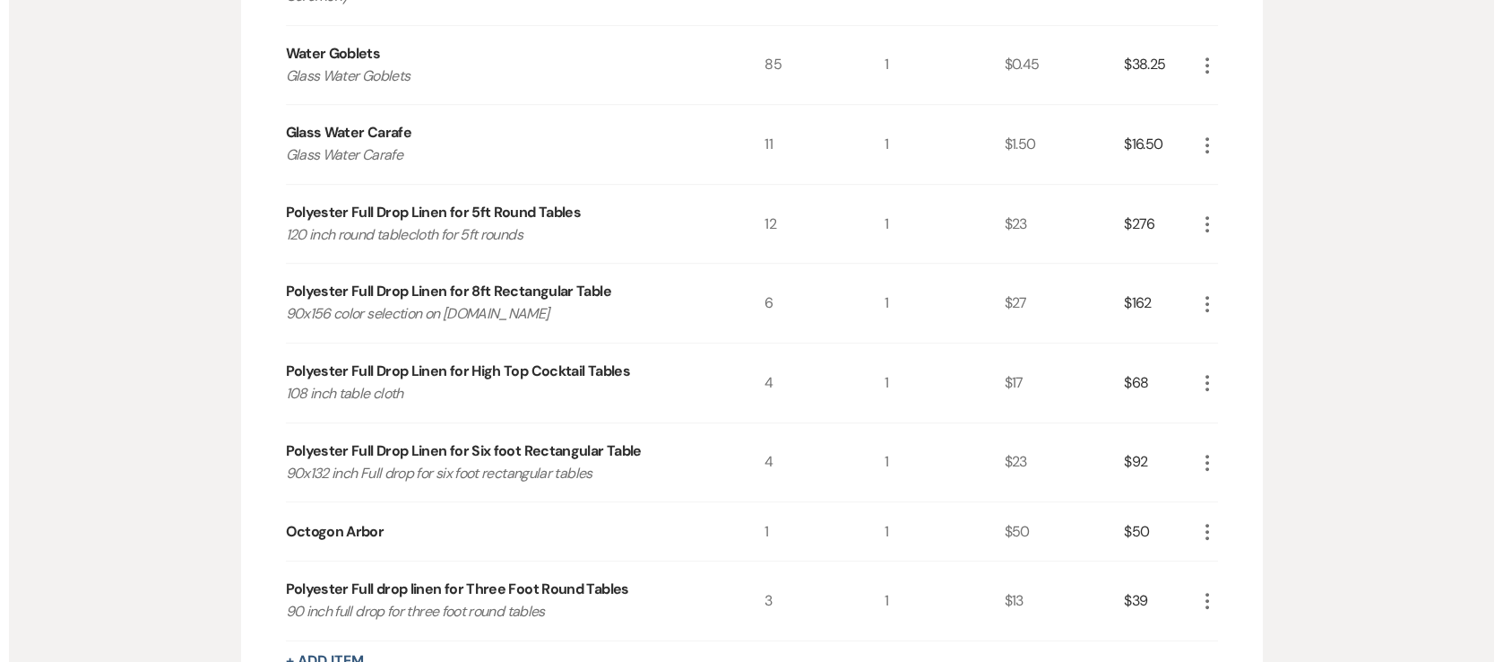
scroll to position [2290, 0]
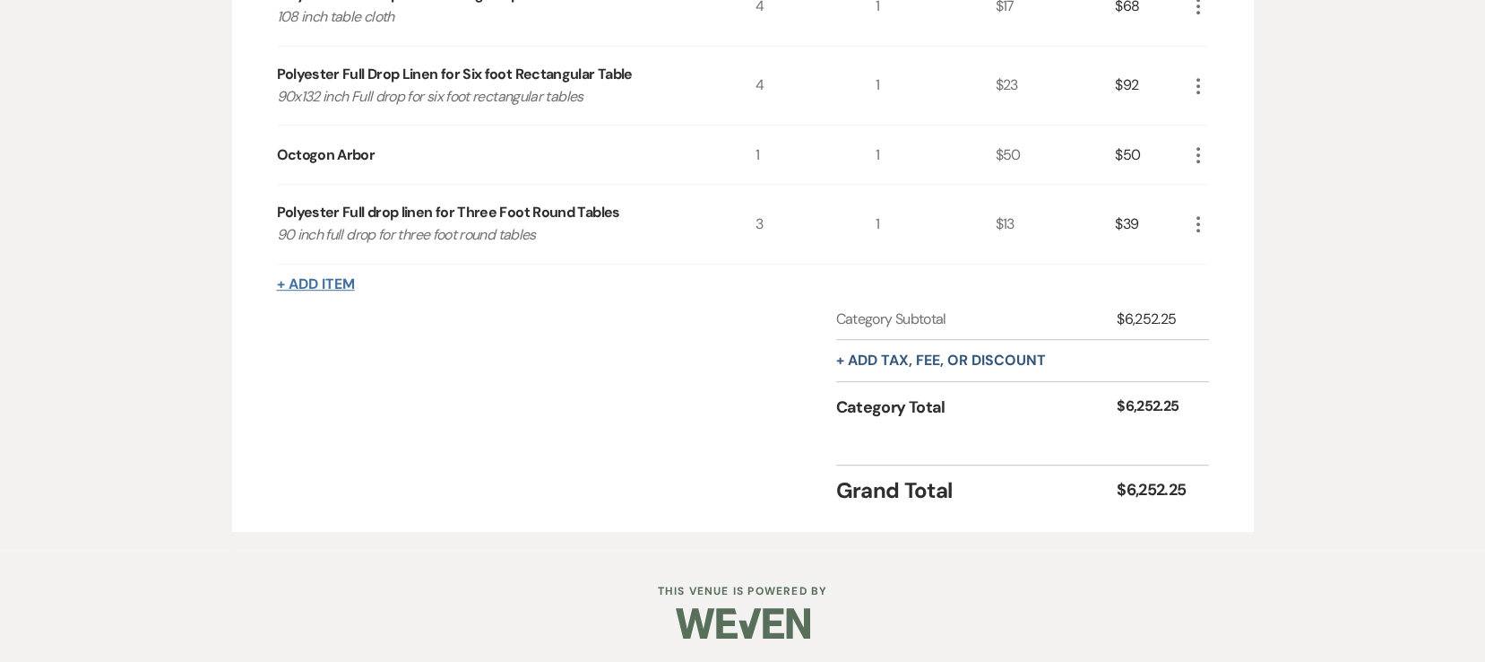
click at [312, 286] on button "+ Add Item" at bounding box center [316, 284] width 78 height 14
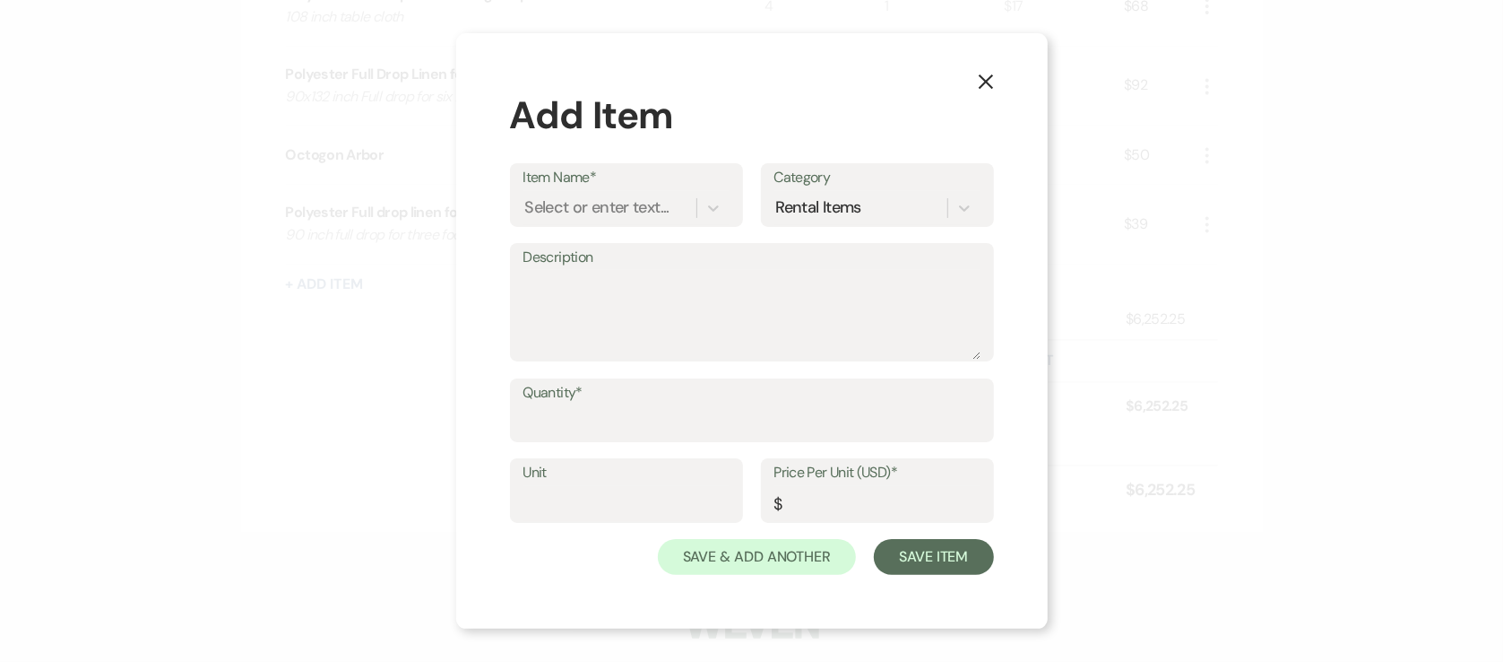
click at [616, 228] on div "Item Name* Select or enter text... Category Rental Items" at bounding box center [752, 203] width 484 height 80
click at [613, 214] on div "Select or enter text..." at bounding box center [597, 207] width 144 height 24
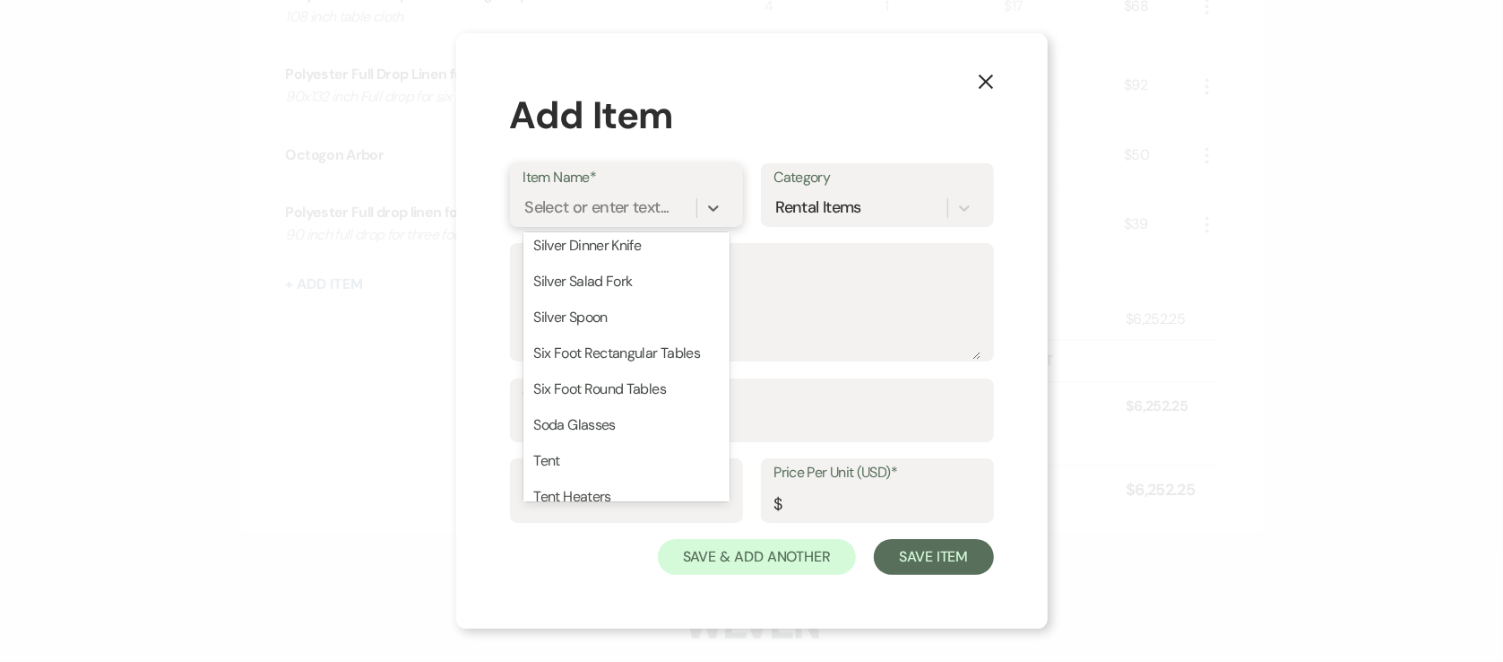
scroll to position [1174, 0]
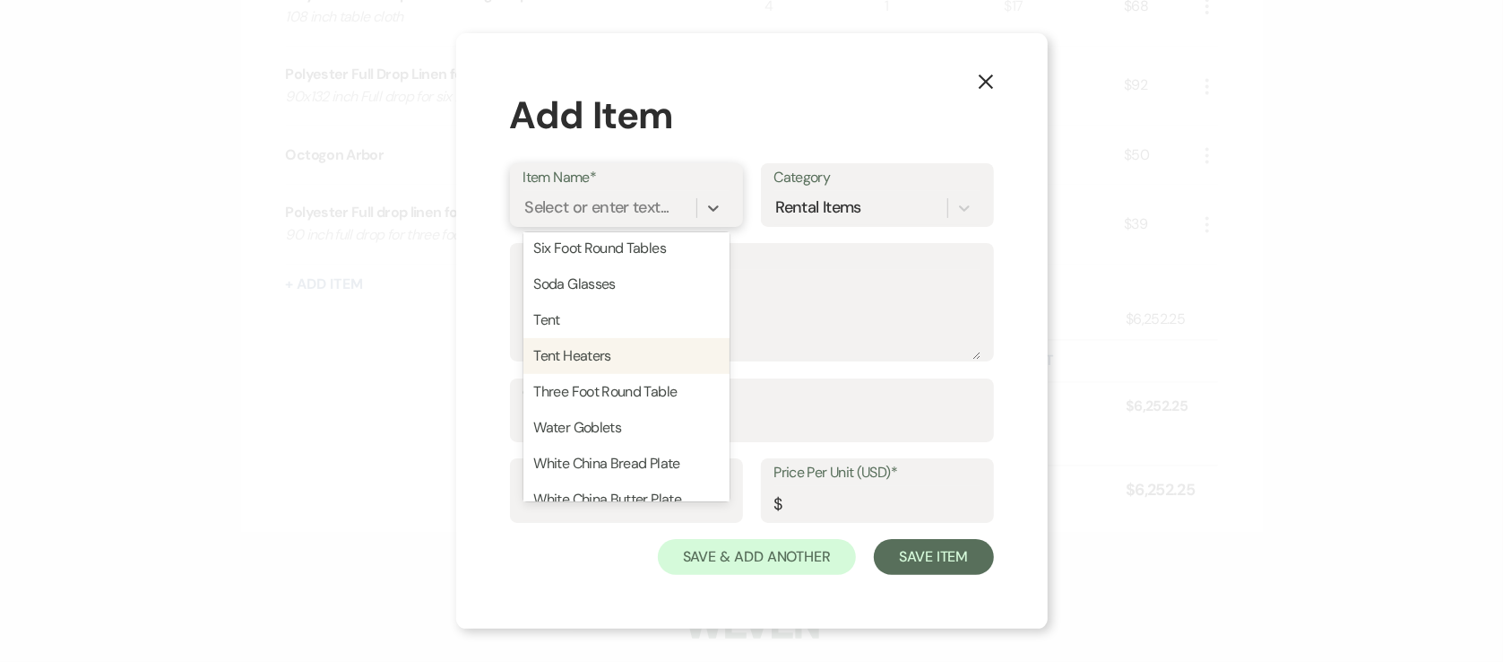
click at [666, 374] on div "Tent Heaters" at bounding box center [627, 356] width 206 height 36
type textarea "Blow Heaters used with Propane for colder temperatures"
type input "1"
type input "185"
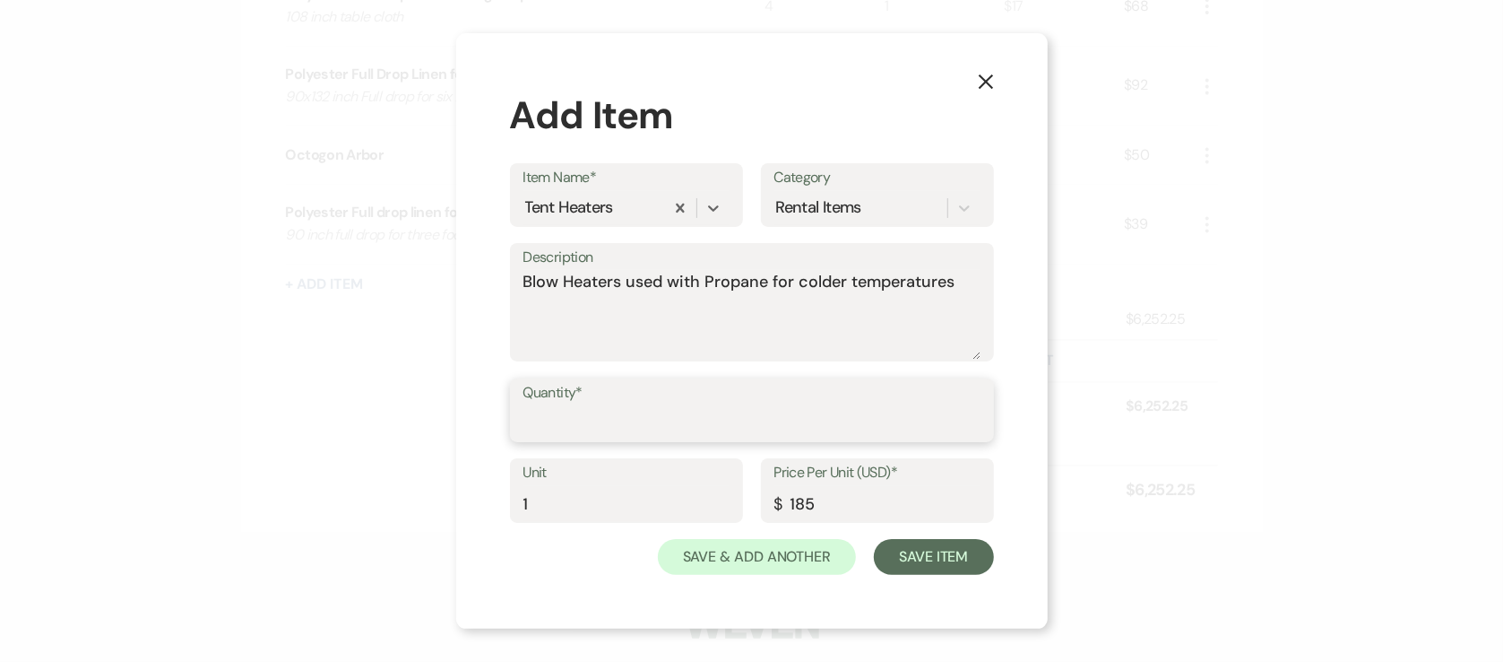
click at [649, 434] on input "Quantity*" at bounding box center [752, 422] width 457 height 35
click at [661, 422] on input "Quantity*" at bounding box center [752, 422] width 457 height 35
click at [786, 316] on textarea "Blow Heaters used with Propane for colder temperatures" at bounding box center [752, 315] width 457 height 90
drag, startPoint x: 968, startPoint y: 284, endPoint x: 881, endPoint y: 298, distance: 88.0
click at [881, 298] on textarea "Blow Heaters used with Propane for colder temperatures" at bounding box center [752, 314] width 457 height 90
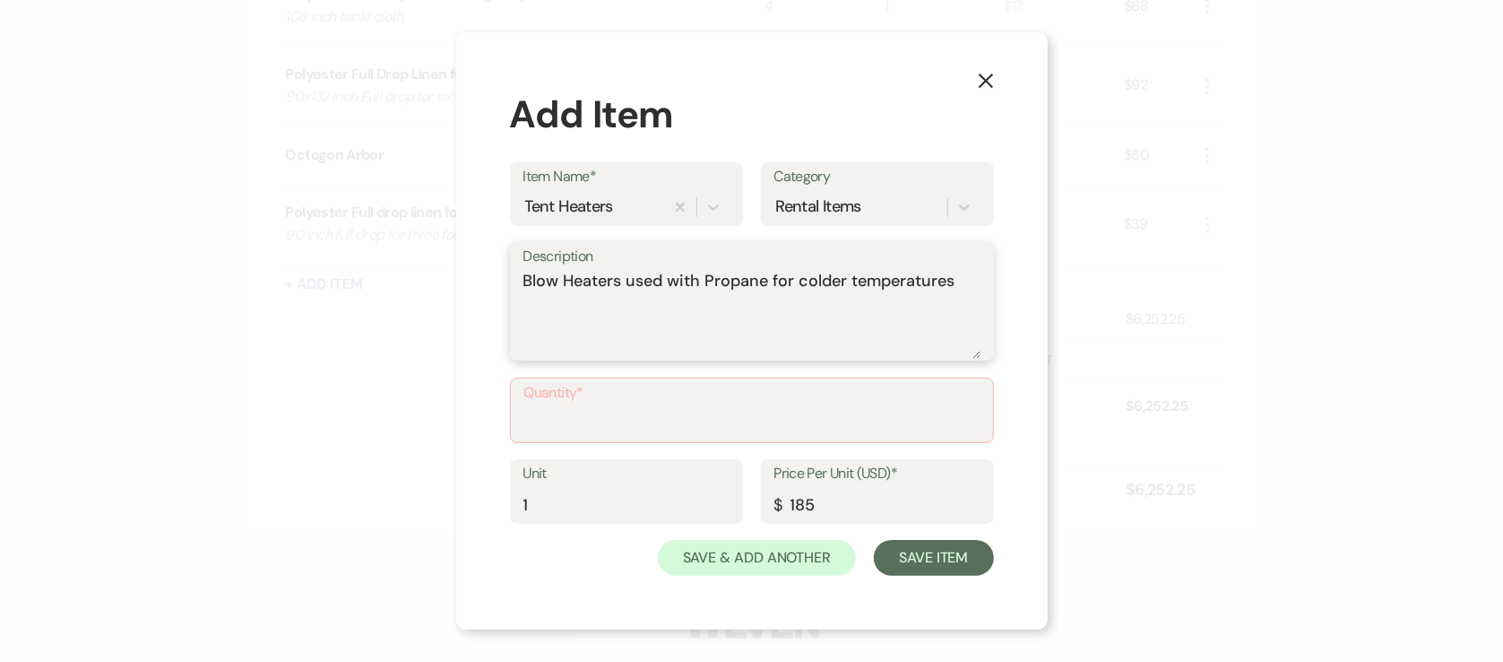
click at [961, 311] on textarea "Blow Heaters used with Propane for colder temperatures" at bounding box center [752, 314] width 457 height 90
click at [974, 269] on textarea "Blow Heaters used with Propane for colder temperatures" at bounding box center [752, 314] width 457 height 90
click at [731, 303] on textarea "Blow Heaters used with Propane for colder temperatures Patio" at bounding box center [752, 314] width 457 height 90
type textarea "Blow Heaters used with Propane for colder temperatures Patio"
click at [623, 428] on input "Quantity*" at bounding box center [751, 422] width 455 height 35
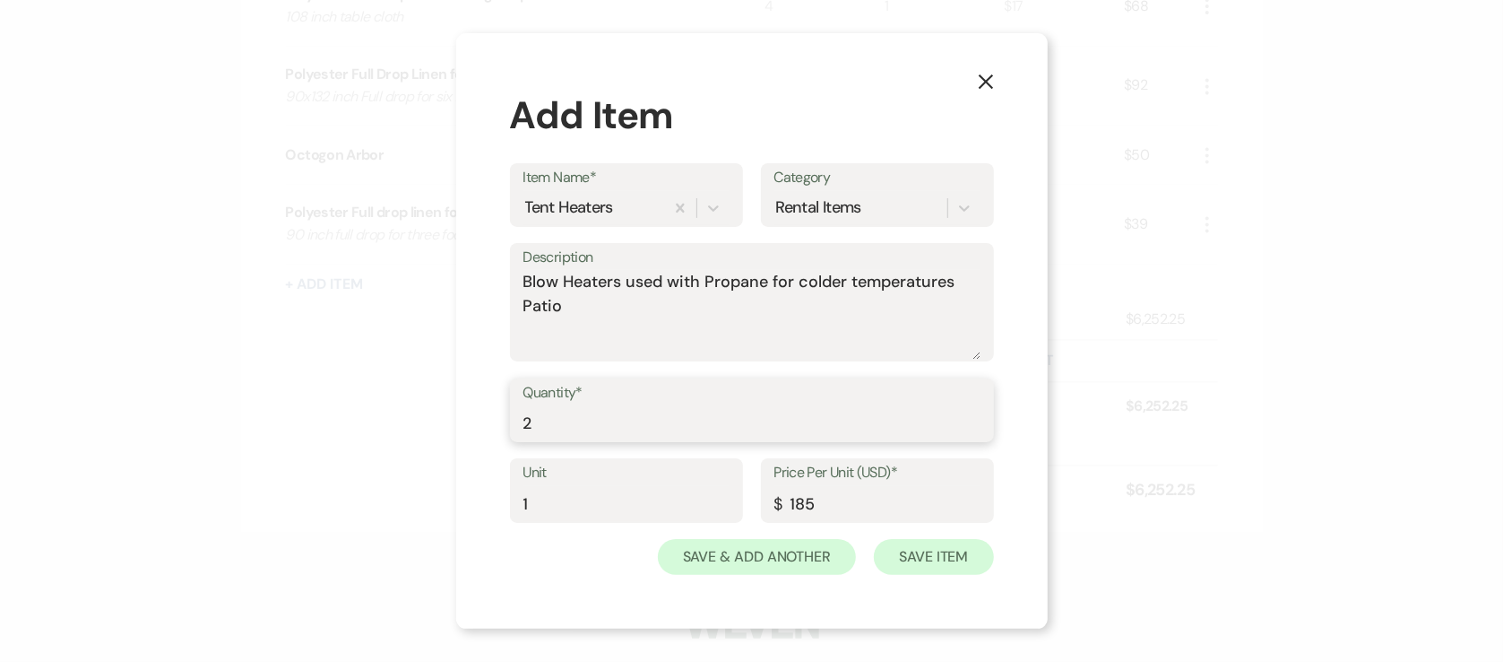
type input "2"
click at [962, 541] on button "Save Item" at bounding box center [933, 557] width 119 height 36
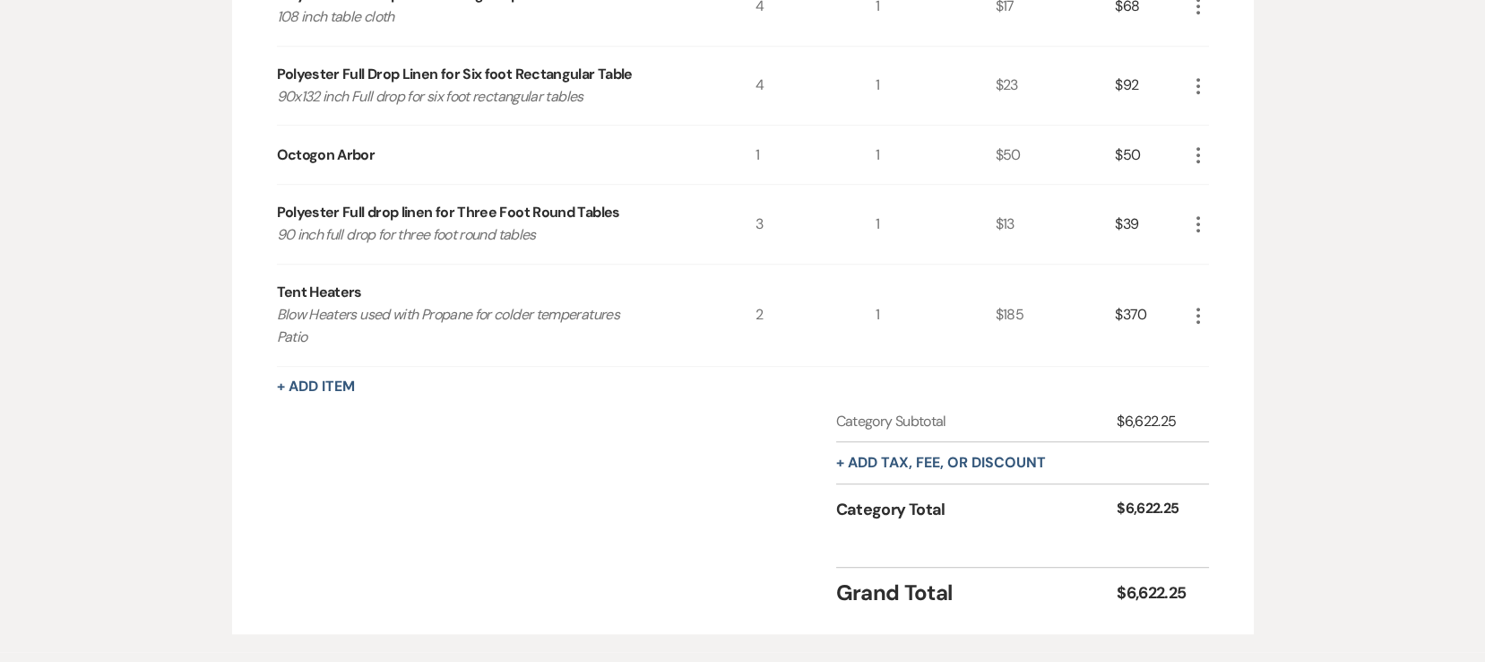
click at [1183, 305] on div "$370" at bounding box center [1151, 314] width 72 height 101
click at [1198, 313] on icon "More" at bounding box center [1199, 316] width 22 height 22
click at [1260, 372] on button "X Delete" at bounding box center [1236, 379] width 97 height 29
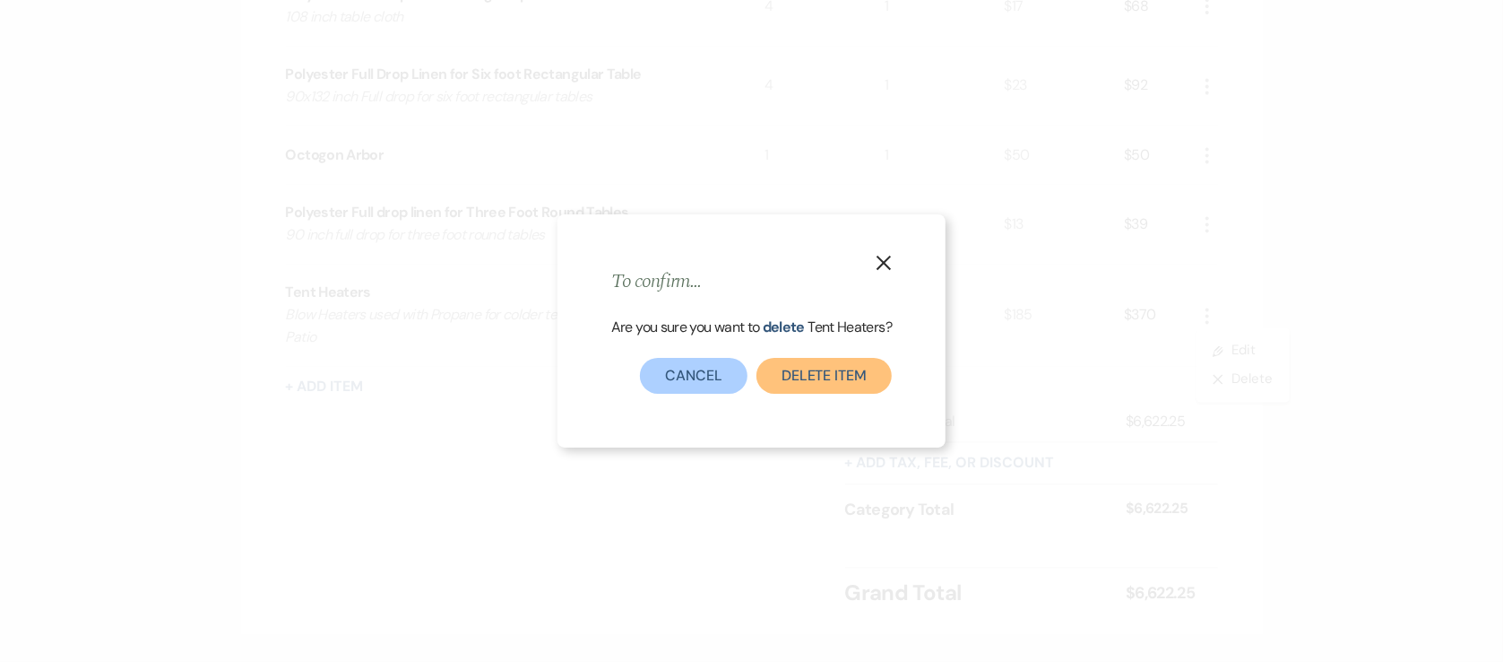
click at [821, 369] on button "Delete Item" at bounding box center [824, 376] width 135 height 36
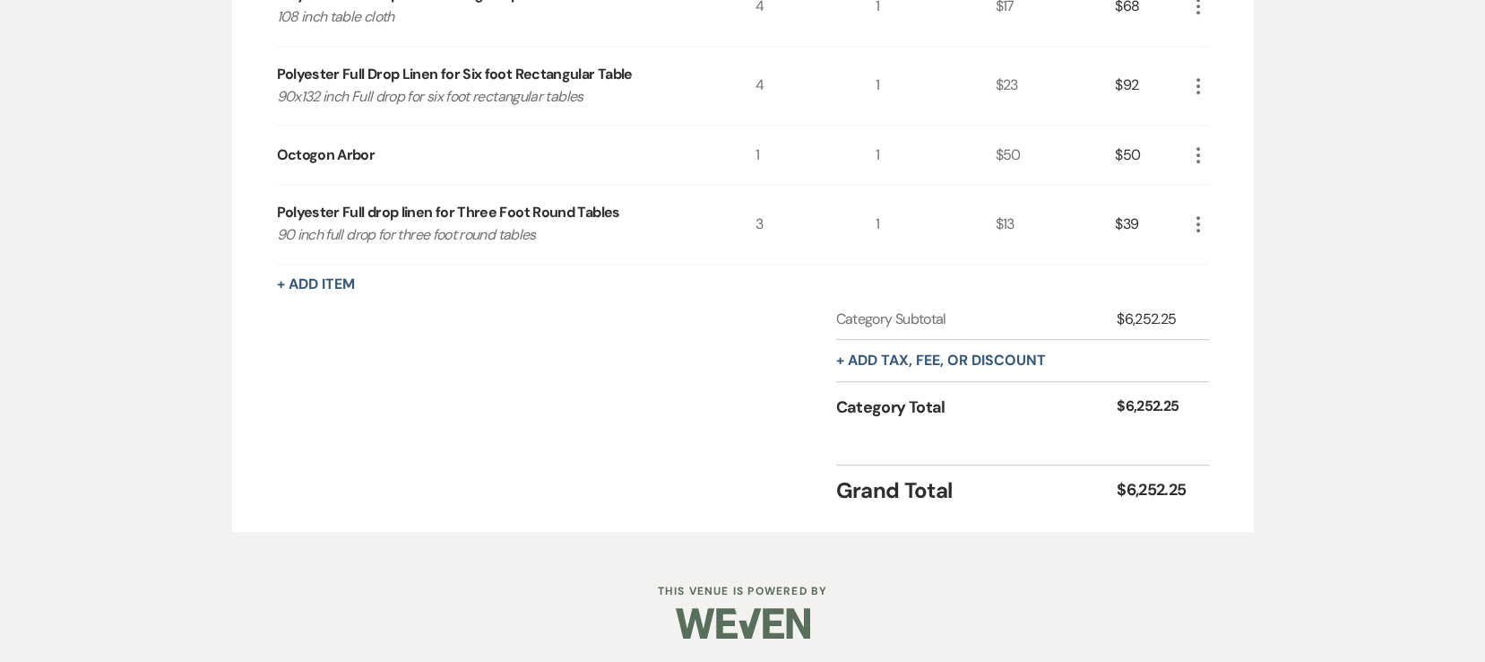
click at [337, 283] on button "+ Add Item" at bounding box center [316, 284] width 78 height 14
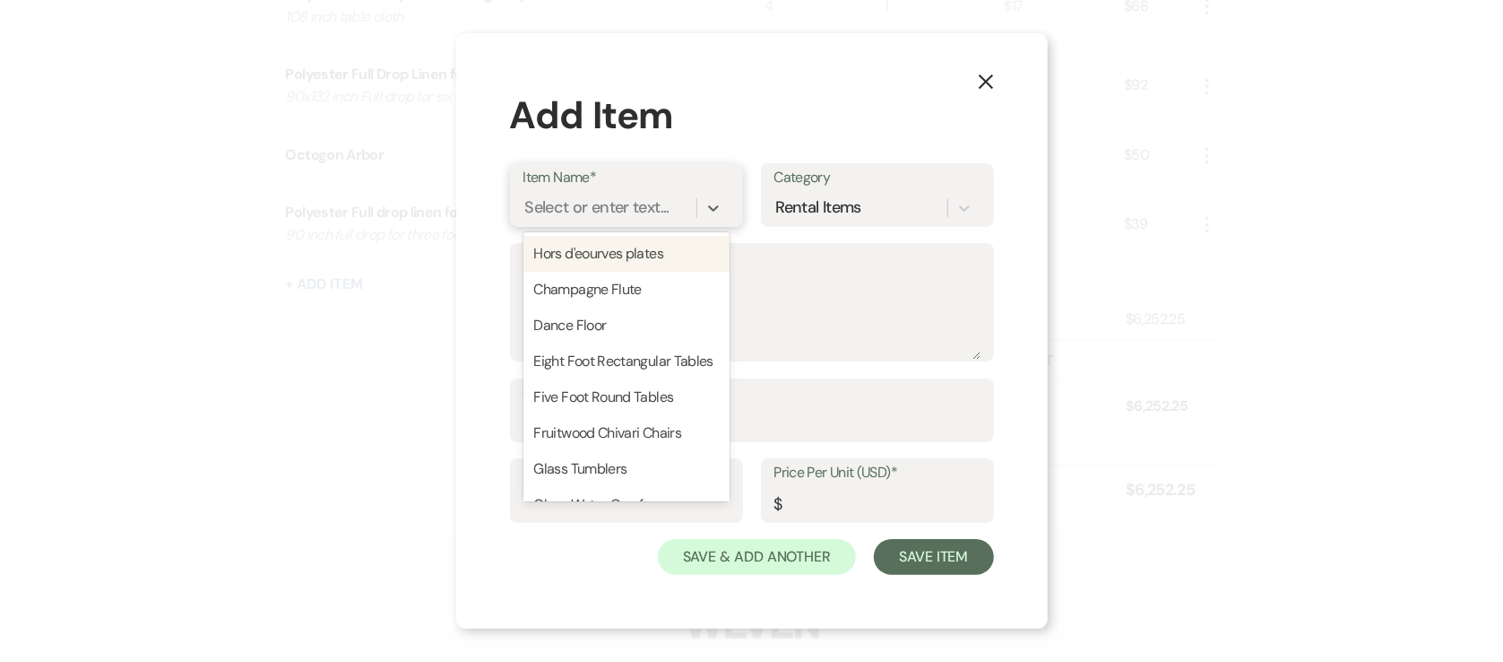
click at [584, 199] on div "Select or enter text..." at bounding box center [597, 207] width 144 height 24
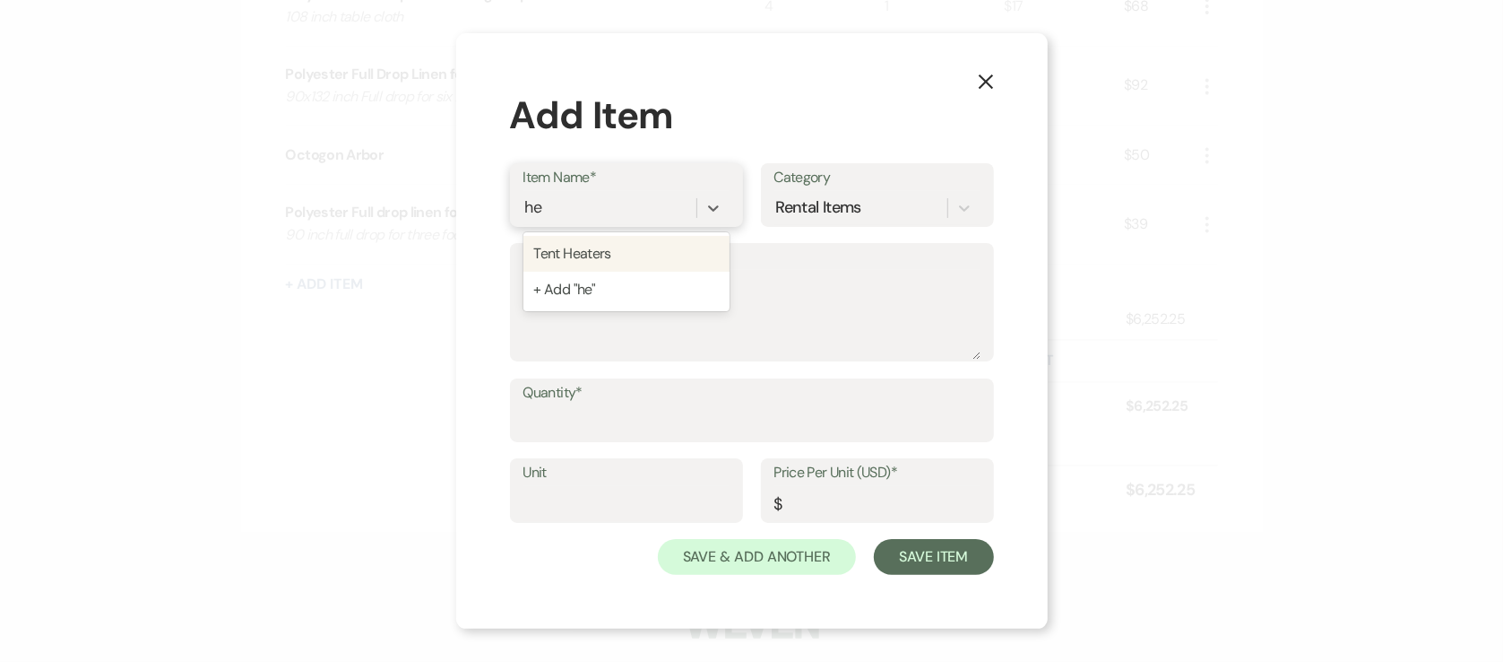
type input "h"
type input "Patio Heaters"
click at [566, 240] on div "+ Add "Patio Heaters"" at bounding box center [627, 254] width 206 height 36
click at [619, 298] on textarea "Description" at bounding box center [752, 315] width 457 height 90
type textarea "2"
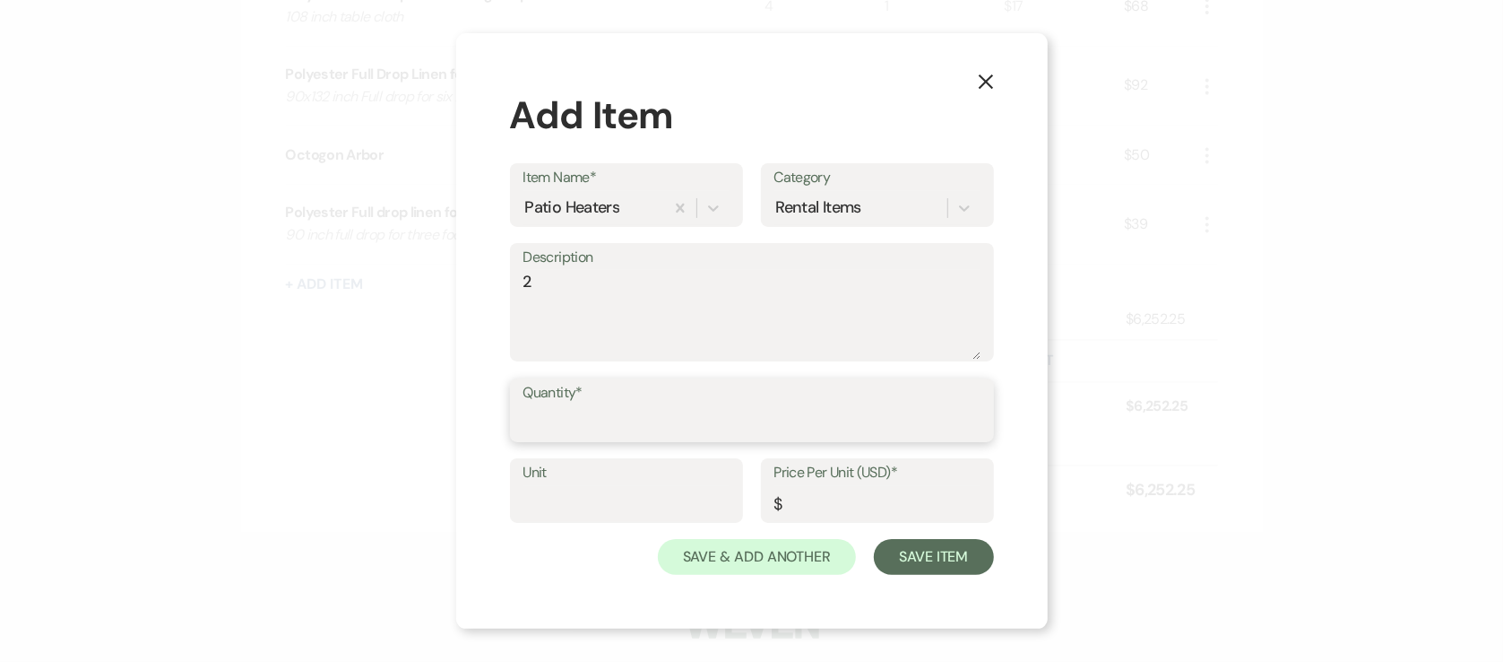
click at [638, 412] on input "Quantity*" at bounding box center [752, 422] width 457 height 35
click at [524, 325] on textarea "2" at bounding box center [752, 315] width 457 height 90
click at [551, 302] on textarea "2" at bounding box center [752, 314] width 457 height 90
type textarea "heaters propane patio"
drag, startPoint x: 540, startPoint y: 391, endPoint x: 547, endPoint y: 397, distance: 9.5
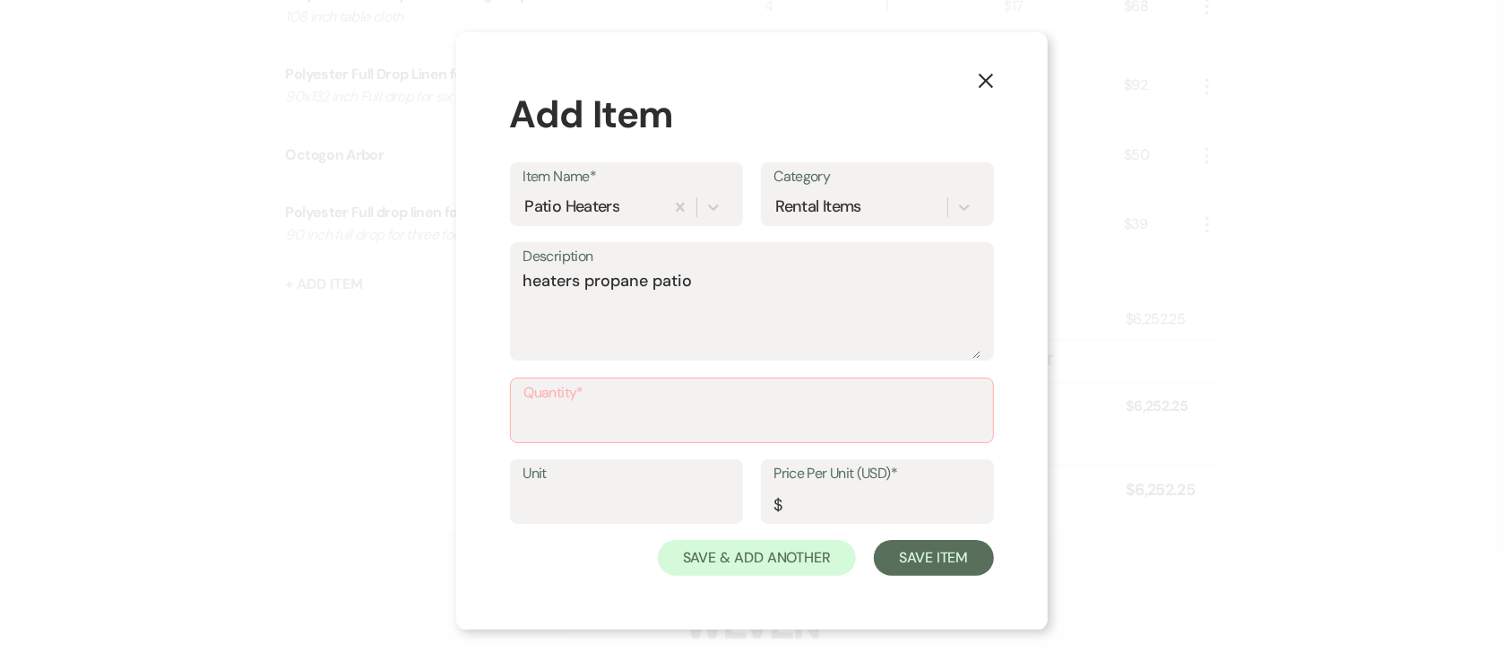
click at [542, 392] on label "Quantity*" at bounding box center [751, 393] width 455 height 26
click at [542, 405] on input "Quantity*" at bounding box center [751, 422] width 455 height 35
click at [559, 420] on input "Quantity*" at bounding box center [751, 422] width 455 height 35
type input "2"
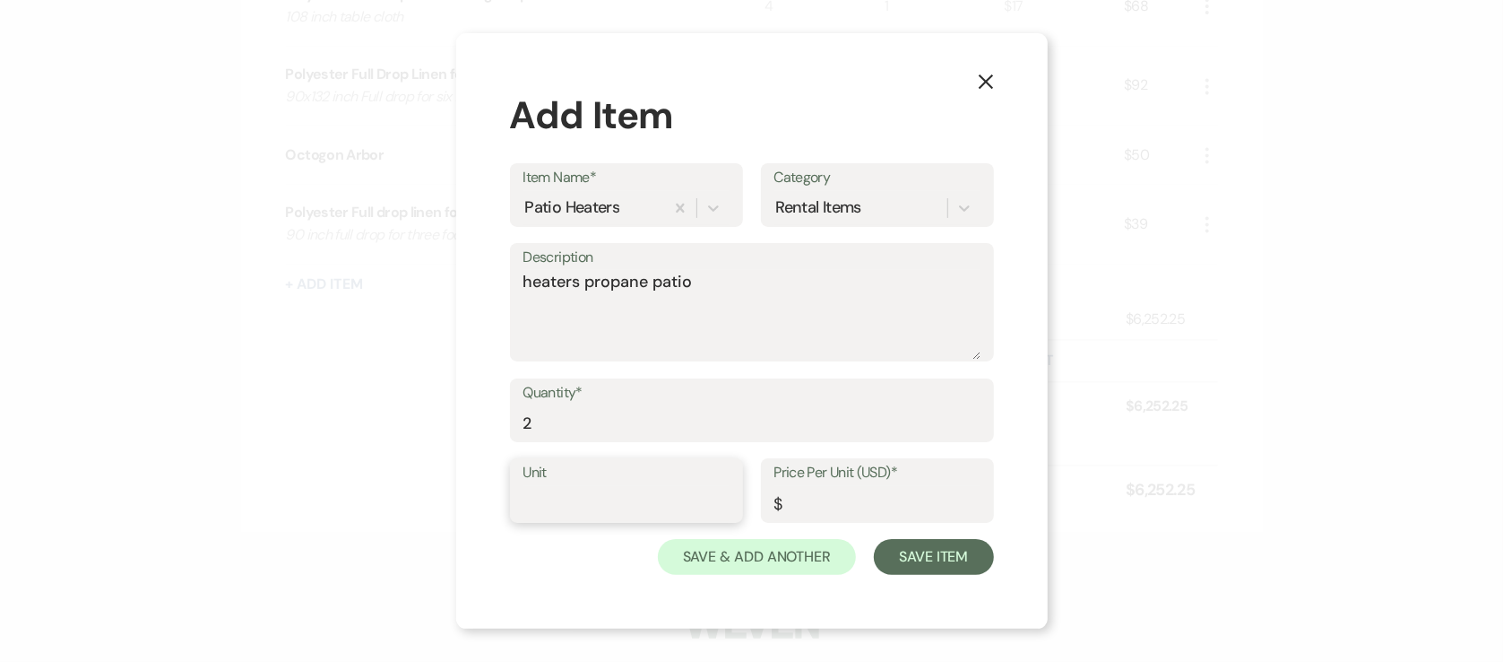
click at [616, 520] on input "Unit" at bounding box center [627, 503] width 206 height 35
type input "1"
click at [870, 506] on input "Price Per Unit (USD)*" at bounding box center [877, 503] width 206 height 35
type input "50"
click at [941, 569] on button "Save Item" at bounding box center [933, 557] width 119 height 36
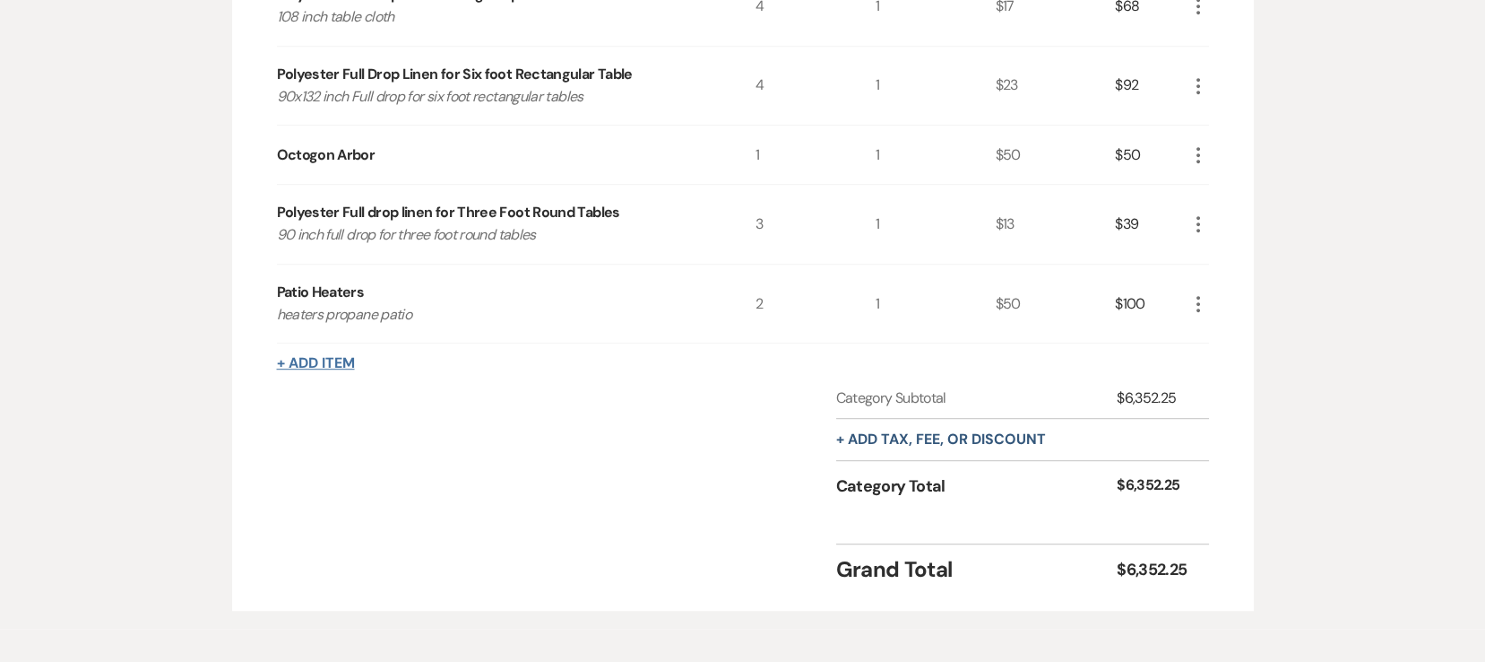
click at [345, 361] on button "+ Add Item" at bounding box center [316, 363] width 78 height 14
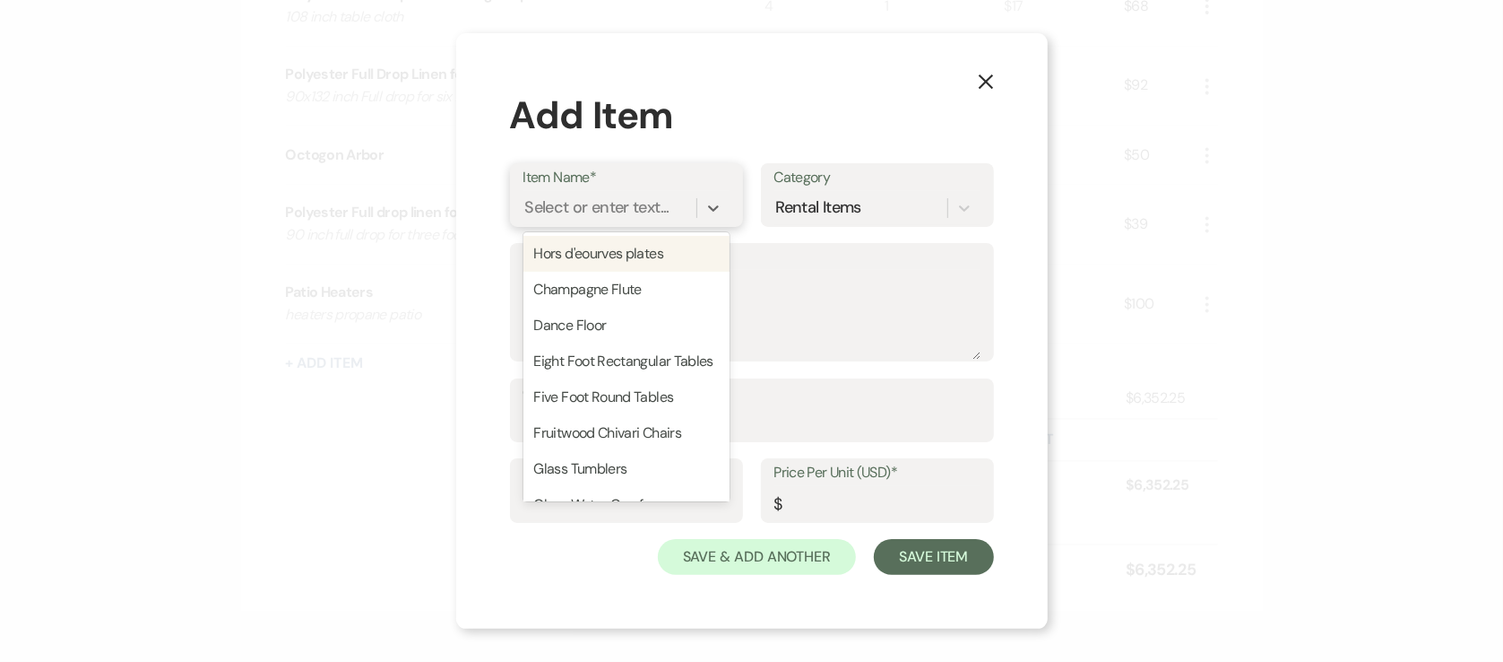
click at [584, 200] on div "Select or enter text..." at bounding box center [597, 207] width 144 height 24
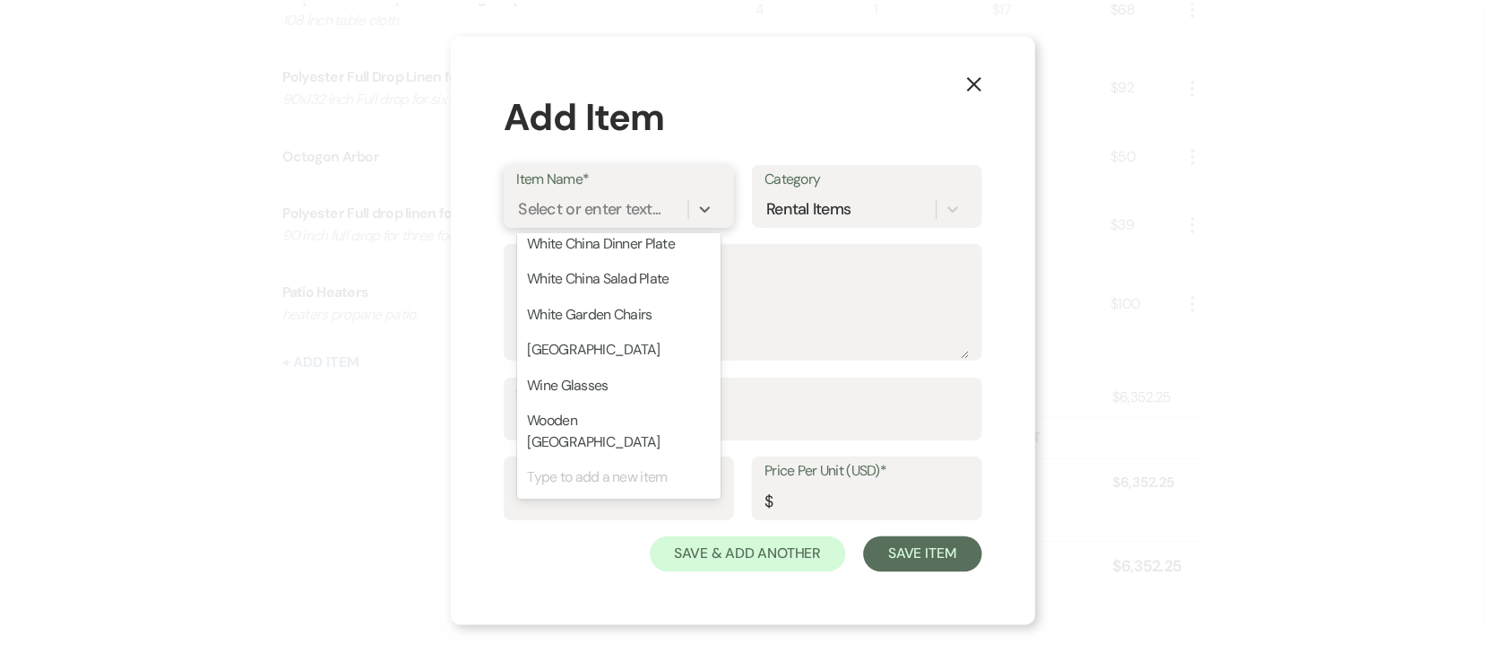
scroll to position [1545, 0]
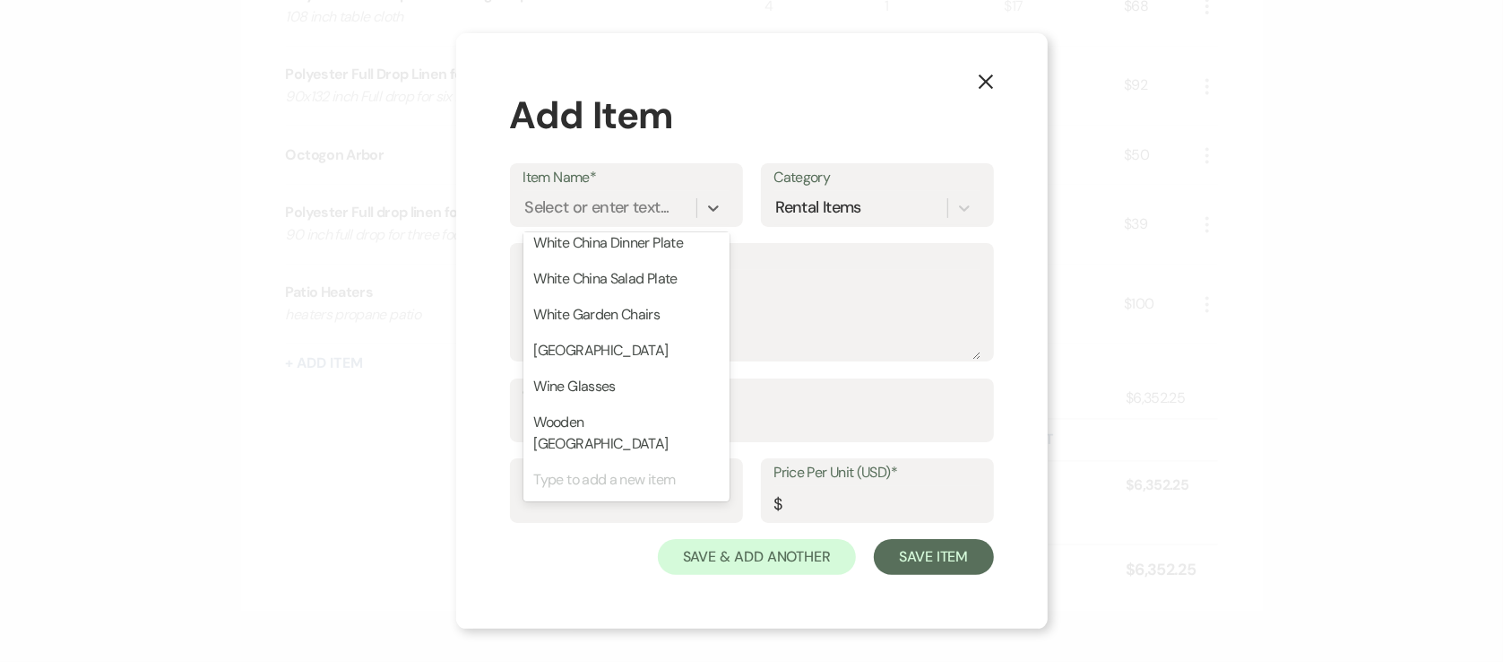
click at [910, 604] on div "X Add Item Item Name* option Eight Foot Rectangular Tables focused, 4 of 45. 45…" at bounding box center [752, 331] width 592 height 596
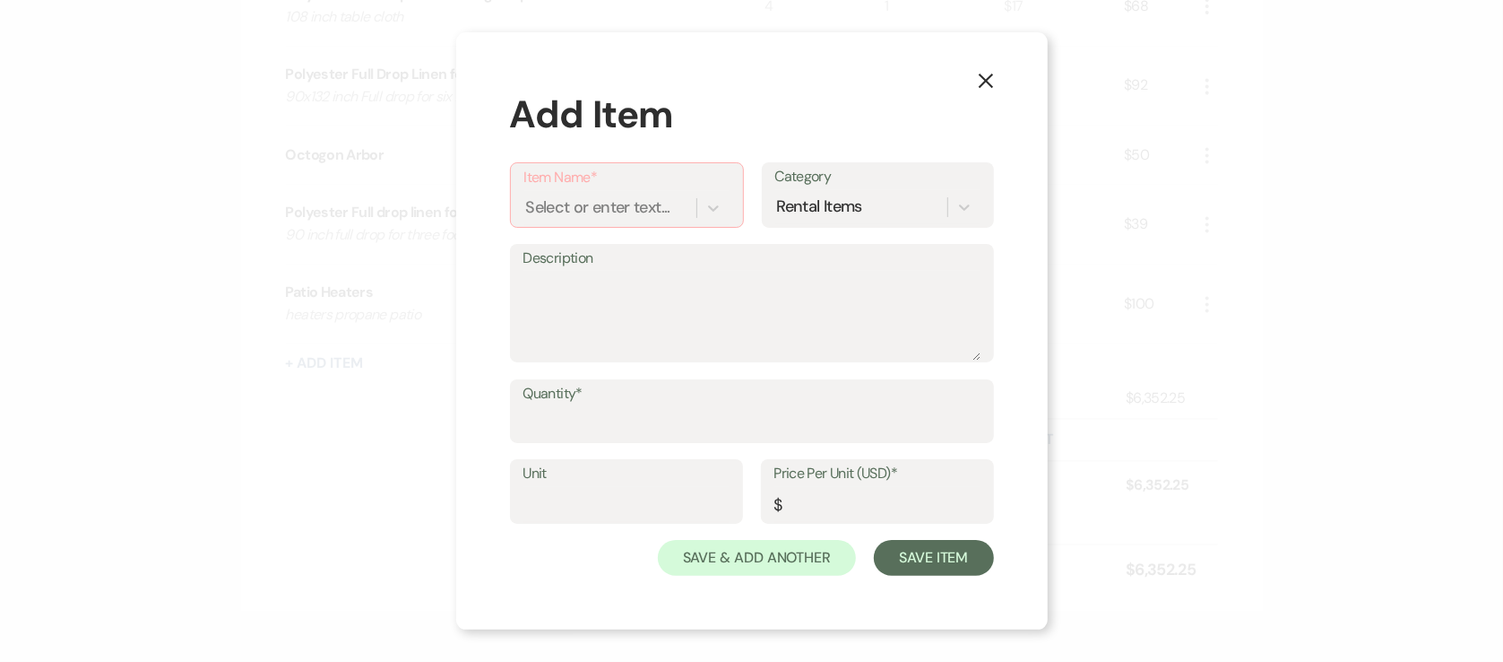
click at [973, 73] on button "X" at bounding box center [986, 80] width 27 height 31
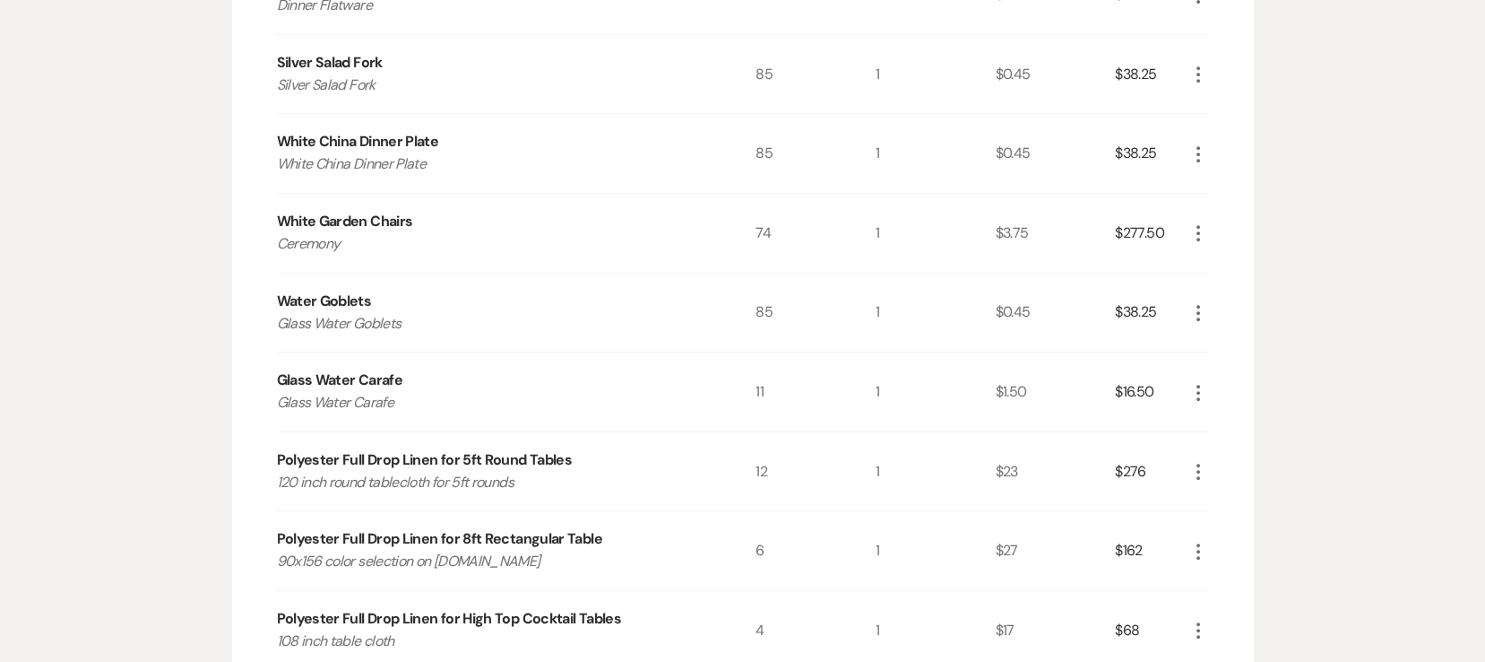
scroll to position [2369, 0]
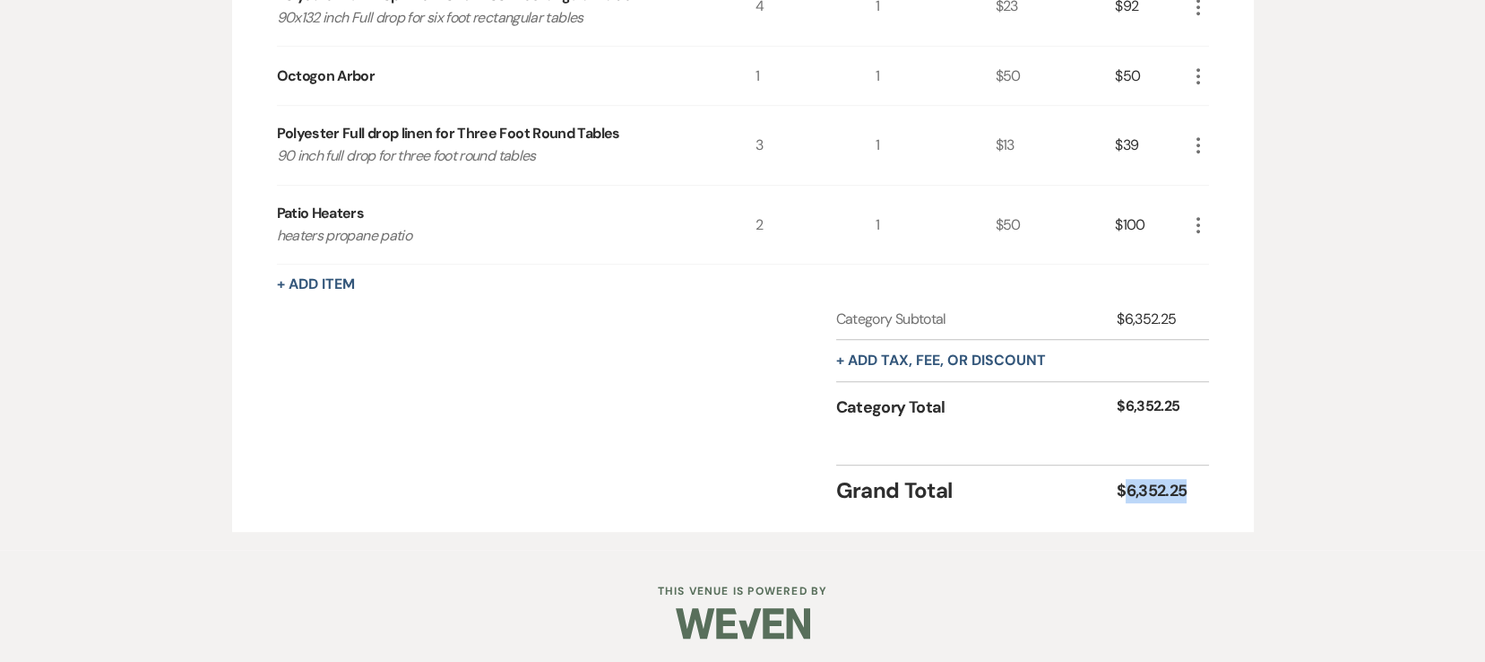
drag, startPoint x: 1180, startPoint y: 482, endPoint x: 1126, endPoint y: 489, distance: 54.1
click at [1126, 489] on div "$6,352.25" at bounding box center [1152, 491] width 70 height 24
copy div "6,352.25"
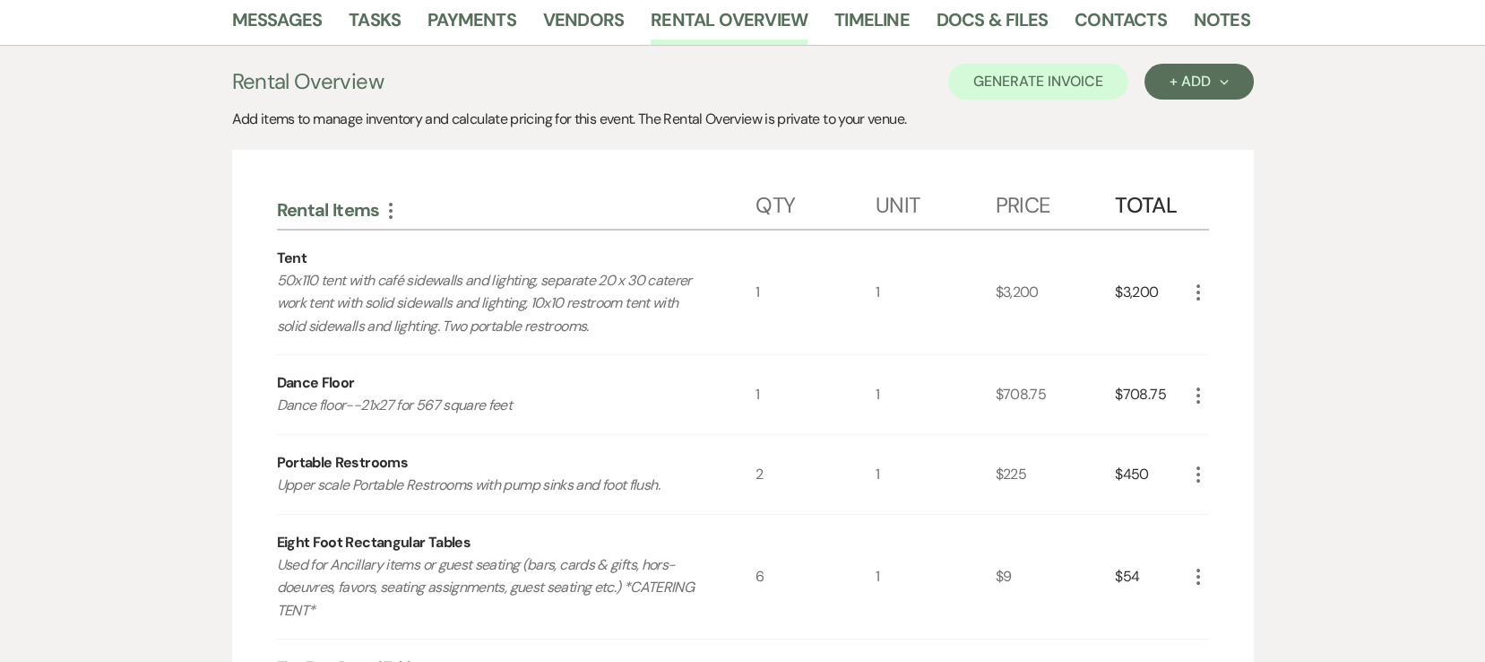
scroll to position [0, 0]
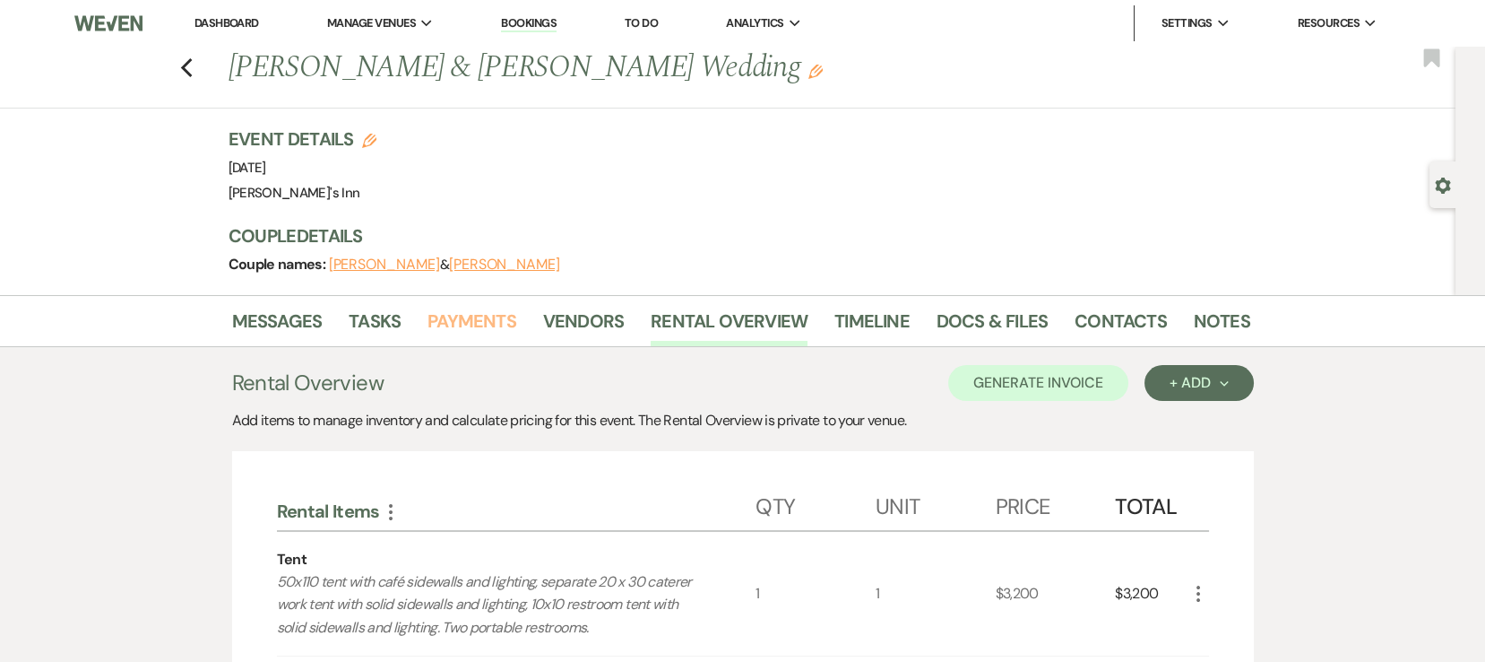
click at [429, 337] on link "Payments" at bounding box center [472, 326] width 89 height 39
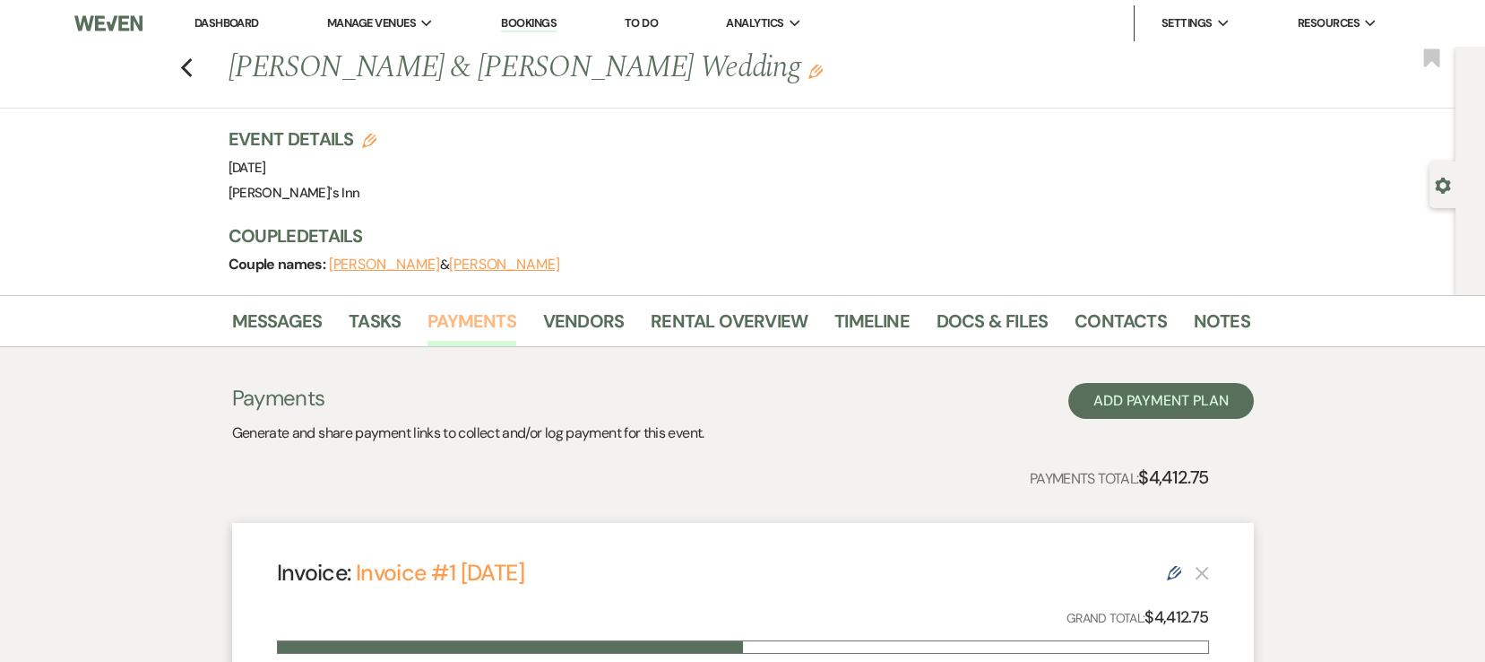
scroll to position [394, 0]
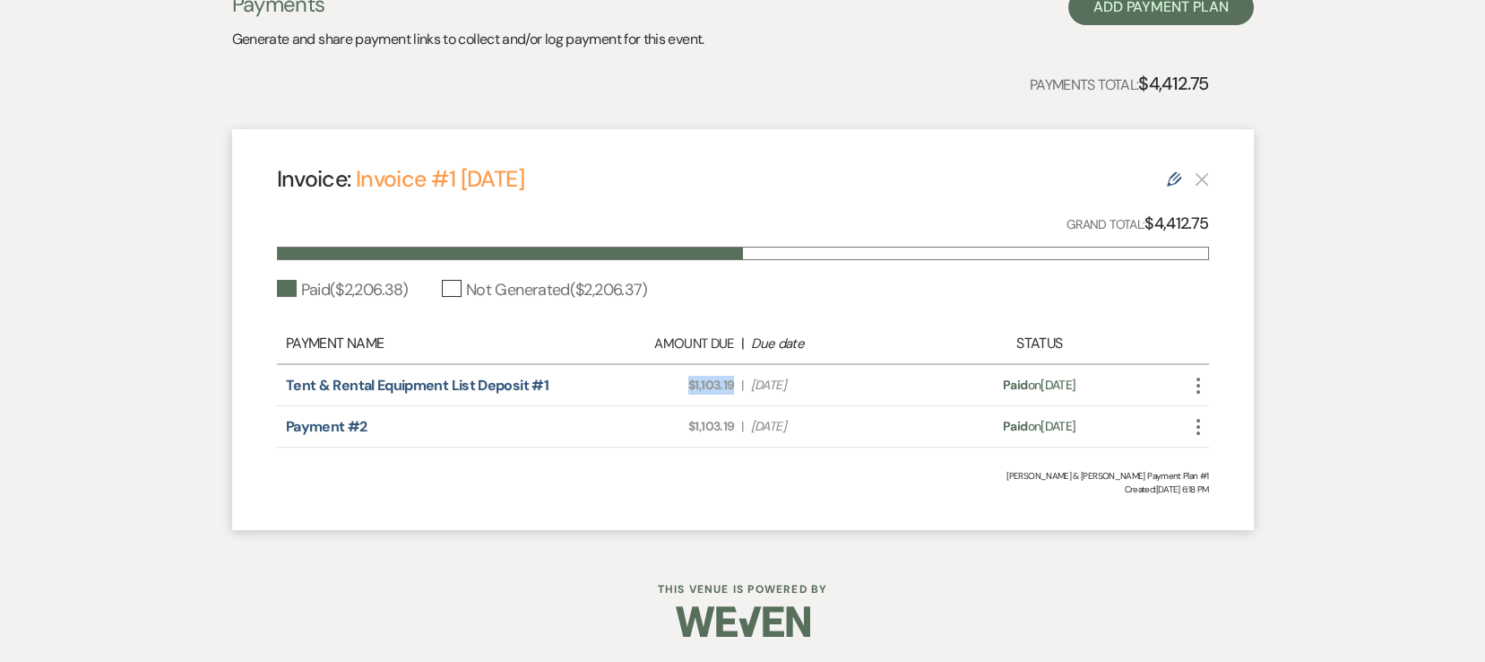
drag, startPoint x: 737, startPoint y: 376, endPoint x: 675, endPoint y: 392, distance: 63.9
click at [675, 392] on div "Amount Due: $1,103.19 | Due Date [DATE]" at bounding box center [743, 385] width 366 height 19
copy span "$1,103.19"
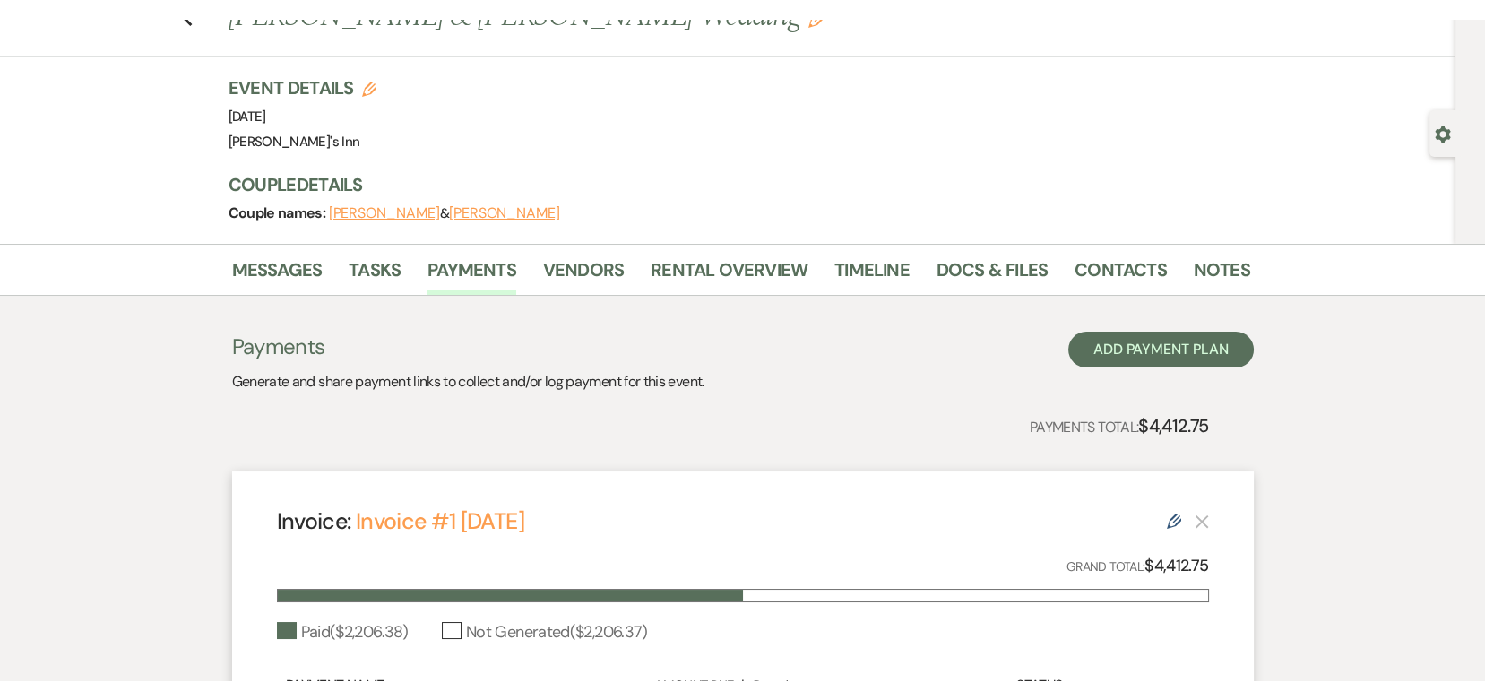
scroll to position [0, 0]
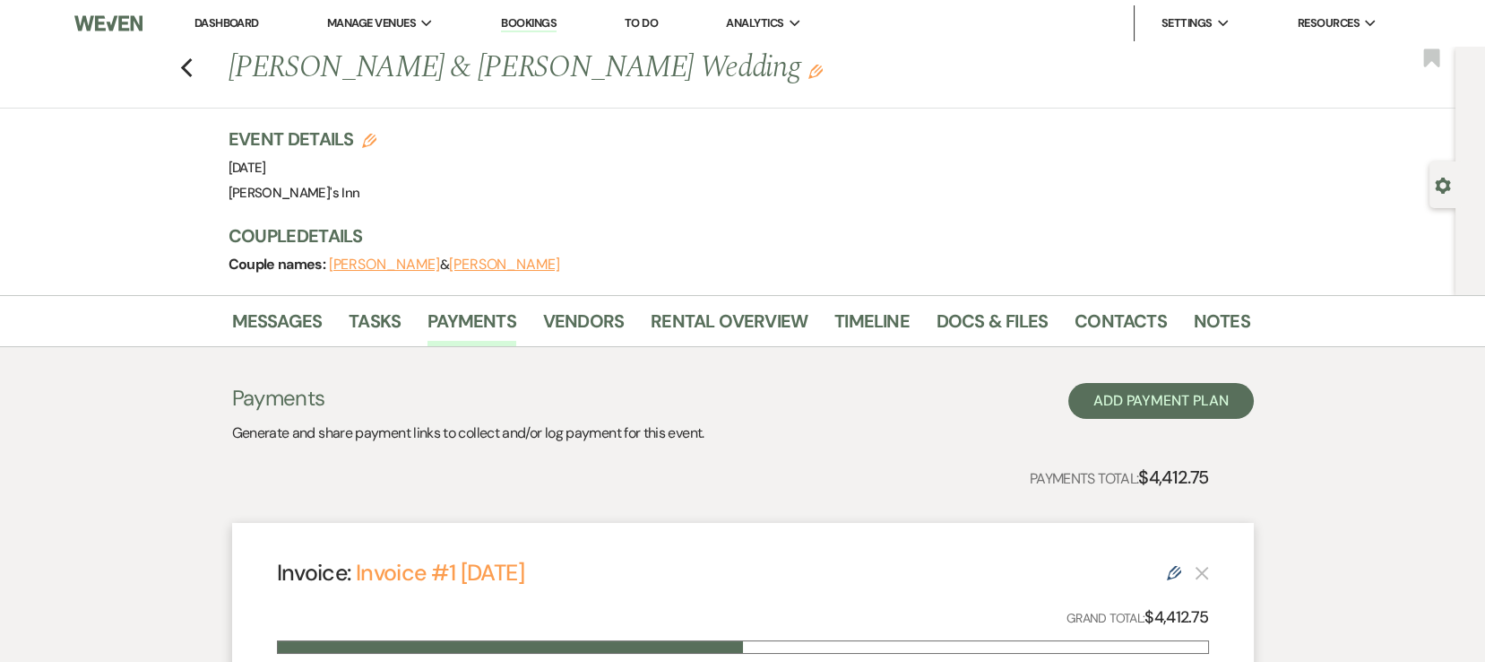
click at [222, 58] on div "Previous [PERSON_NAME] & [PERSON_NAME] Wedding Edit Bookmark" at bounding box center [723, 78] width 1465 height 62
click at [175, 57] on div "Previous [PERSON_NAME] & [PERSON_NAME] Wedding Edit Bookmark" at bounding box center [723, 78] width 1465 height 62
